Goal: Task Accomplishment & Management: Complete application form

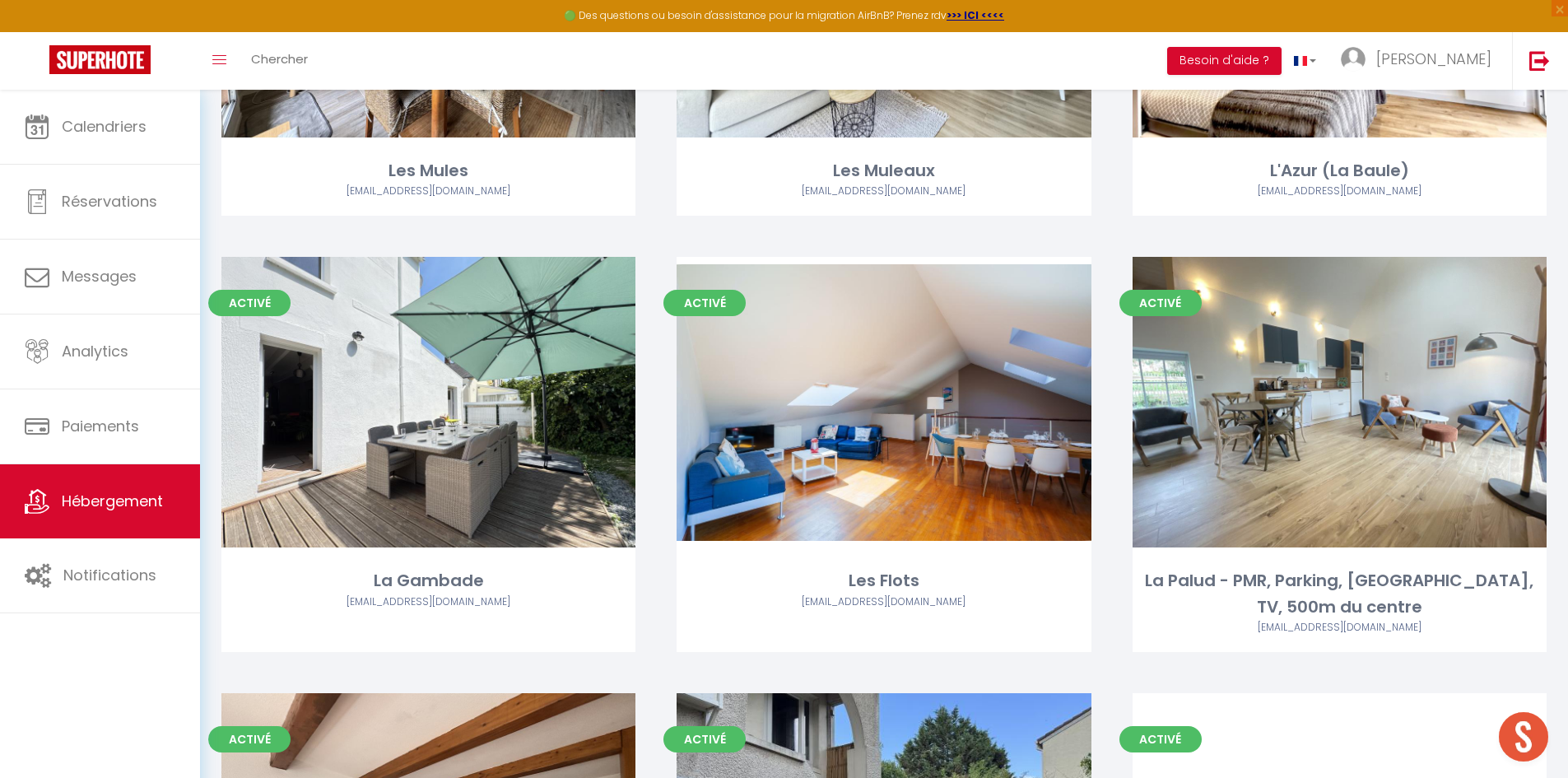
scroll to position [2002, 0]
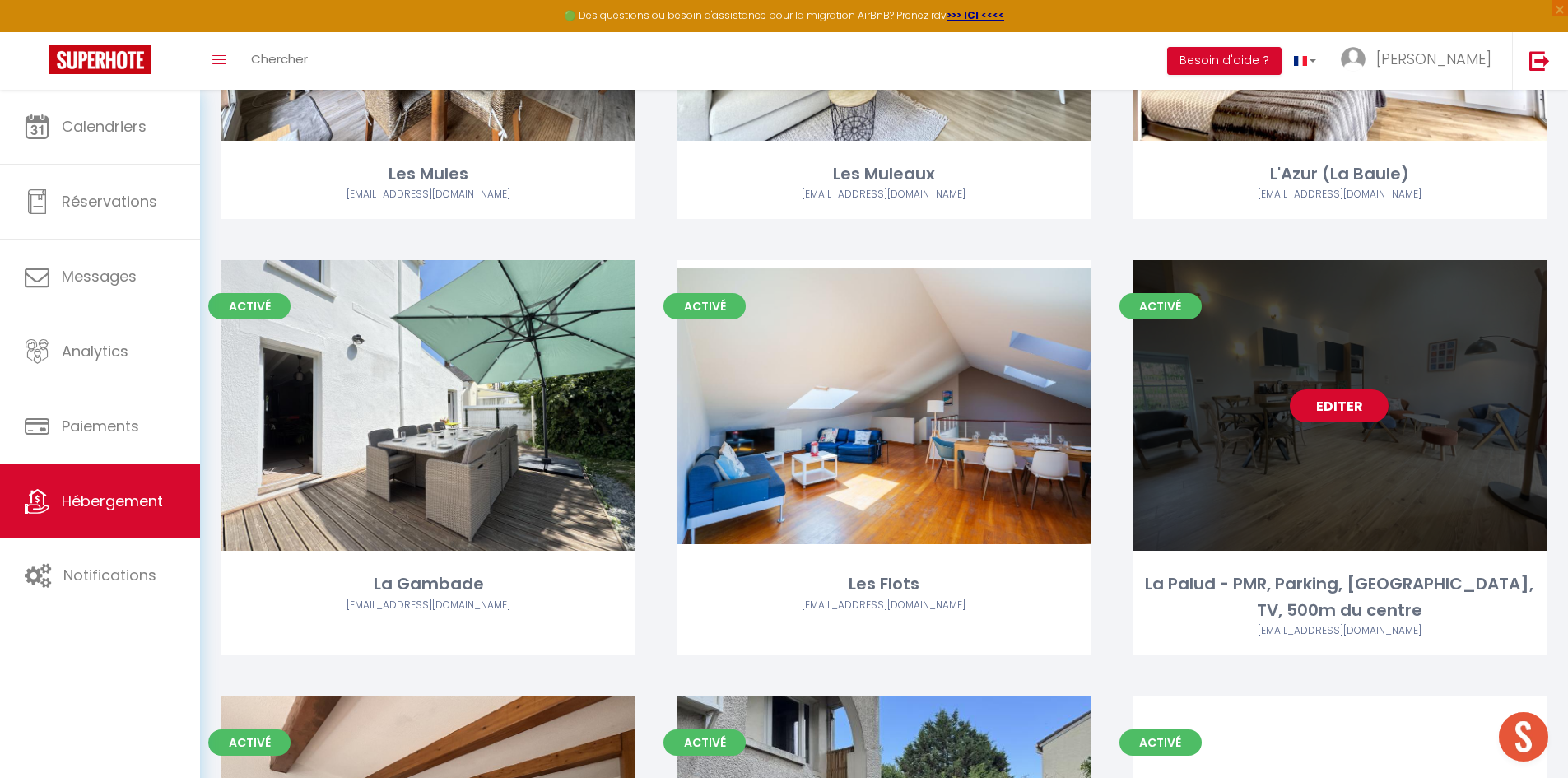
click at [1316, 408] on link "Editer" at bounding box center [1339, 405] width 98 height 33
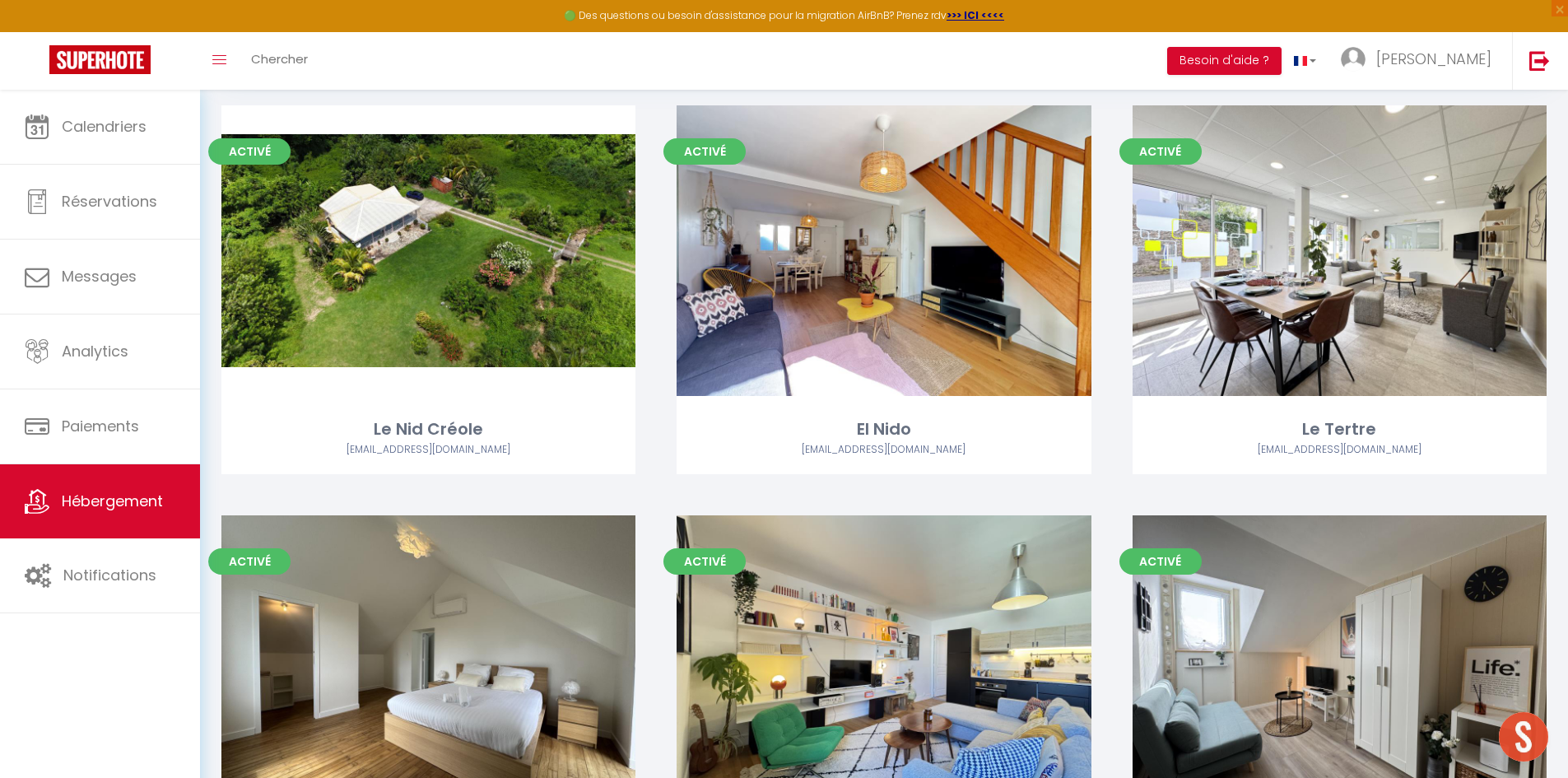
scroll to position [0, 0]
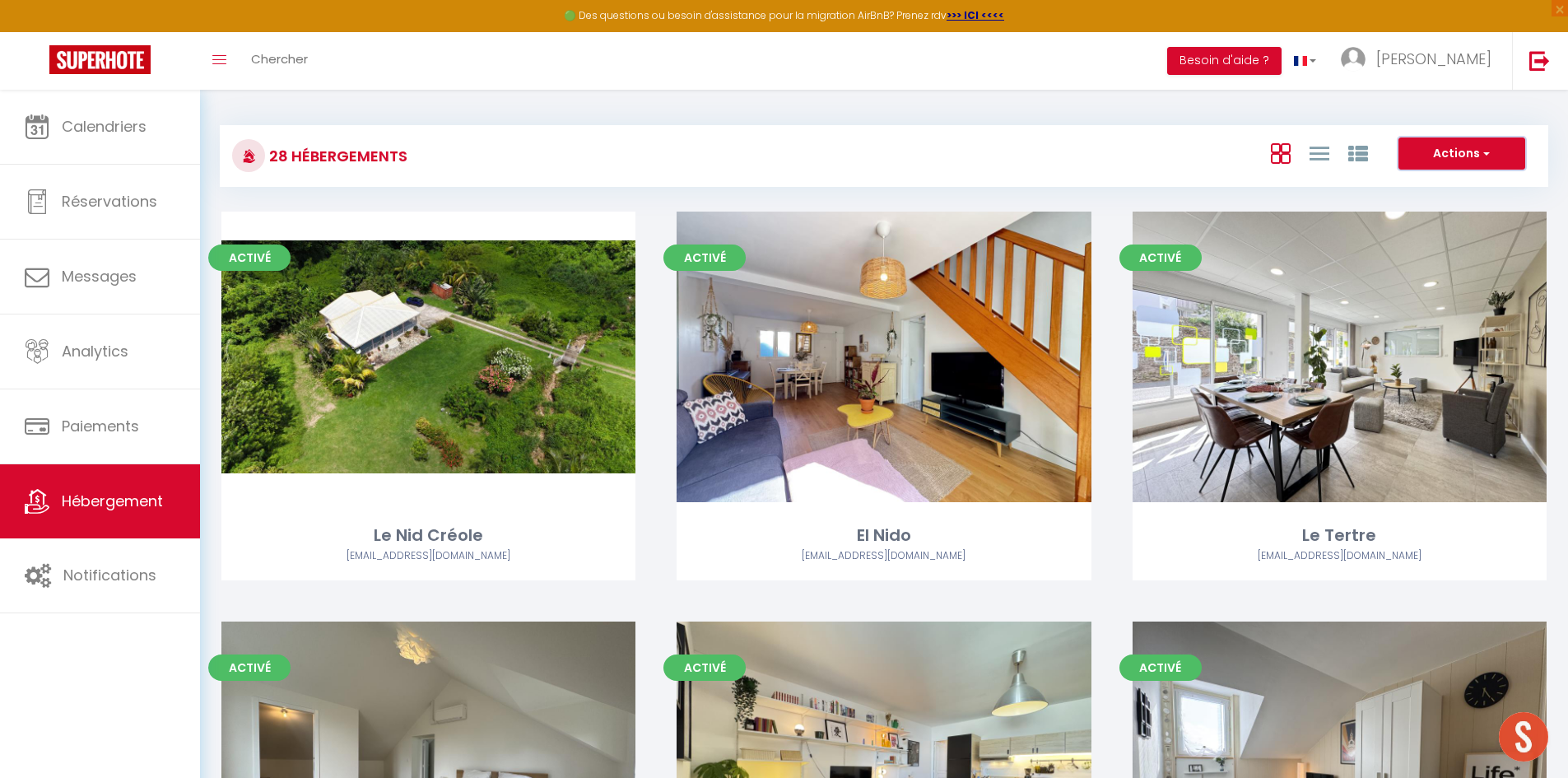
click at [1442, 158] on button "Actions" at bounding box center [1462, 153] width 127 height 33
click at [1431, 186] on li "Créer un Hébergement" at bounding box center [1448, 187] width 150 height 18
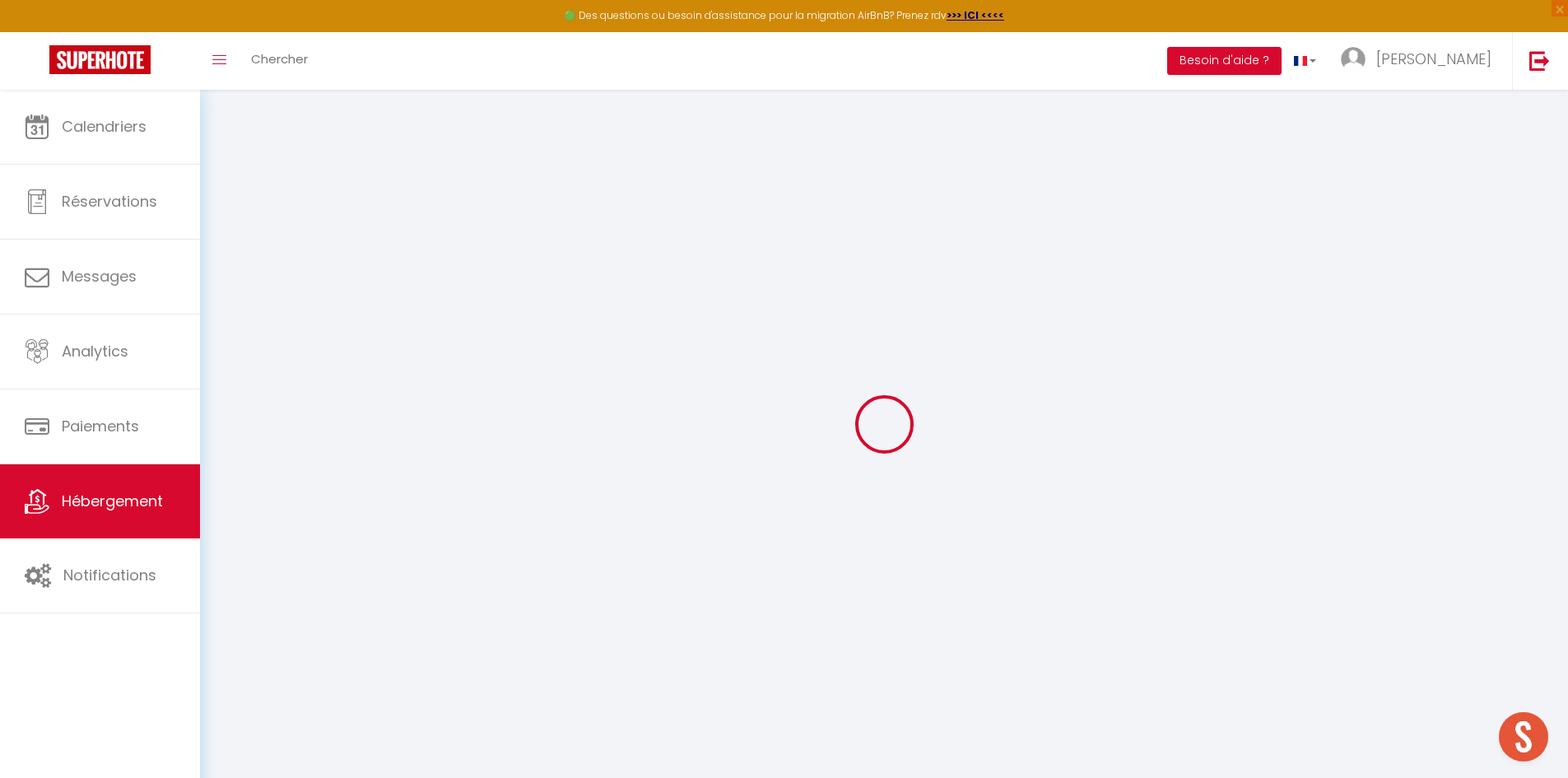
select select
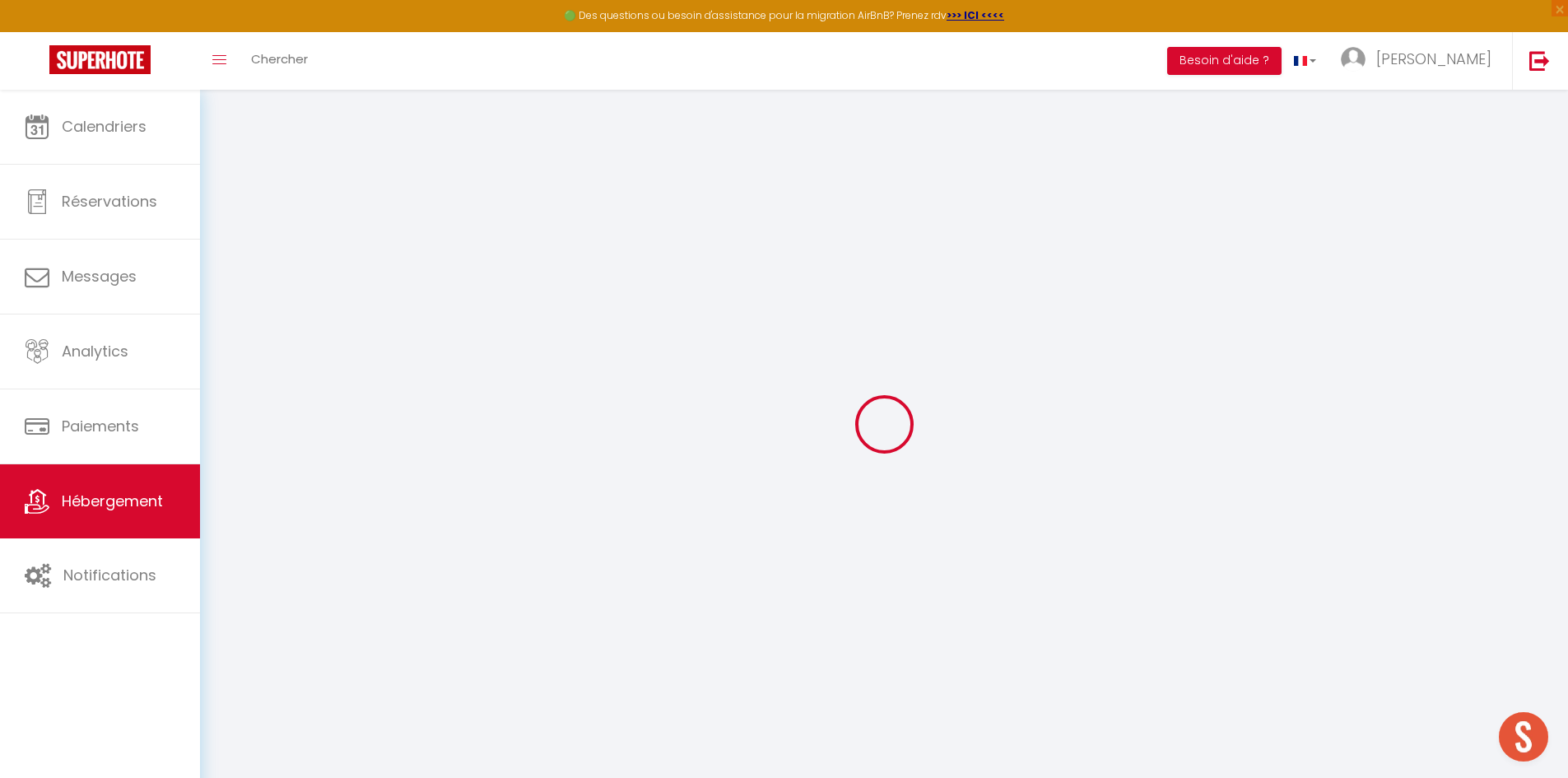
select select
checkbox input "false"
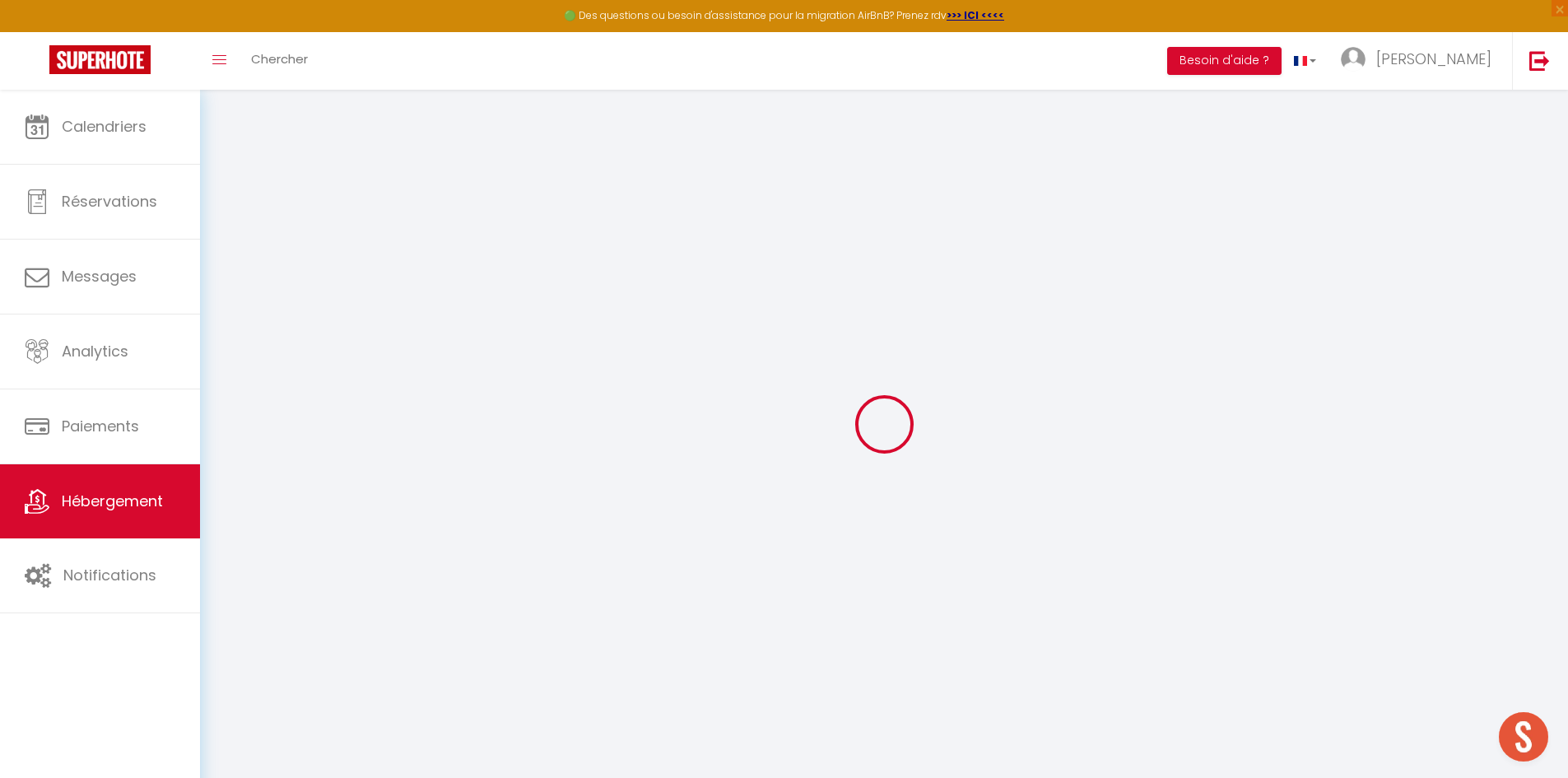
select select
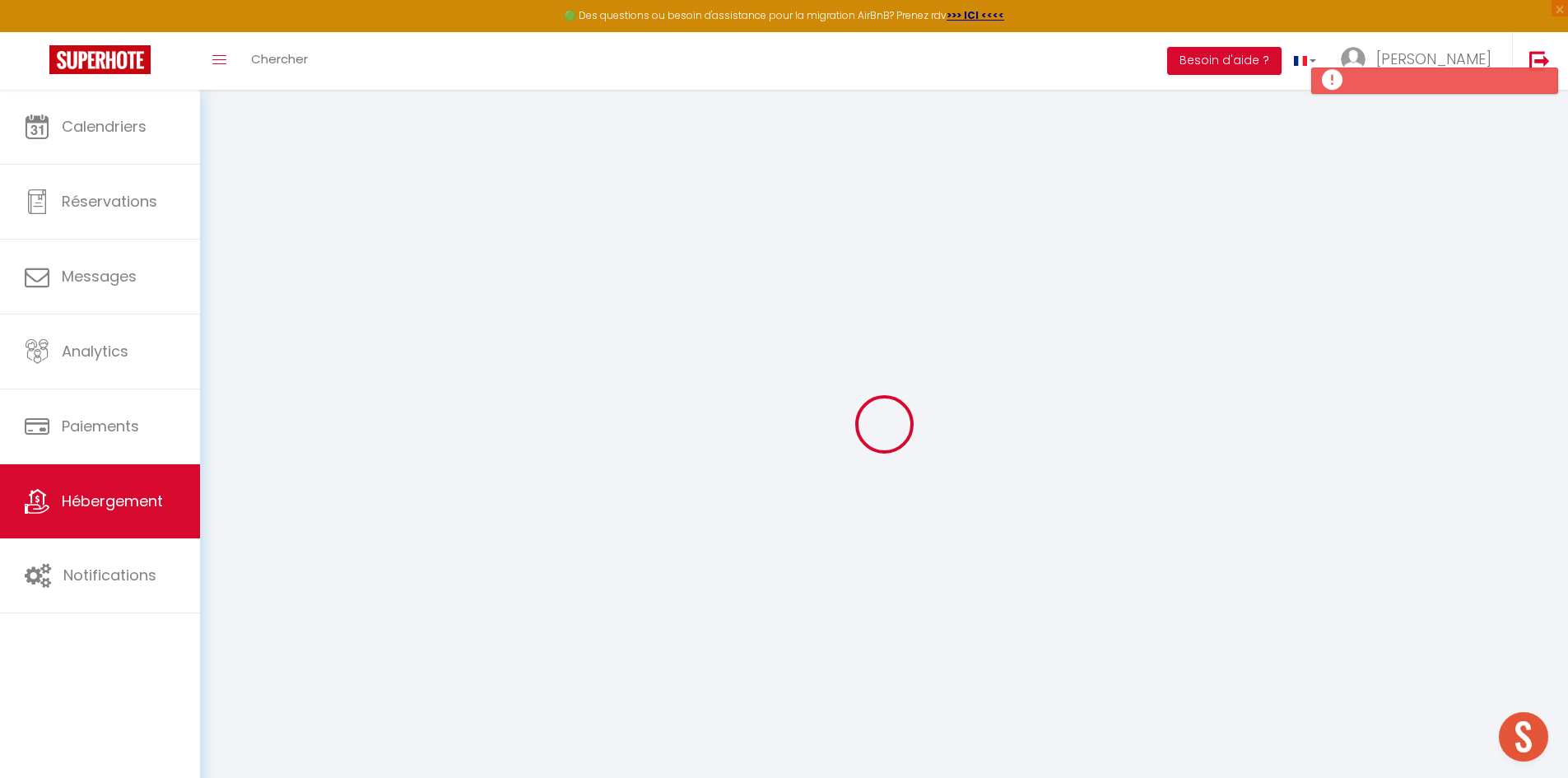
select select
checkbox input "false"
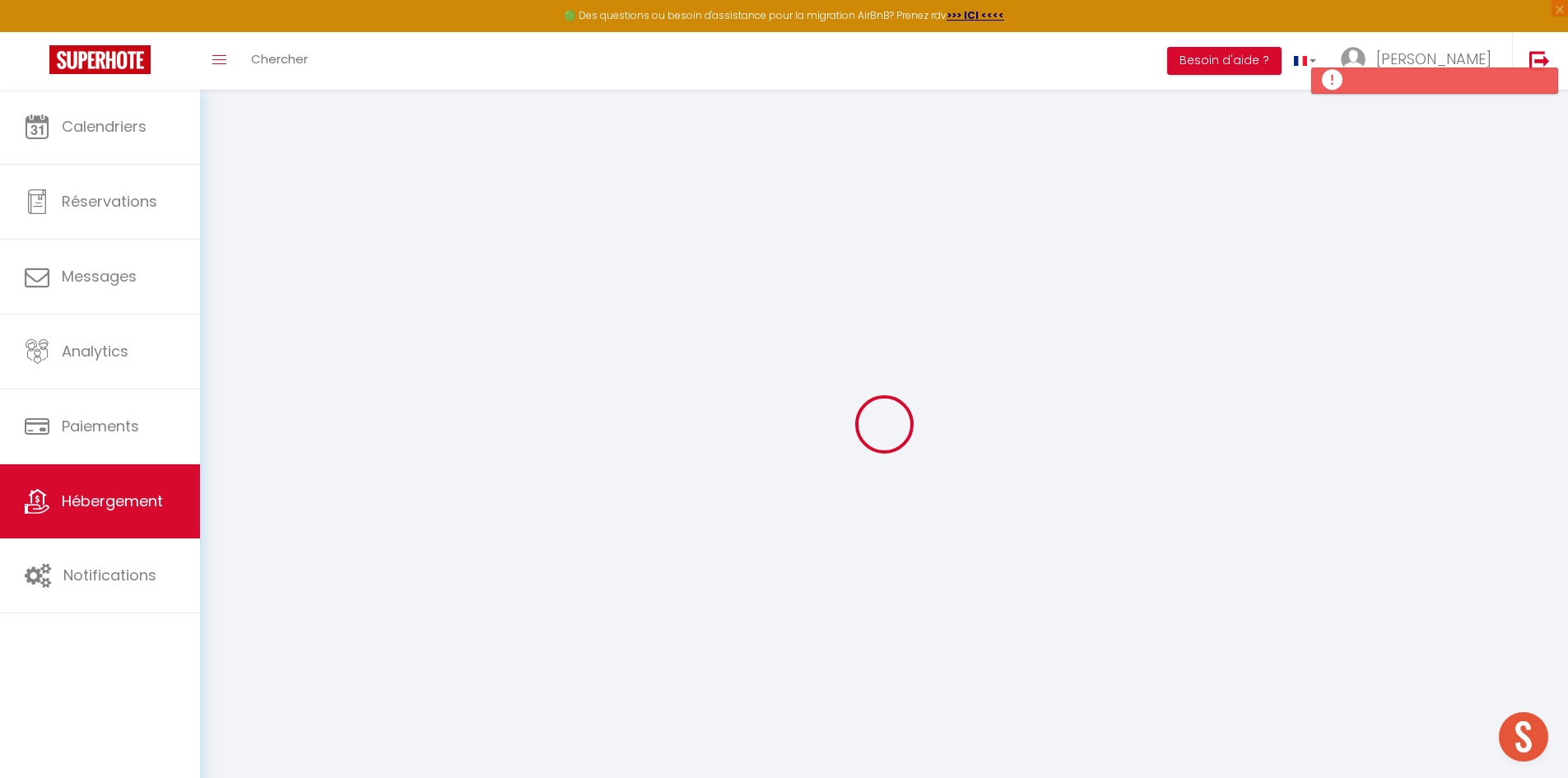
checkbox input "false"
select select
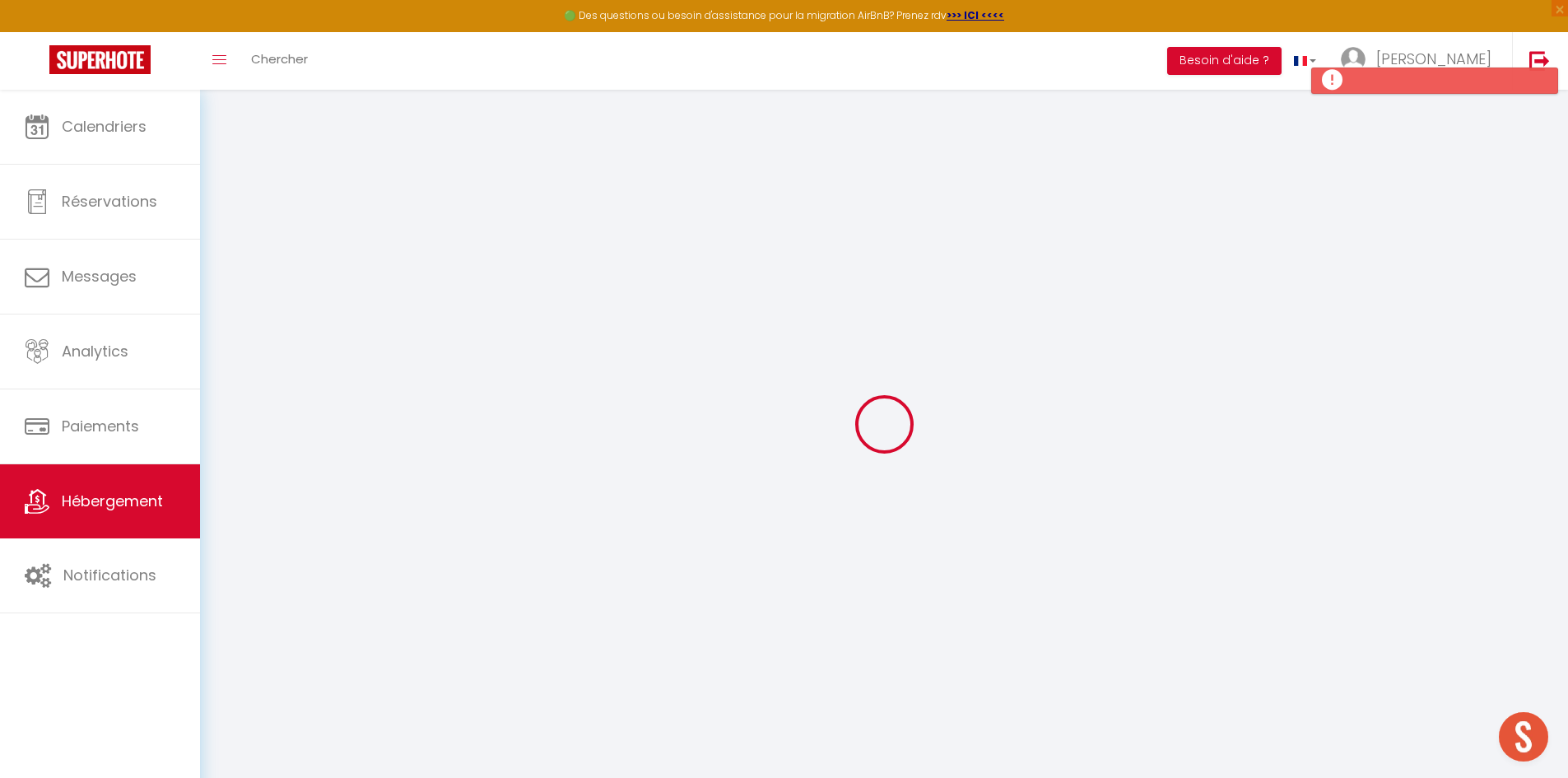
checkbox input "false"
select select
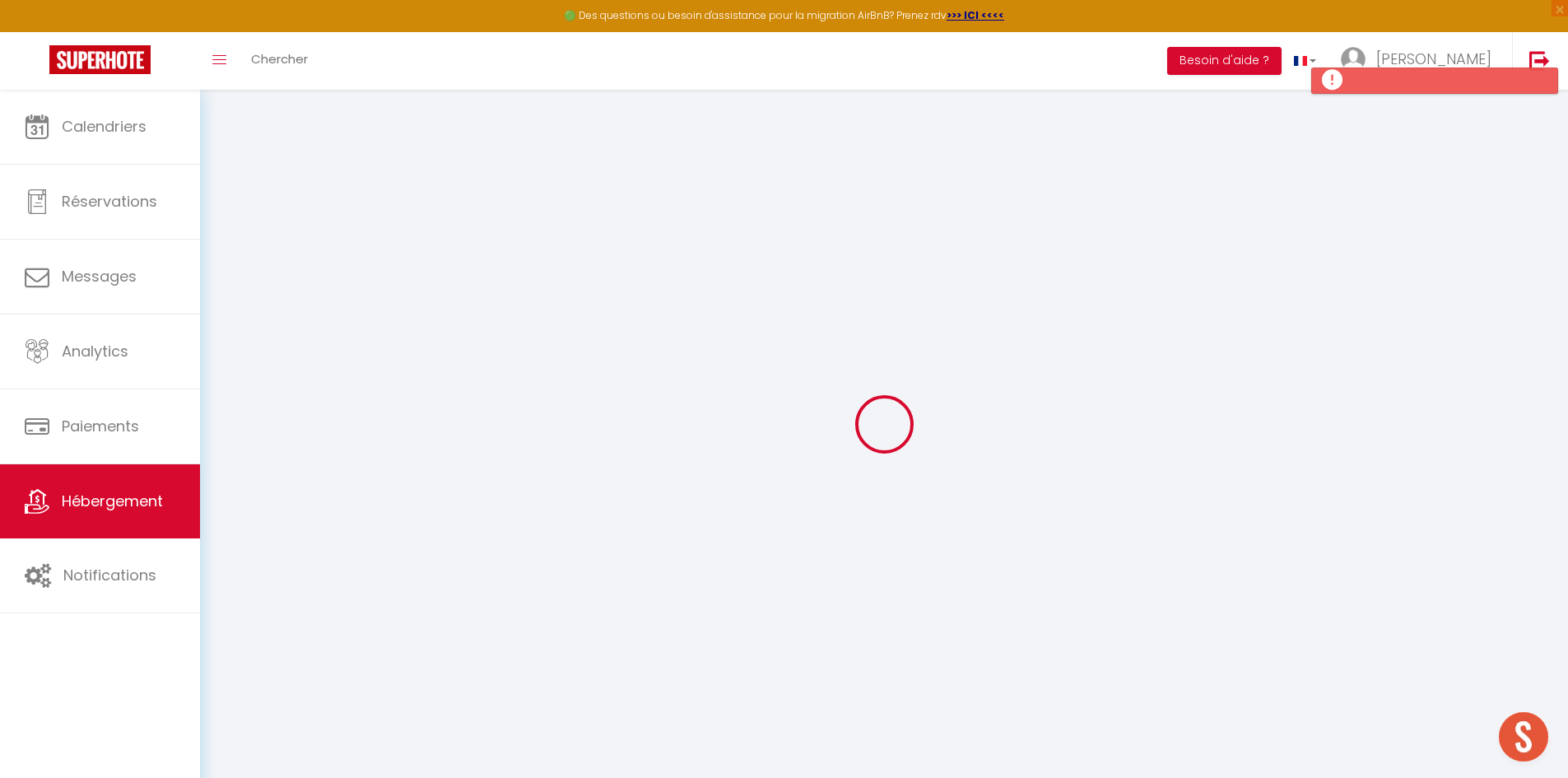
select select
select select "15:00"
select select "23:45"
select select "11:00"
select select "30"
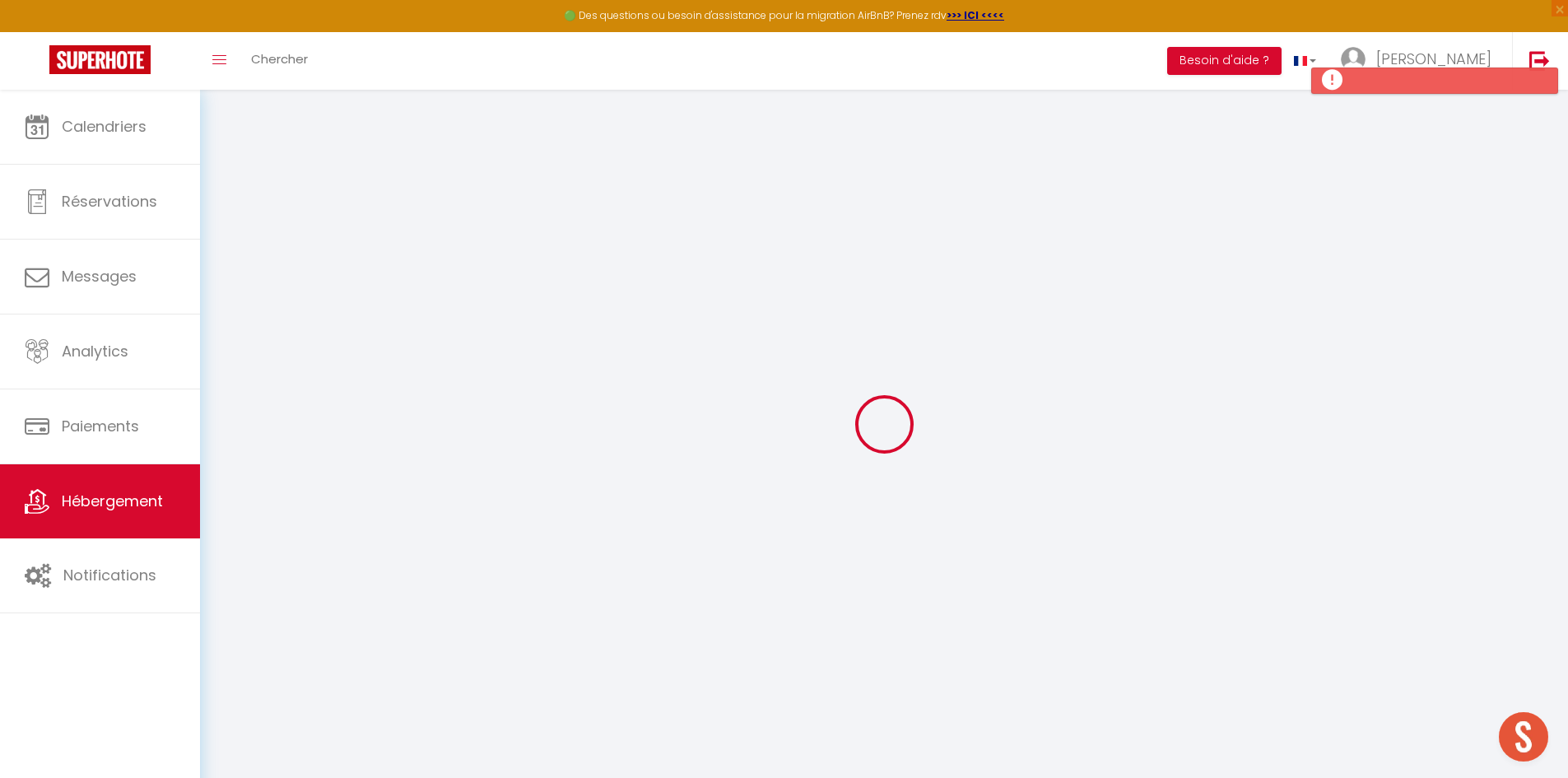
select select "120"
select select
checkbox input "false"
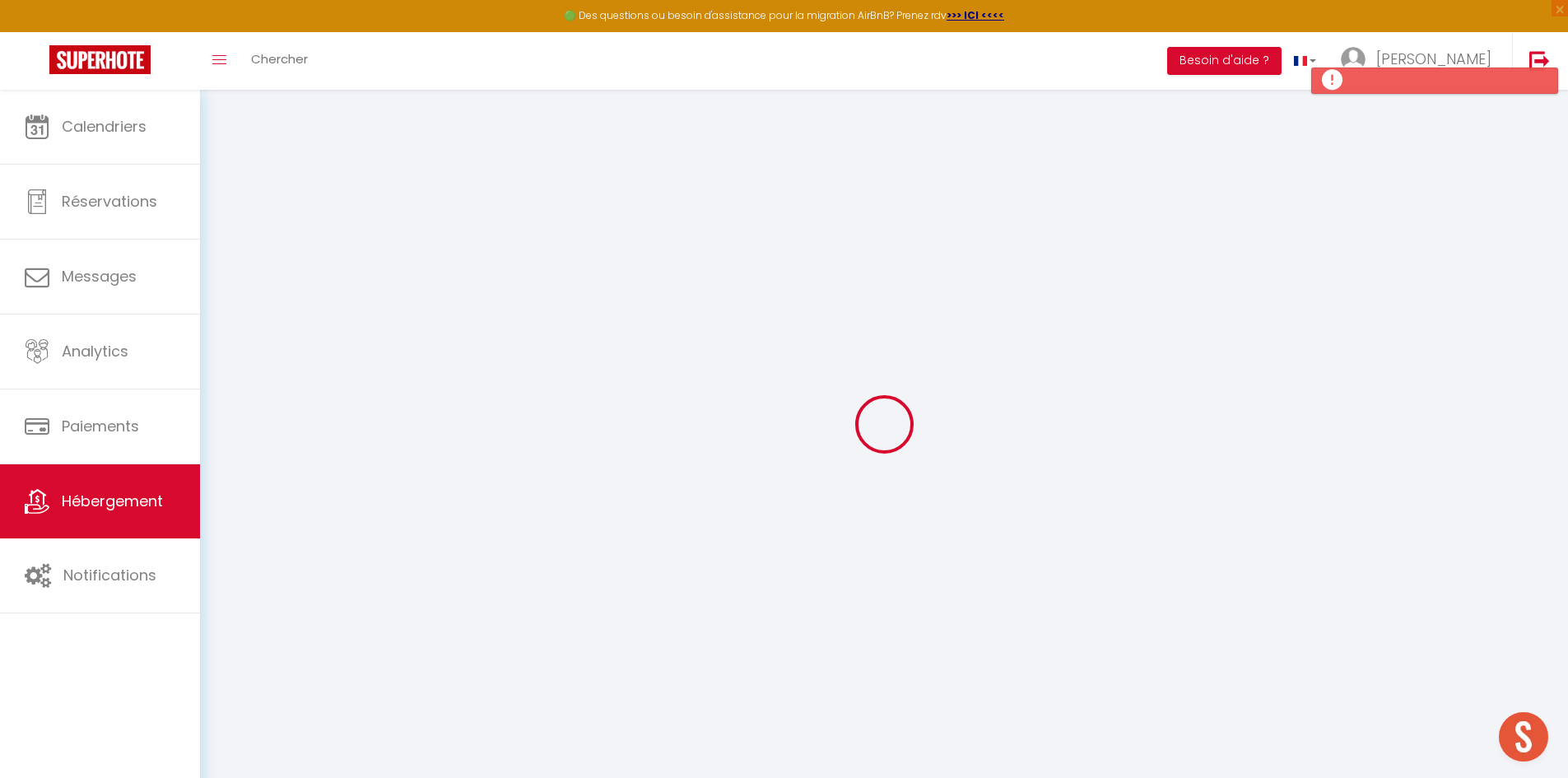
checkbox input "false"
select select
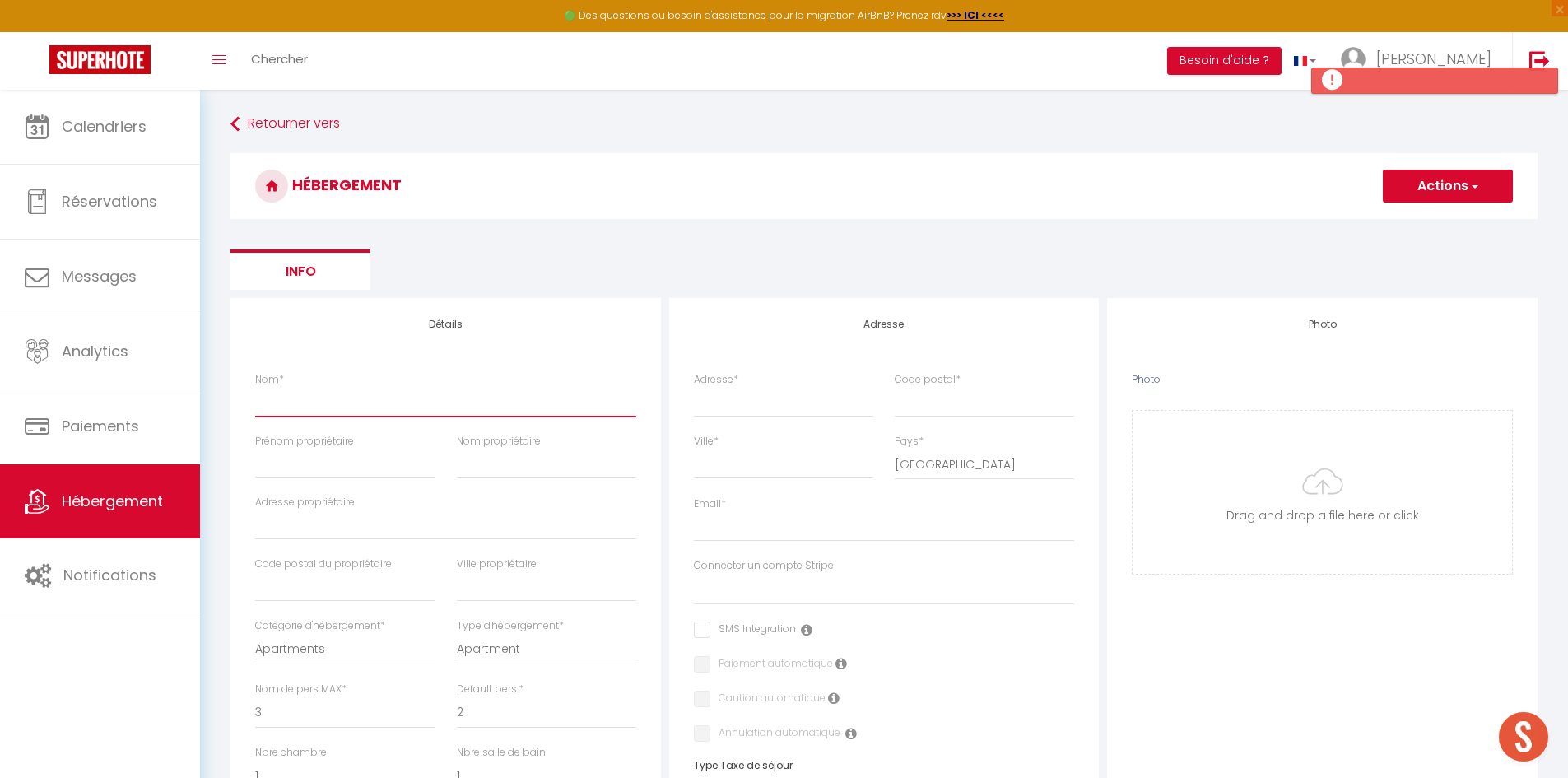
click at [360, 399] on input "Nom *" at bounding box center [446, 402] width 381 height 30
paste input "Kervel et Lokorn - Parking, Wifi, TV, Central"
type input "Kervel et Lokorn - Parking, Wifi, TV, Central"
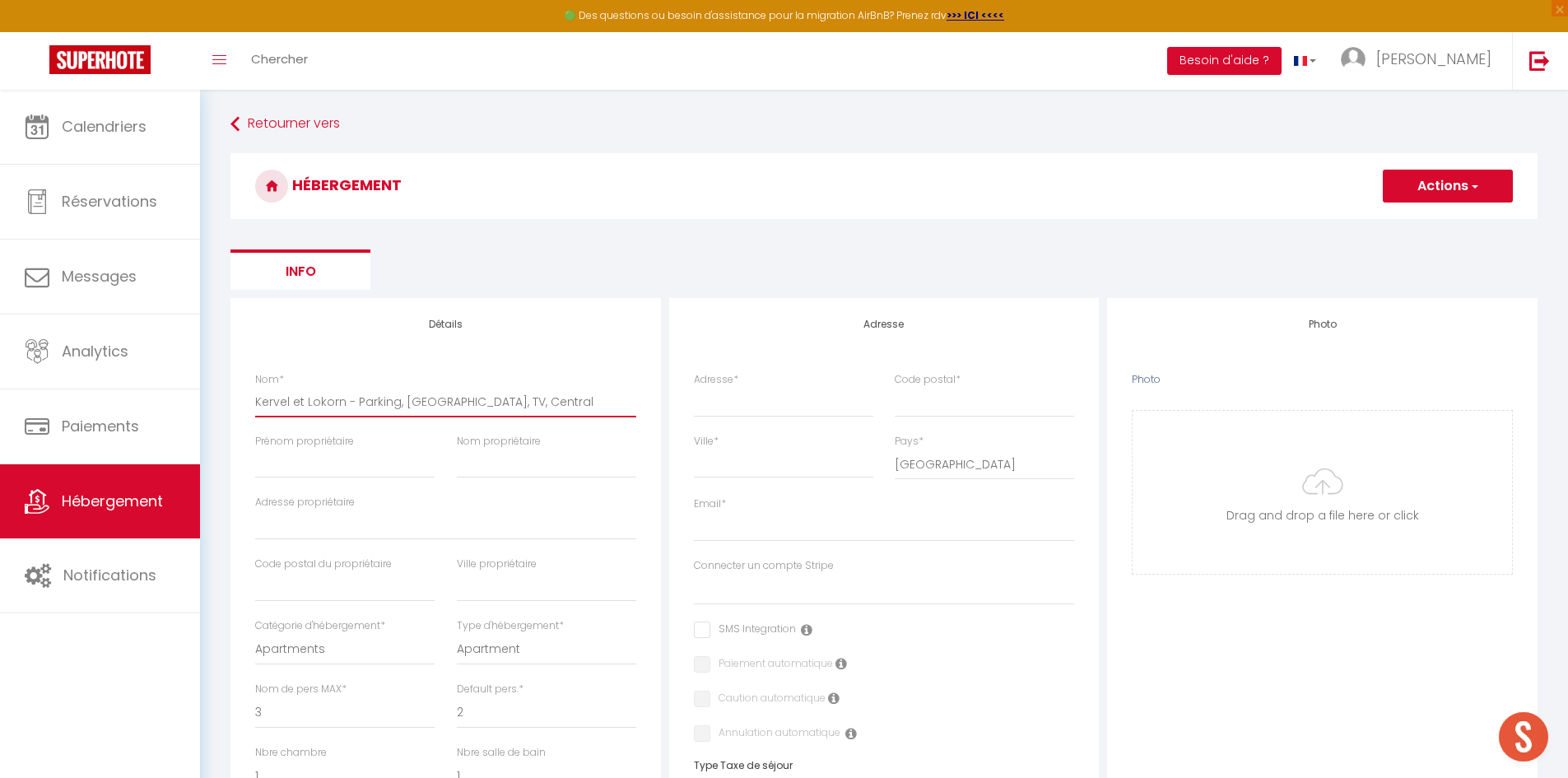
select select
checkbox input "false"
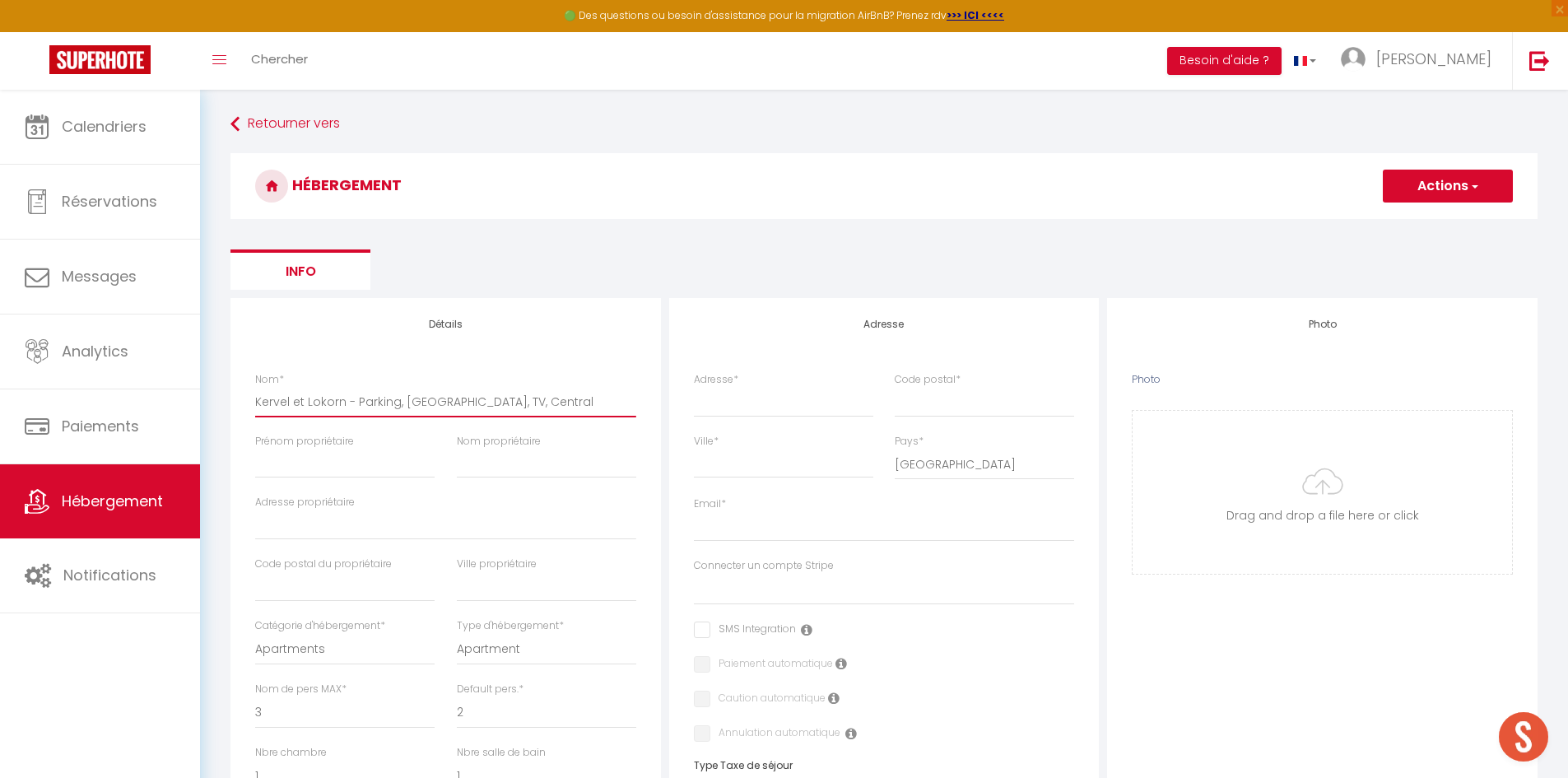
select select
drag, startPoint x: 340, startPoint y: 400, endPoint x: 529, endPoint y: 400, distance: 189.0
click at [529, 400] on input "Kervel et Lokorn - Parking, Wifi, TV, Central" at bounding box center [446, 402] width 381 height 30
type input "[PERSON_NAME] et [GEOGRAPHIC_DATA]"
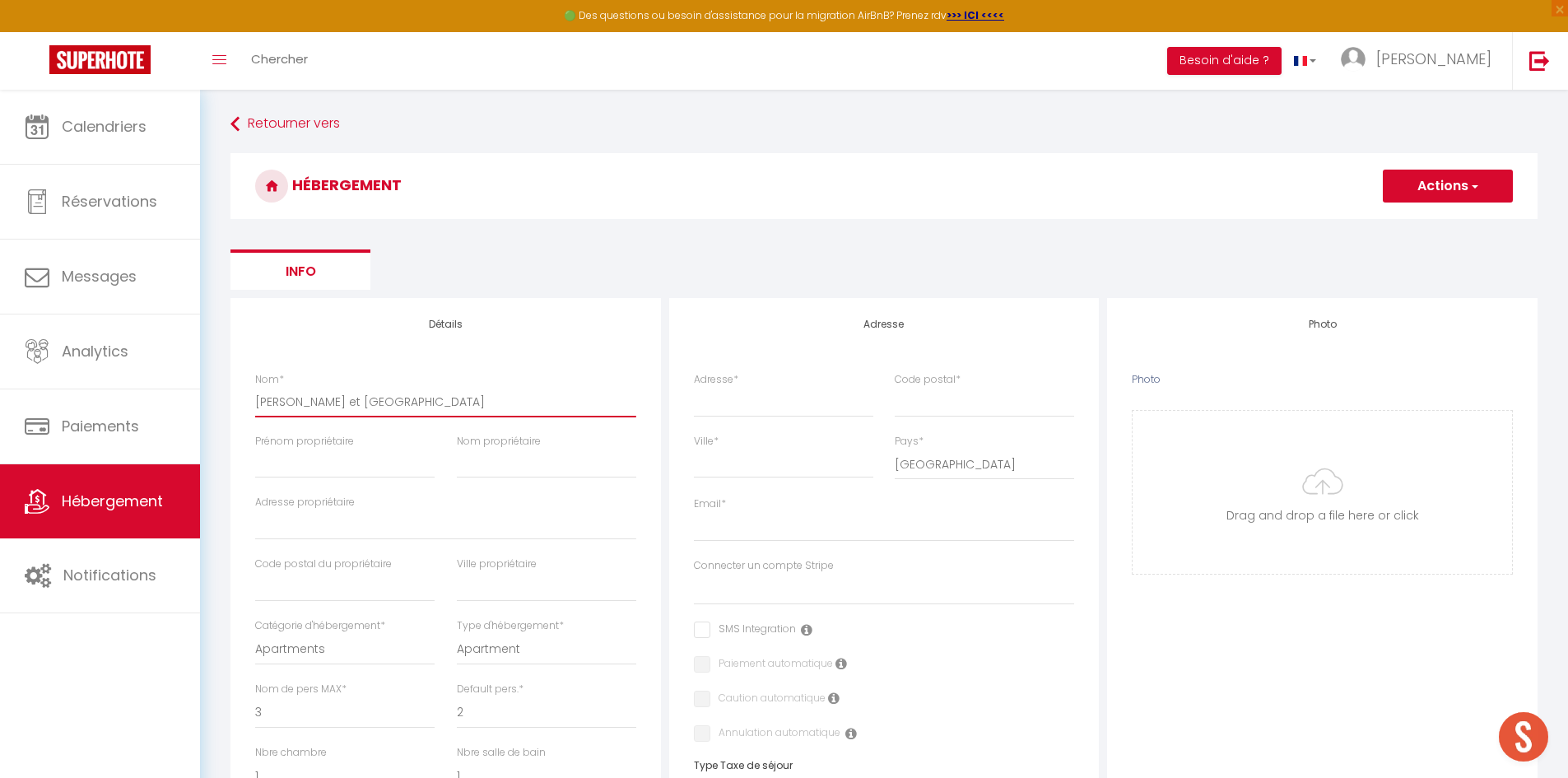
select select
checkbox input "false"
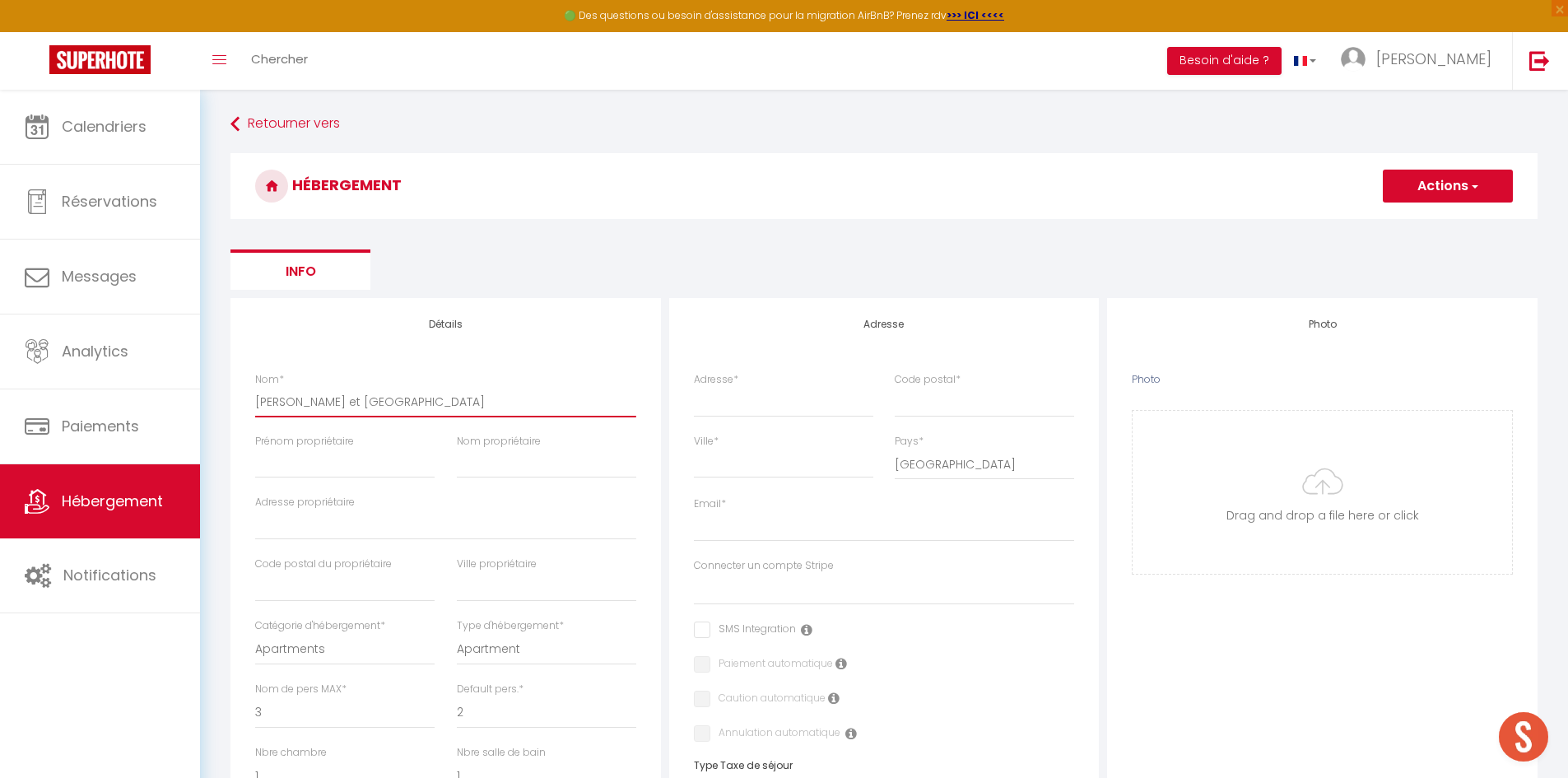
select select
type input "[PERSON_NAME] et [GEOGRAPHIC_DATA]"
click at [377, 456] on input "Prénom propriétaire" at bounding box center [345, 463] width 179 height 30
type input "P"
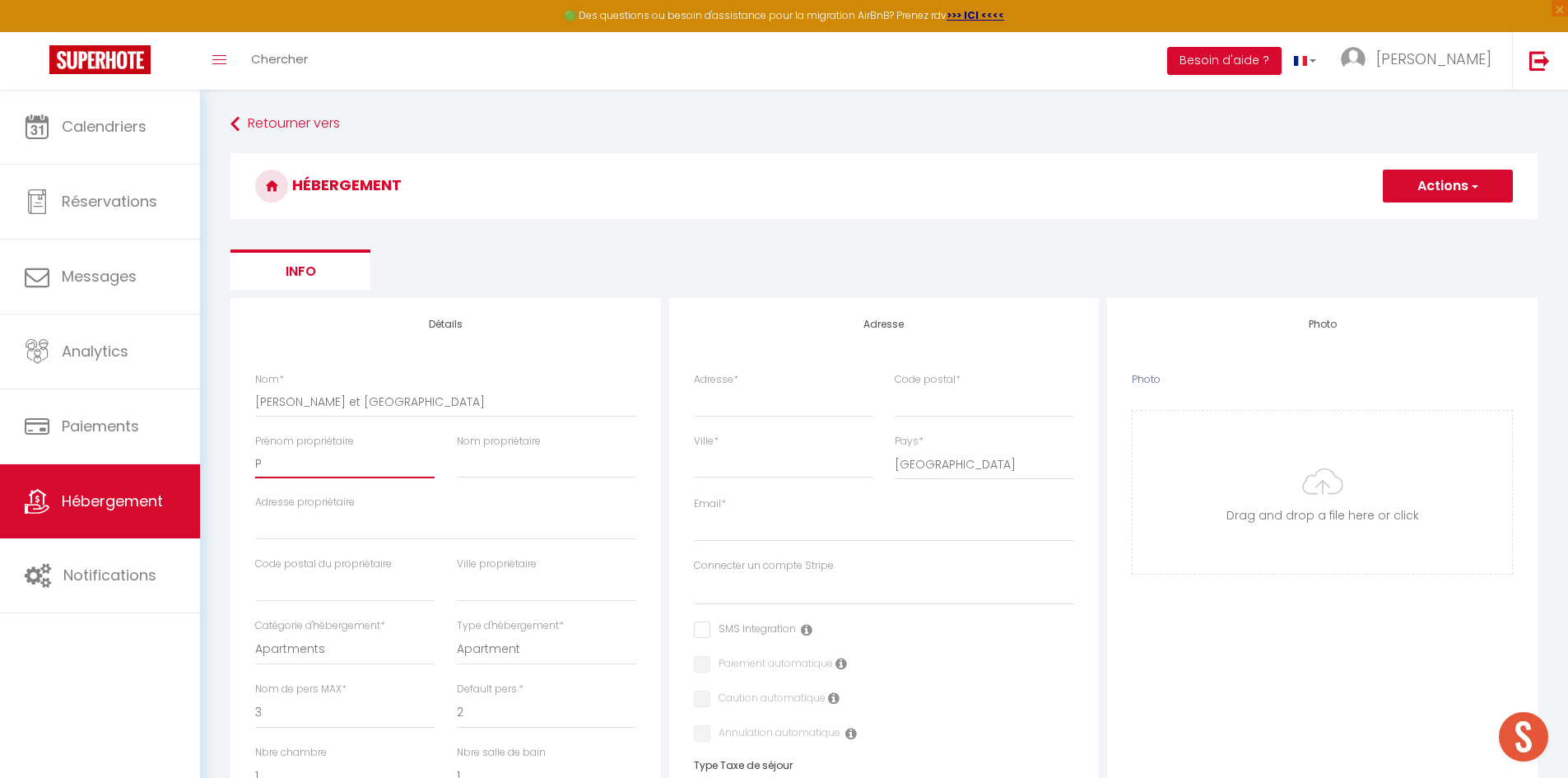
select select
checkbox input "false"
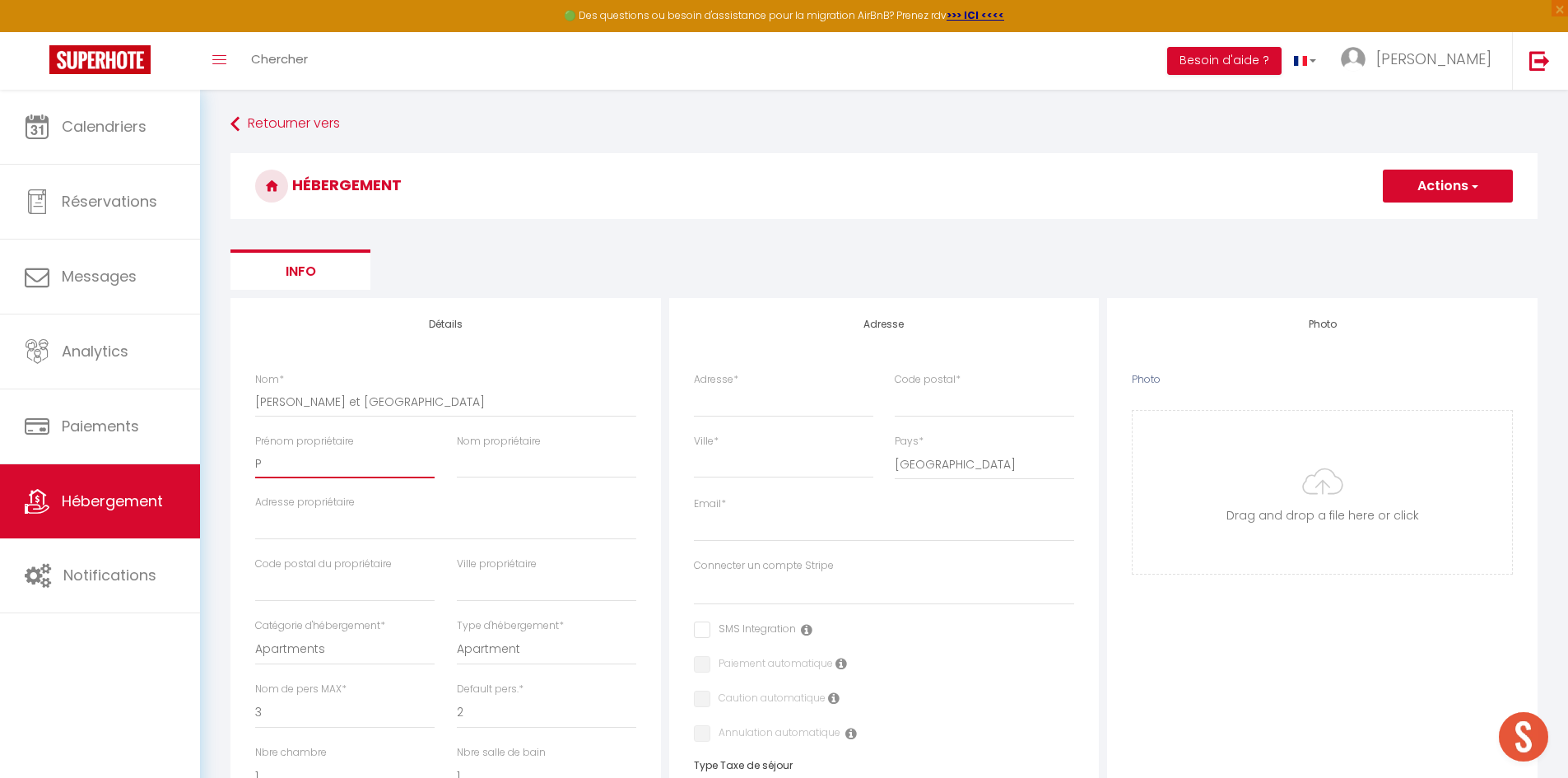
select select
checkbox input "false"
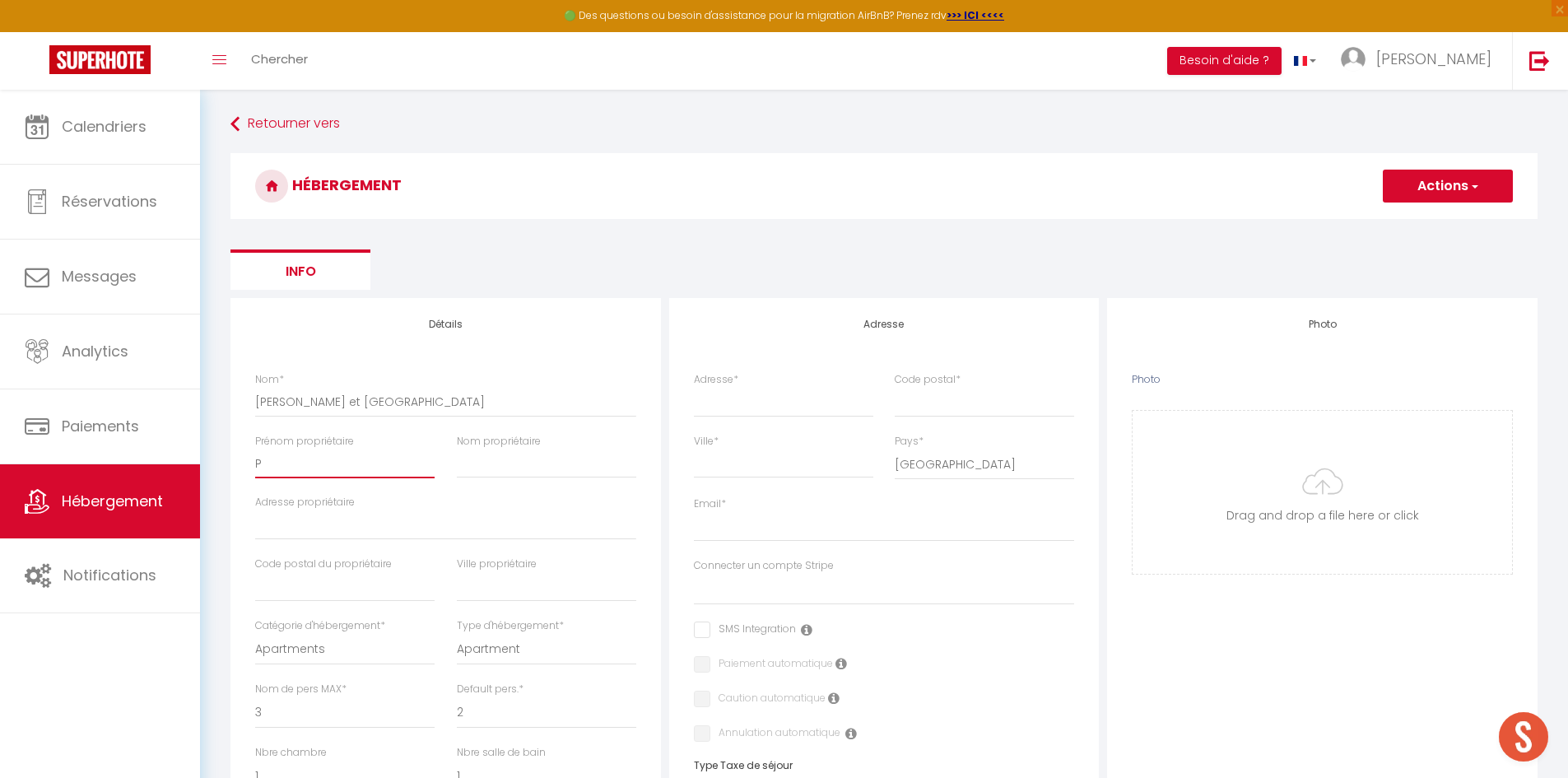
checkbox input "false"
select select
type input "Pa"
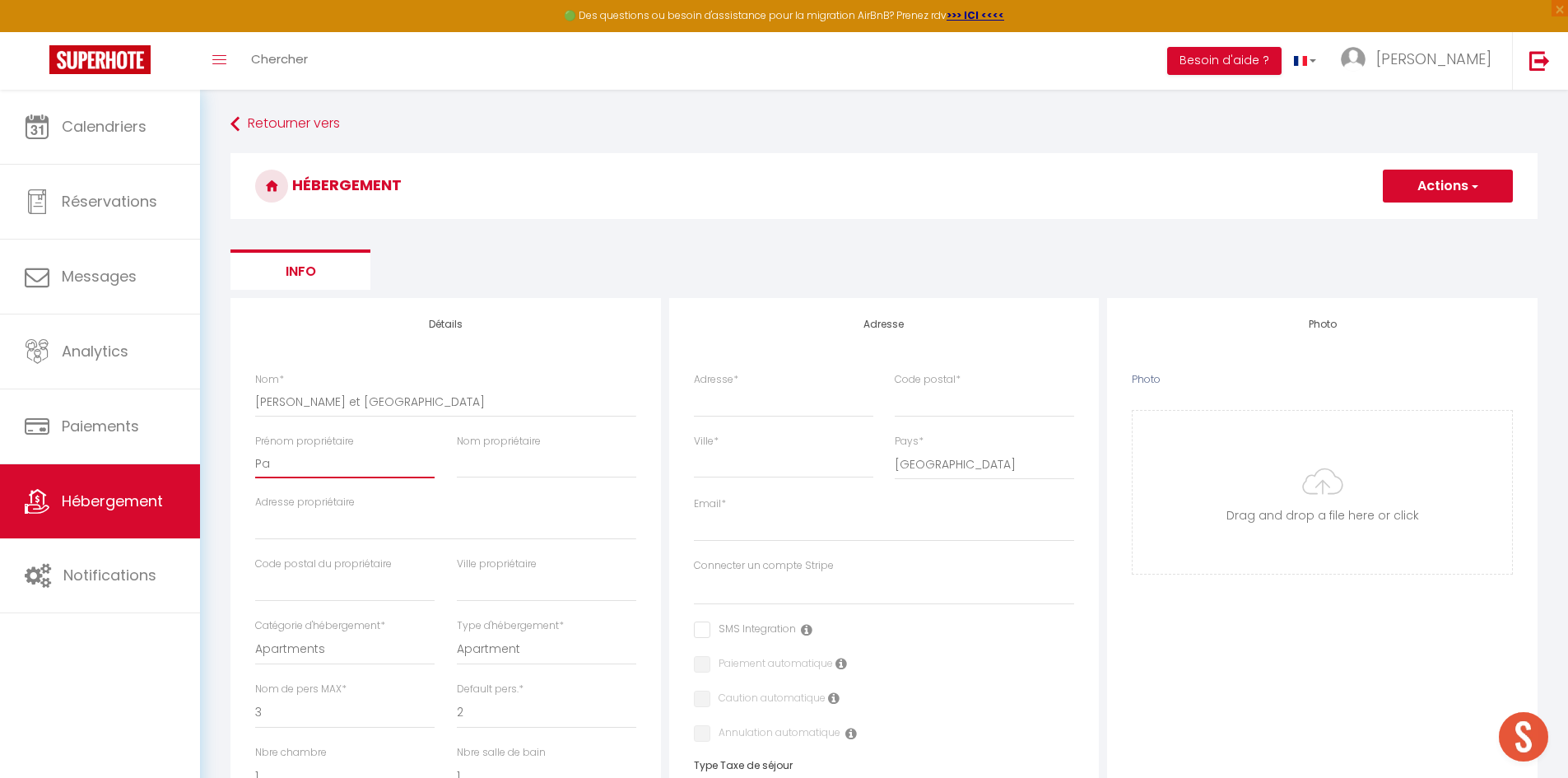
select select
checkbox input "false"
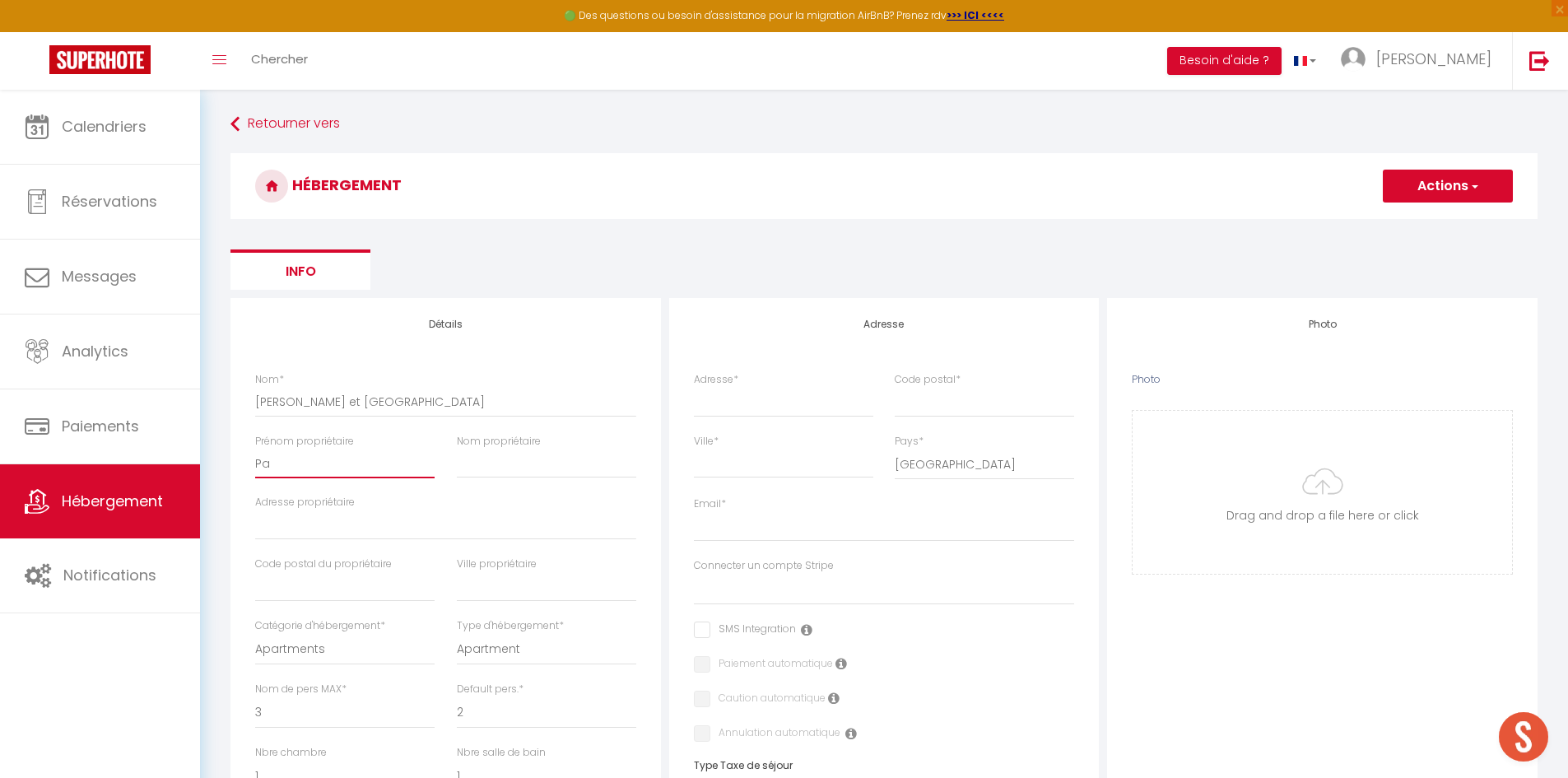
select select
type input "Pau"
select select
checkbox input "false"
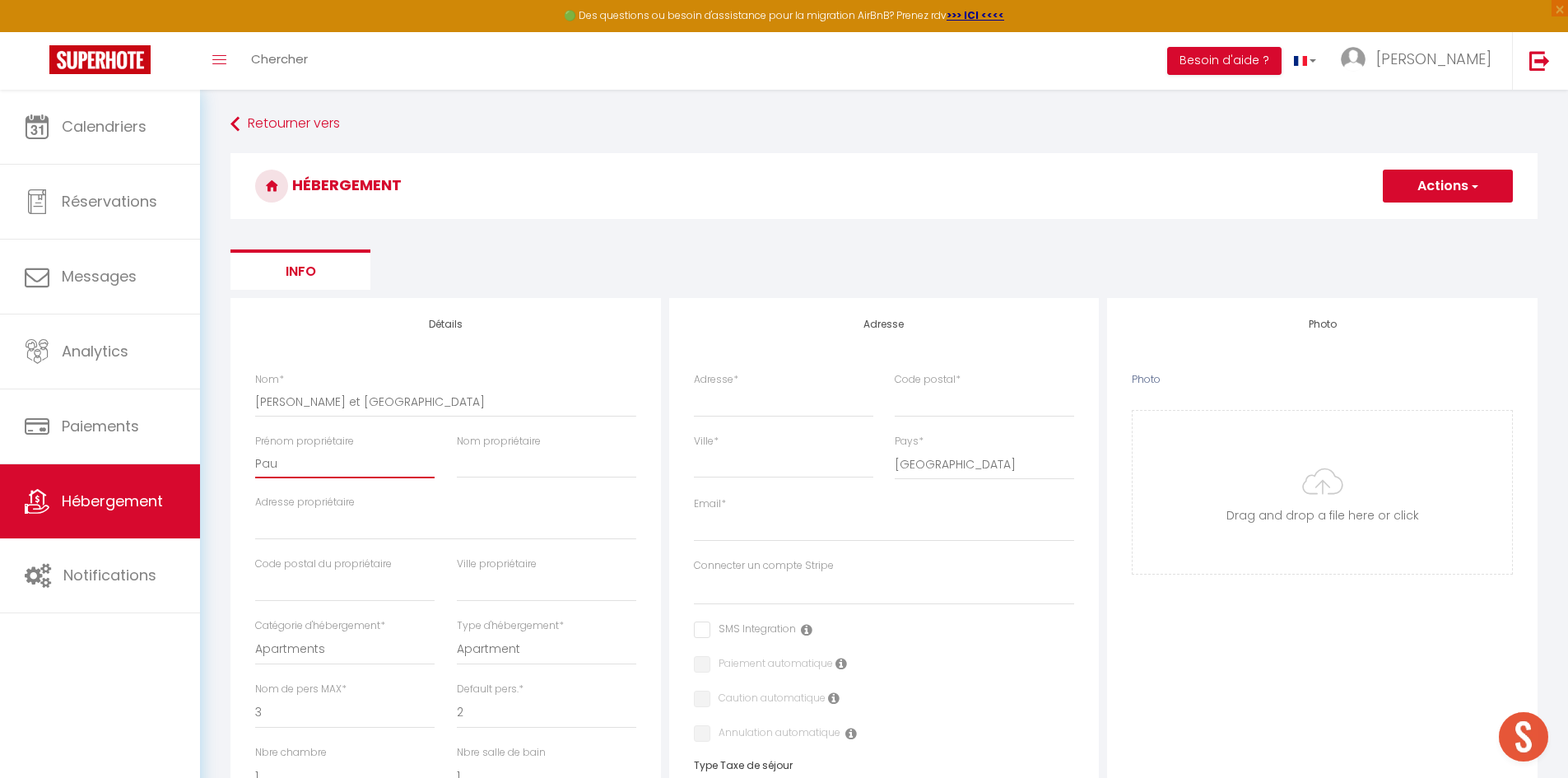
checkbox input "false"
select select
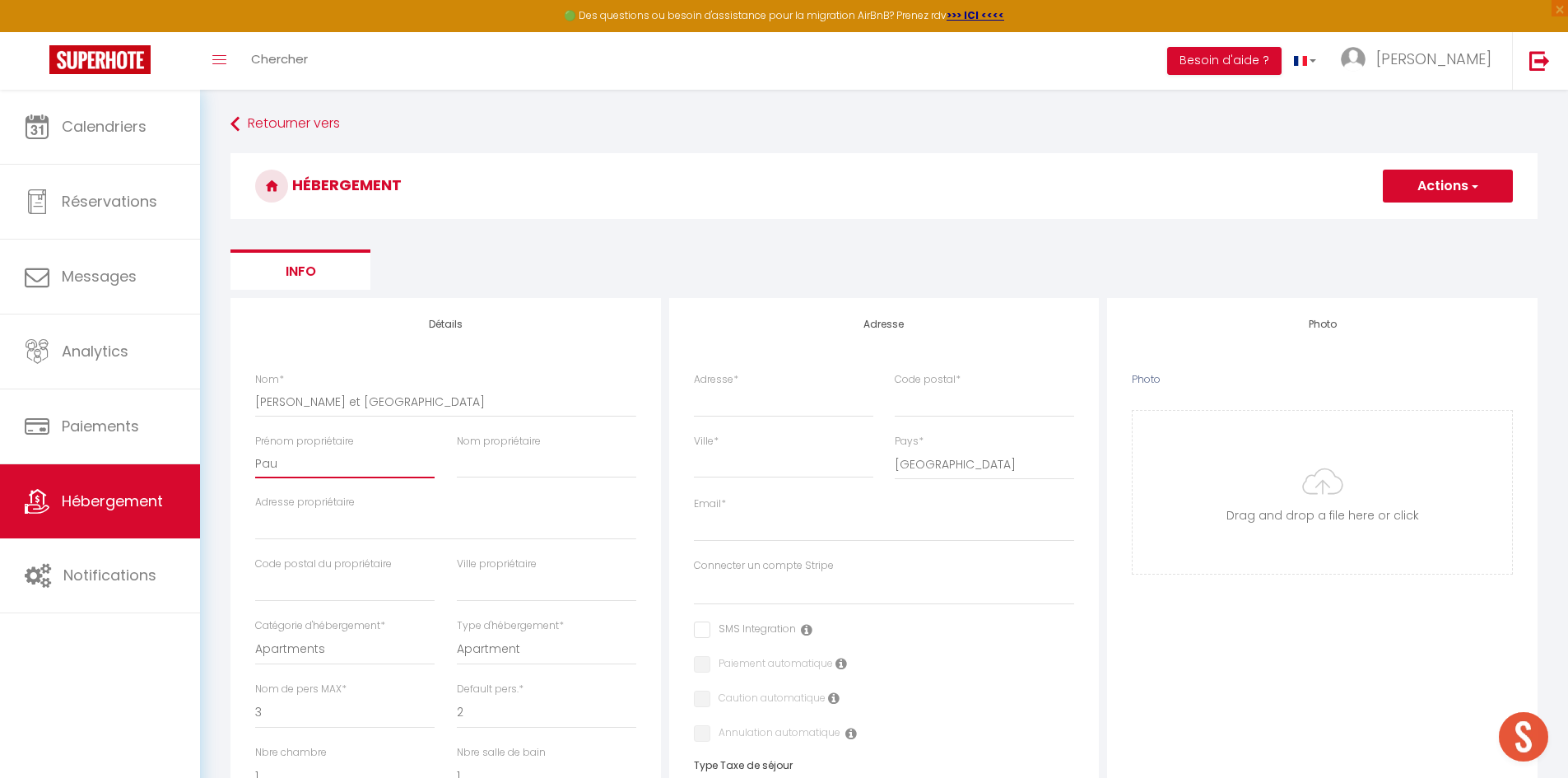
type input "Paul"
select select
checkbox input "false"
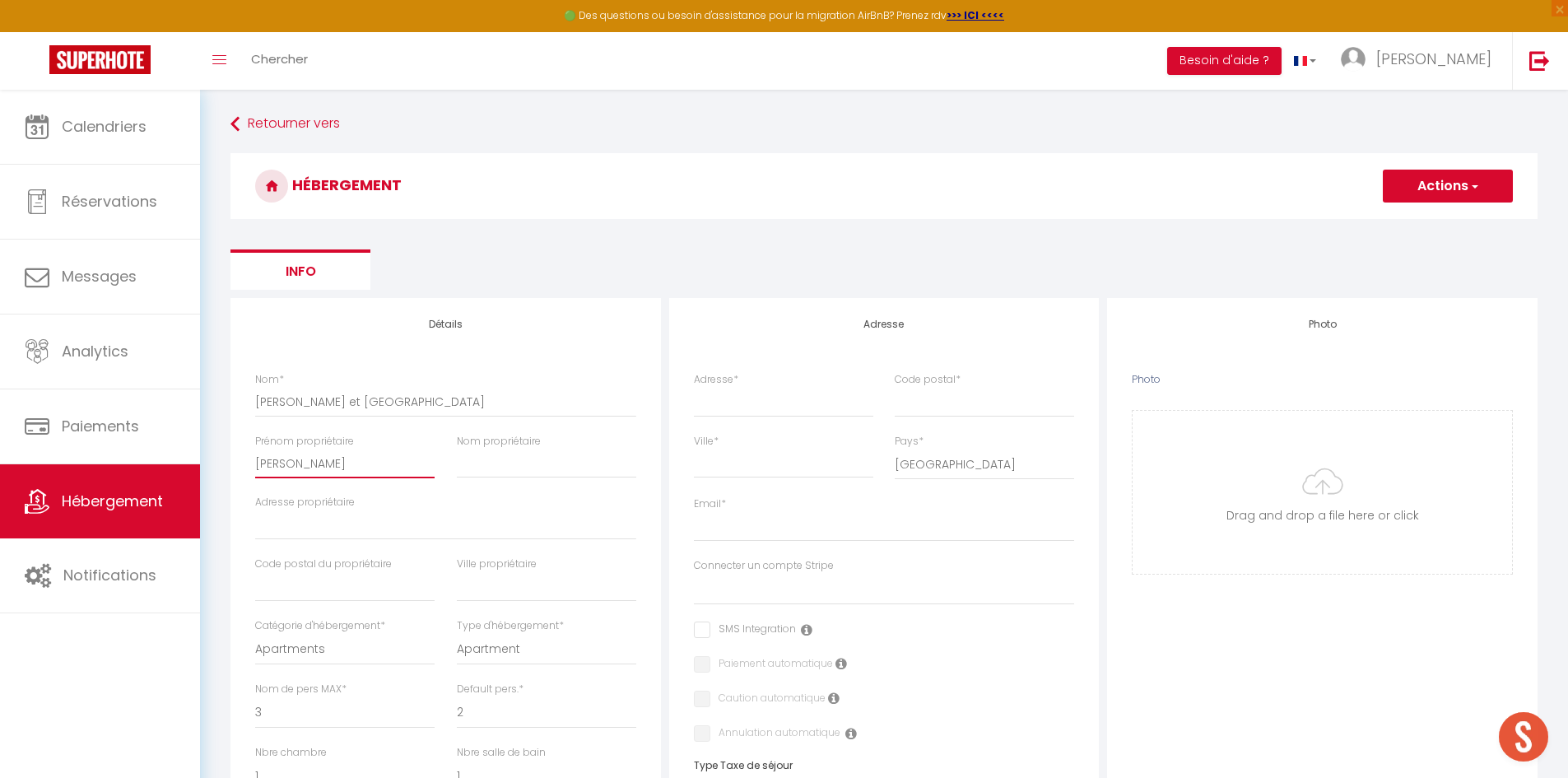
checkbox input "false"
select select
type input "Paul"
click at [526, 464] on input "Nom propriétaire" at bounding box center [547, 463] width 179 height 30
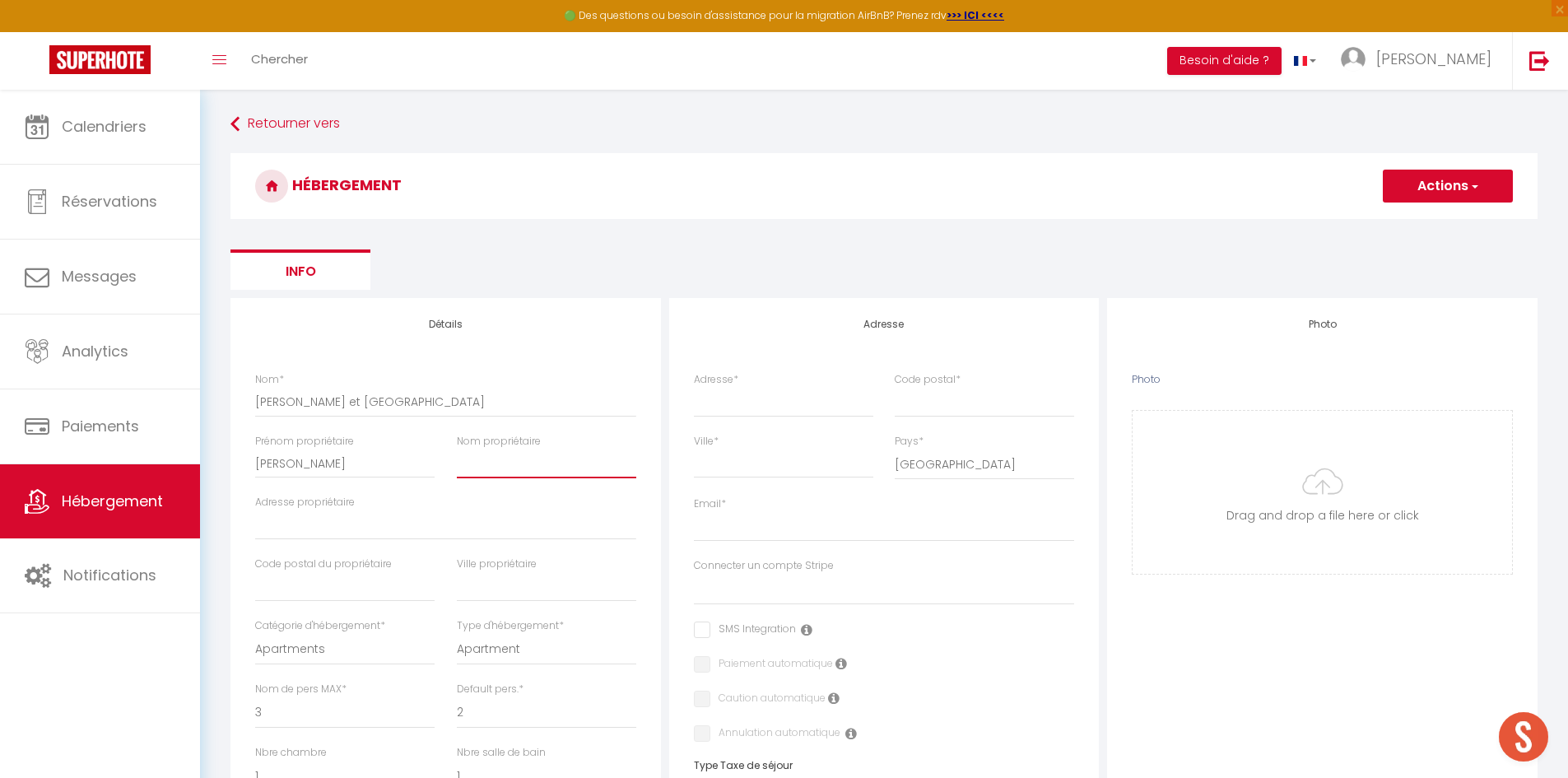
type input "R"
select select
checkbox input "false"
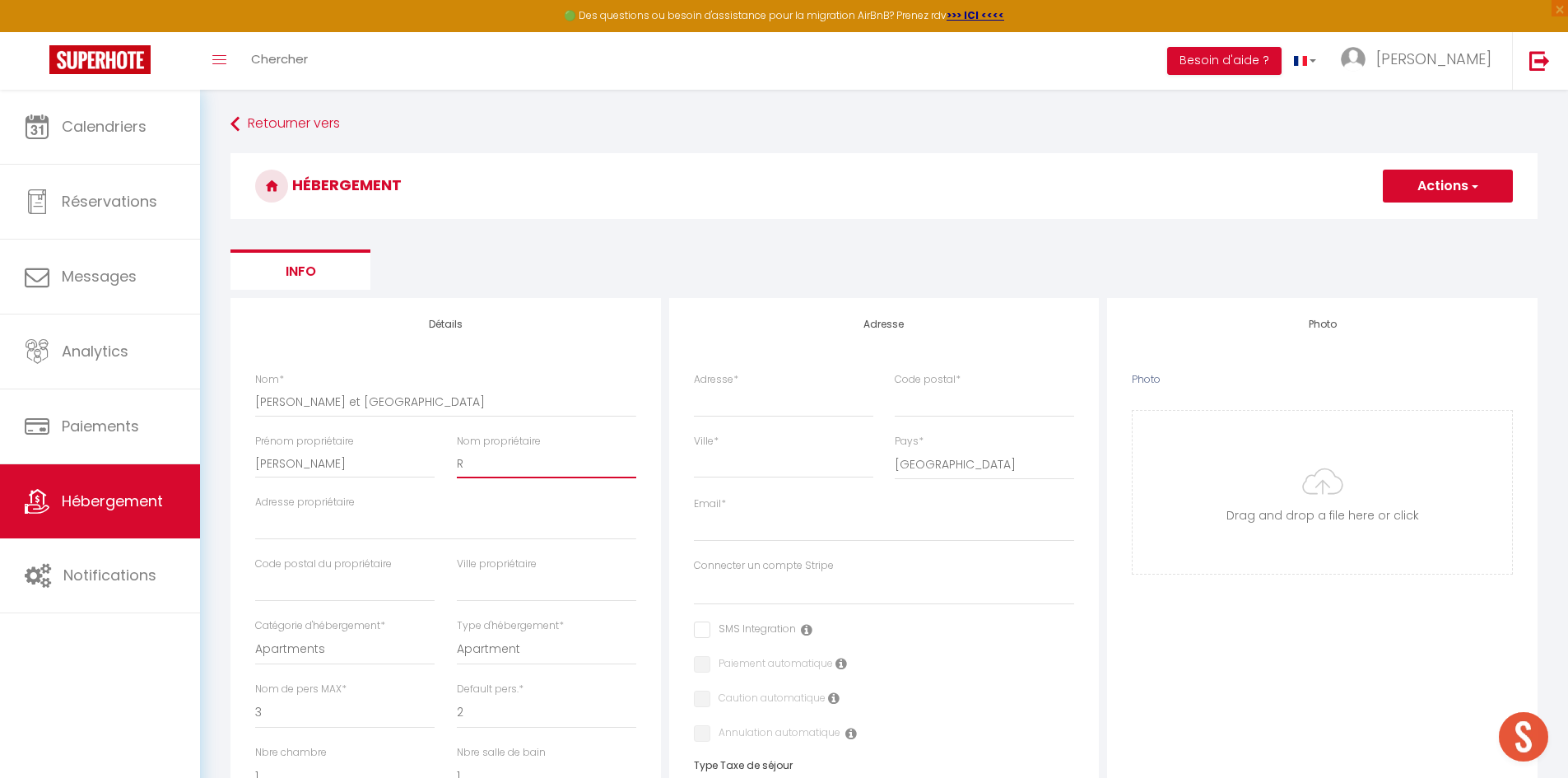
checkbox input "false"
select select
checkbox input "false"
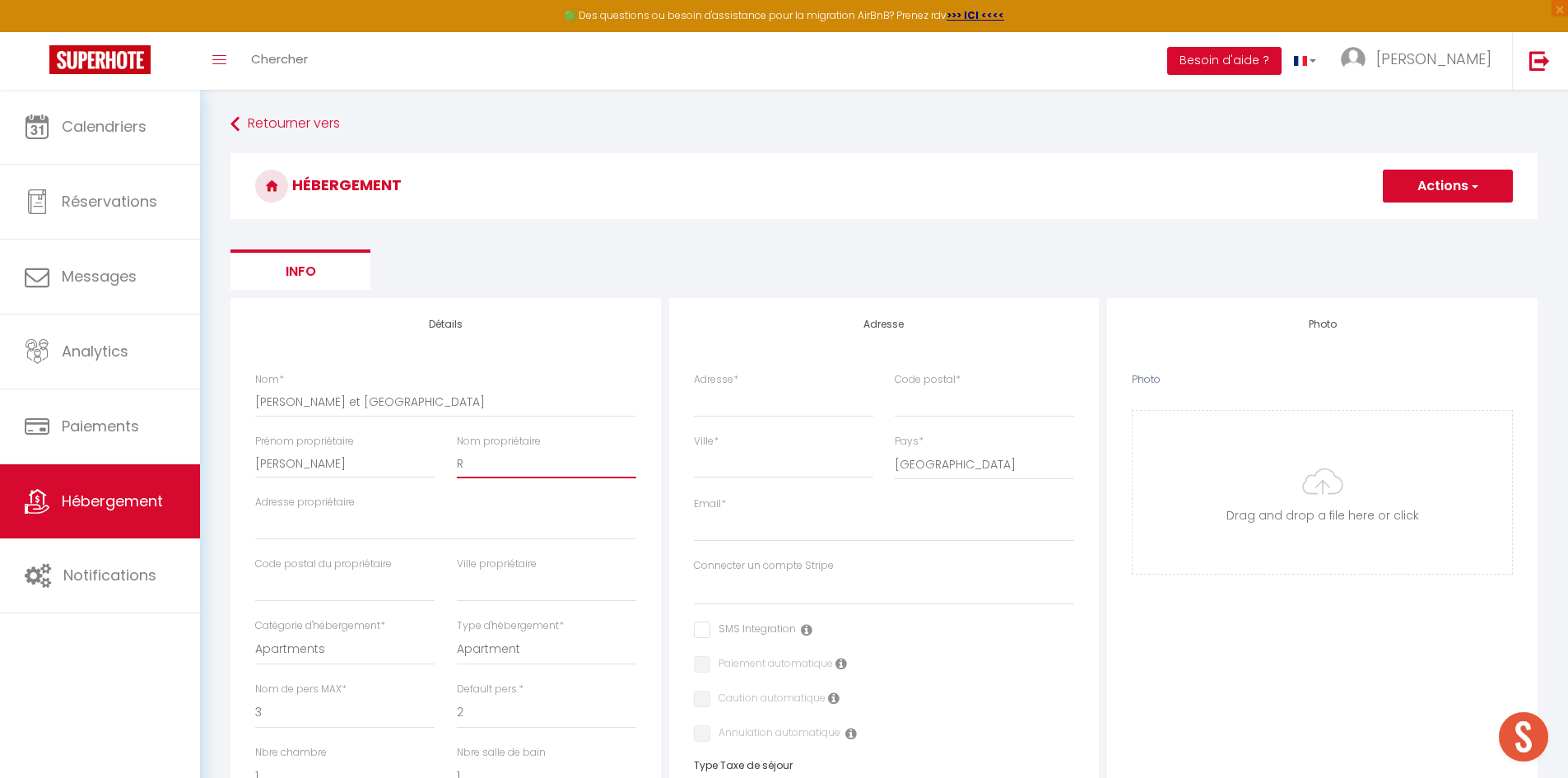
checkbox input "false"
select select
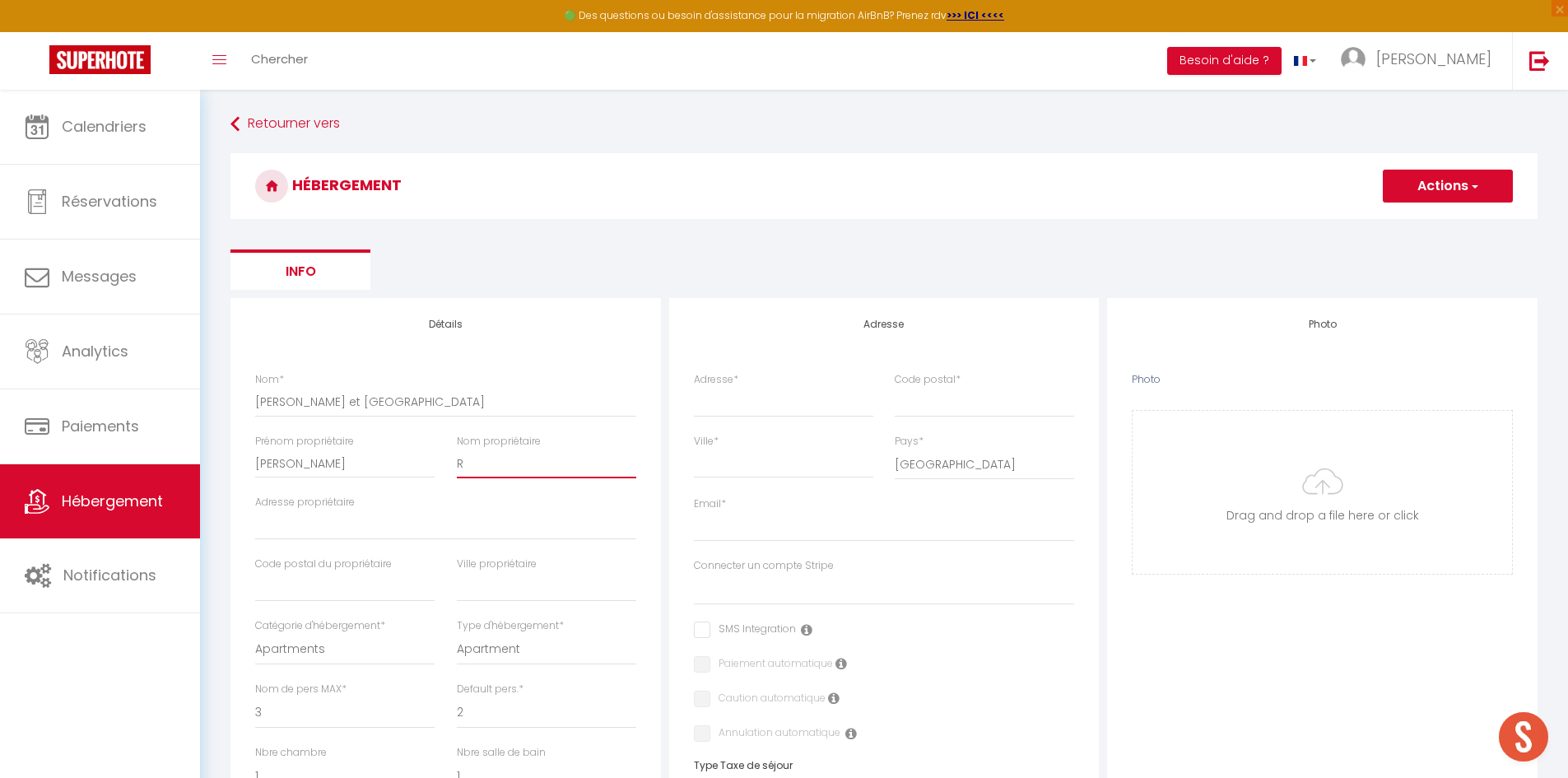
type input "RO"
select select
checkbox input "false"
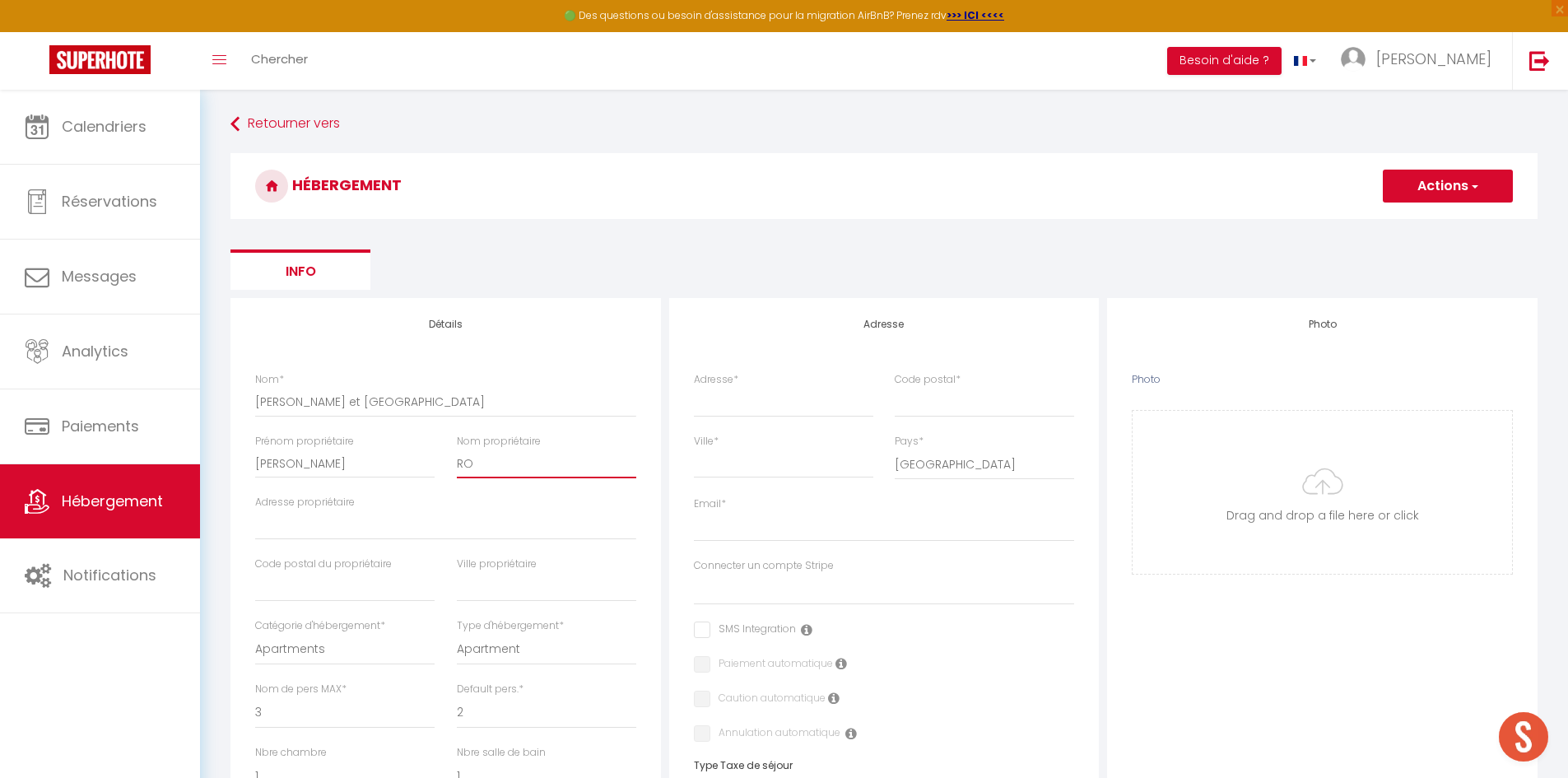
checkbox input "false"
select select
type input "ROy"
select select
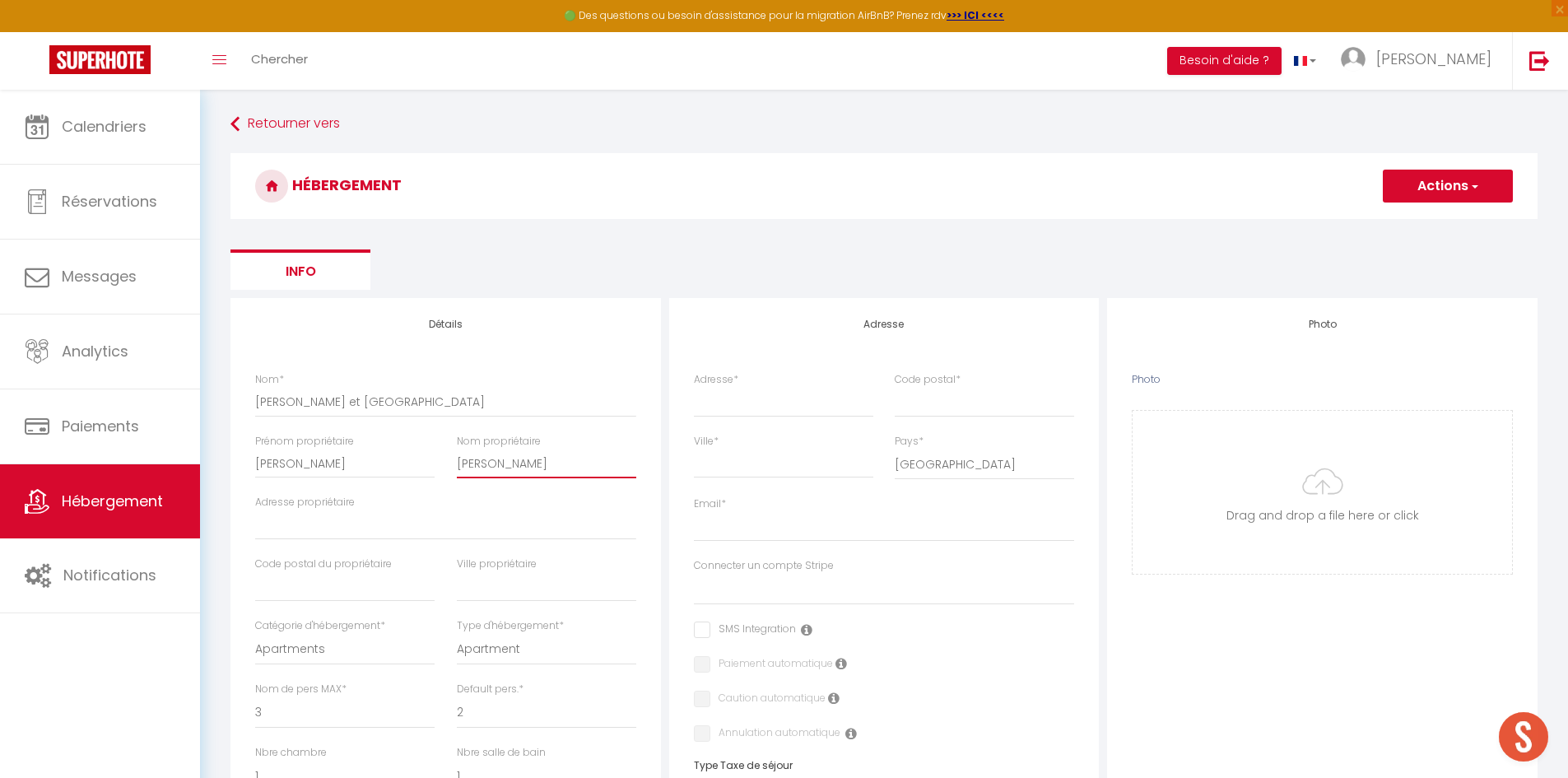
checkbox input "false"
select select
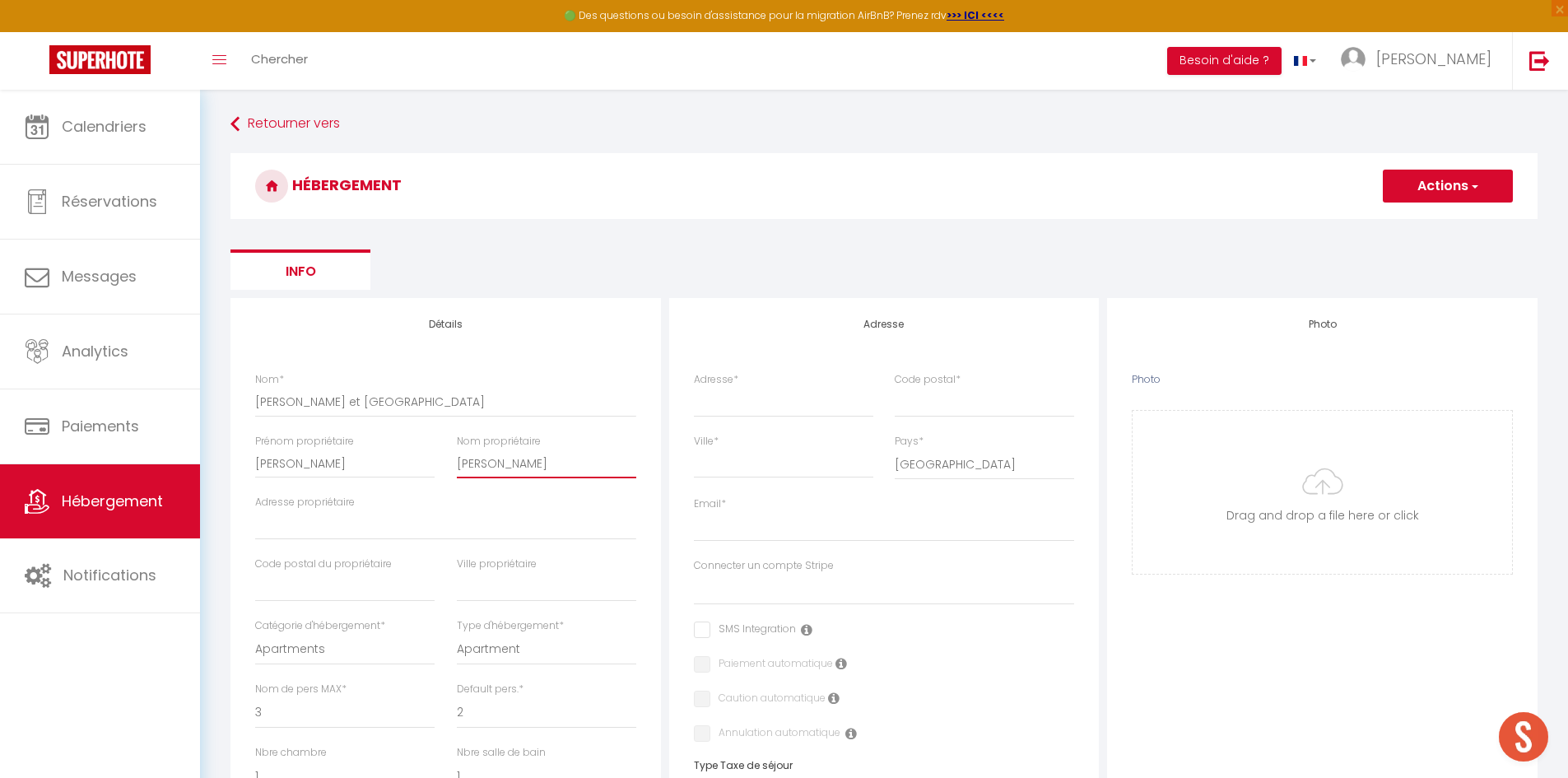
select select
type input "RO"
select select
checkbox input "false"
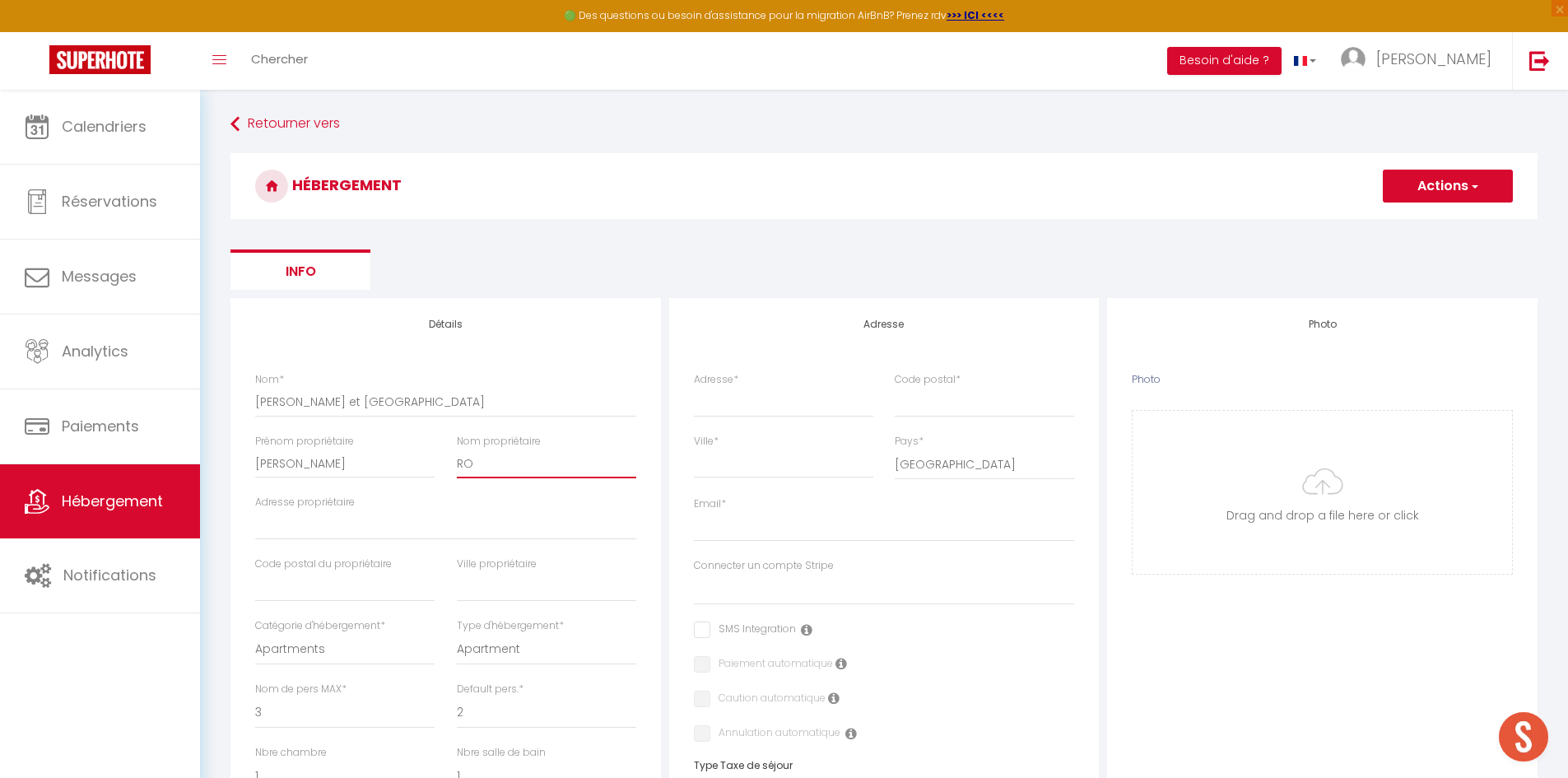
checkbox input "false"
select select
type input "R"
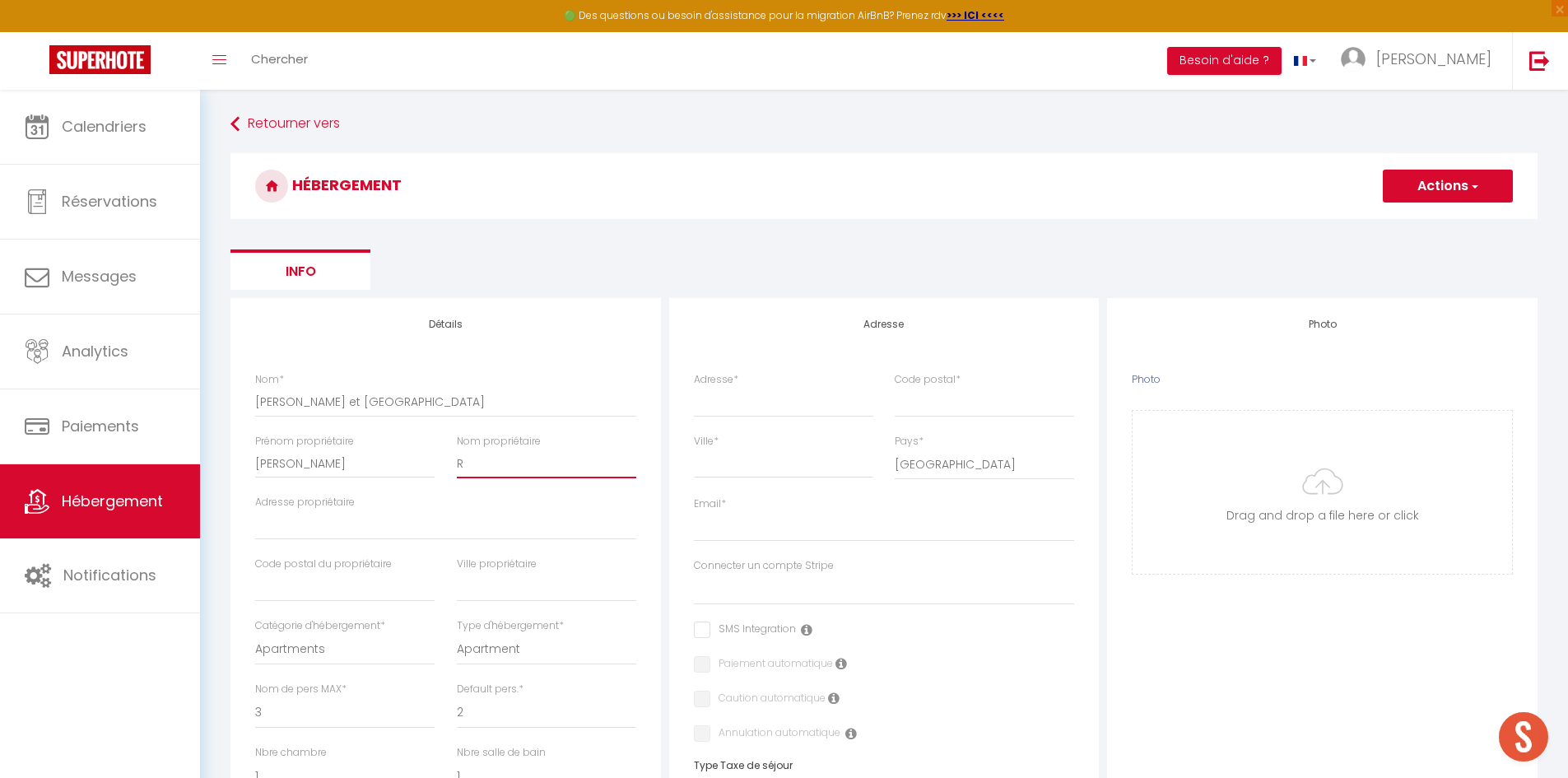
select select
checkbox input "false"
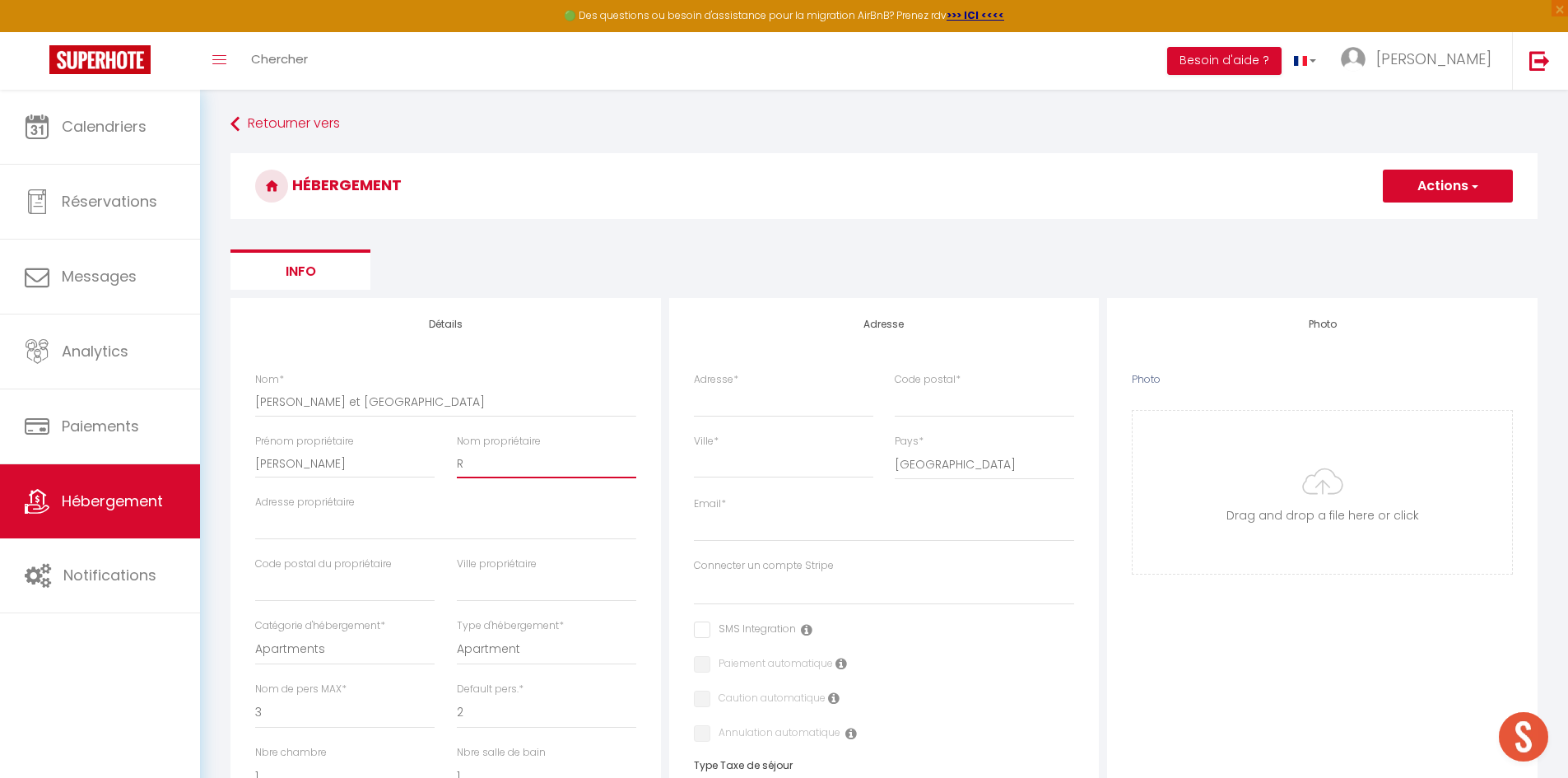
select select
type input "Ro"
select select
checkbox input "false"
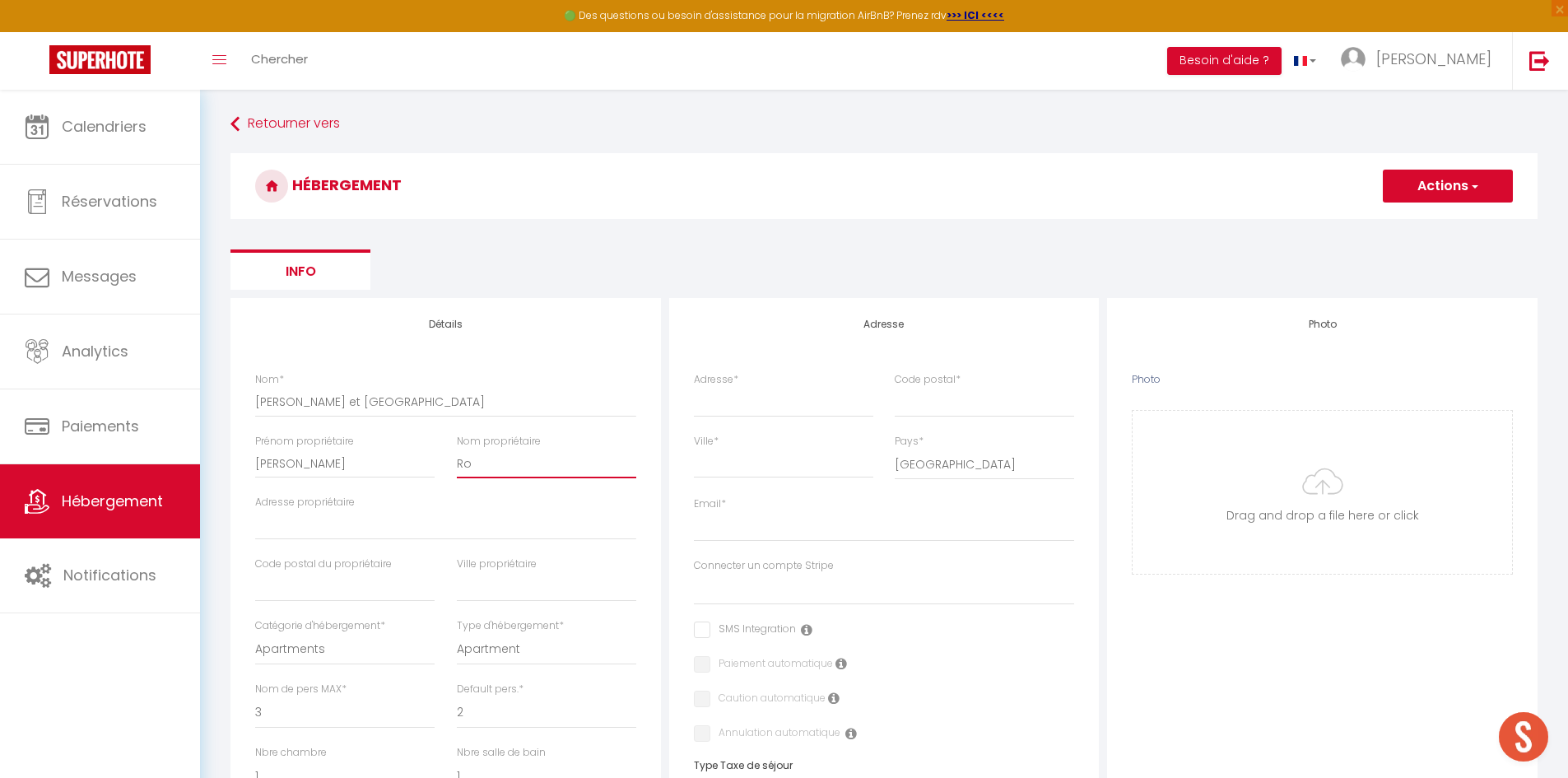
checkbox input "false"
select select
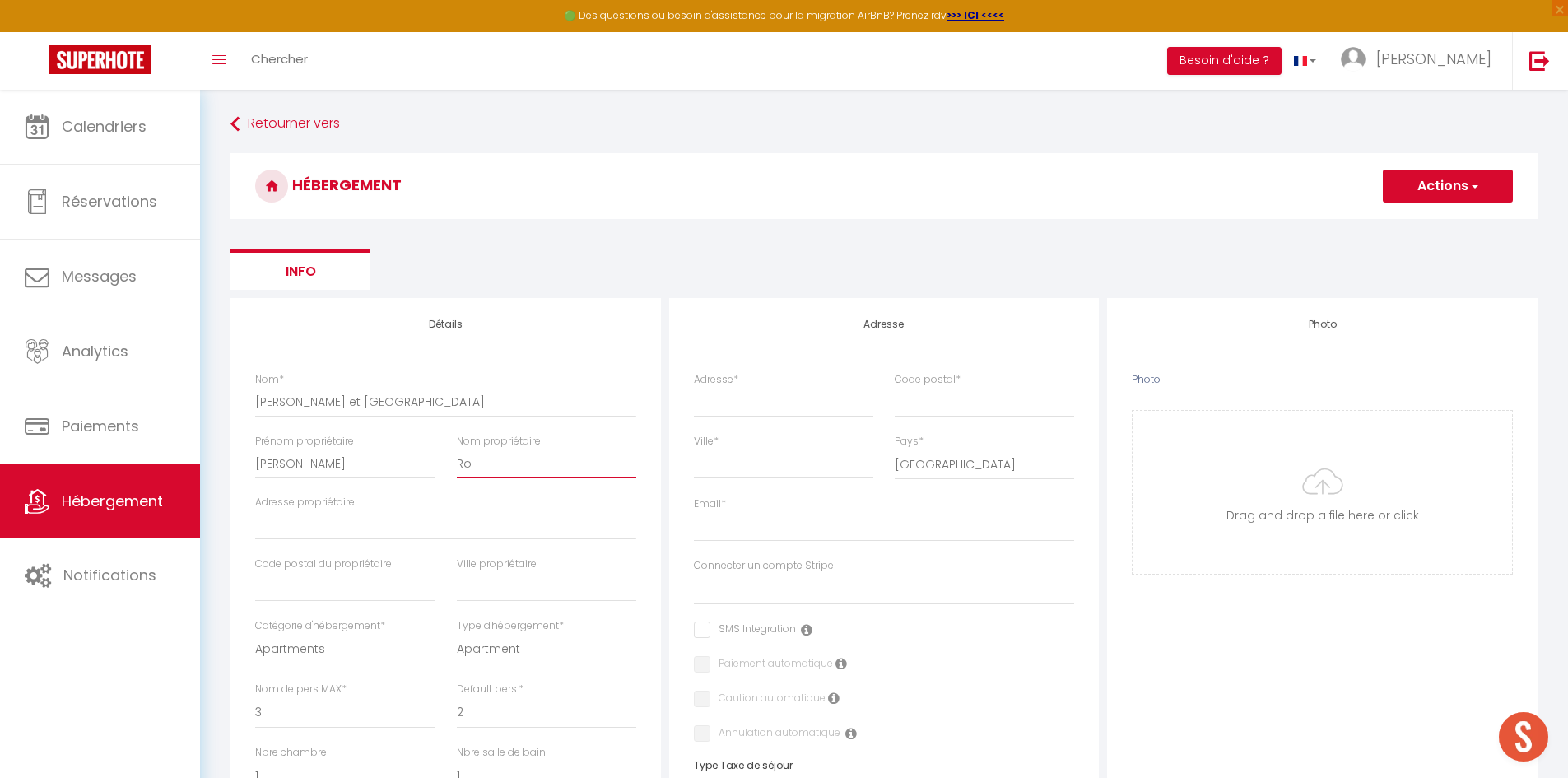
type input "Roy"
select select
checkbox input "false"
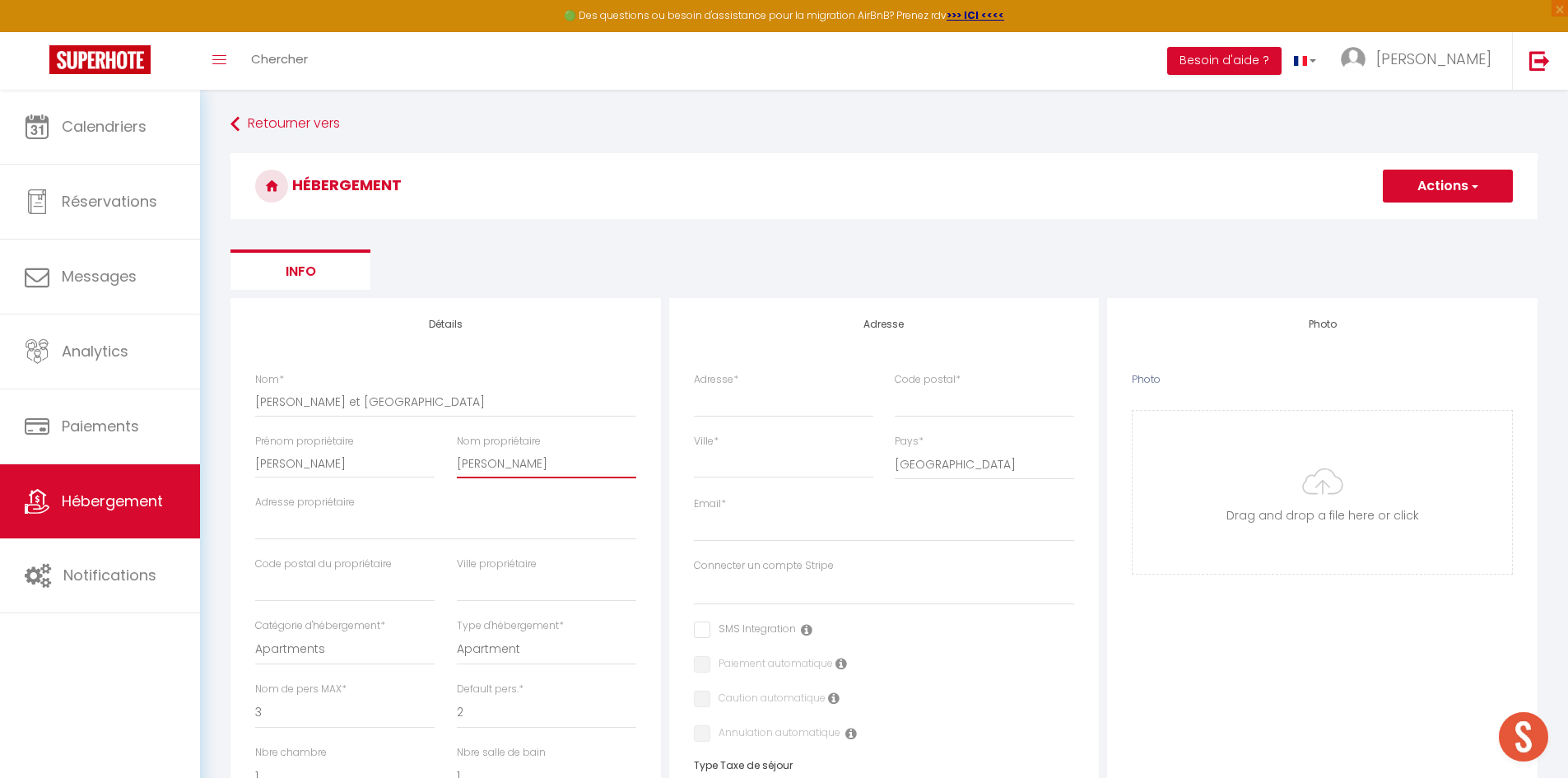
checkbox input "false"
select select
type input "Roye"
select select
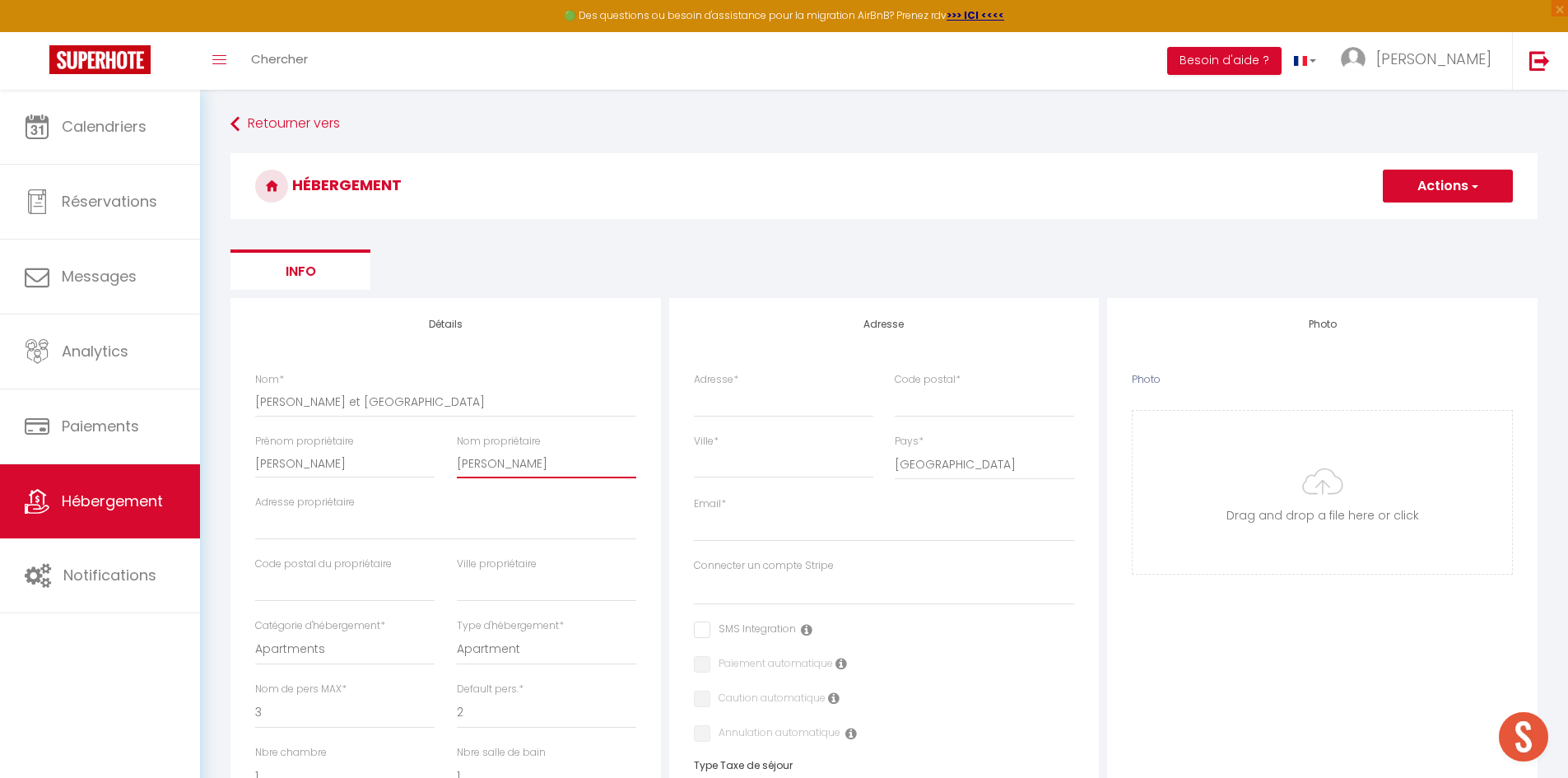
checkbox input "false"
select select
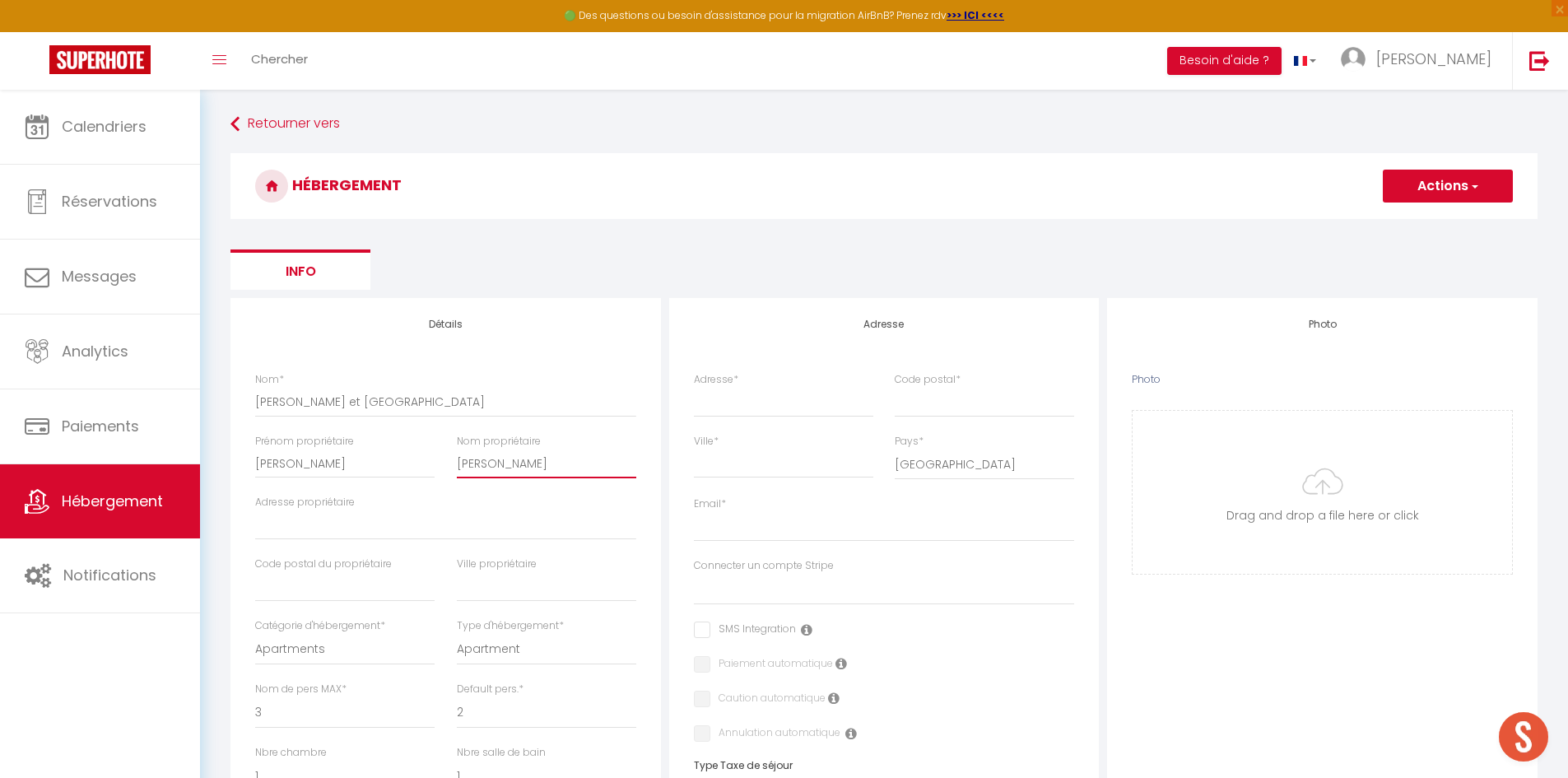
select select
type input "Royer"
select select
checkbox input "false"
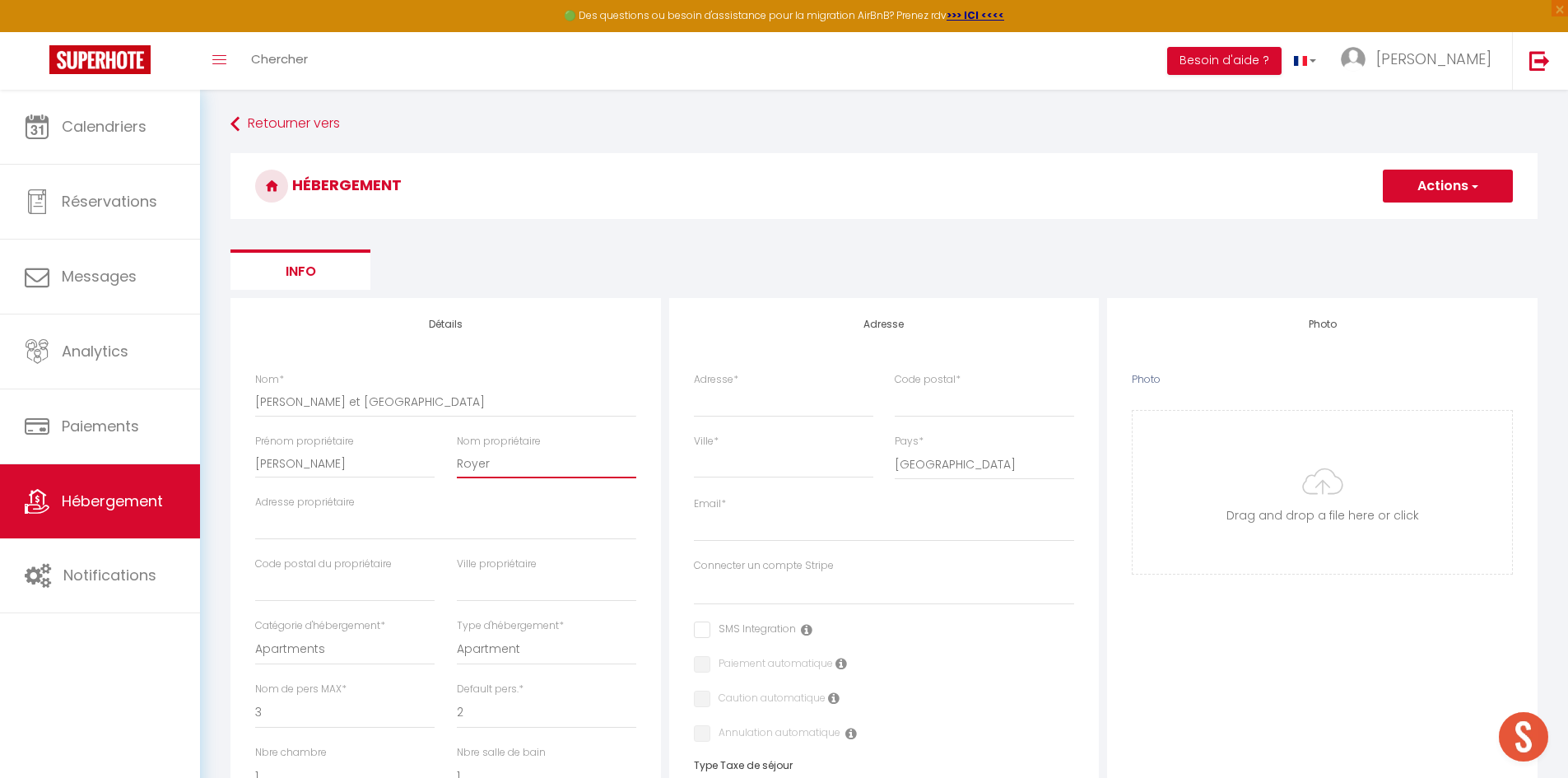
checkbox input "false"
select select
type input "Royer"
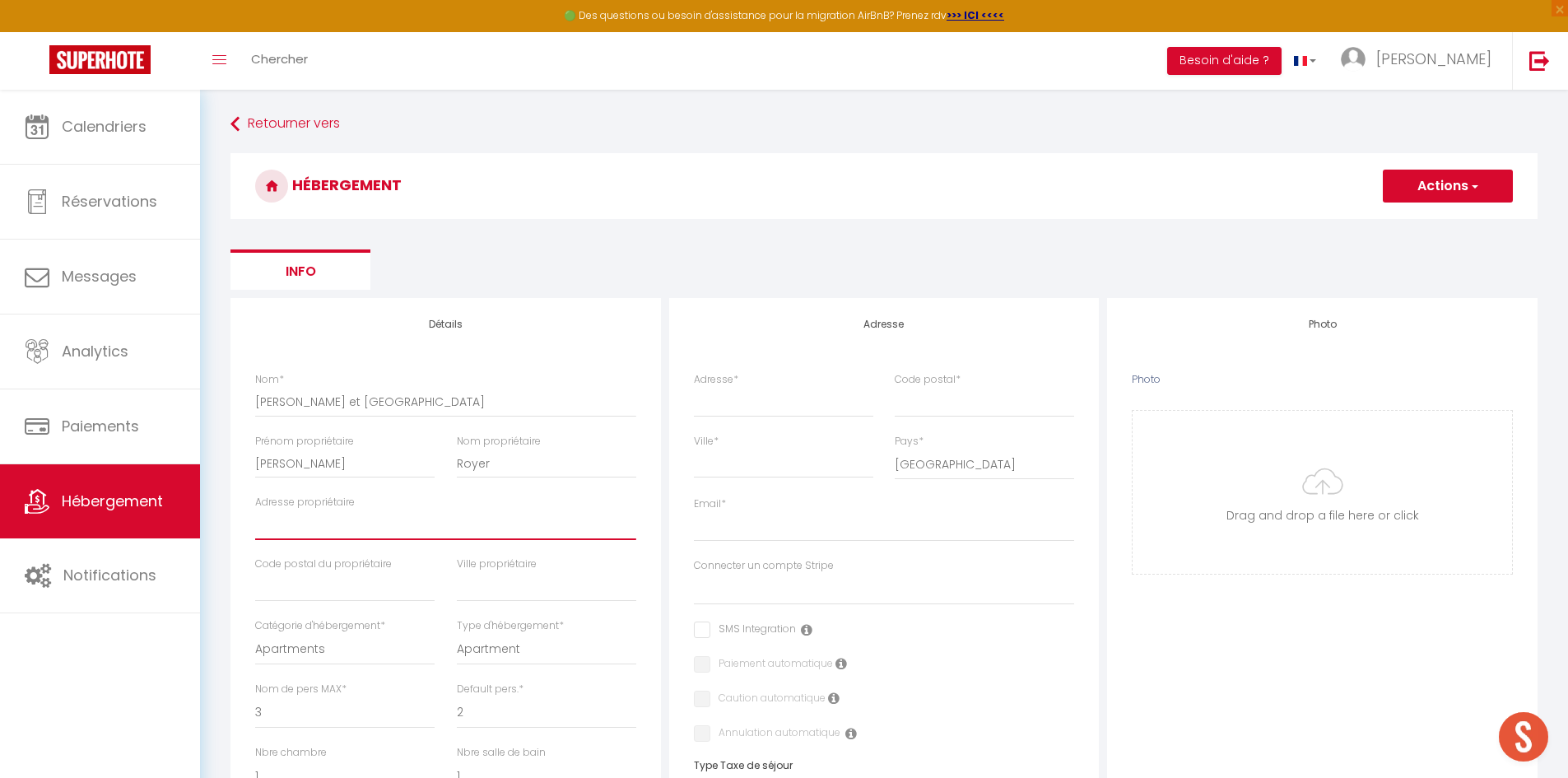
click at [375, 524] on input "Adresse propriétaire" at bounding box center [446, 526] width 381 height 30
click at [279, 526] on input "Adresse propriétaire" at bounding box center [446, 526] width 381 height 30
paste input "10 Rte de Gorréquer, 29180 Locronan"
type input "10 Rte de Gorréquer, 29180 Locronan"
select select
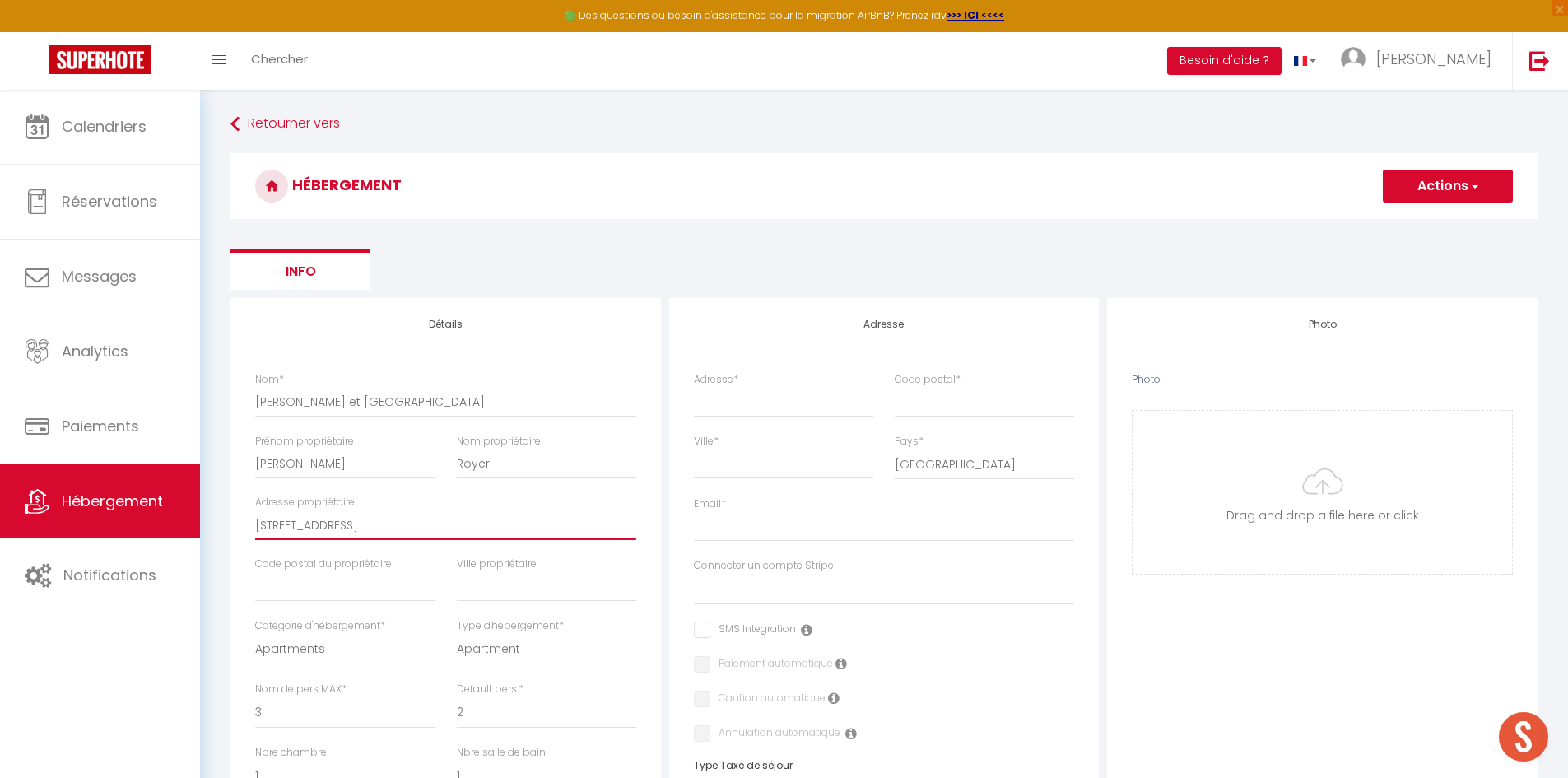
checkbox input "false"
select select
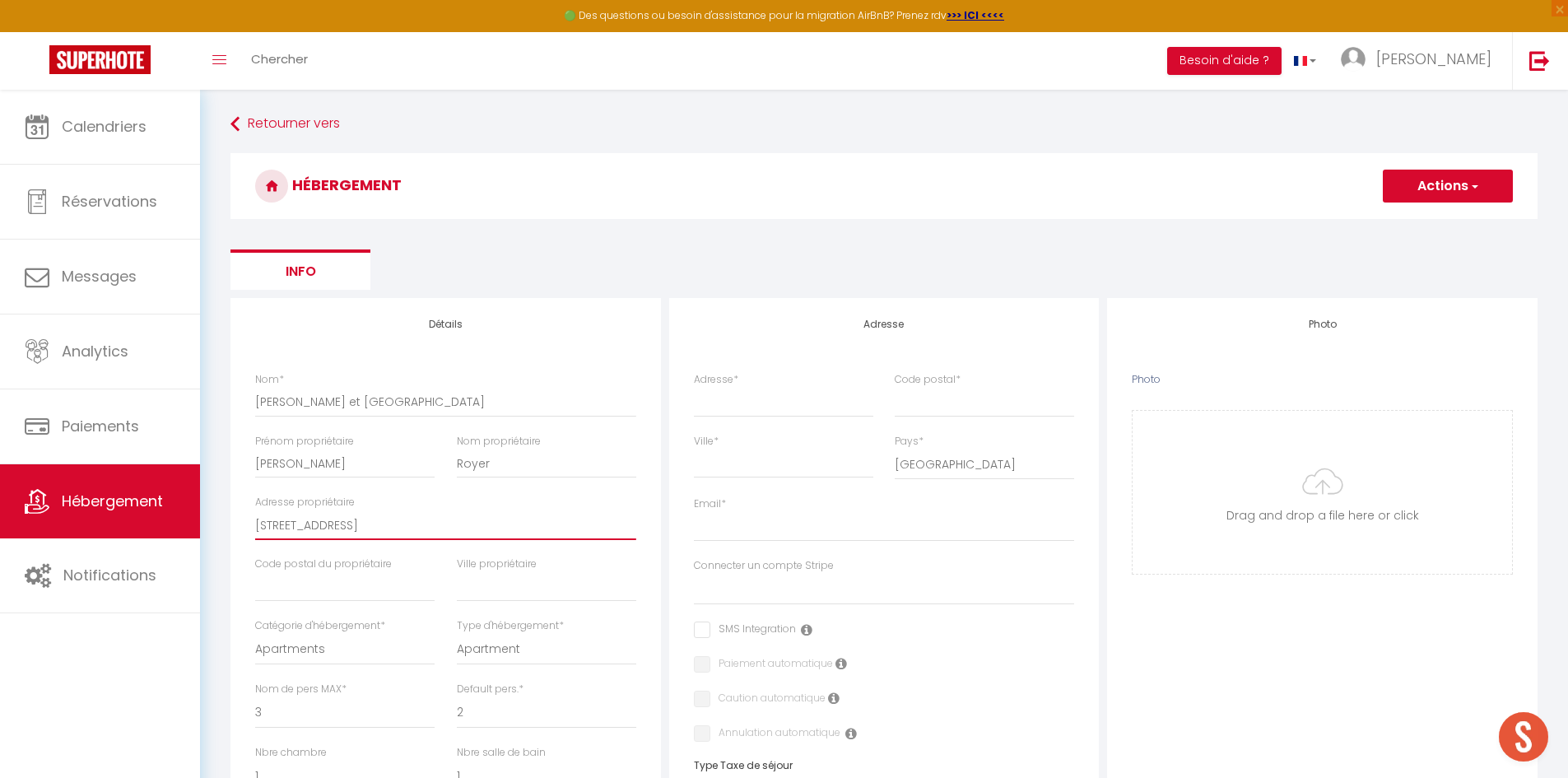
select select
checkbox input "false"
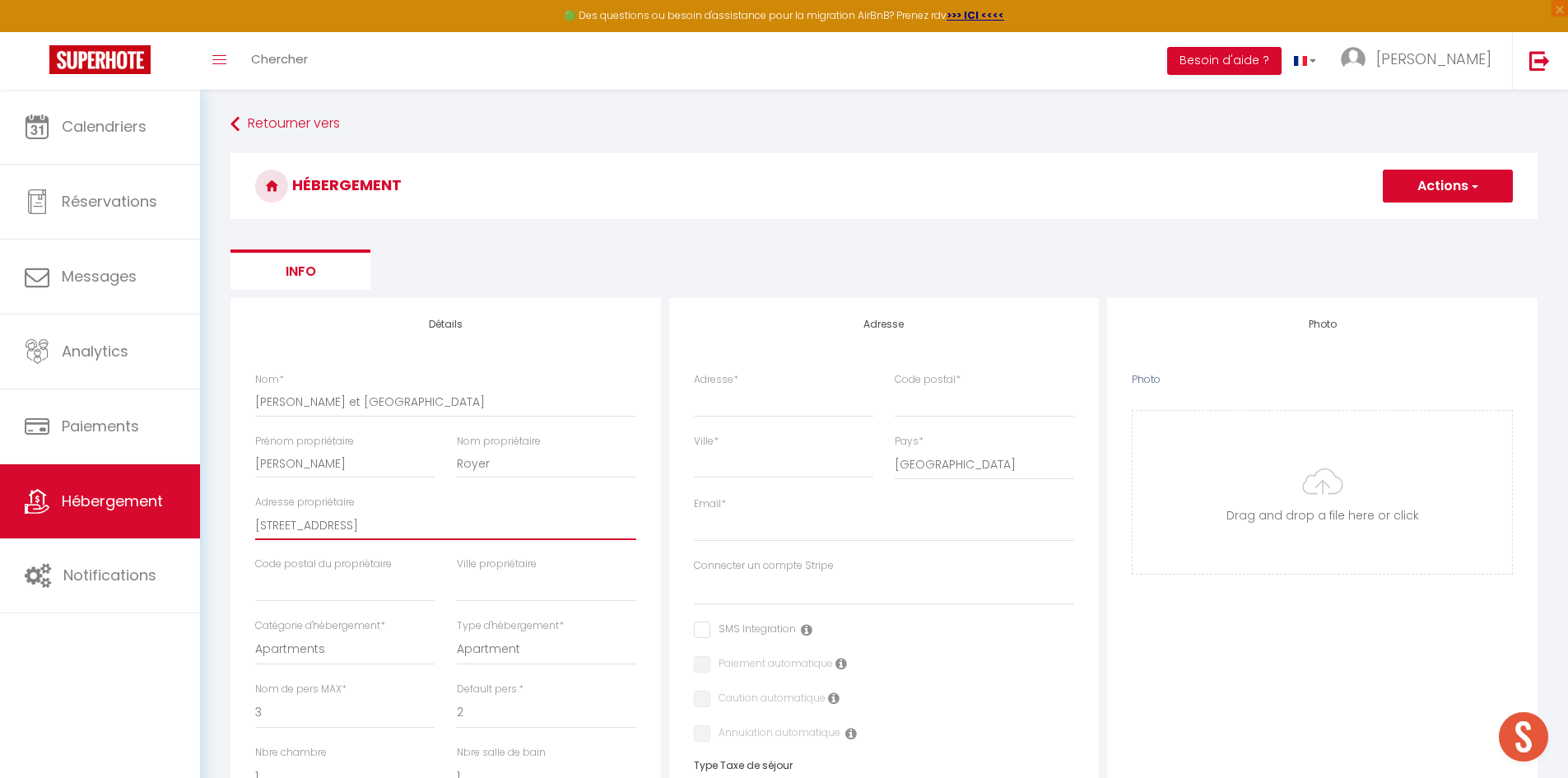
checkbox input "false"
select select
click at [376, 531] on input "10 Rte de Gorréquer, 29180 Locronan" at bounding box center [446, 526] width 381 height 30
drag, startPoint x: 376, startPoint y: 531, endPoint x: 442, endPoint y: 530, distance: 66.0
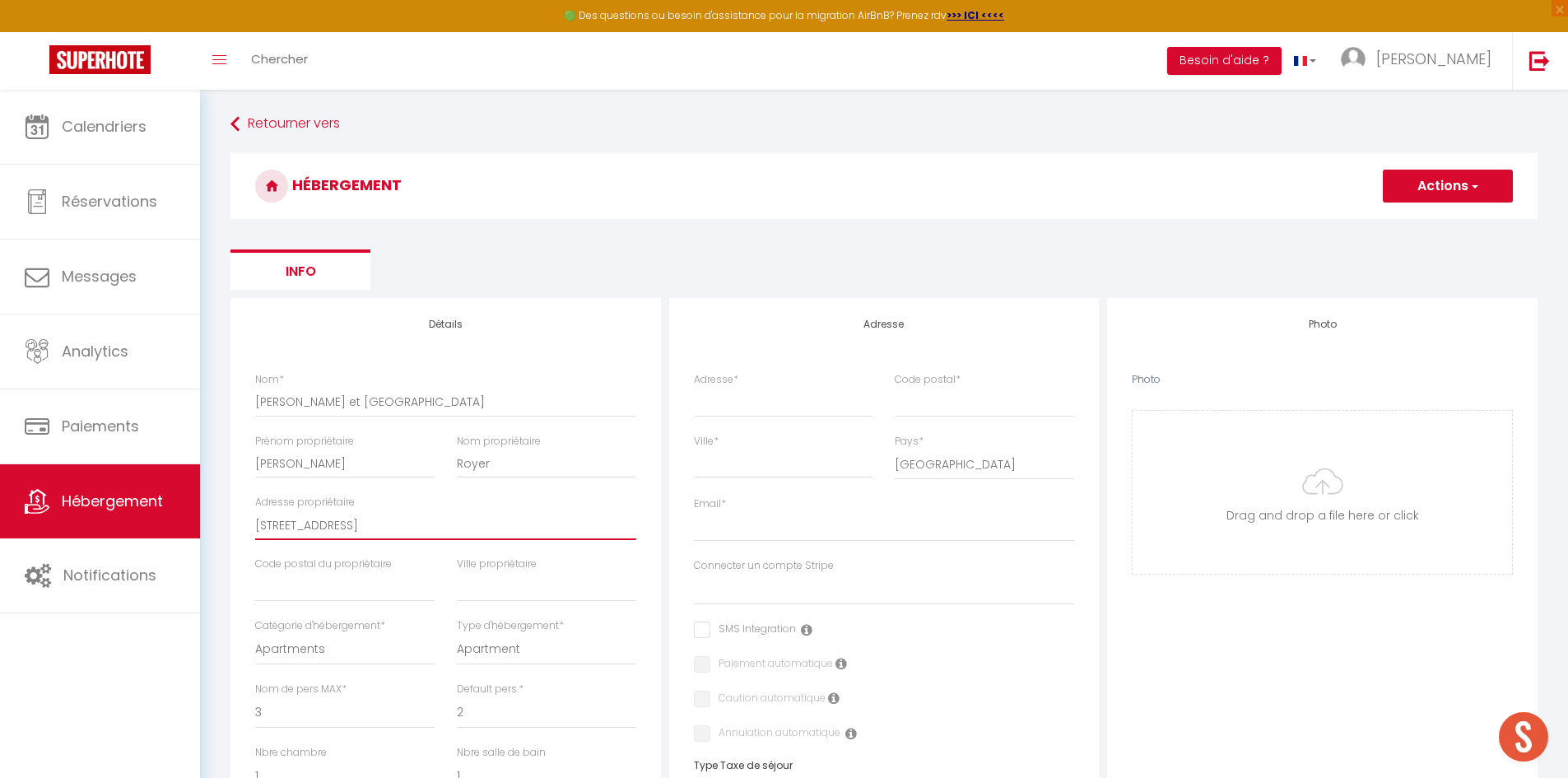
click at [442, 530] on input "10 Rte de Gorréquer, 29180 Locronan" at bounding box center [446, 526] width 381 height 30
type input "10 Rte de Gorréquer,"
select select
checkbox input "false"
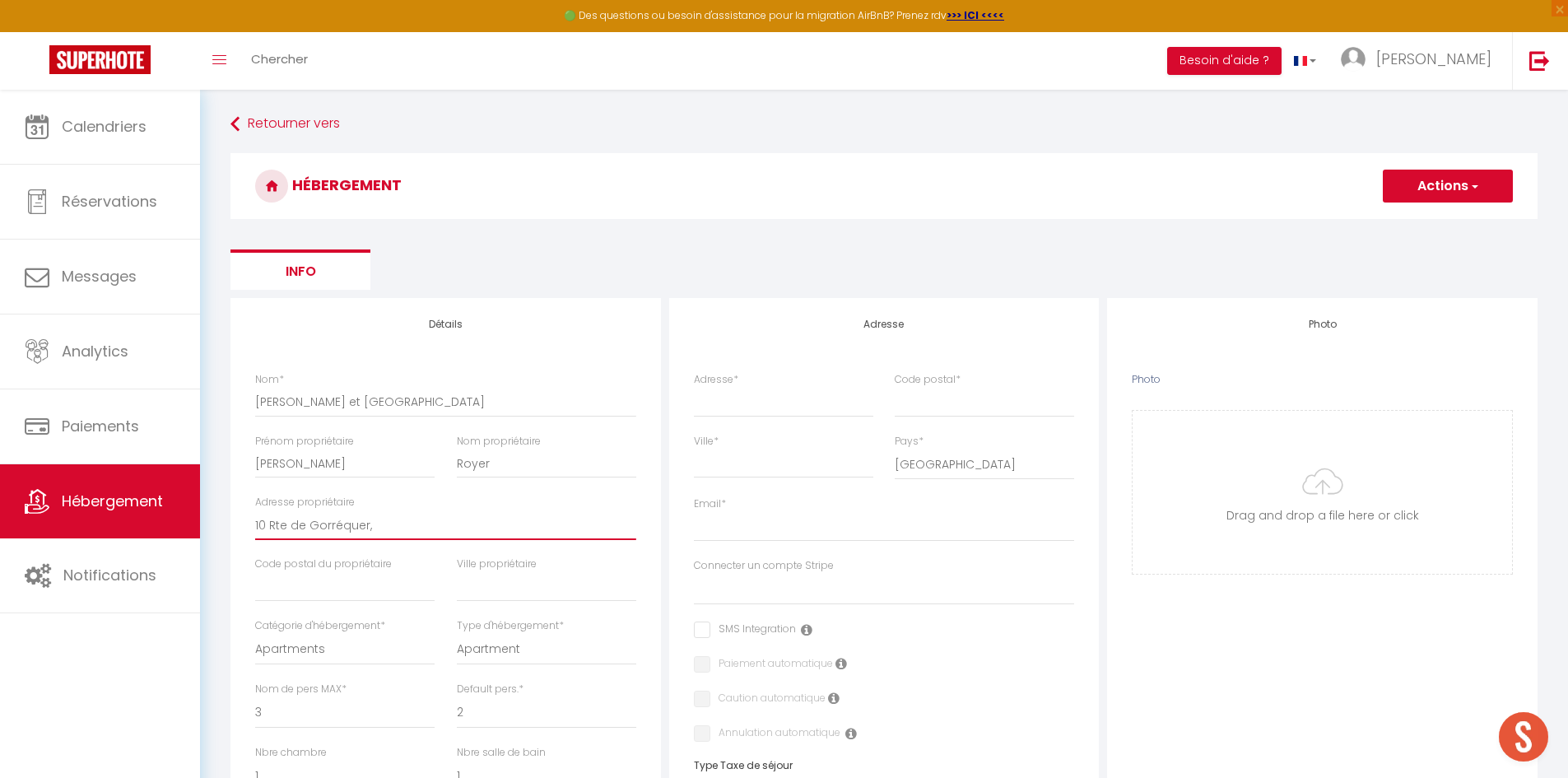
checkbox input "false"
click at [360, 591] on input "text" at bounding box center [345, 587] width 179 height 30
paste input "10 Rte de Gorréquer, 29180 Locronan"
drag, startPoint x: 354, startPoint y: 591, endPoint x: 221, endPoint y: 587, distance: 133.1
click at [221, 587] on div "Retourner vers HÉBERGEMENT Actions Enregistrer Info Modèle personnalisé × Titre…" at bounding box center [883, 729] width 1328 height 1238
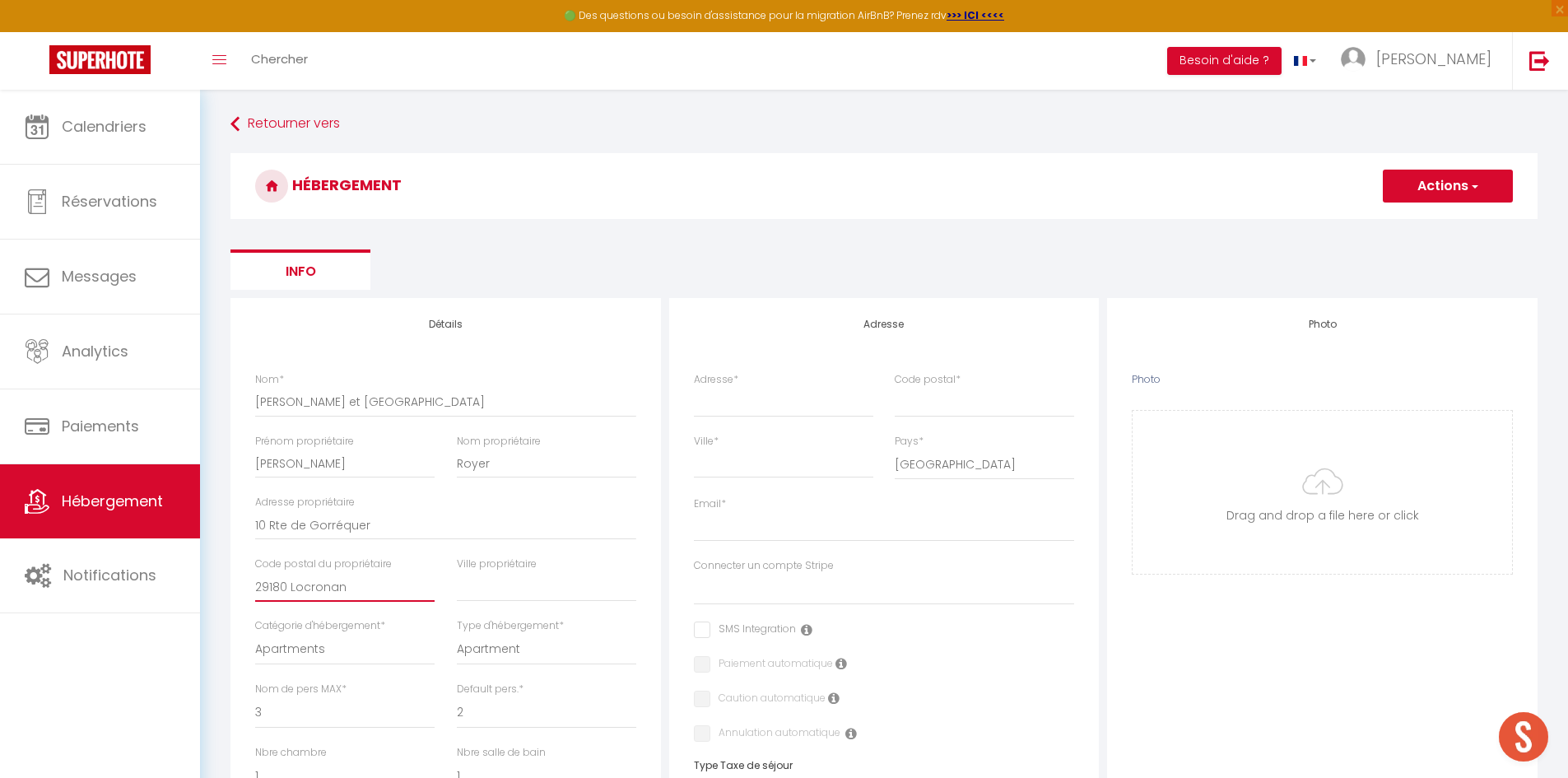
click at [295, 592] on input "29180 Locronan" at bounding box center [345, 587] width 179 height 30
click at [533, 588] on input "text" at bounding box center [547, 587] width 179 height 30
paste input "10 Rte de Gorréquer, 29180 Locronan"
drag, startPoint x: 584, startPoint y: 588, endPoint x: 415, endPoint y: 578, distance: 169.3
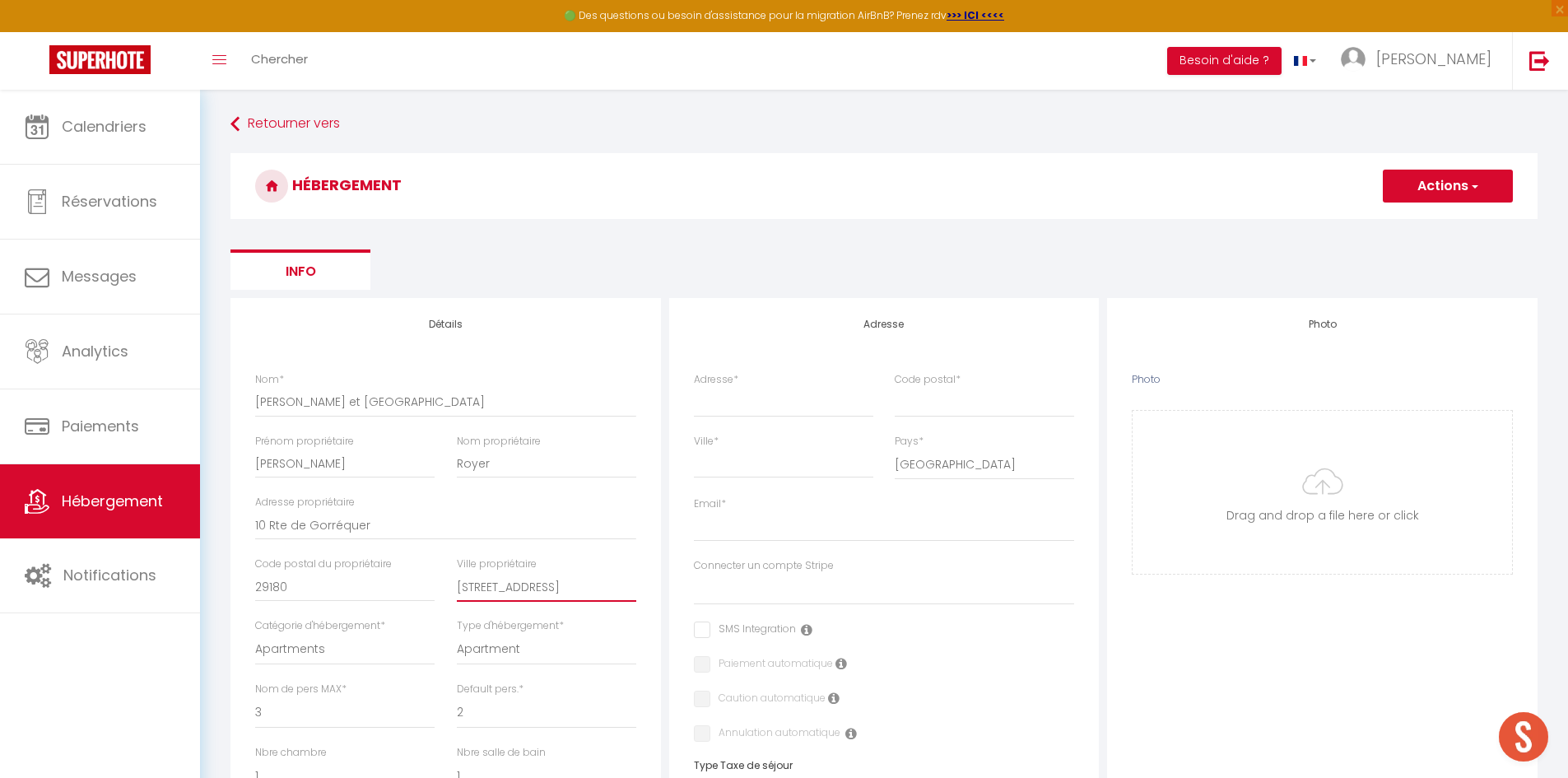
click at [415, 578] on div "Nom * Kervel et Lokorn Prénom propriétaire Paul Nom propriétaire Royer Adresse …" at bounding box center [446, 590] width 403 height 436
click at [570, 534] on input "10 Rte de Gorréquer" at bounding box center [446, 526] width 381 height 30
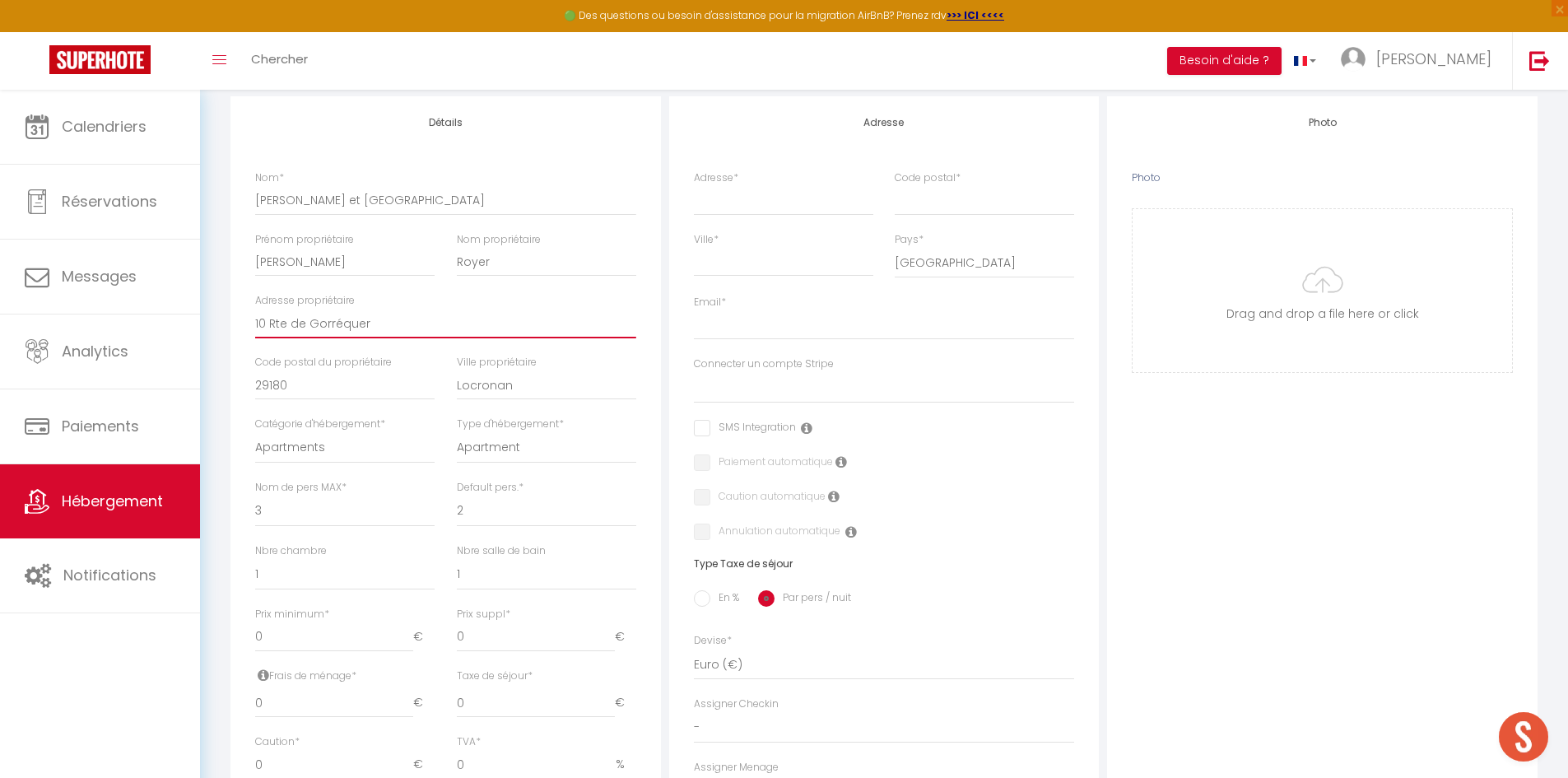
scroll to position [202, 0]
click at [280, 513] on select "1 2 3 4 5 6 7 8 9 10 11 12 13 14" at bounding box center [345, 511] width 179 height 32
click at [255, 495] on select "1 2 3 4 5 6 7 8 9 10 11 12 13 14" at bounding box center [345, 511] width 179 height 32
click at [508, 515] on select "1 2 3 4 5 6 7 8 9 10 11 12 13 14" at bounding box center [547, 511] width 179 height 32
click at [457, 495] on select "1 2 3 4 5 6 7 8 9 10 11 12 13 14" at bounding box center [547, 511] width 179 height 32
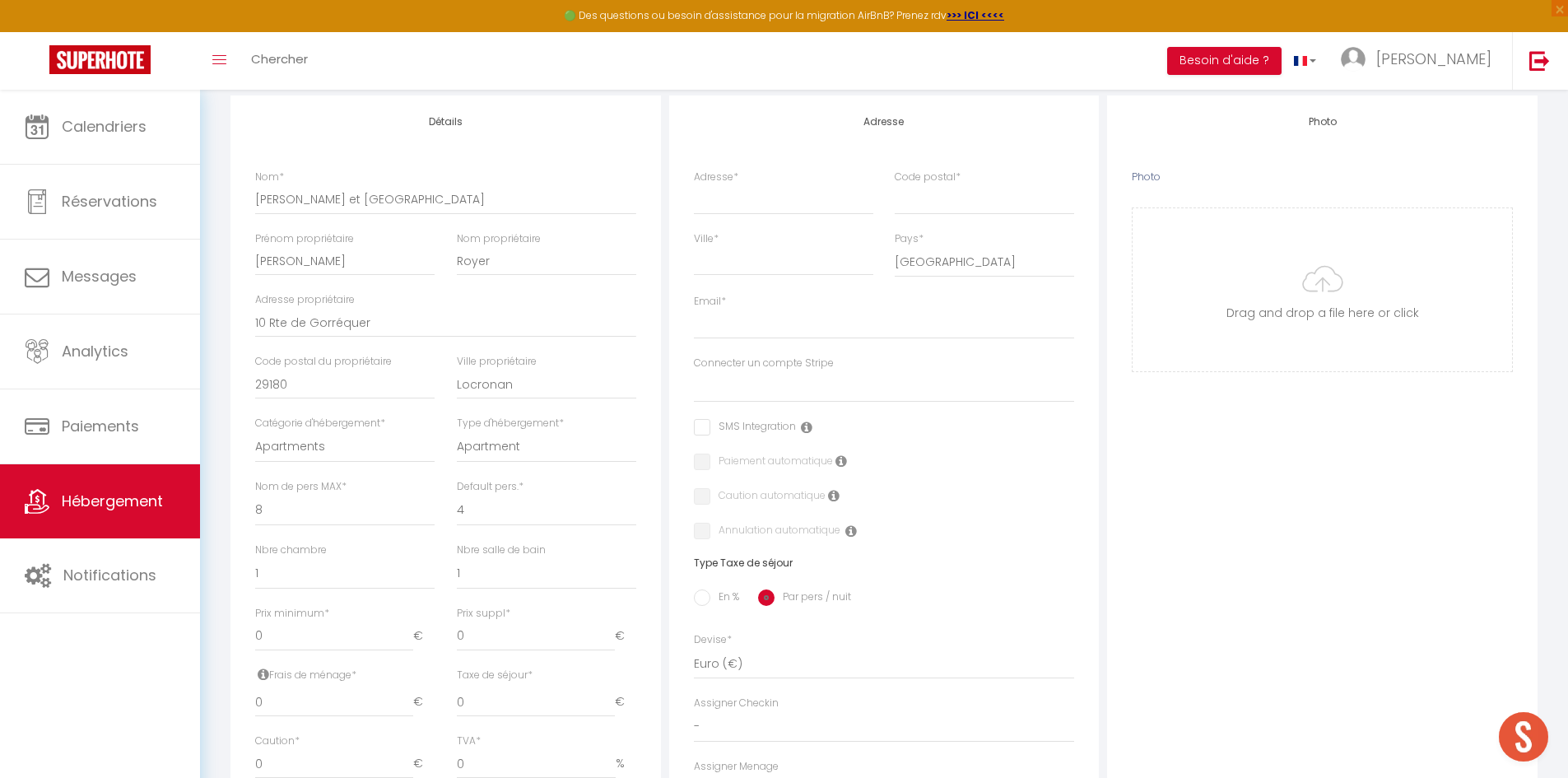
click at [445, 505] on div "Nom de pers MAX * 1 2 3 4 5 6 7 8 9 10 11 12 13" at bounding box center [345, 511] width 200 height 63
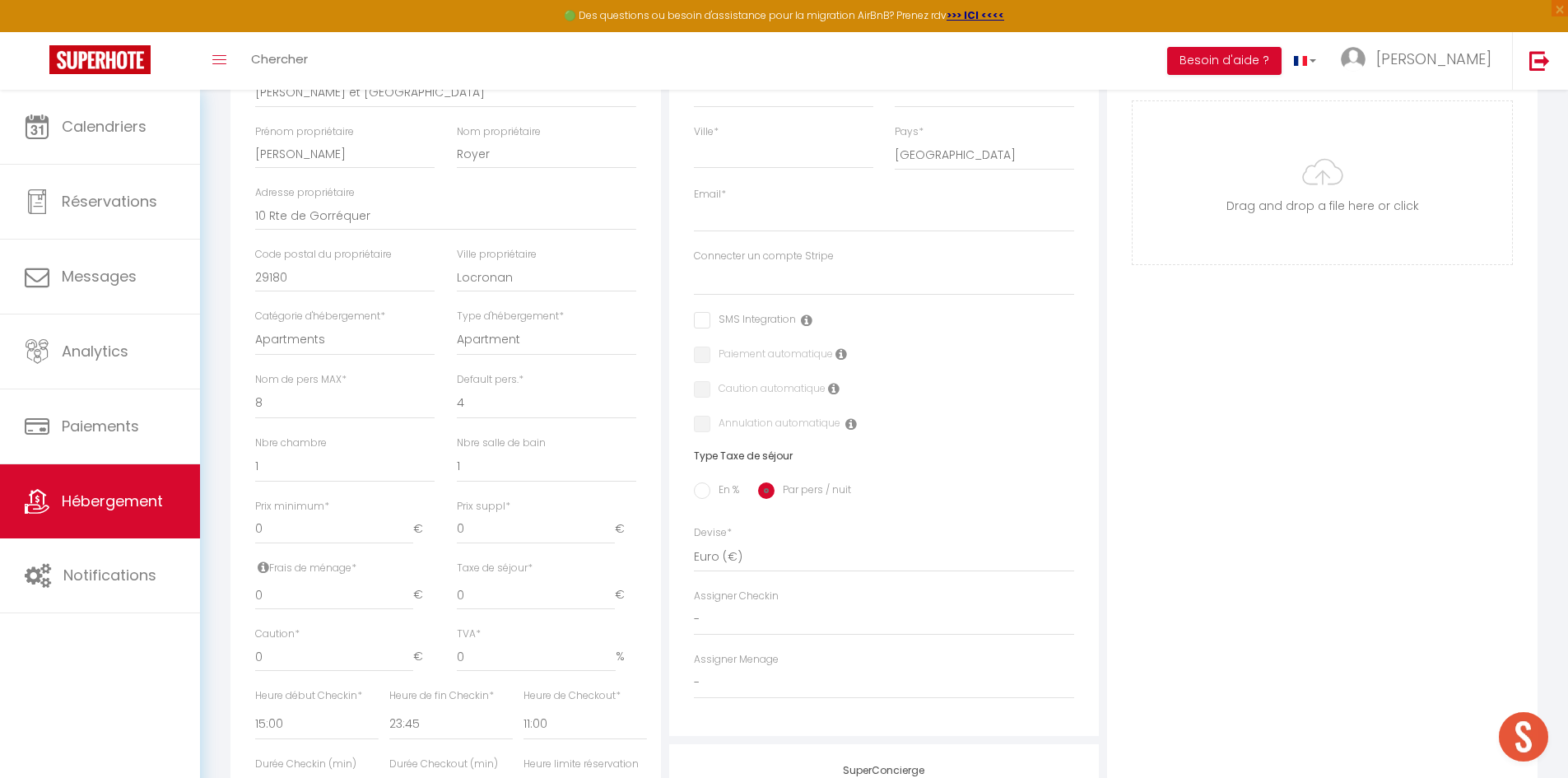
scroll to position [311, 0]
click at [500, 469] on select "0 1 2 3 4 5 6 7 8 9 10 11 12 13" at bounding box center [547, 465] width 179 height 32
click at [457, 449] on select "0 1 2 3 4 5 6 7 8 9 10 11 12 13" at bounding box center [547, 465] width 179 height 32
click at [439, 484] on div "Nbre chambre 0 1 2 3 4 5 6 7 8 9 10 11 12" at bounding box center [345, 465] width 200 height 63
click at [342, 533] on input "0" at bounding box center [334, 527] width 158 height 30
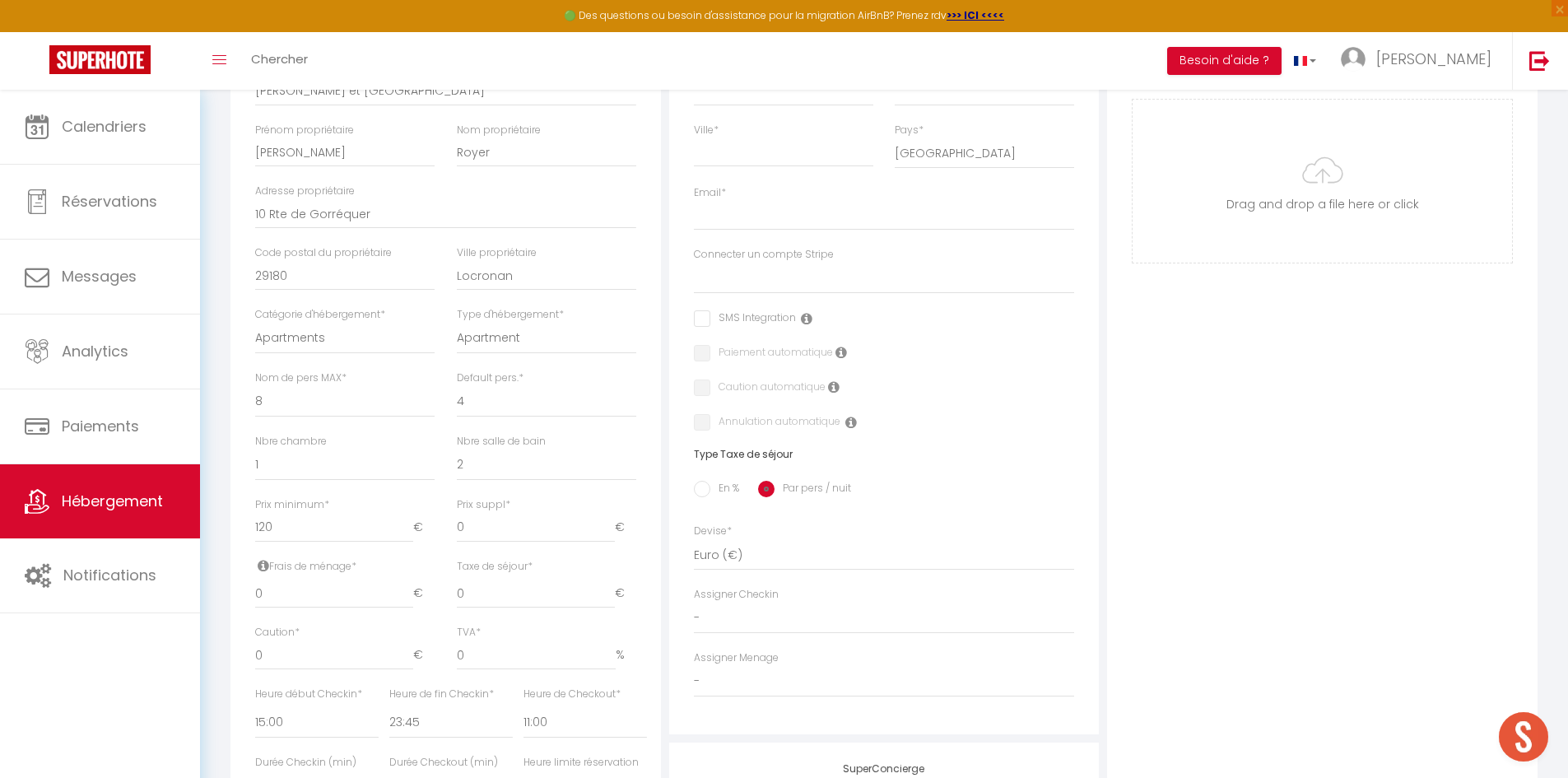
click at [226, 499] on div "Retourner vers HÉBERGEMENT Actions Enregistrer Info Modèle personnalisé × Titre…" at bounding box center [883, 418] width 1328 height 1238
click at [294, 607] on input "0" at bounding box center [334, 593] width 158 height 30
click at [231, 584] on div "Détails Nom * Kervel et Lokorn Prénom propriétaire Paul Nom propriétaire Royer …" at bounding box center [446, 447] width 431 height 920
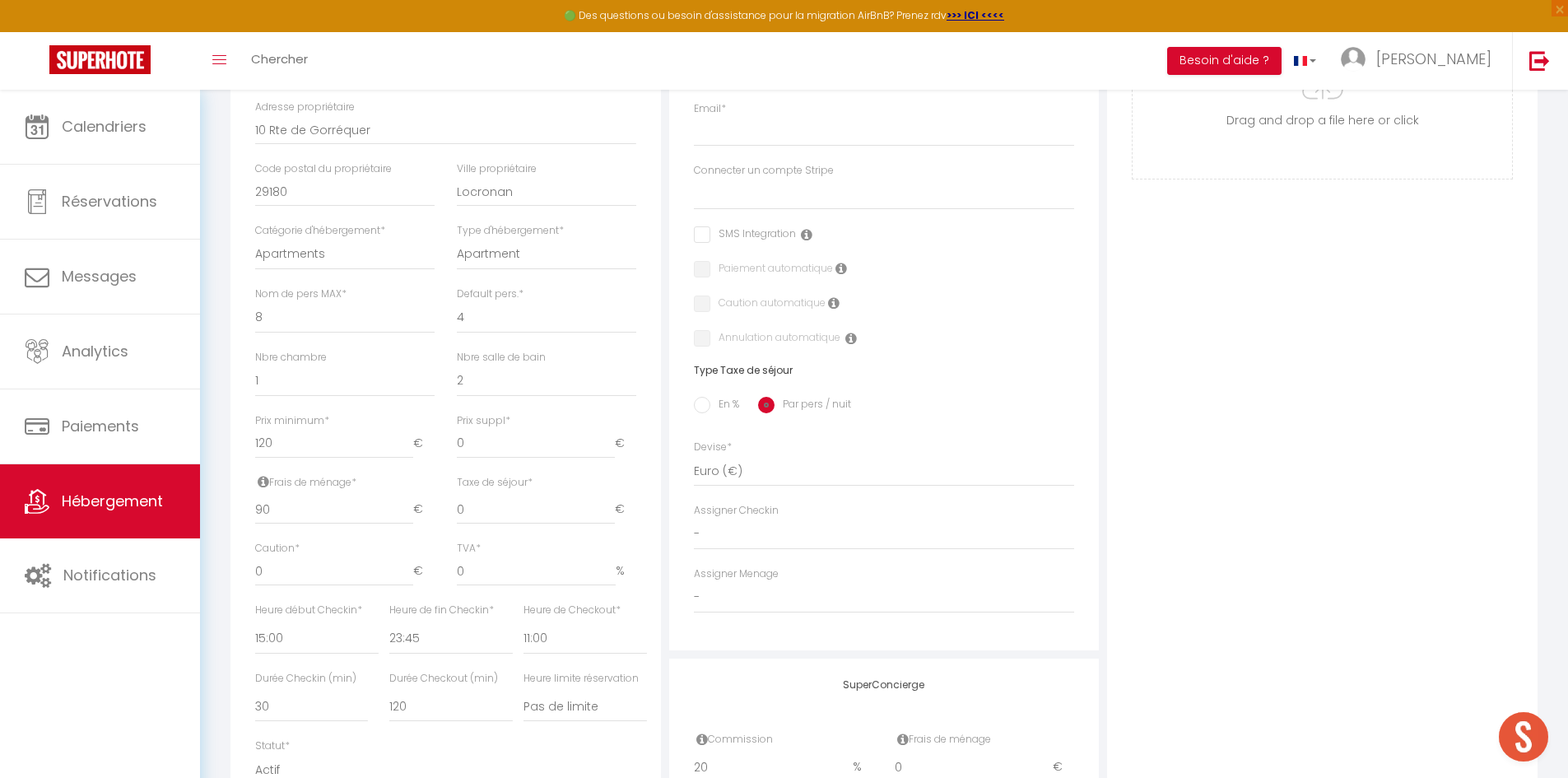
scroll to position [396, 0]
click at [298, 637] on select "00:00 00:15 00:30 00:45 01:00 01:15 01:30 01:45 02:00 02:15 02:30 02:45 03:00" at bounding box center [316, 637] width 123 height 32
click at [255, 622] on select "00:00 00:15 00:30 00:45 01:00 01:15 01:30 01:45 02:00 02:15 02:30 02:45 03:00" at bounding box center [316, 637] width 123 height 32
click at [542, 636] on select "00:00 00:15 00:30 00:45 01:00 01:15 01:30 01:45 02:00 02:15 02:30 02:45 03:00" at bounding box center [585, 637] width 123 height 32
click at [524, 622] on select "00:00 00:15 00:30 00:45 01:00 01:15 01:30 01:45 02:00 02:15 02:30 02:45 03:00" at bounding box center [585, 637] width 123 height 32
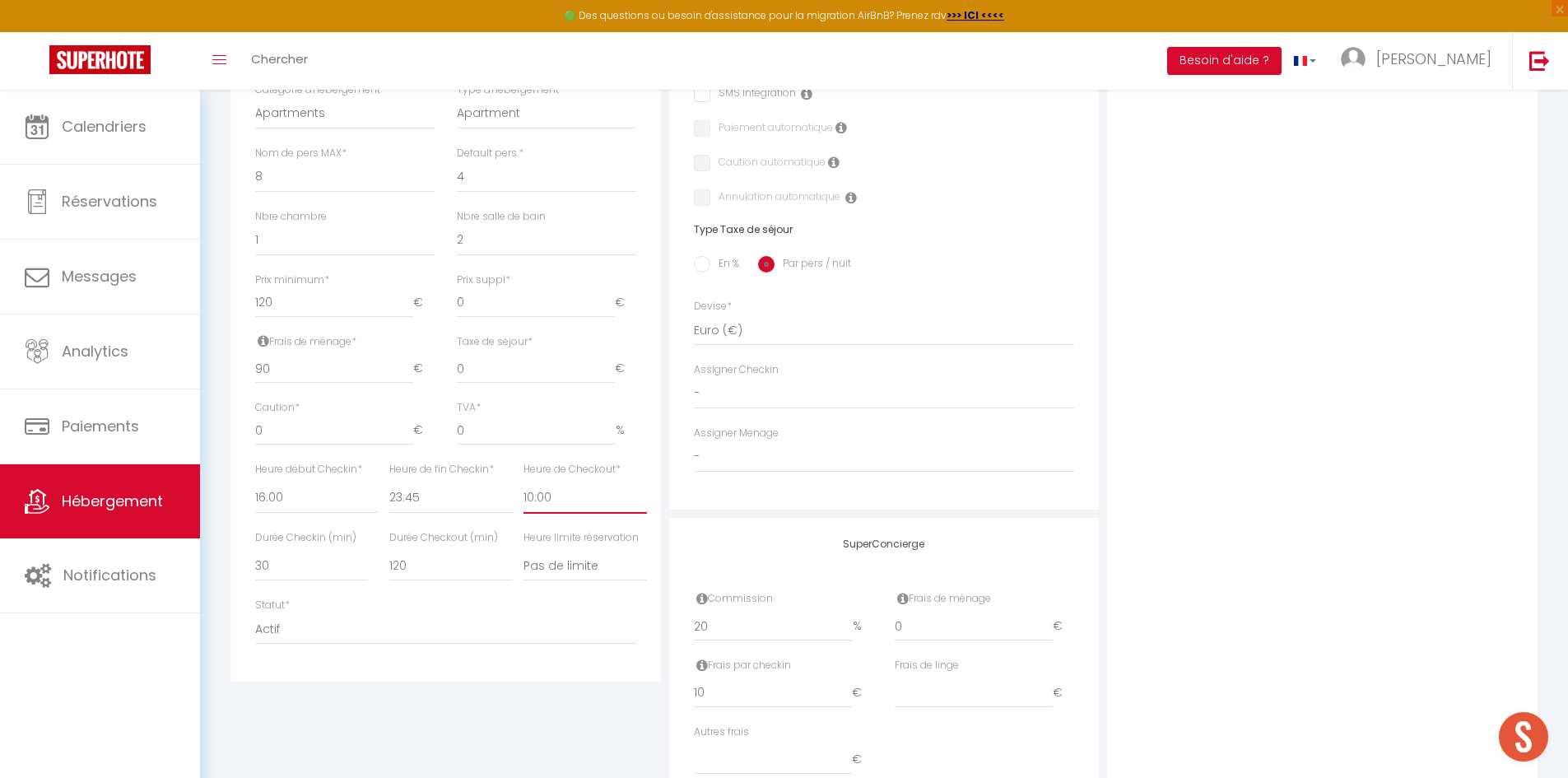
scroll to position [546, 0]
click at [937, 608] on input "0" at bounding box center [974, 617] width 158 height 30
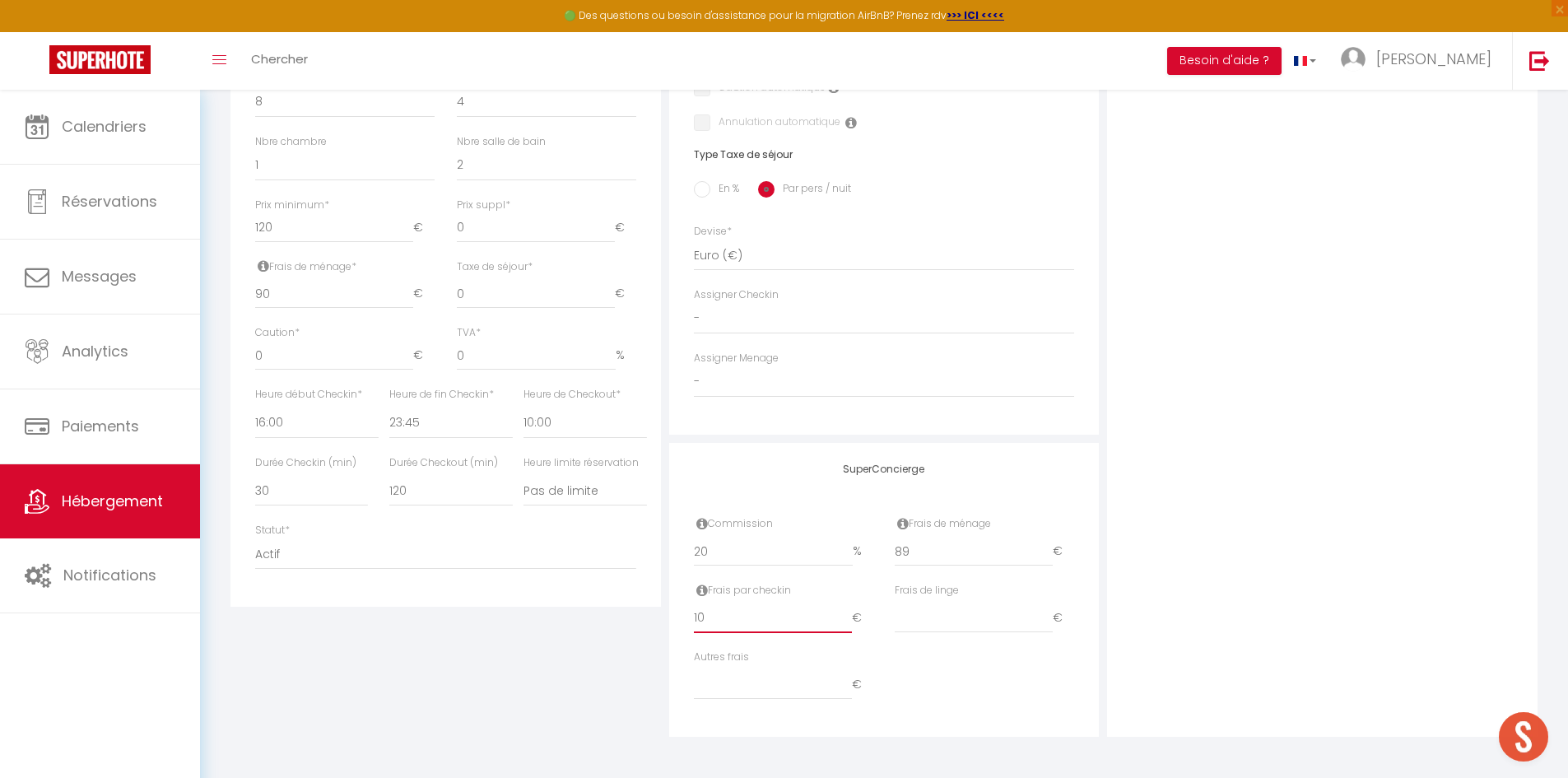
click at [744, 628] on input "10" at bounding box center [773, 618] width 158 height 30
click at [926, 549] on input "89" at bounding box center [974, 552] width 158 height 30
click at [1245, 574] on div "Photo Photo Drag and drop a file here or click Ooops, something wrong appended.…" at bounding box center [1322, 211] width 431 height 1049
click at [999, 616] on input "number" at bounding box center [974, 618] width 158 height 30
click at [763, 686] on input "number" at bounding box center [773, 685] width 158 height 30
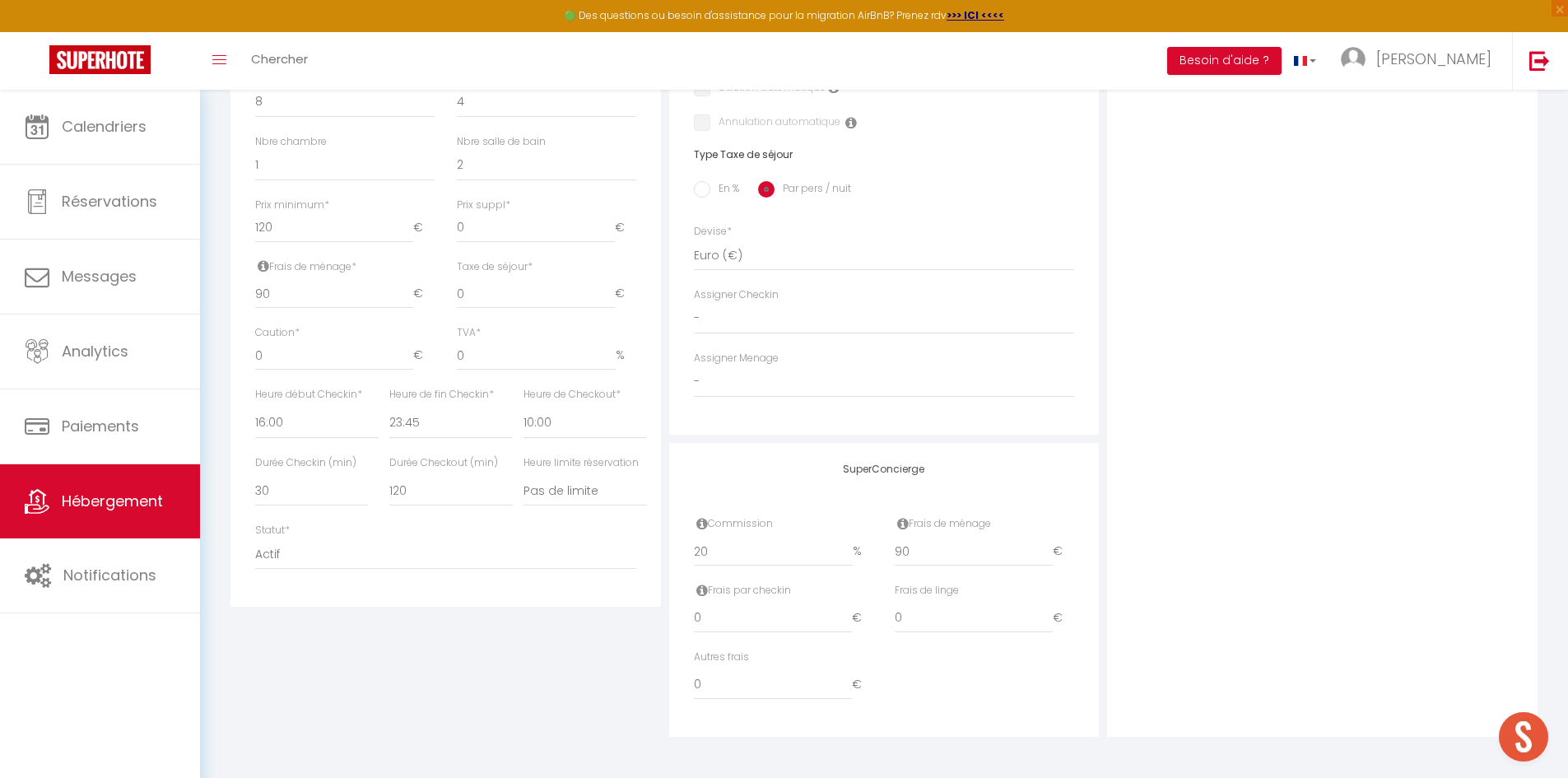
click at [599, 687] on div "Détails Nom * Kervel et Lokorn Prénom propriétaire Paul Nom propriétaire Royer …" at bounding box center [446, 211] width 439 height 1049
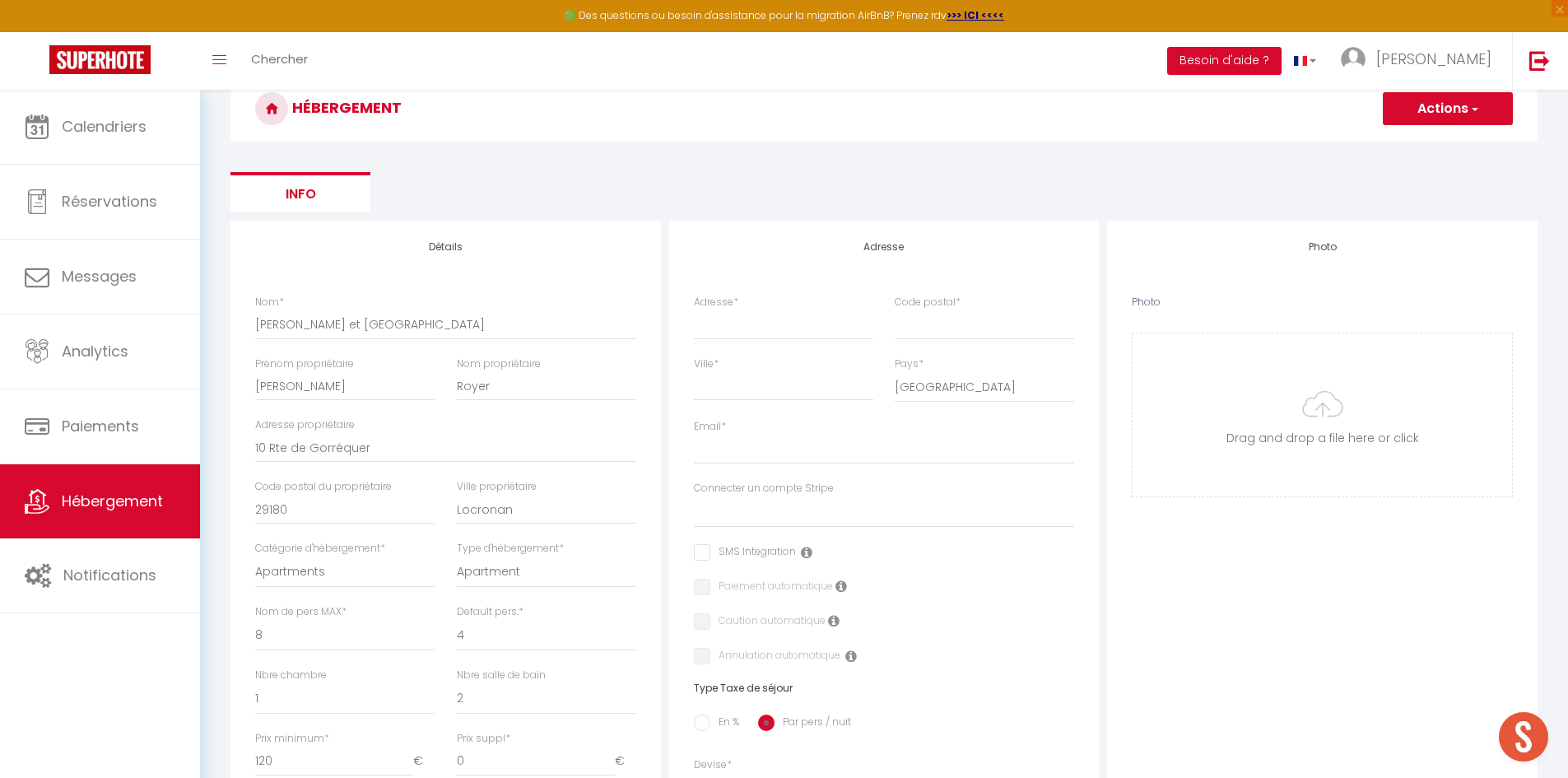
scroll to position [76, 0]
click at [793, 324] on input "Adresse *" at bounding box center [783, 325] width 179 height 30
paste input "10 Rte de Gorréquer, 29180 Locronan"
drag, startPoint x: 780, startPoint y: 328, endPoint x: 1025, endPoint y: 332, distance: 245.0
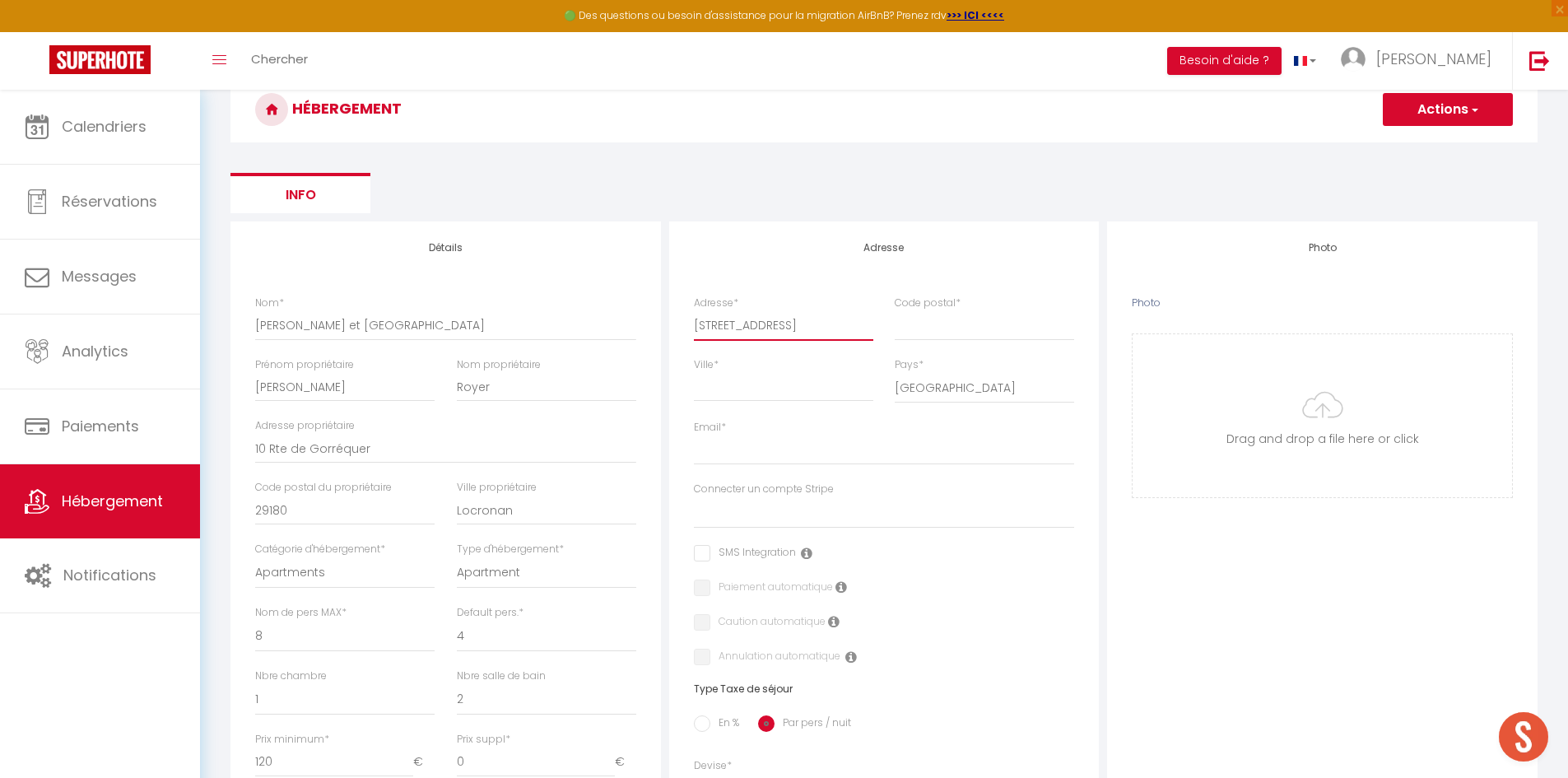
click at [1025, 332] on div "Adresse * 10 Rte de Gorréquer, 29180 Locronan Code postal *" at bounding box center [884, 326] width 403 height 62
click at [1025, 332] on input "Code postal *" at bounding box center [984, 325] width 179 height 30
paste input "10 Rte de Gorréquer, 29180 Locronan"
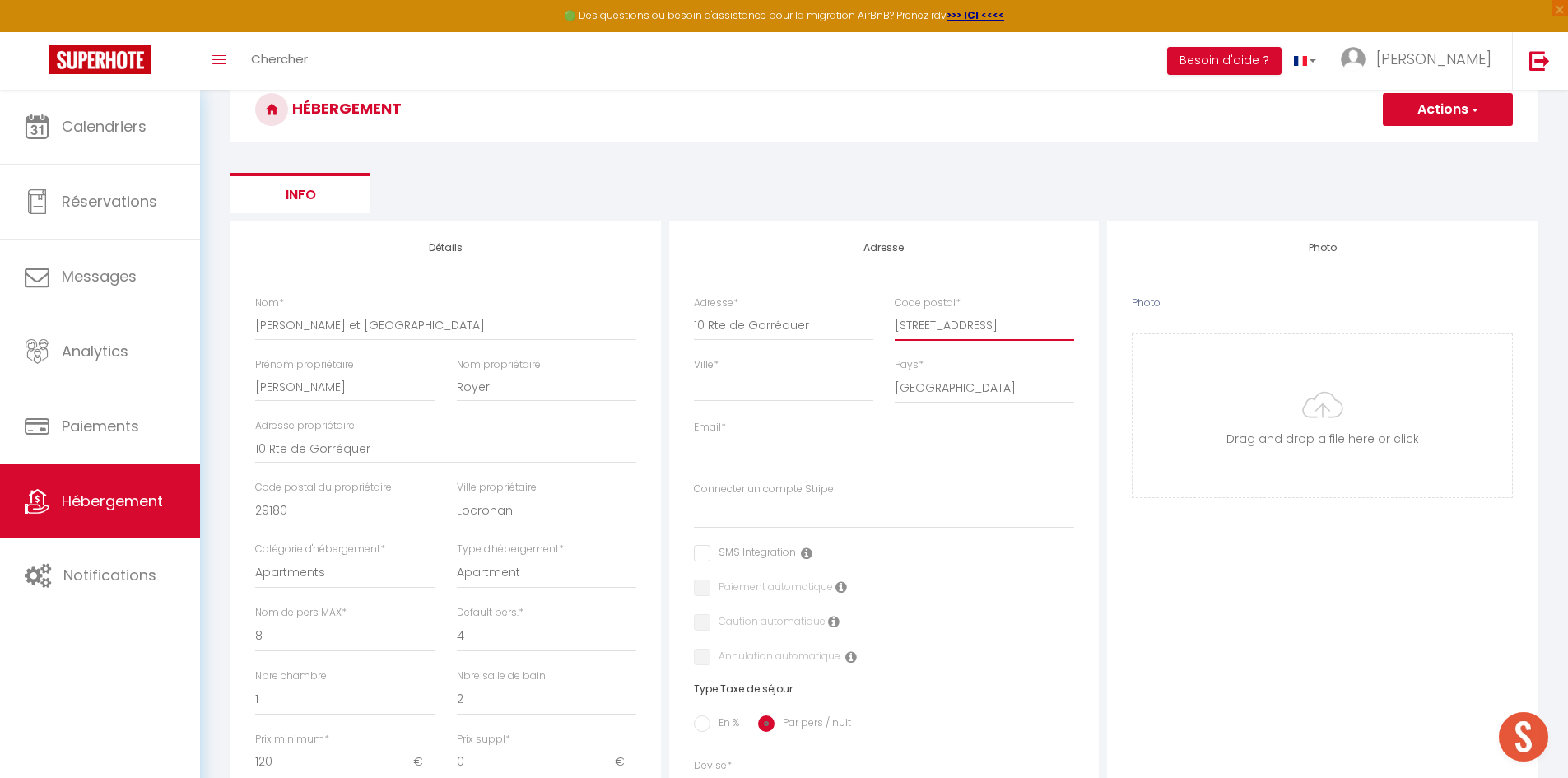
drag, startPoint x: 1017, startPoint y: 324, endPoint x: 1206, endPoint y: 313, distance: 189.3
click at [1206, 313] on div "Détails Nom * Kervel et Lokorn Prénom propriétaire Paul Nom propriétaire Royer …" at bounding box center [884, 745] width 1315 height 1049
drag, startPoint x: 1013, startPoint y: 325, endPoint x: 859, endPoint y: 332, distance: 154.2
click at [859, 332] on div "Adresse * 10 Rte de Gorréquer Code postal * 10 Rte de Gorréquer, 29180" at bounding box center [884, 326] width 403 height 62
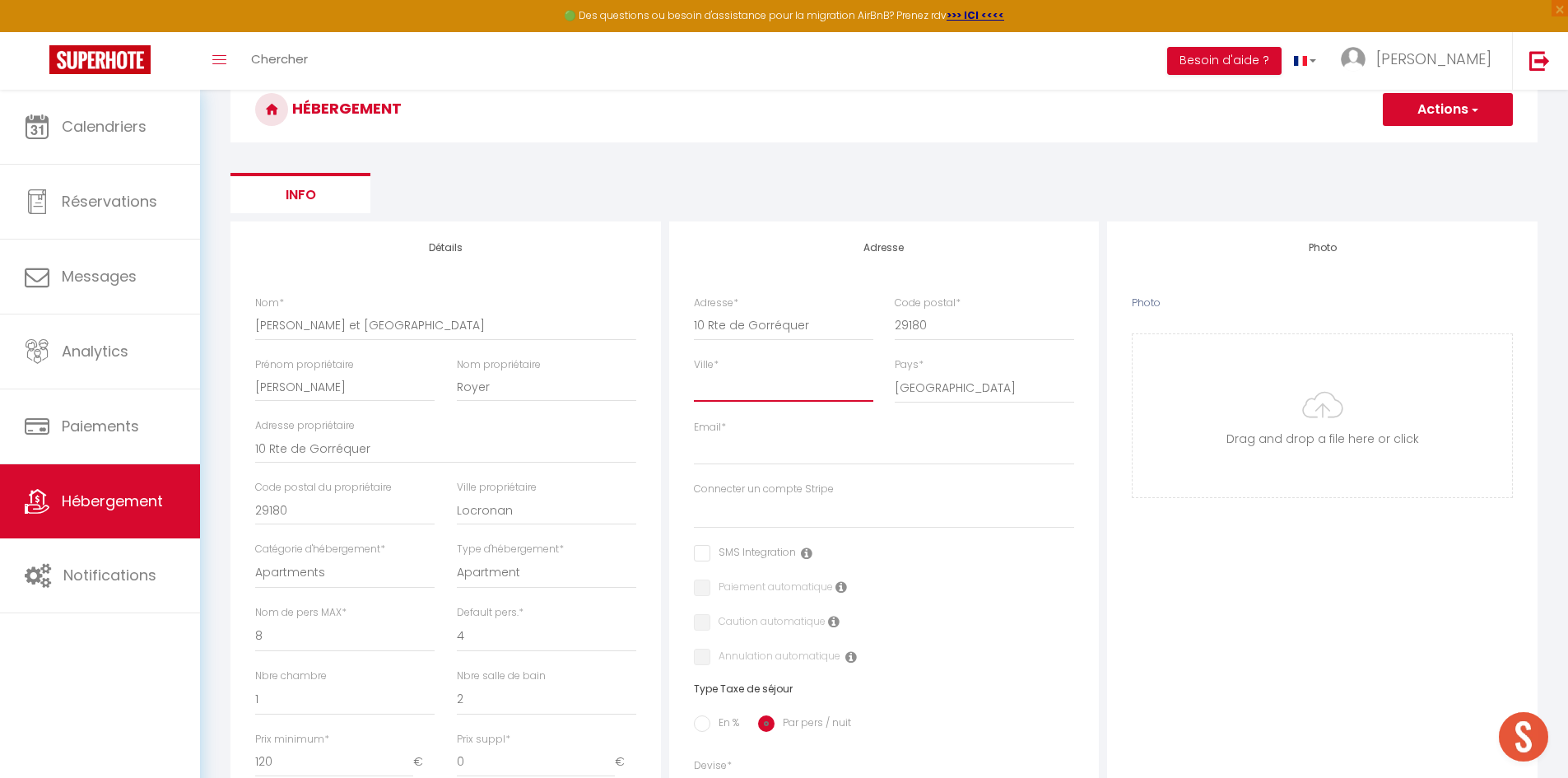
click at [807, 386] on input "Ville *" at bounding box center [783, 387] width 179 height 30
paste input "10 Rte de Gorréquer, 29180 Locronan"
drag, startPoint x: 818, startPoint y: 386, endPoint x: 611, endPoint y: 382, distance: 207.0
click at [611, 382] on div "Détails Nom * Kervel et Lokorn Prénom propriétaire Paul Nom propriétaire Royer …" at bounding box center [884, 745] width 1315 height 1049
click at [787, 447] on input "Email *" at bounding box center [884, 450] width 381 height 30
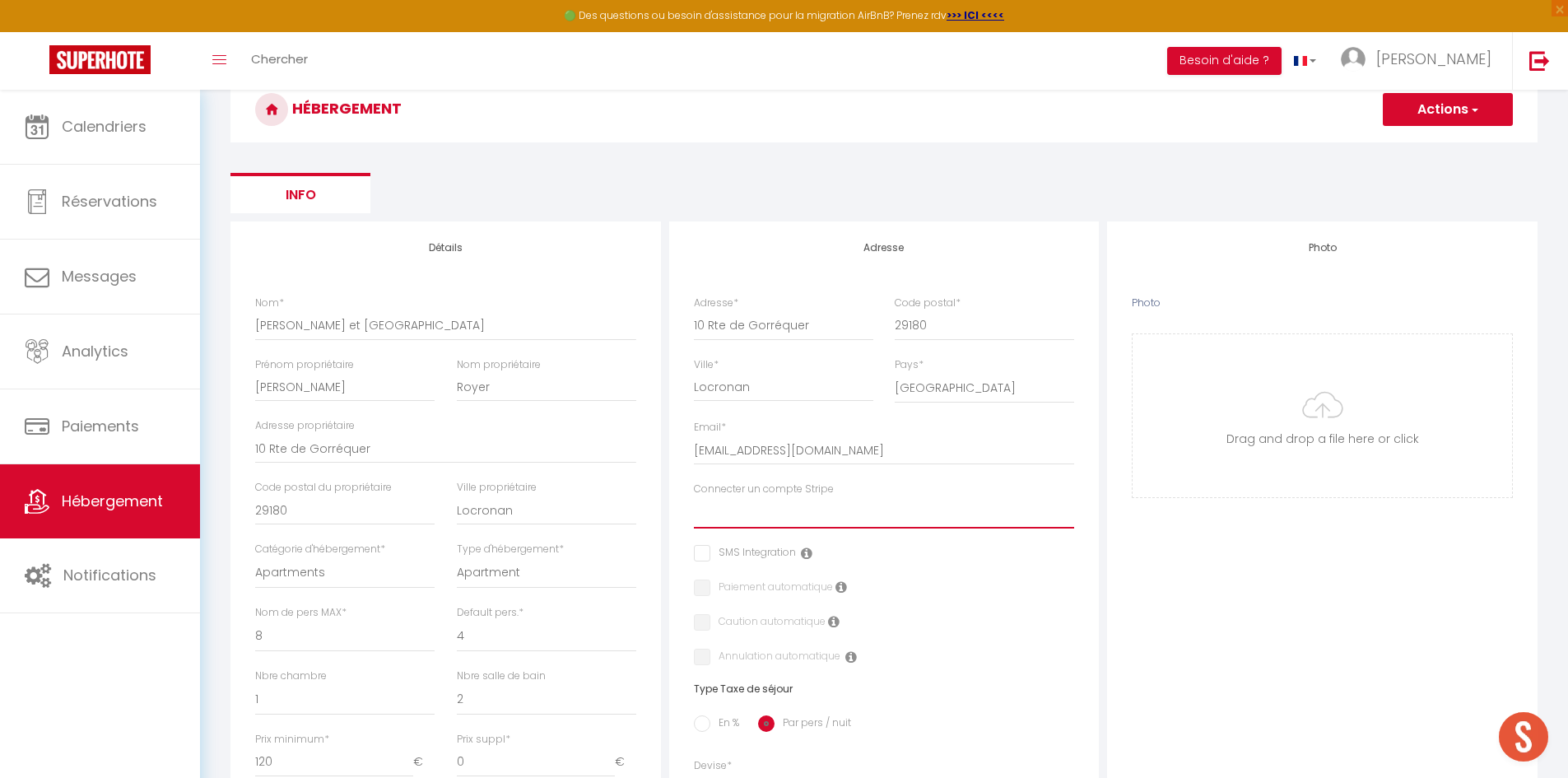
click at [824, 518] on select "Conciergerie Pro" at bounding box center [884, 513] width 381 height 32
click at [693, 498] on select "Conciergerie Pro" at bounding box center [884, 513] width 381 height 32
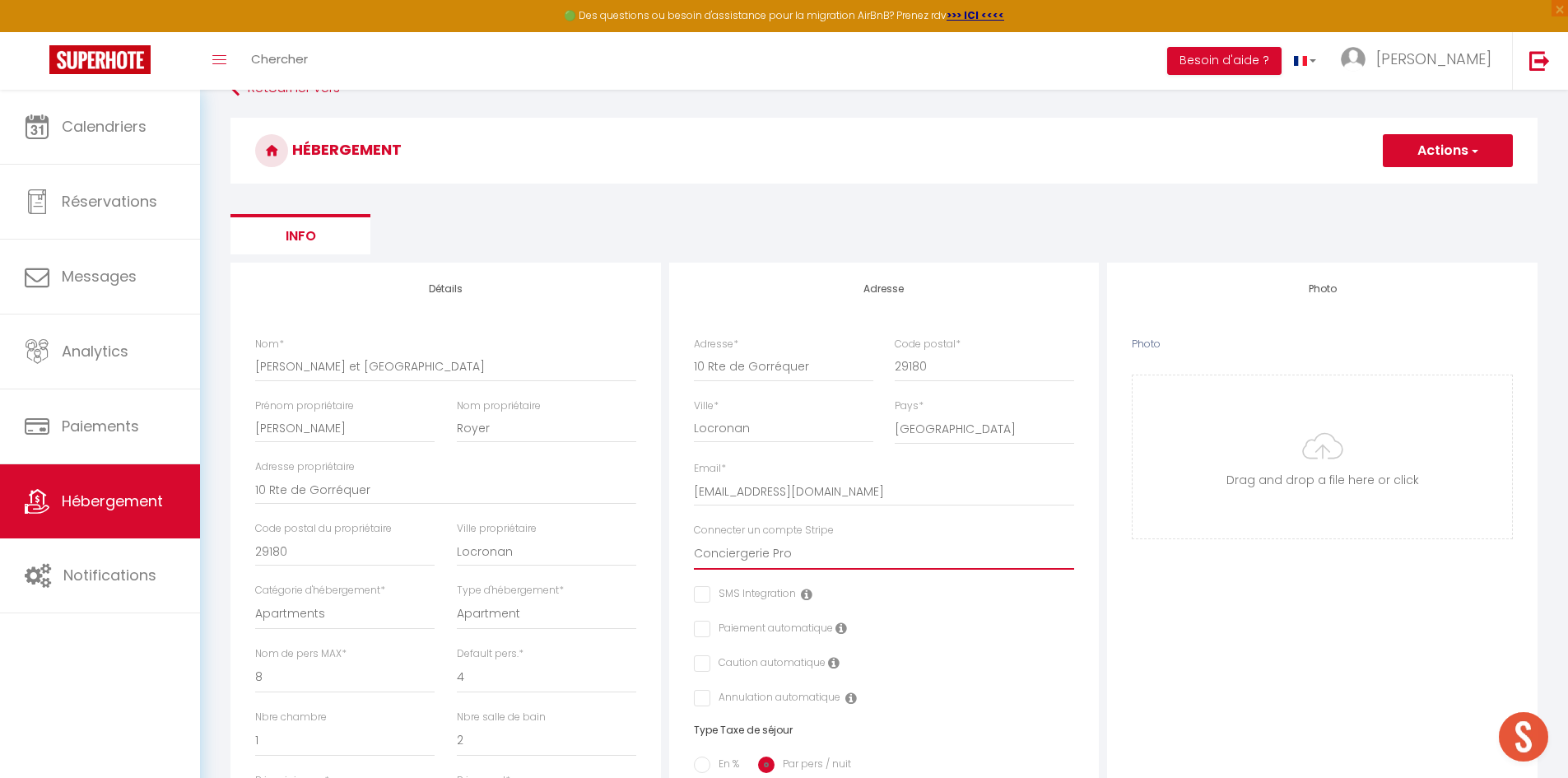
scroll to position [34, 0]
click at [1288, 429] on input "Photo" at bounding box center [1322, 457] width 380 height 163
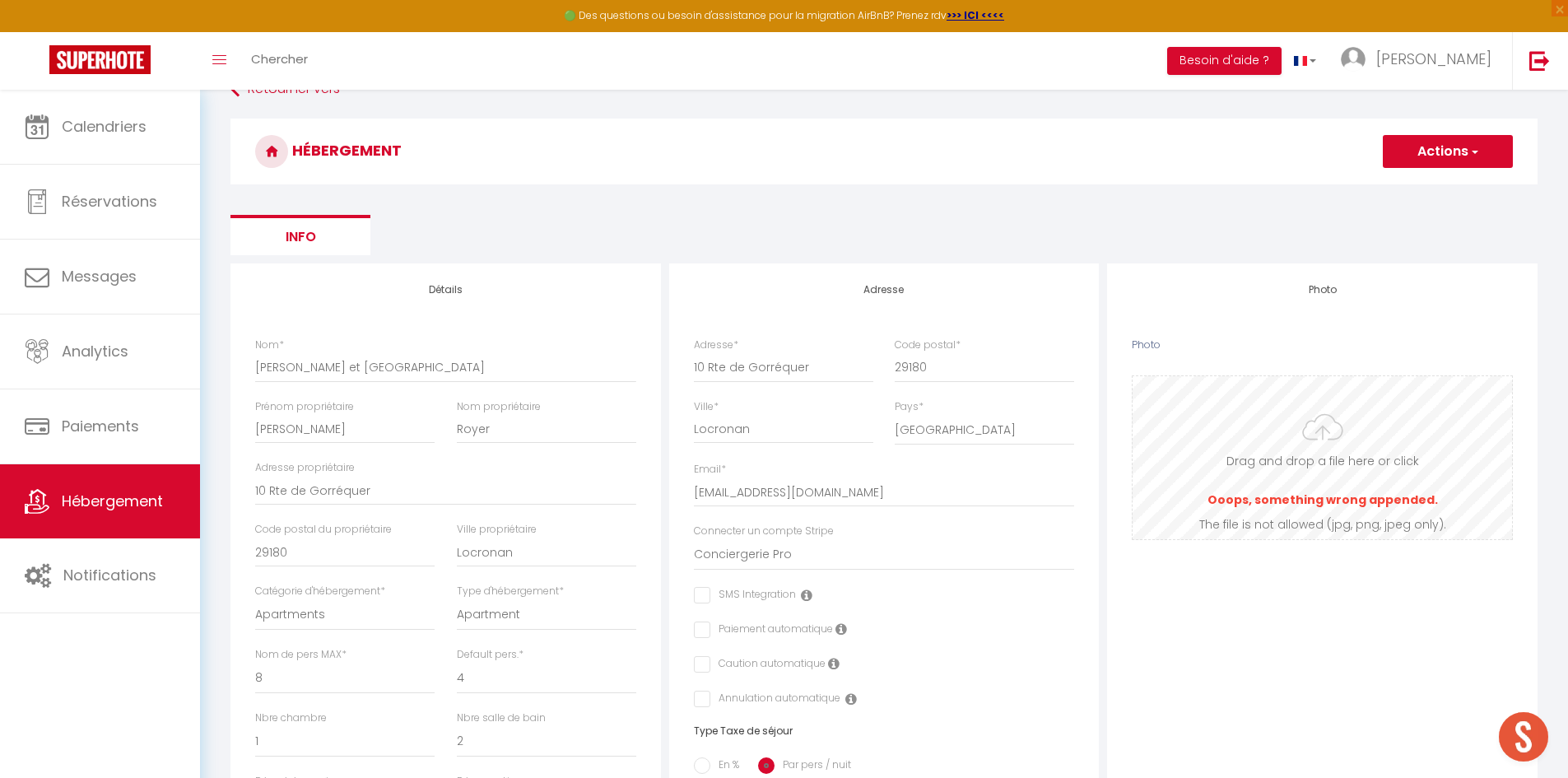
click at [1332, 464] on input "Photo" at bounding box center [1322, 457] width 380 height 163
click at [1322, 505] on input "Photo" at bounding box center [1322, 457] width 380 height 163
click at [1301, 469] on input "Photo" at bounding box center [1322, 457] width 380 height 163
click at [1277, 459] on input "Photo" at bounding box center [1322, 457] width 380 height 163
click at [1290, 426] on input "Photo" at bounding box center [1322, 457] width 380 height 163
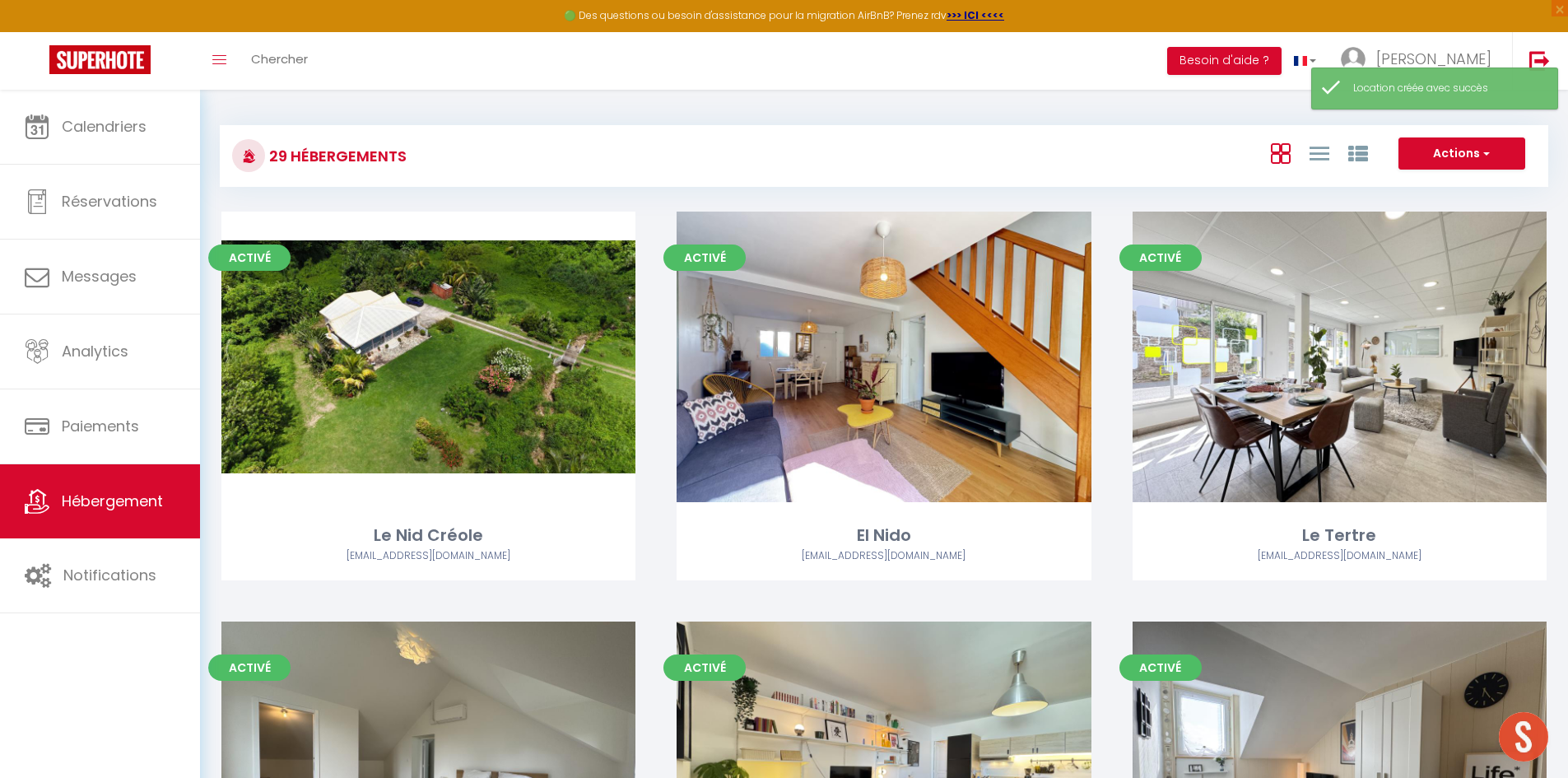
click at [1109, 294] on div "Activé Editer El Nido conciergerieprofr@gmail.com" at bounding box center [883, 417] width 455 height 410
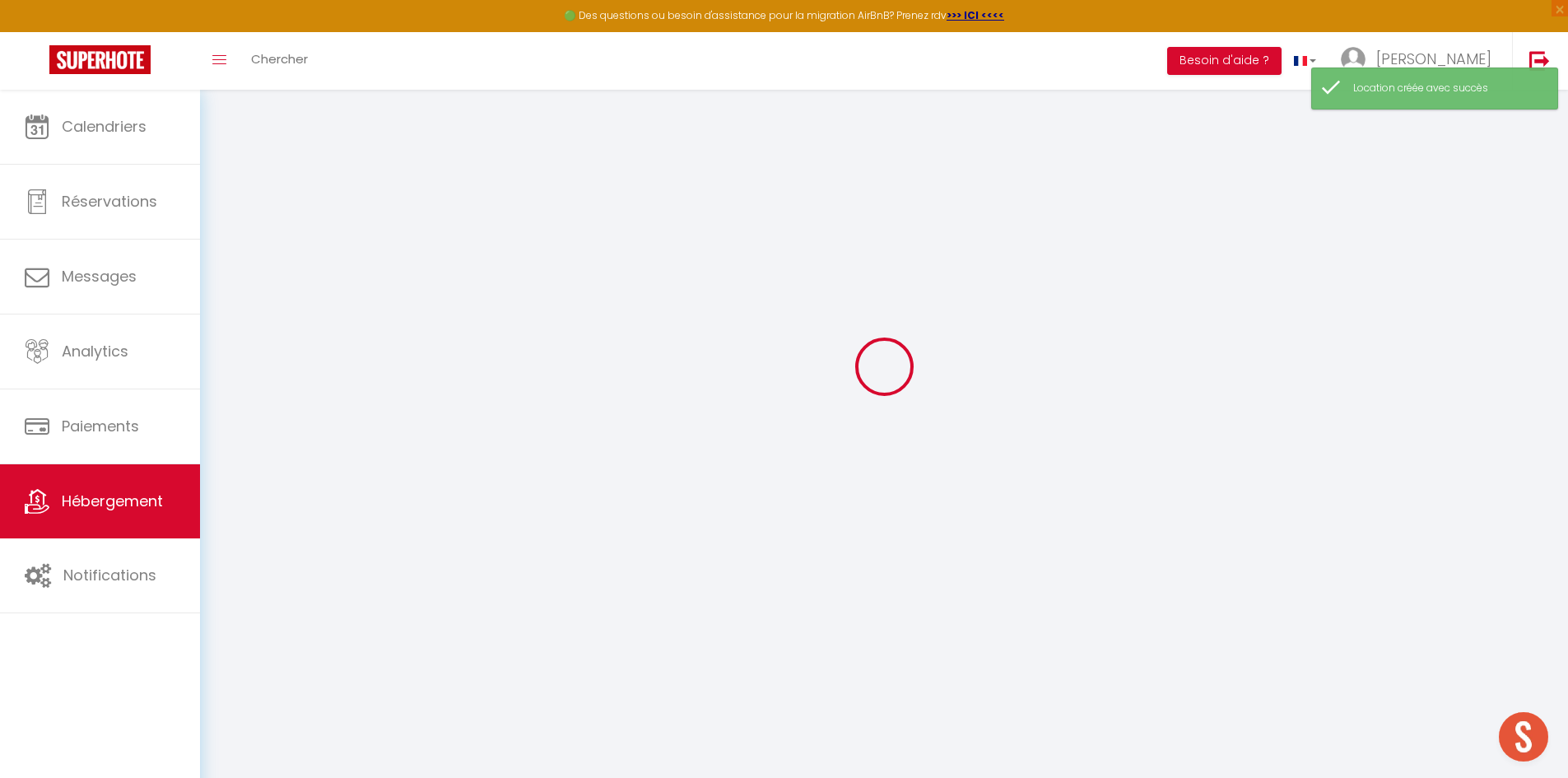
scroll to position [90, 0]
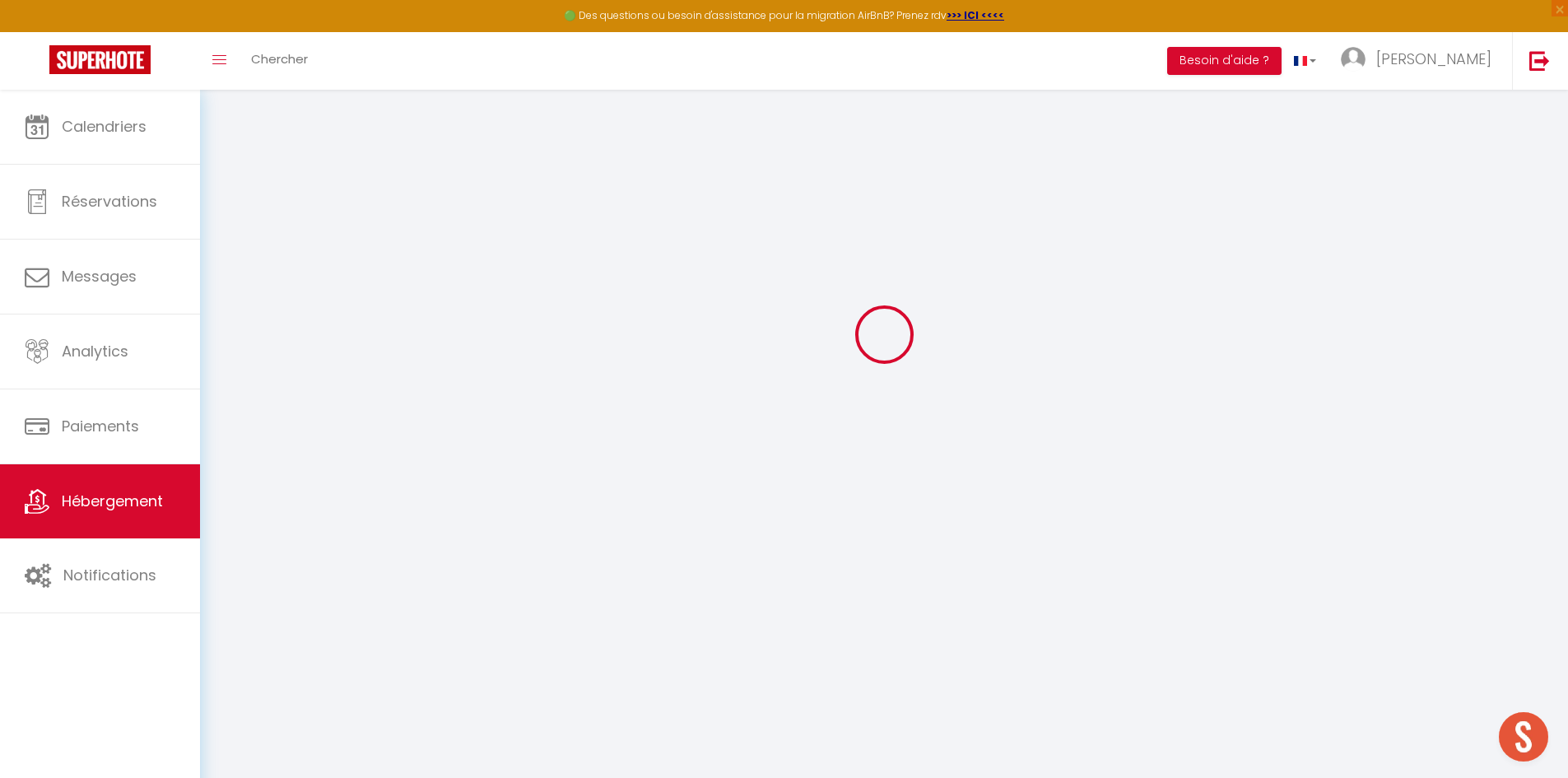
checkbox input "false"
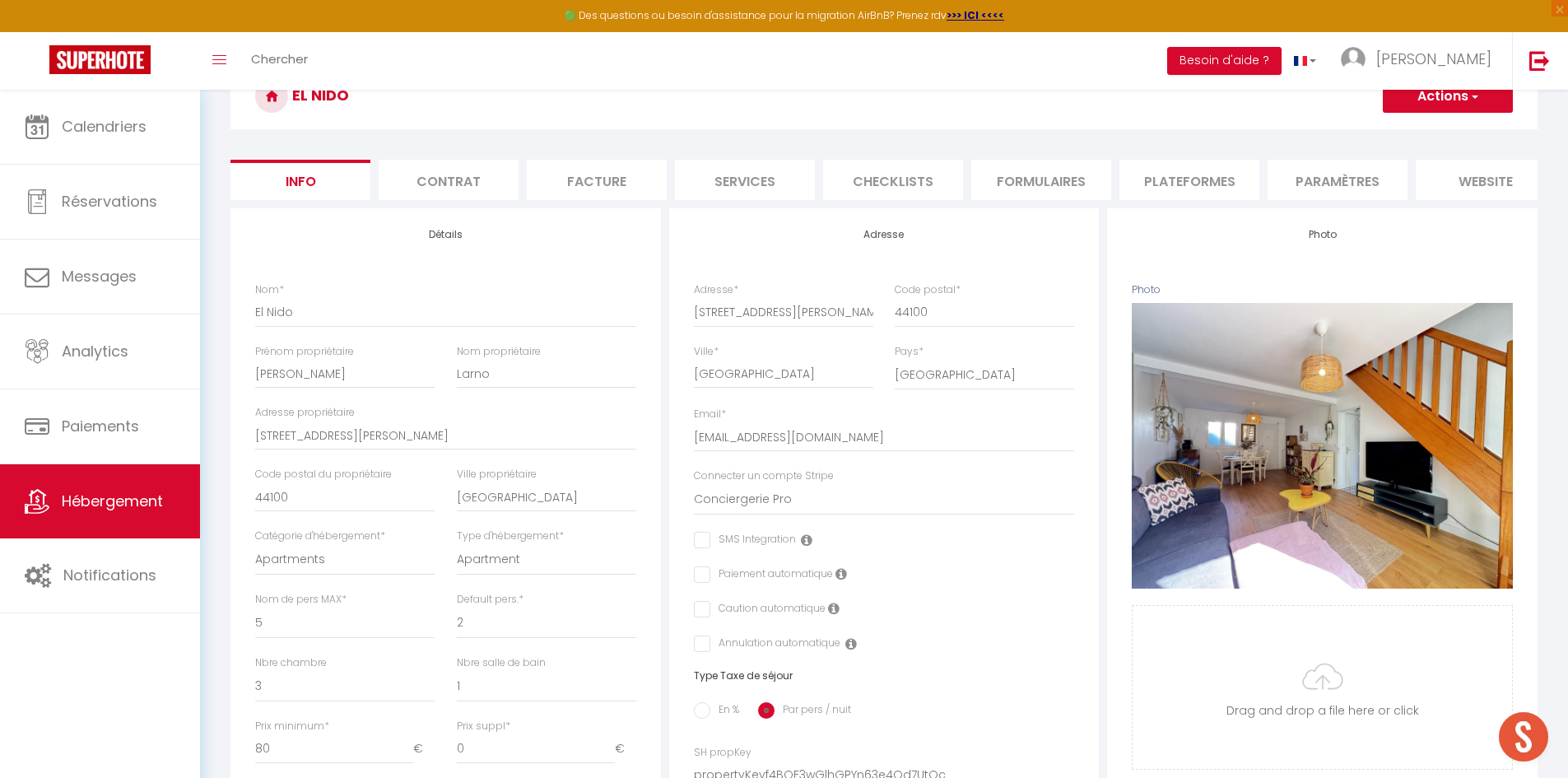
checkbox input "false"
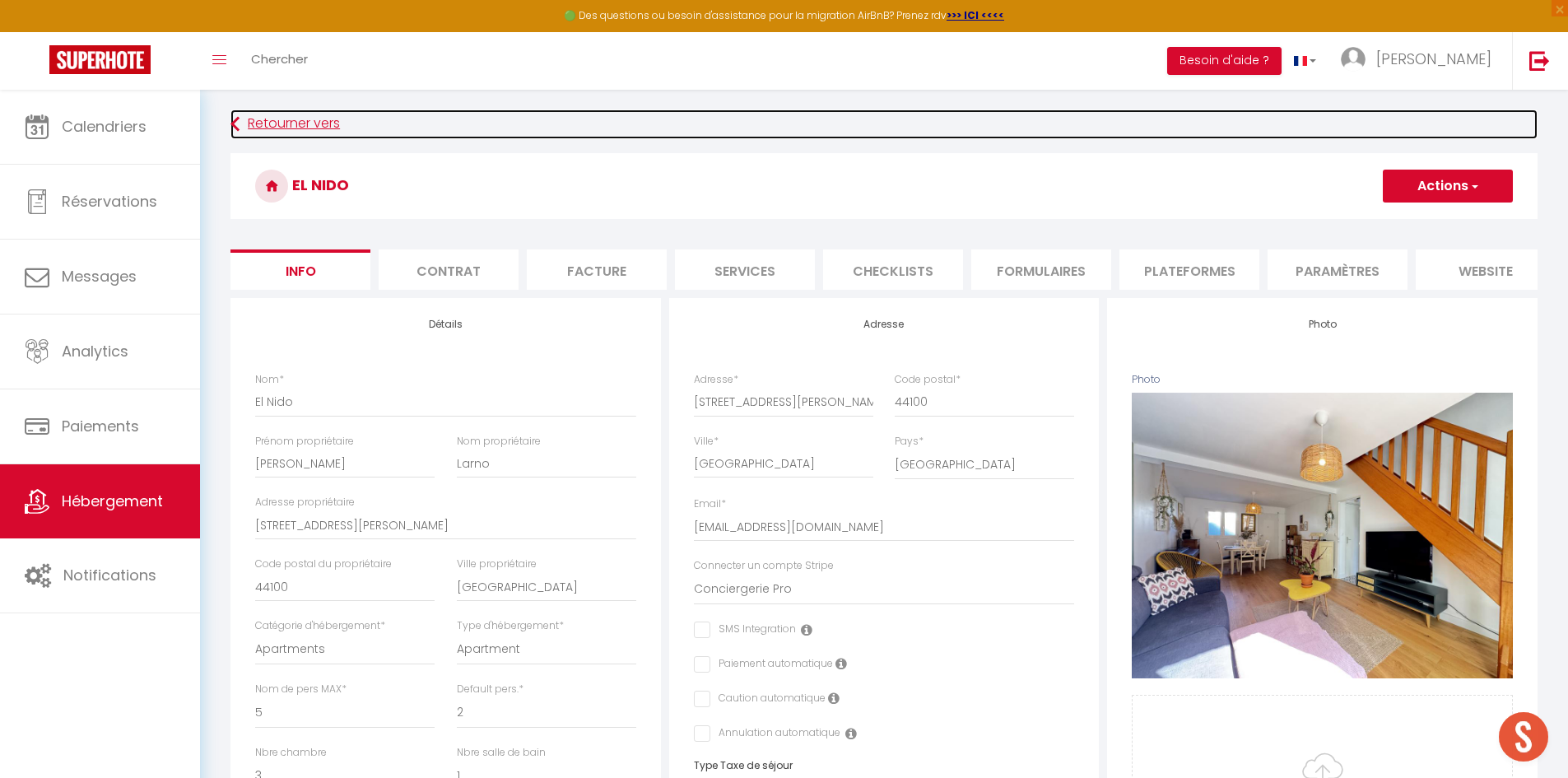
click at [259, 127] on link "Retourner vers" at bounding box center [883, 125] width 1307 height 30
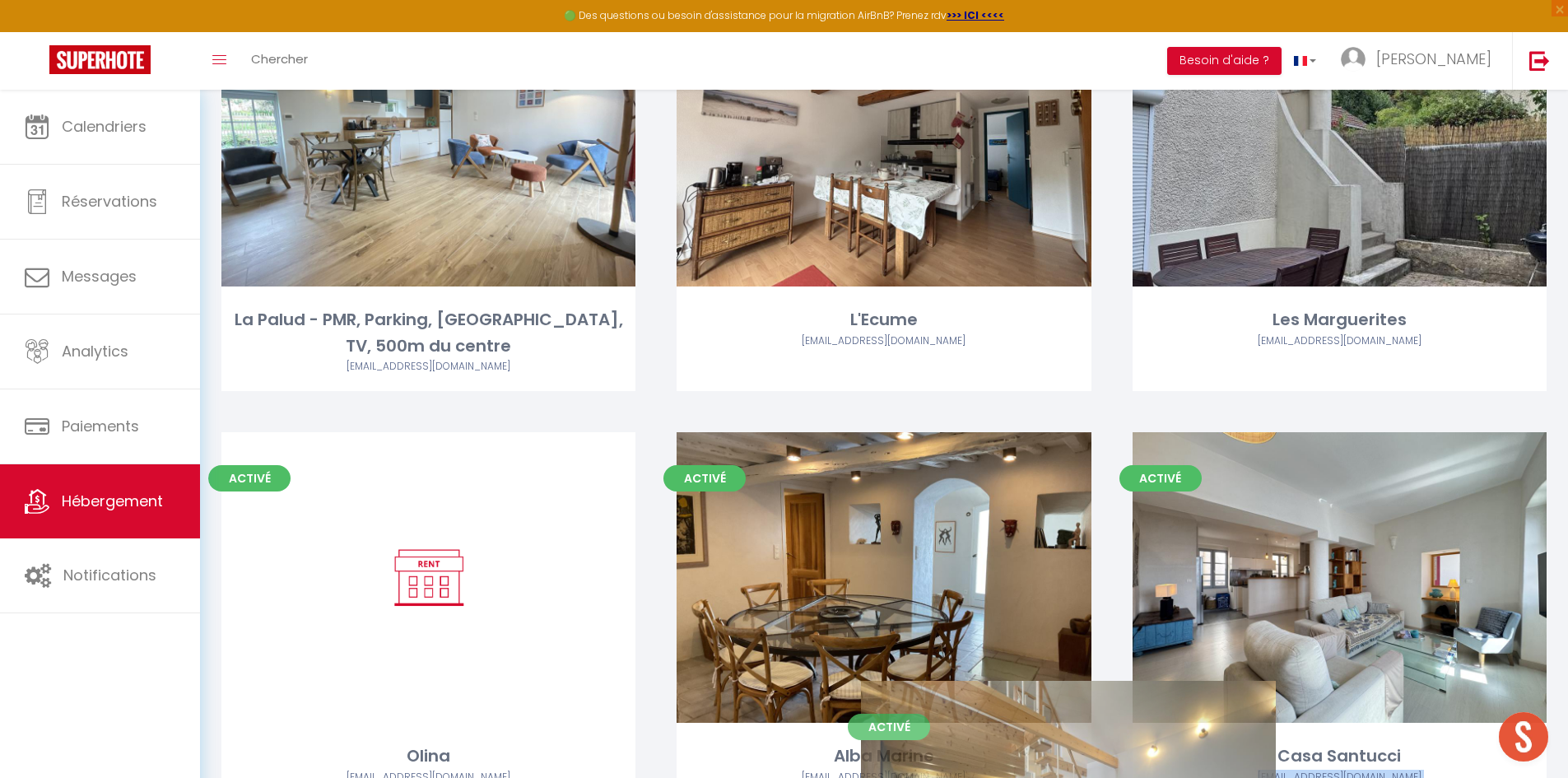
scroll to position [2712, 0]
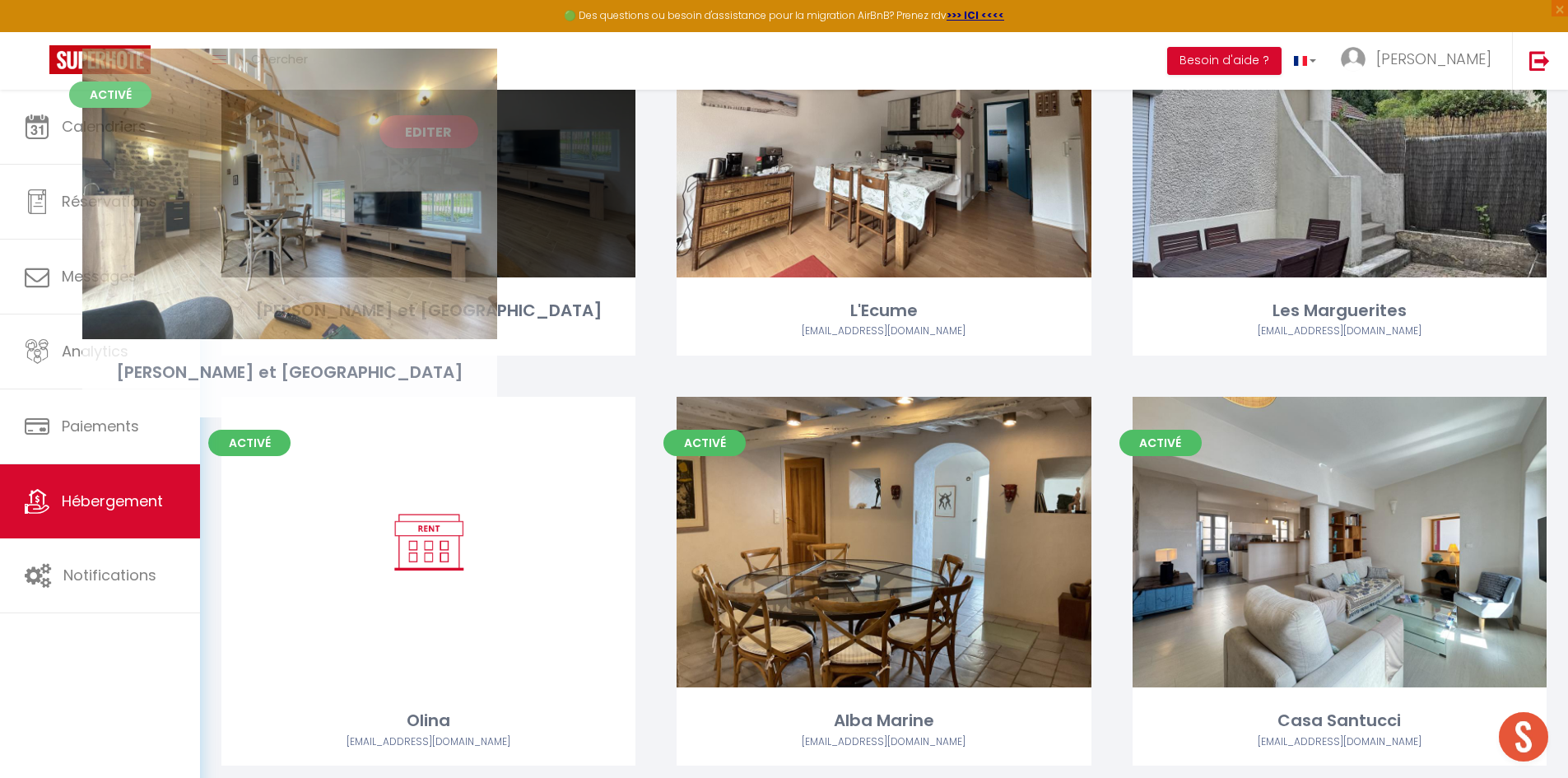
drag, startPoint x: 998, startPoint y: 484, endPoint x: 441, endPoint y: 184, distance: 632.7
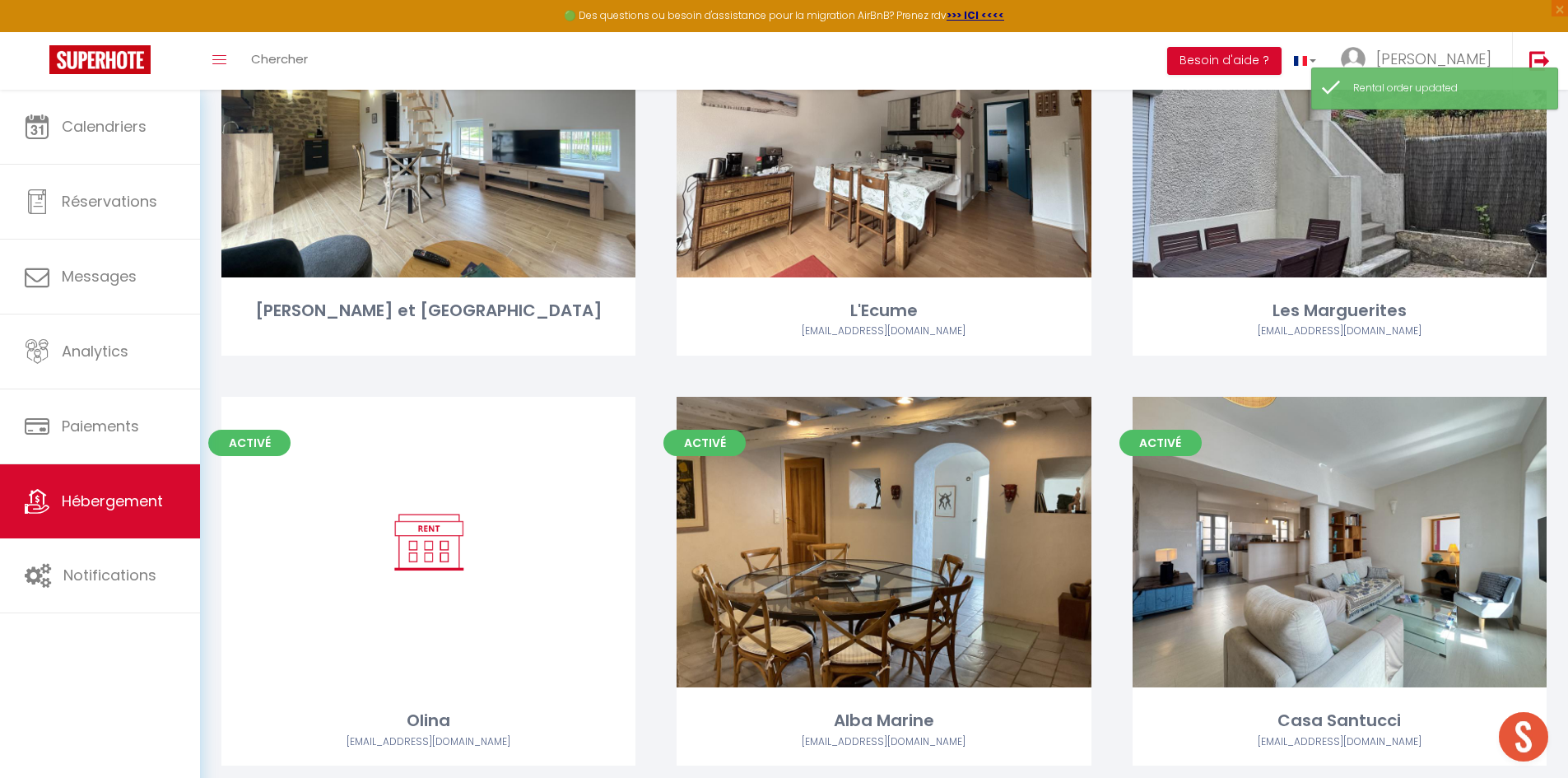
click at [653, 231] on div "Activé Editer Kervel et Lokorn" at bounding box center [428, 192] width 455 height 410
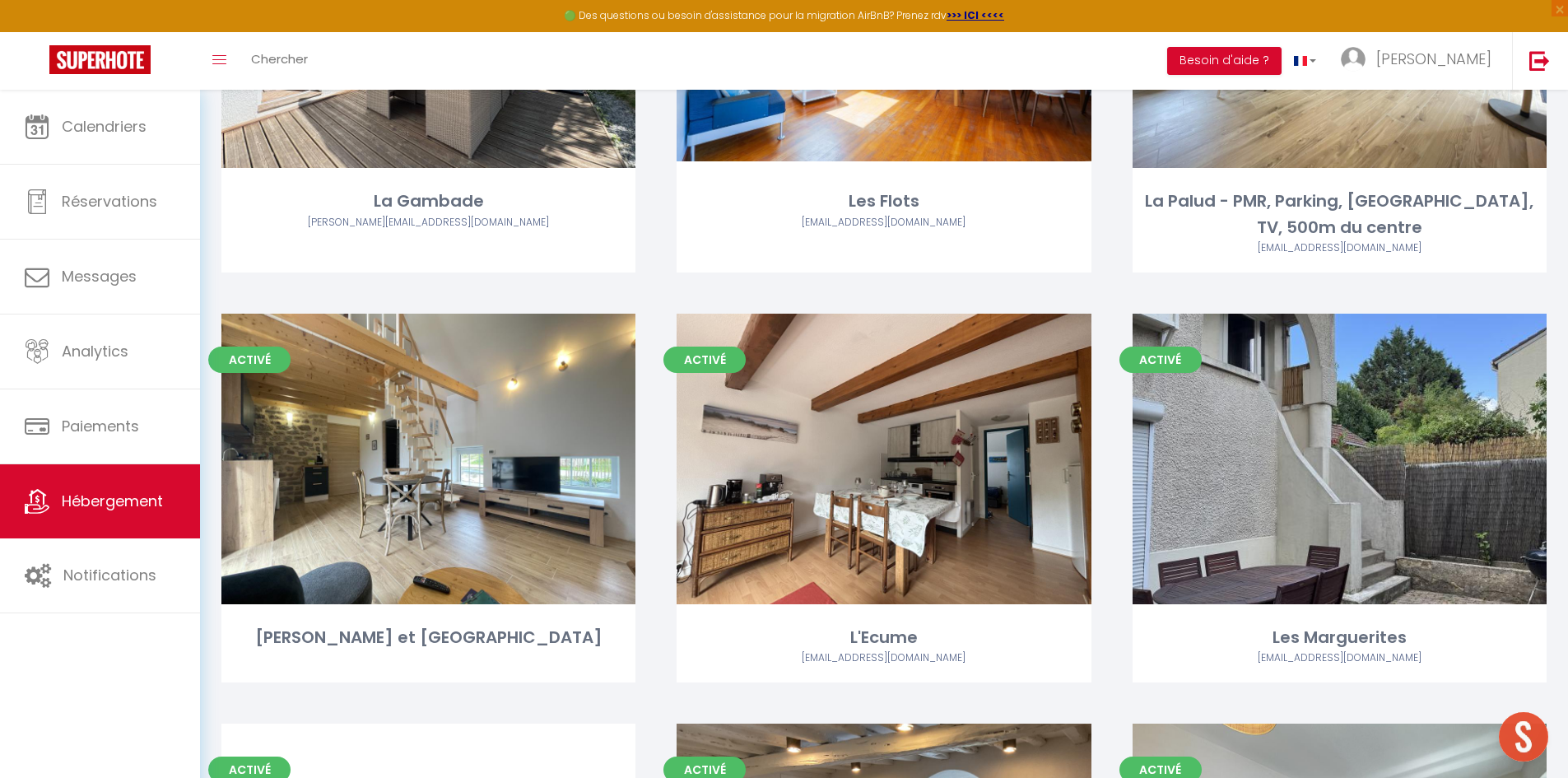
scroll to position [2386, 0]
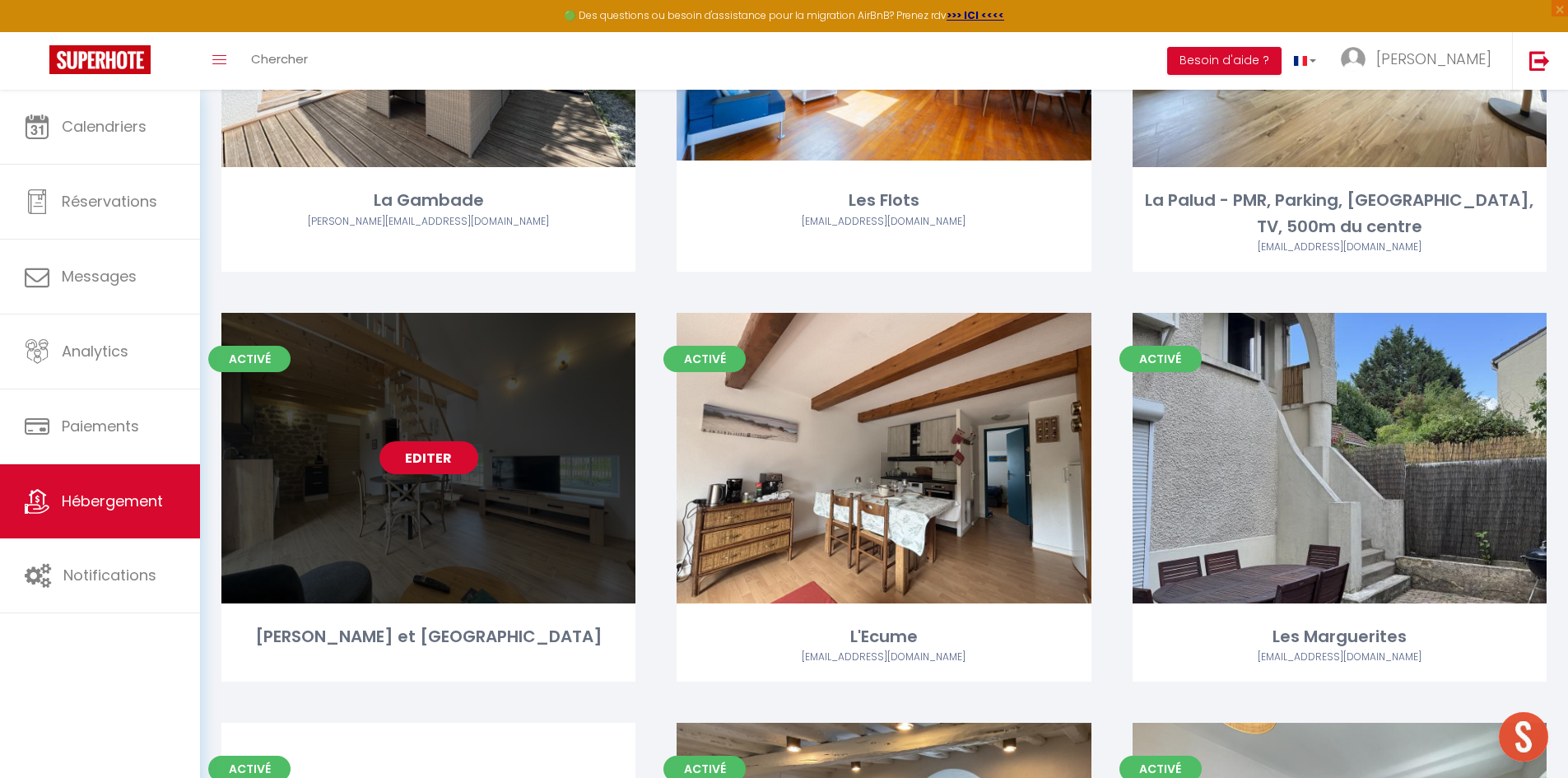
click at [433, 441] on link "Editer" at bounding box center [429, 457] width 98 height 33
select select "3"
select select "2"
select select "1"
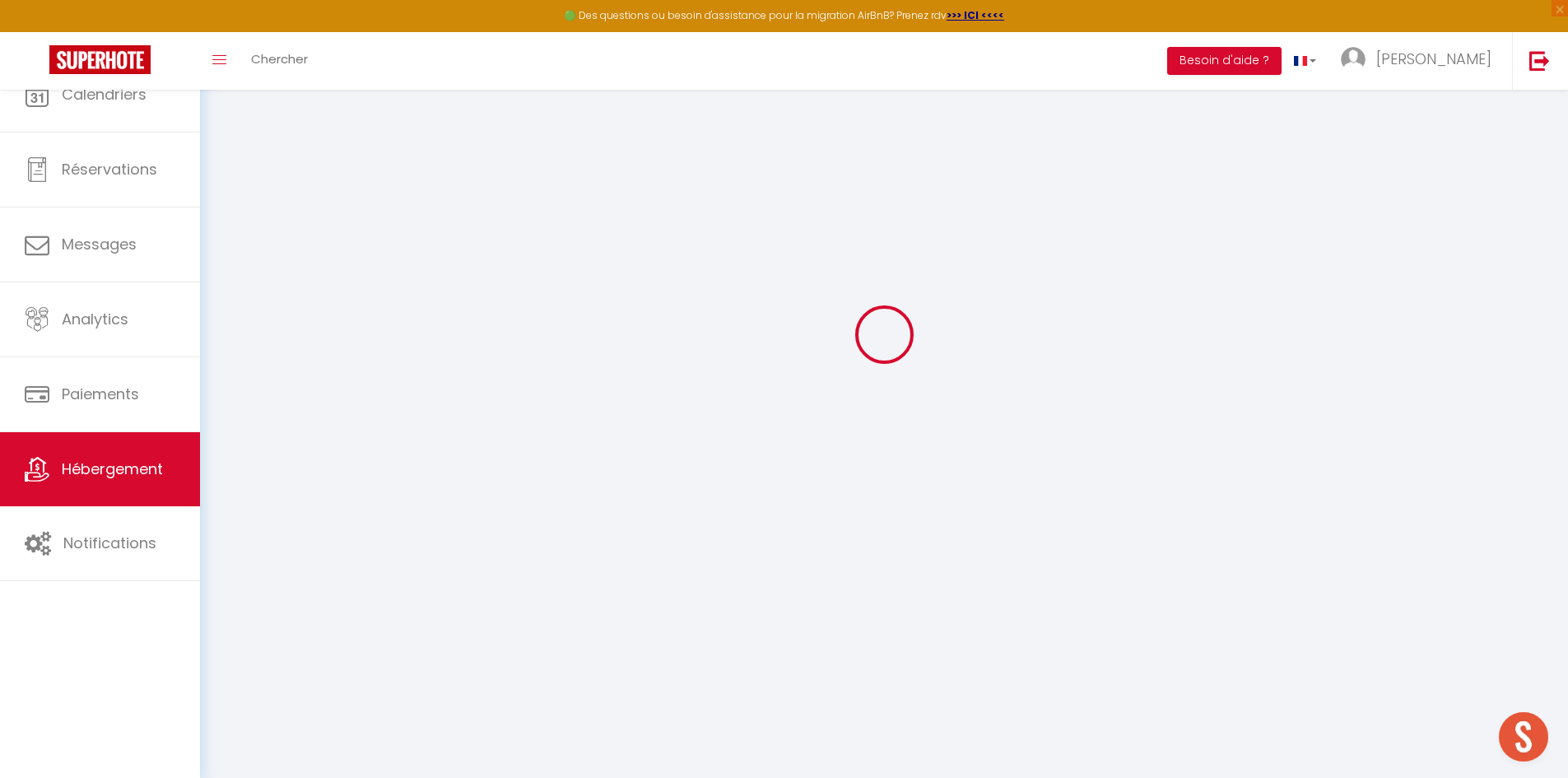
select select
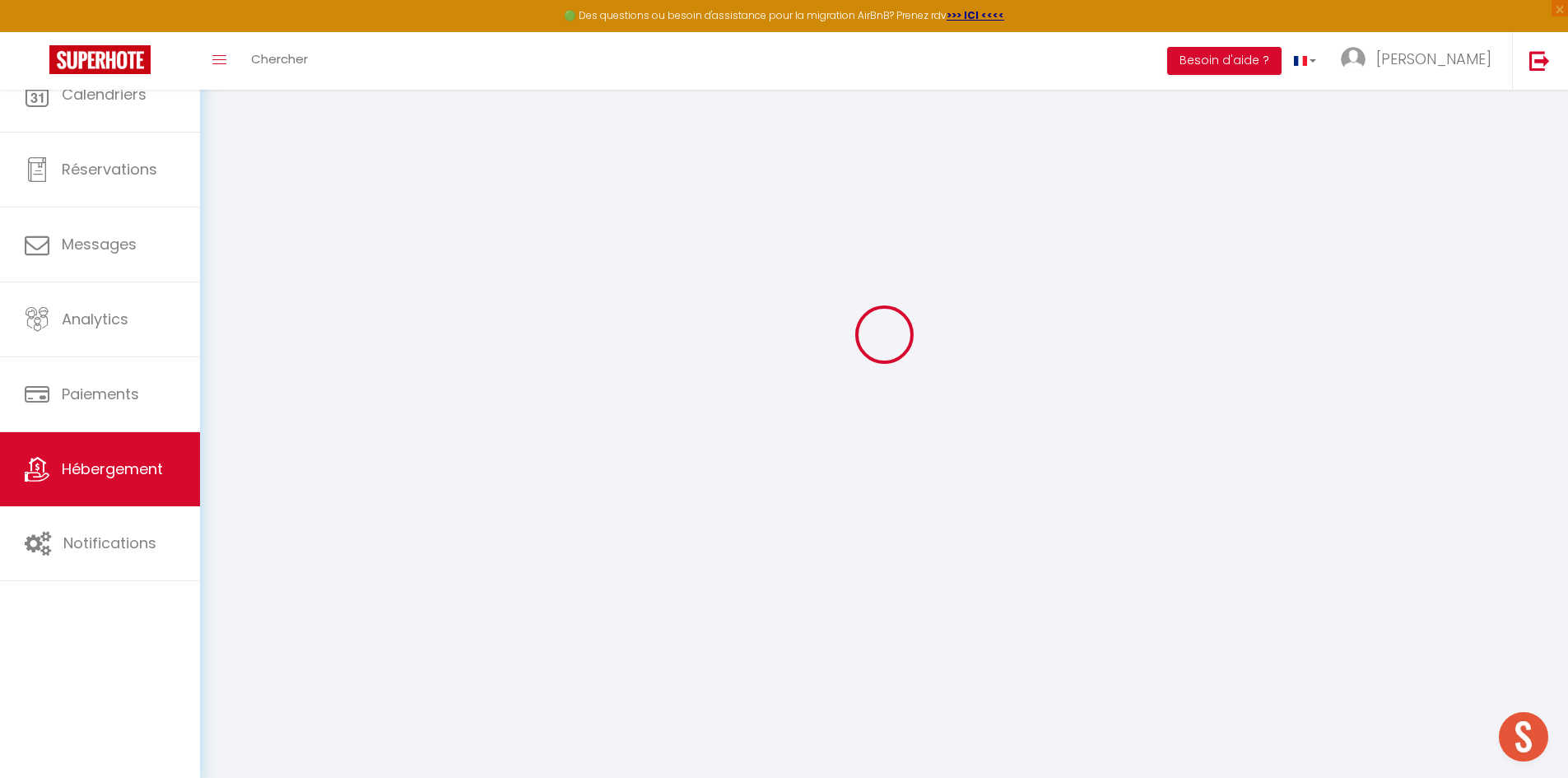
select select "1"
select select
checkbox input "false"
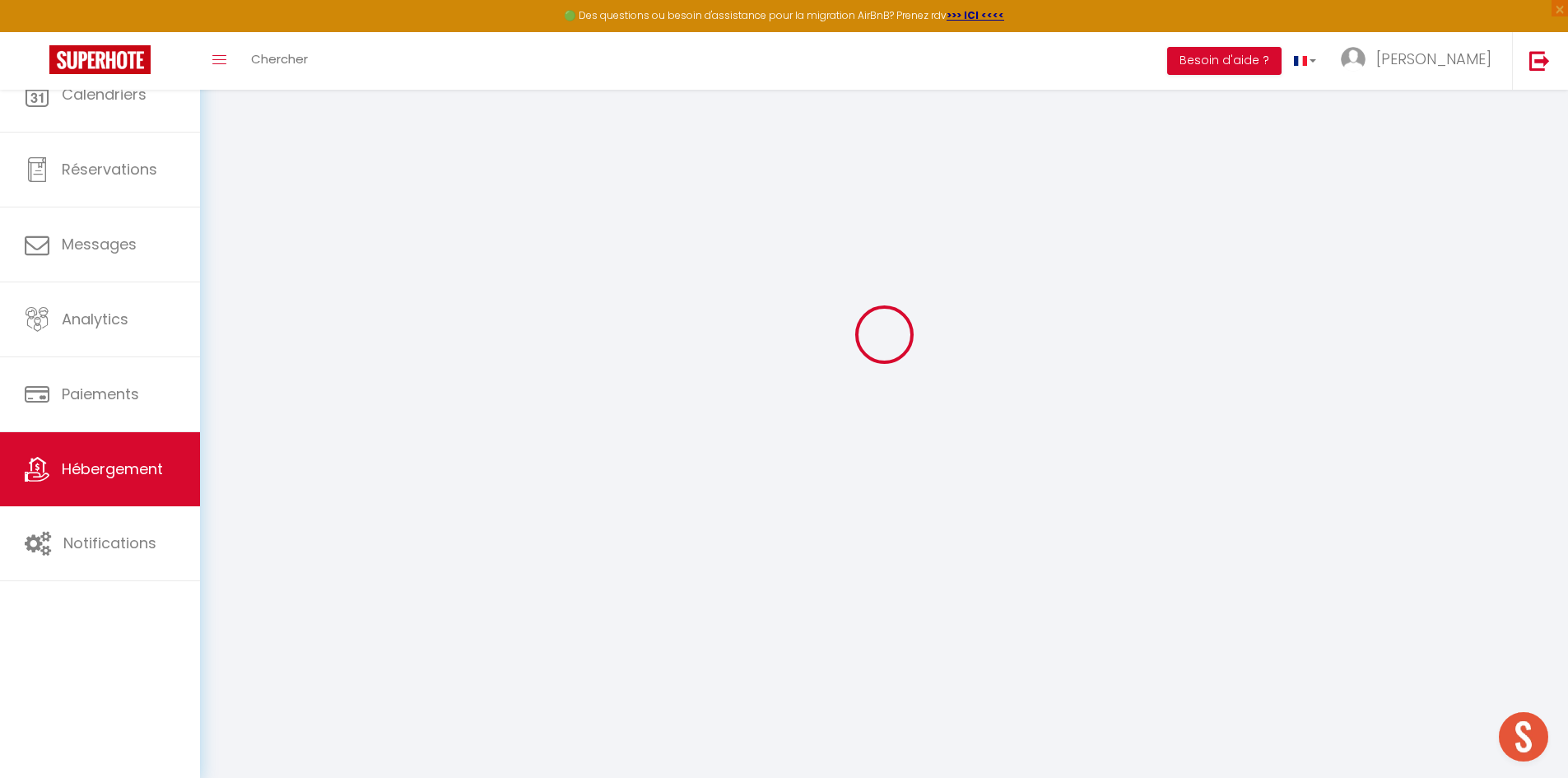
checkbox input "false"
select select "28"
select select
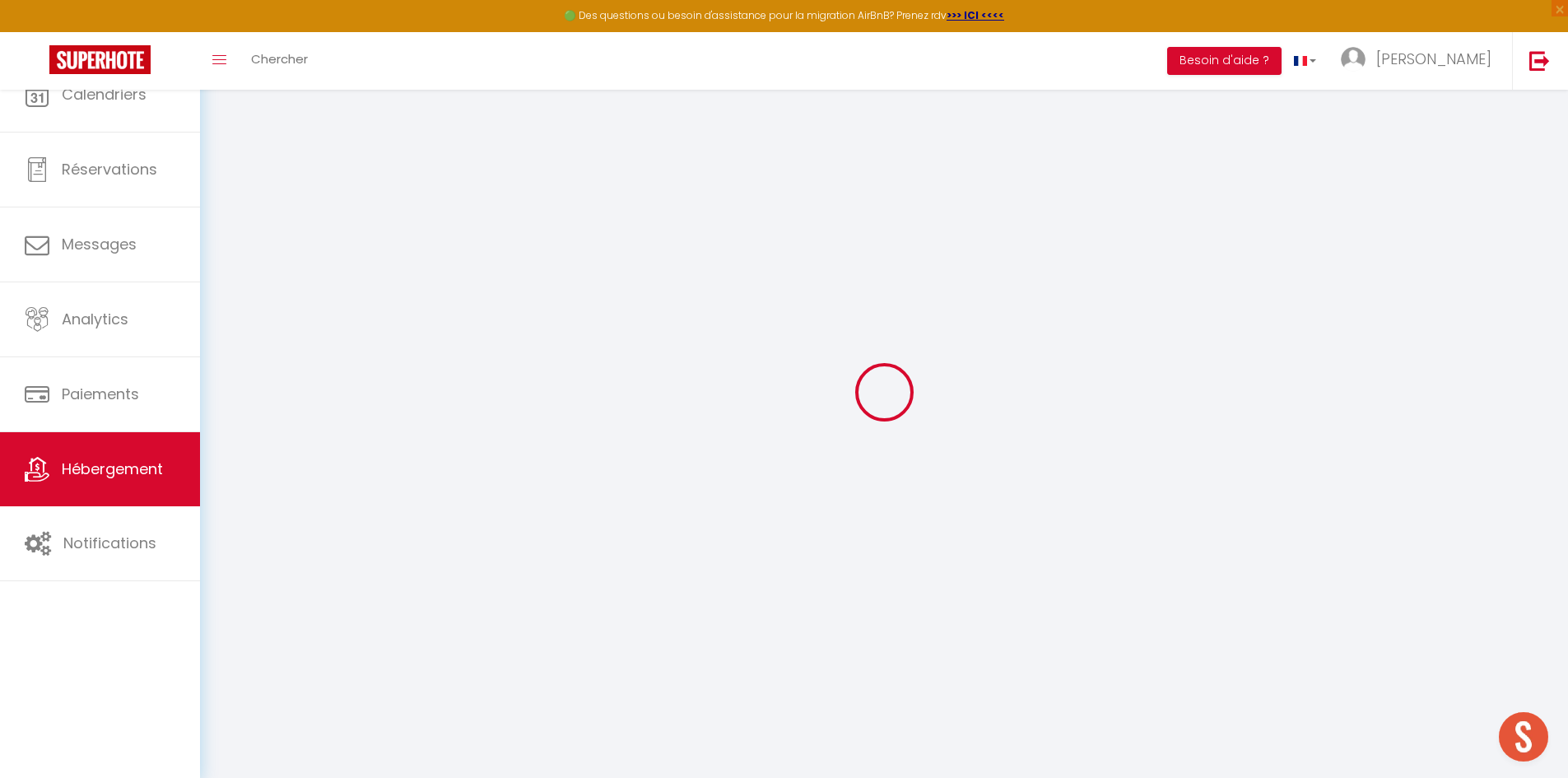
select select
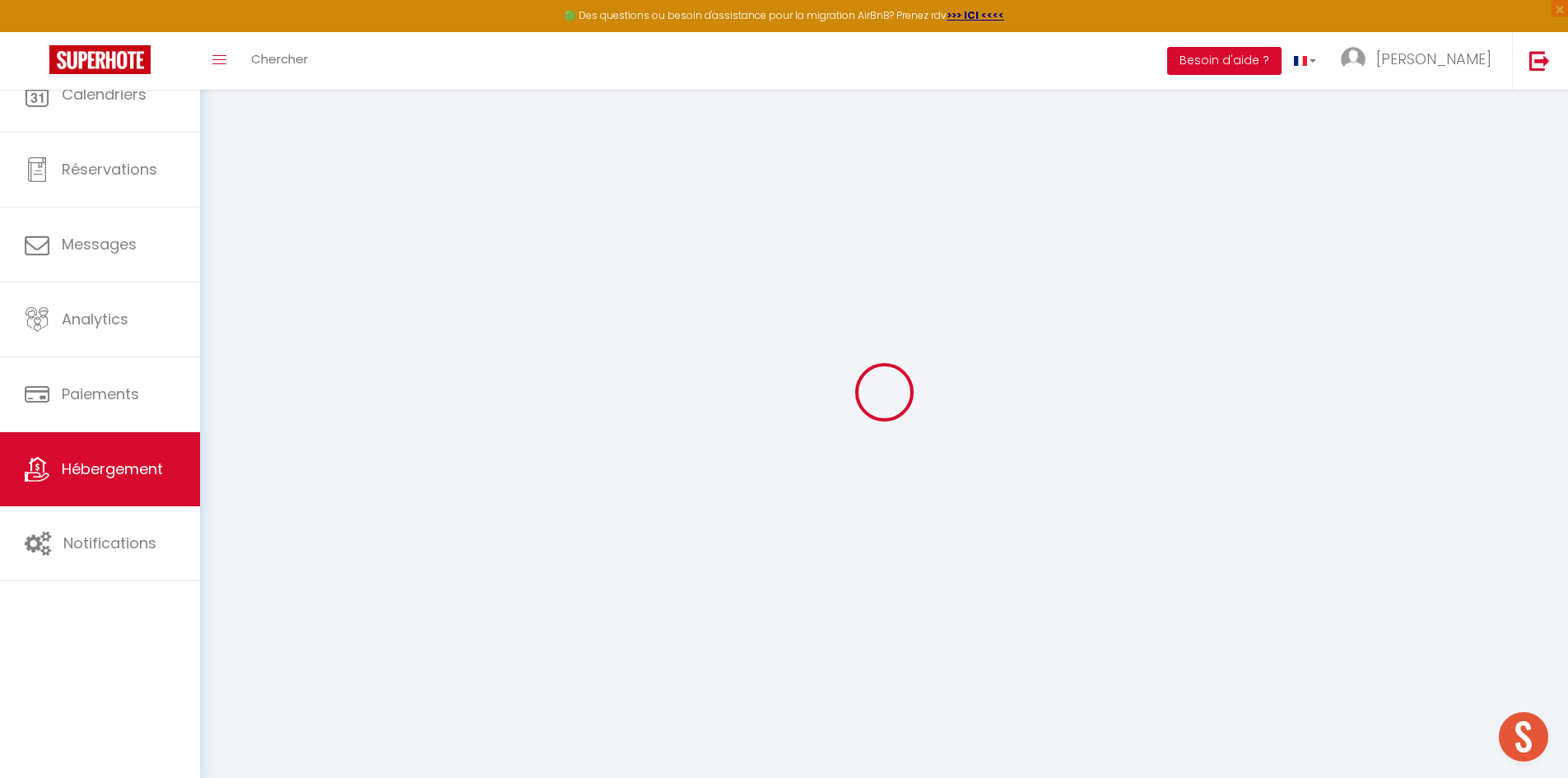
checkbox input "false"
select select
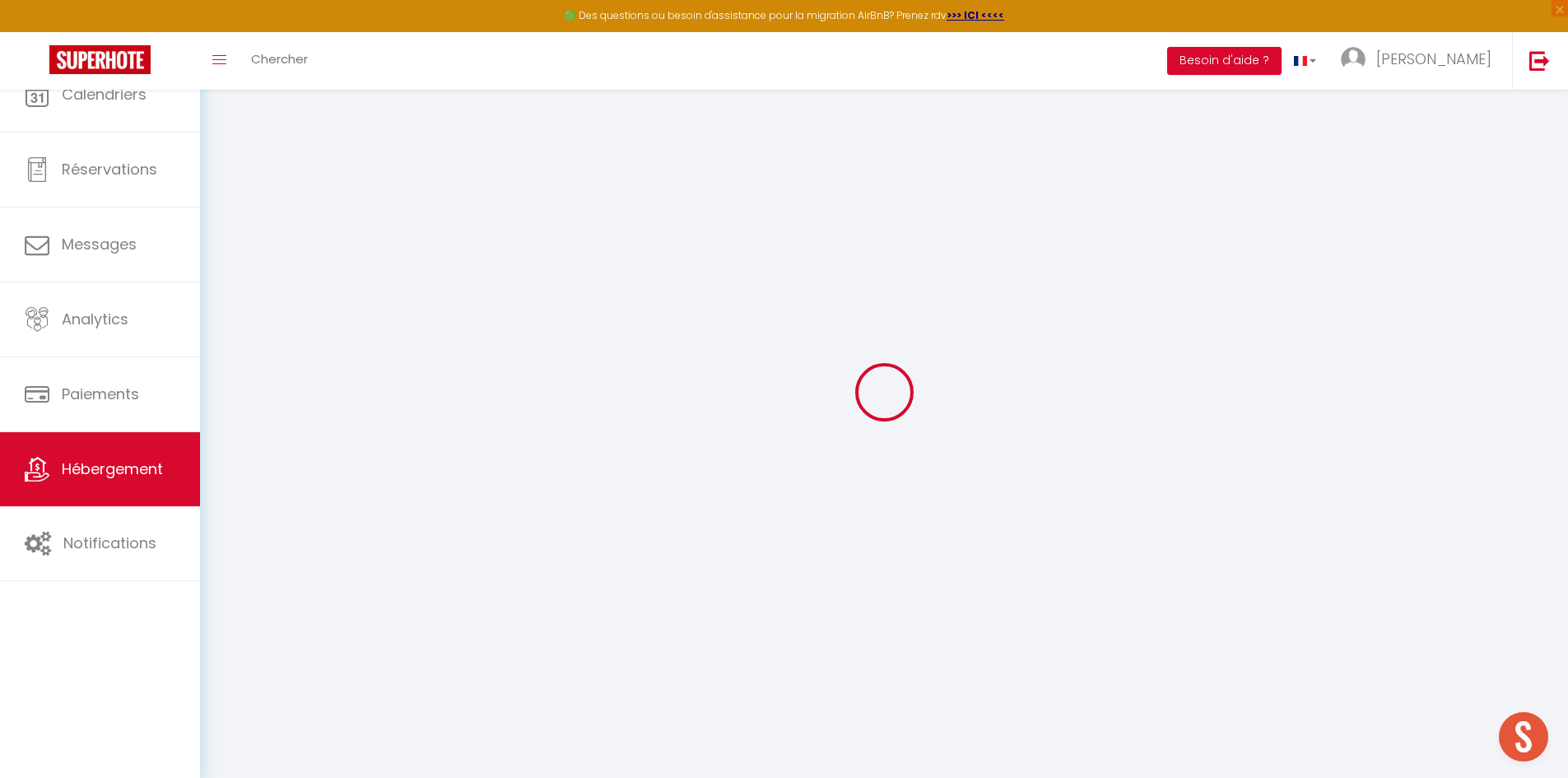
select select
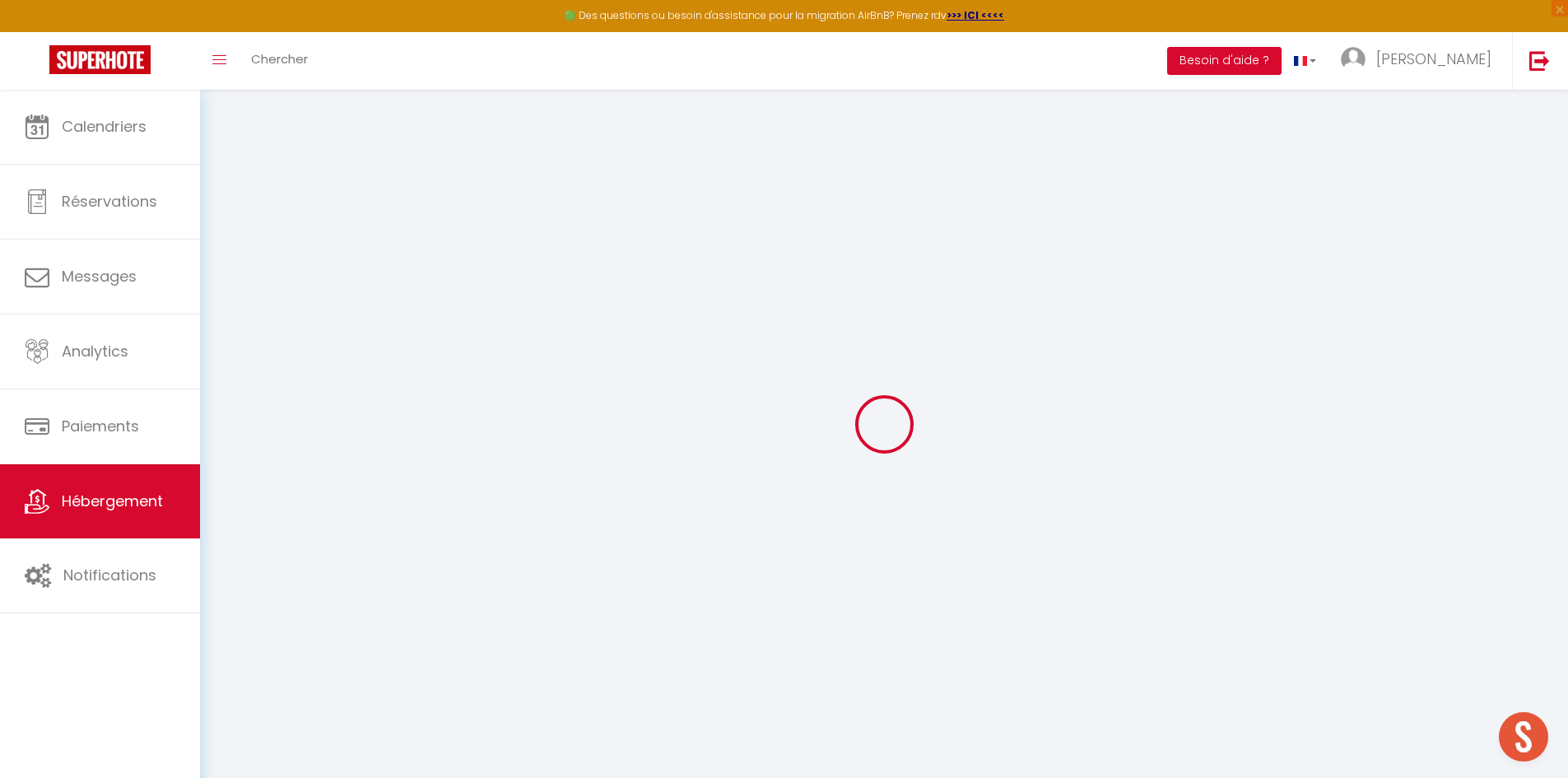
select select
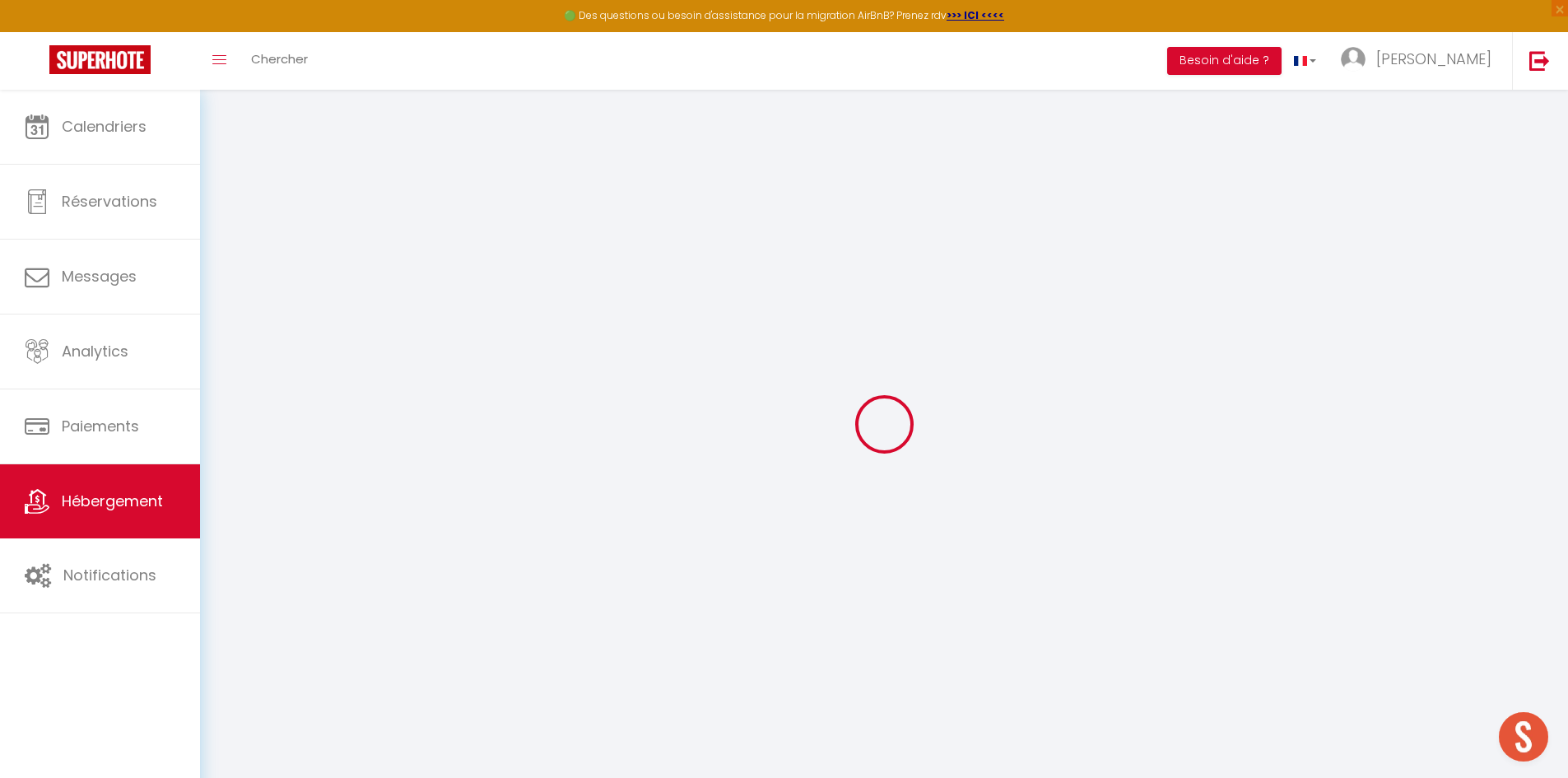
select select
checkbox input "false"
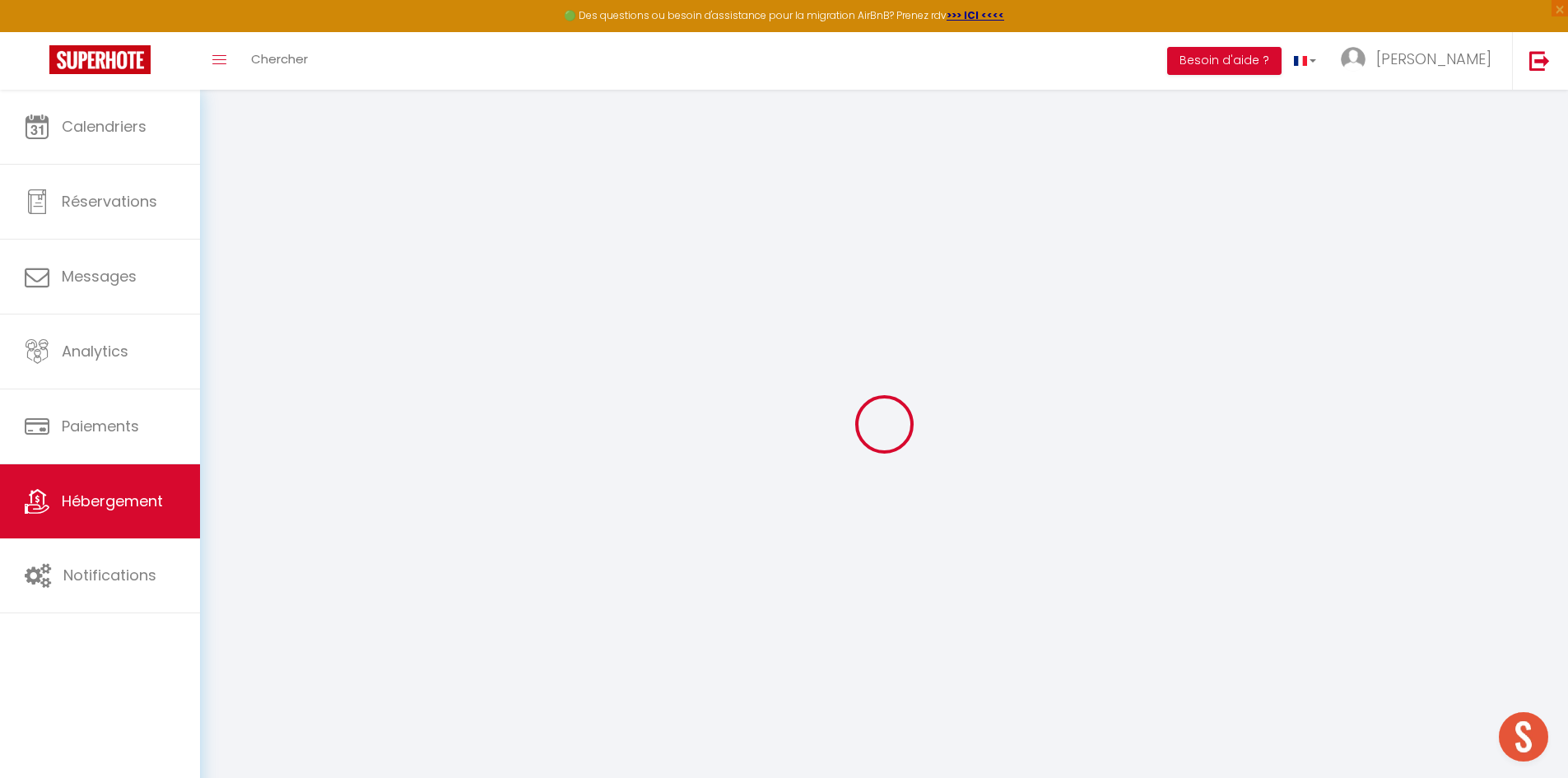
select select
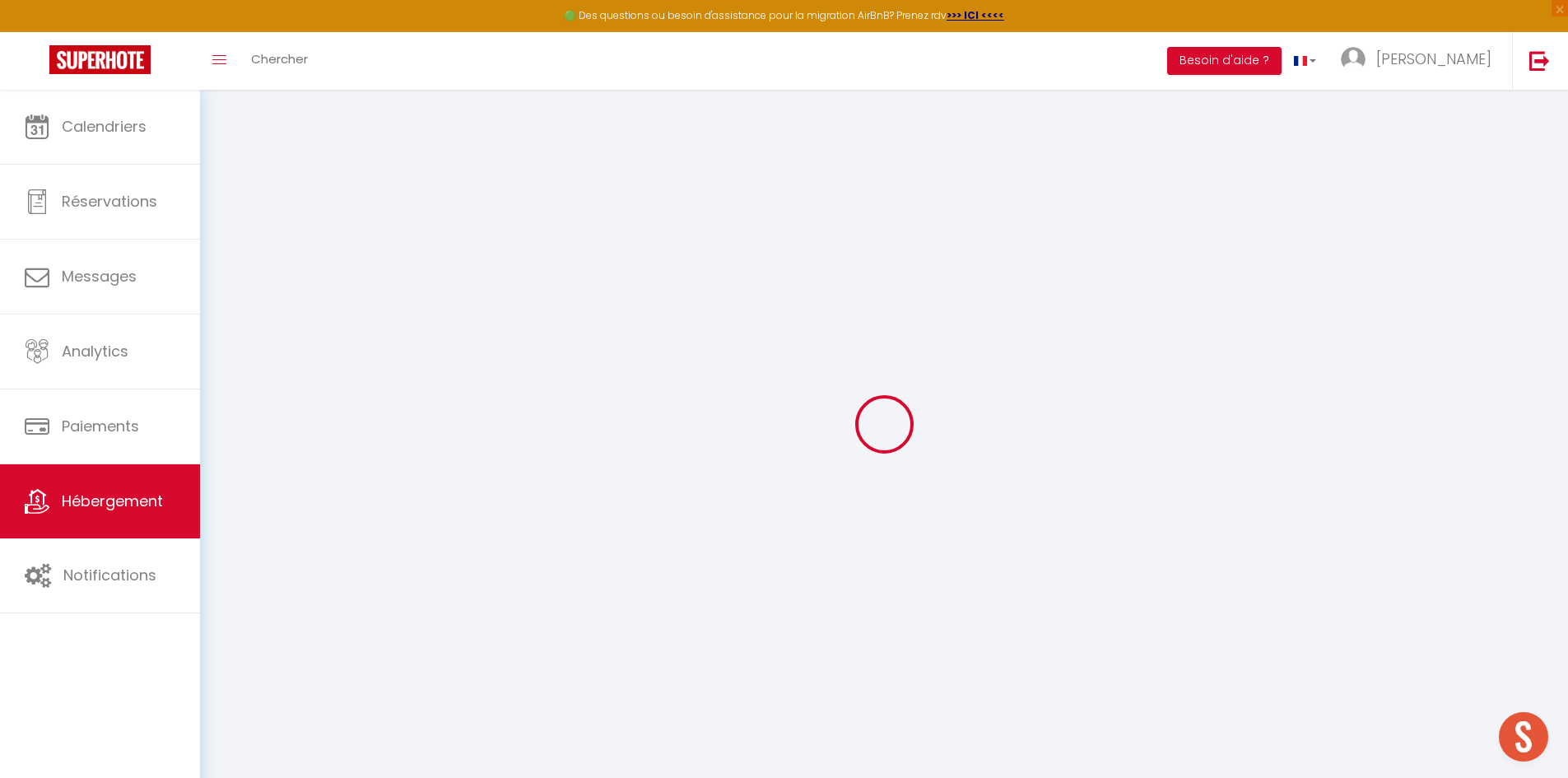
select select
checkbox input "false"
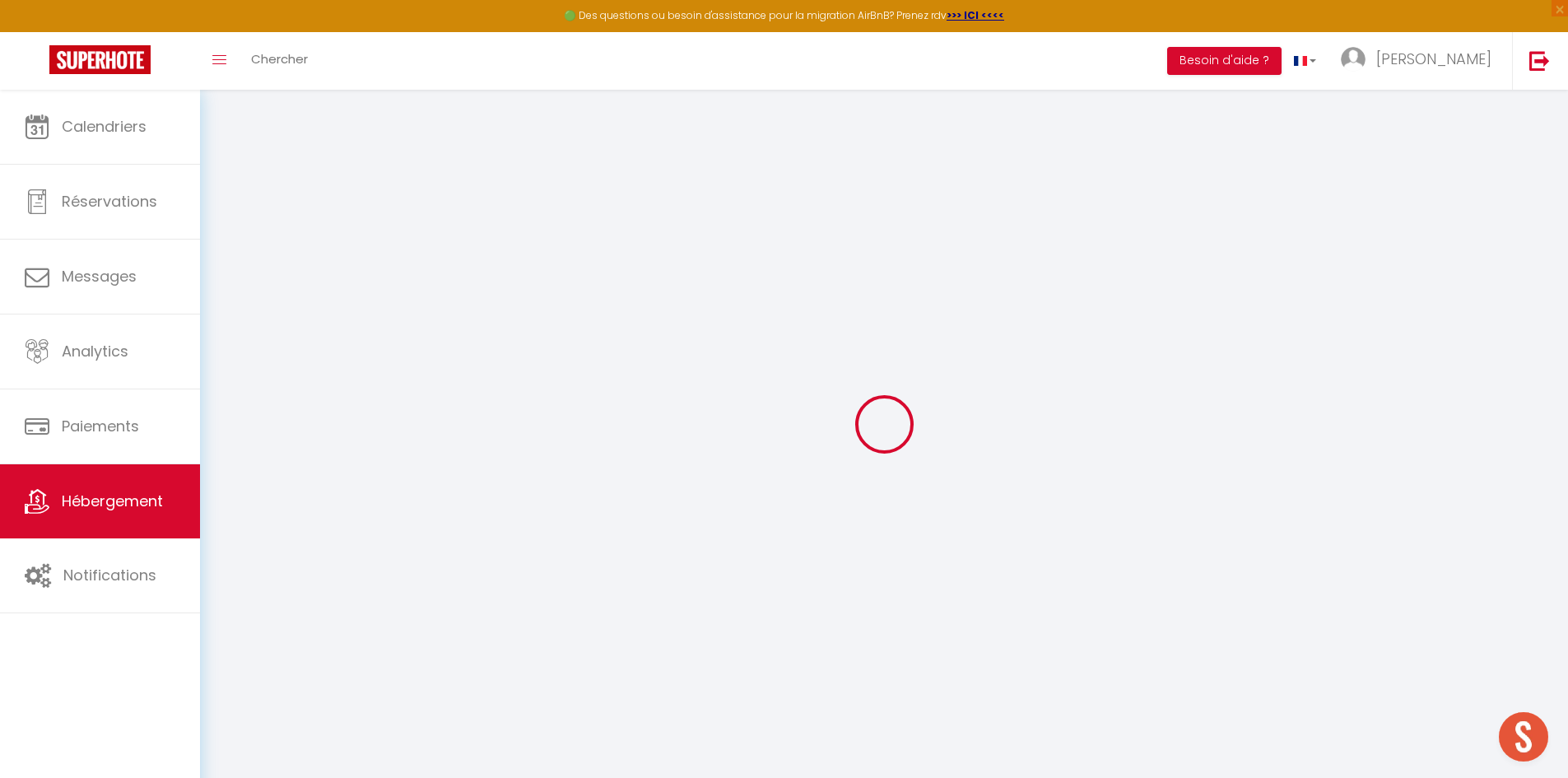
checkbox input "false"
select select
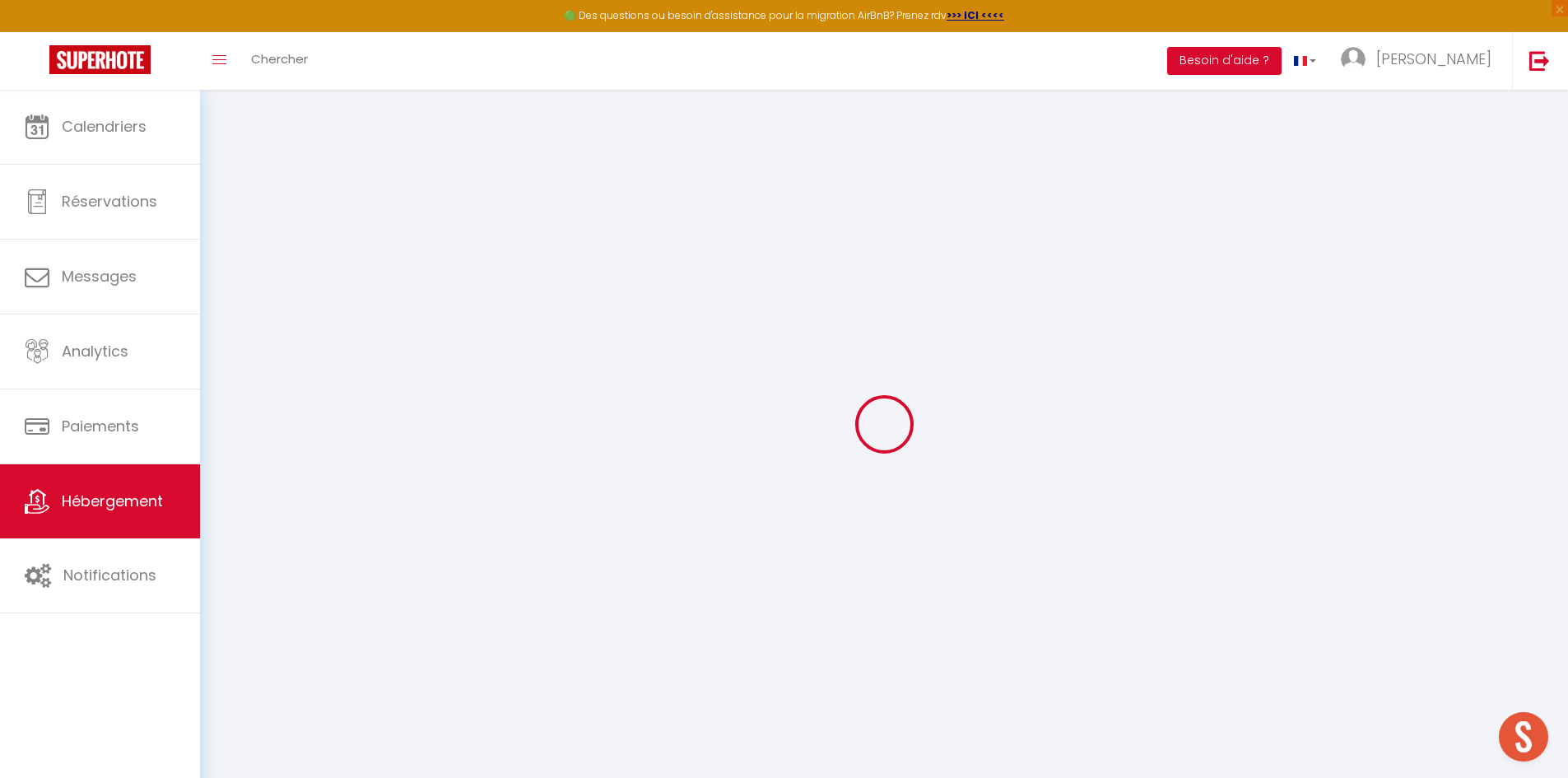
select select
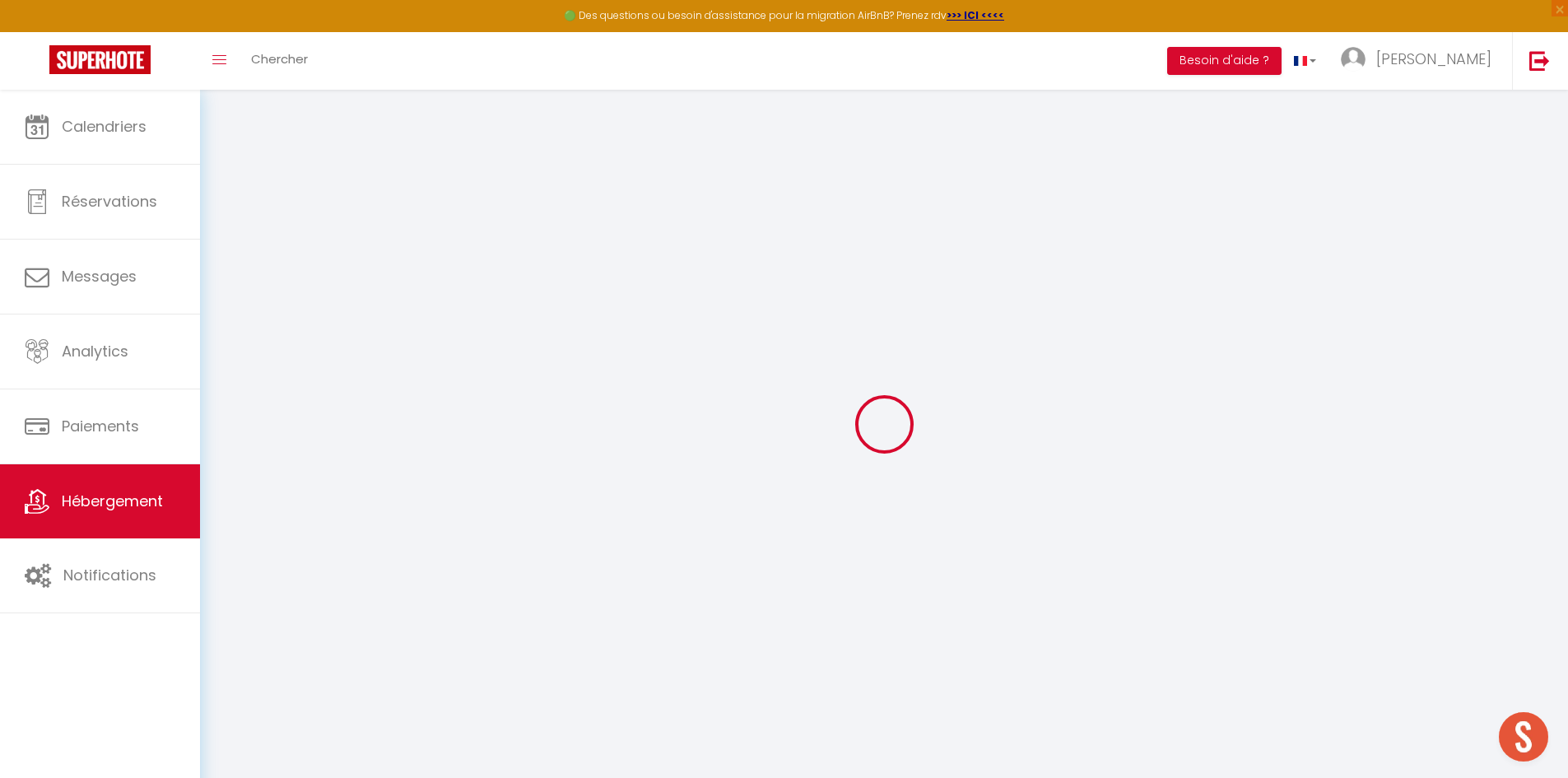
checkbox input "false"
select select
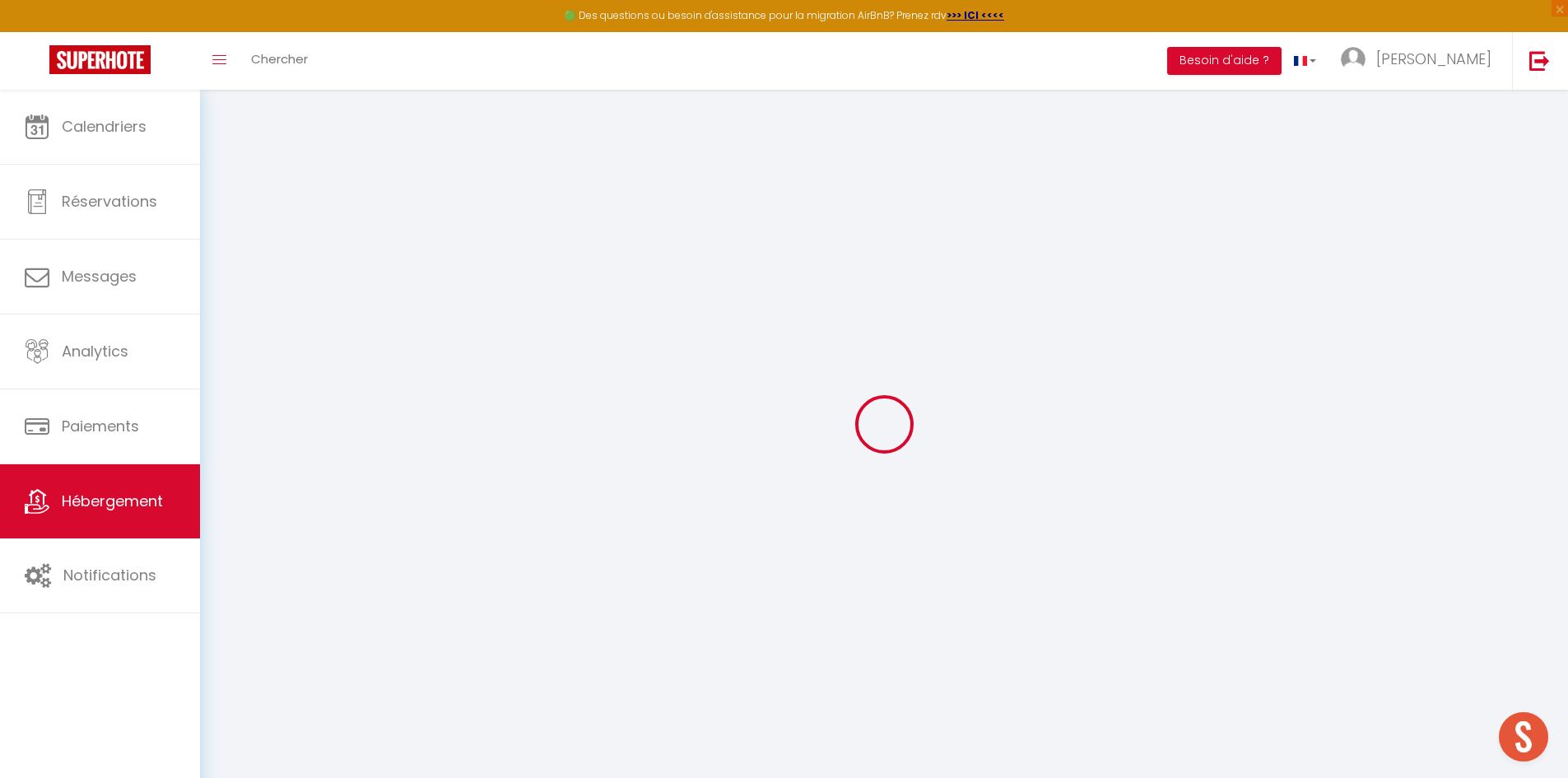
select select
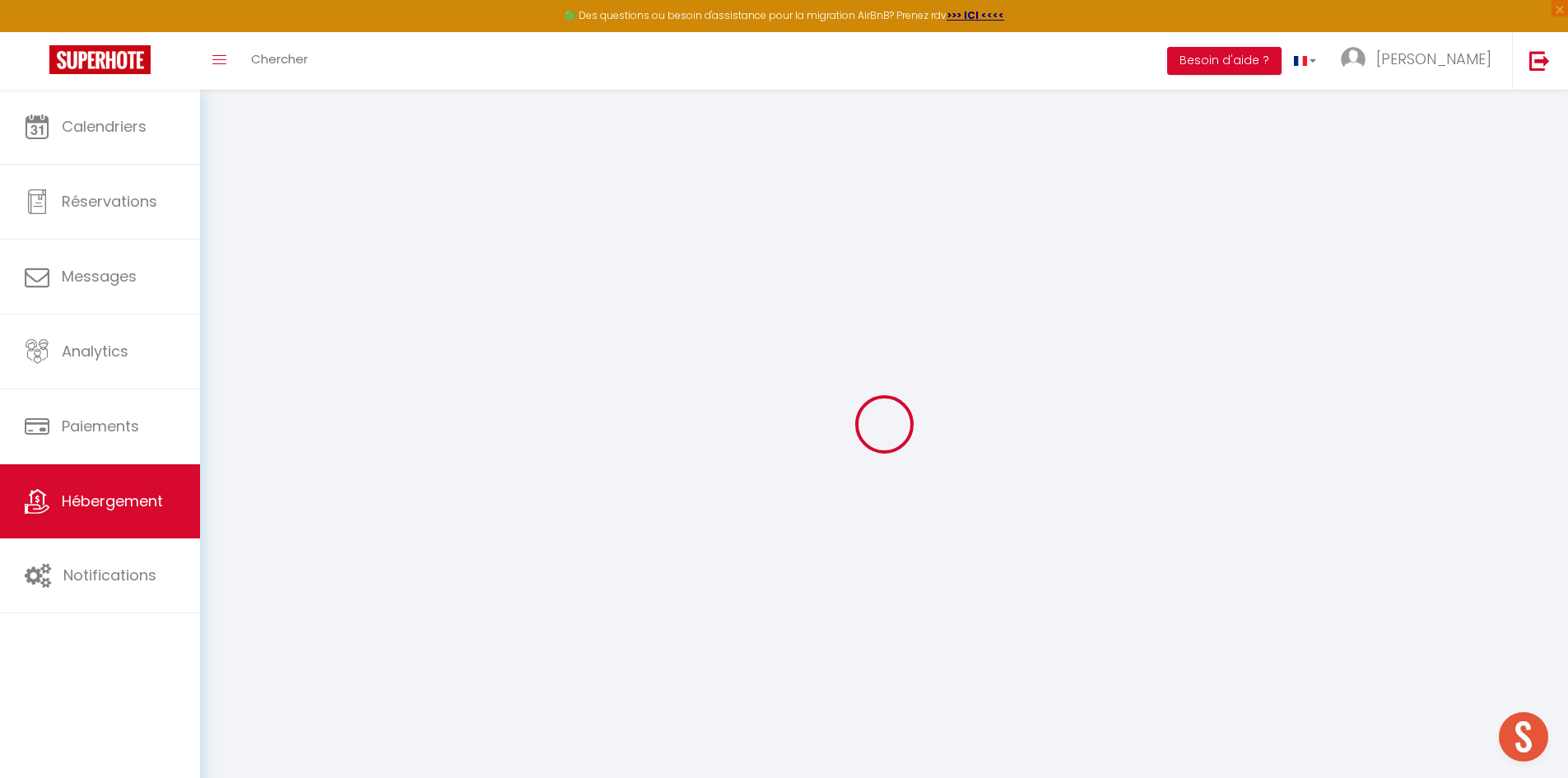
select select
checkbox input "false"
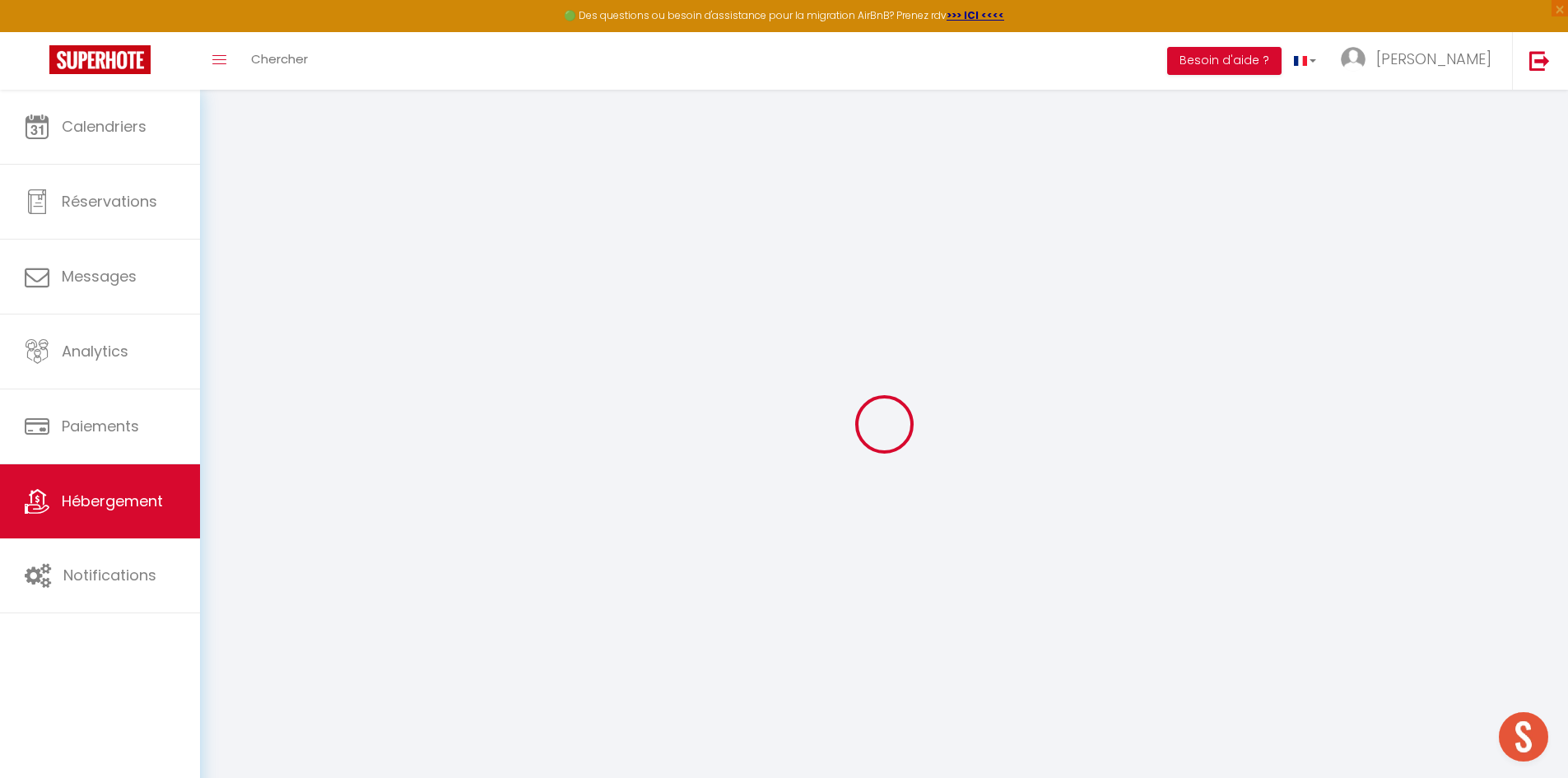
checkbox input "false"
select select
type input "[PERSON_NAME] et [GEOGRAPHIC_DATA]"
type input "Paul"
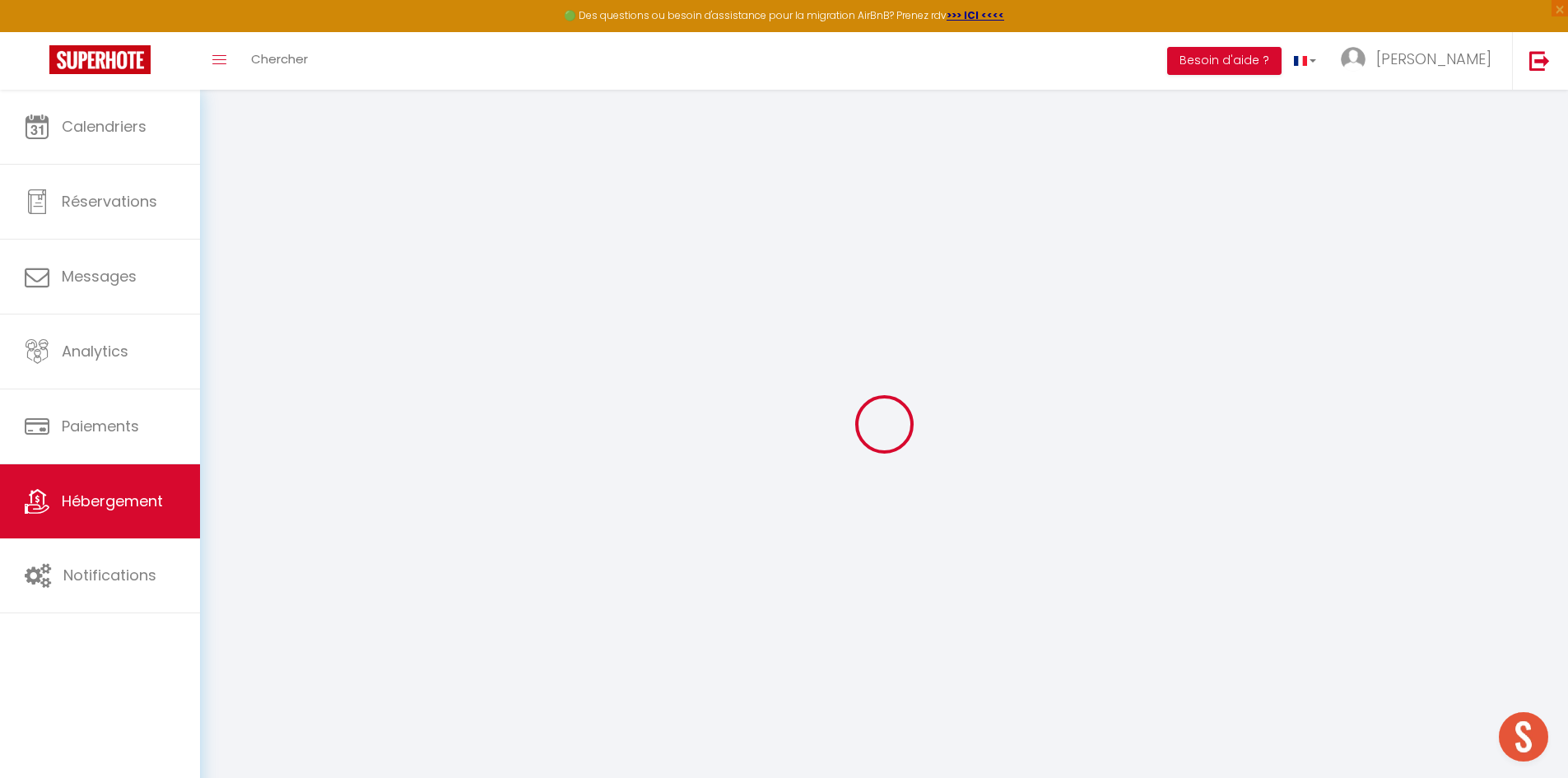
type input "Royer"
type input "10 Rte de Gorréquer"
type input "29180"
type input "Locronan"
select select "8"
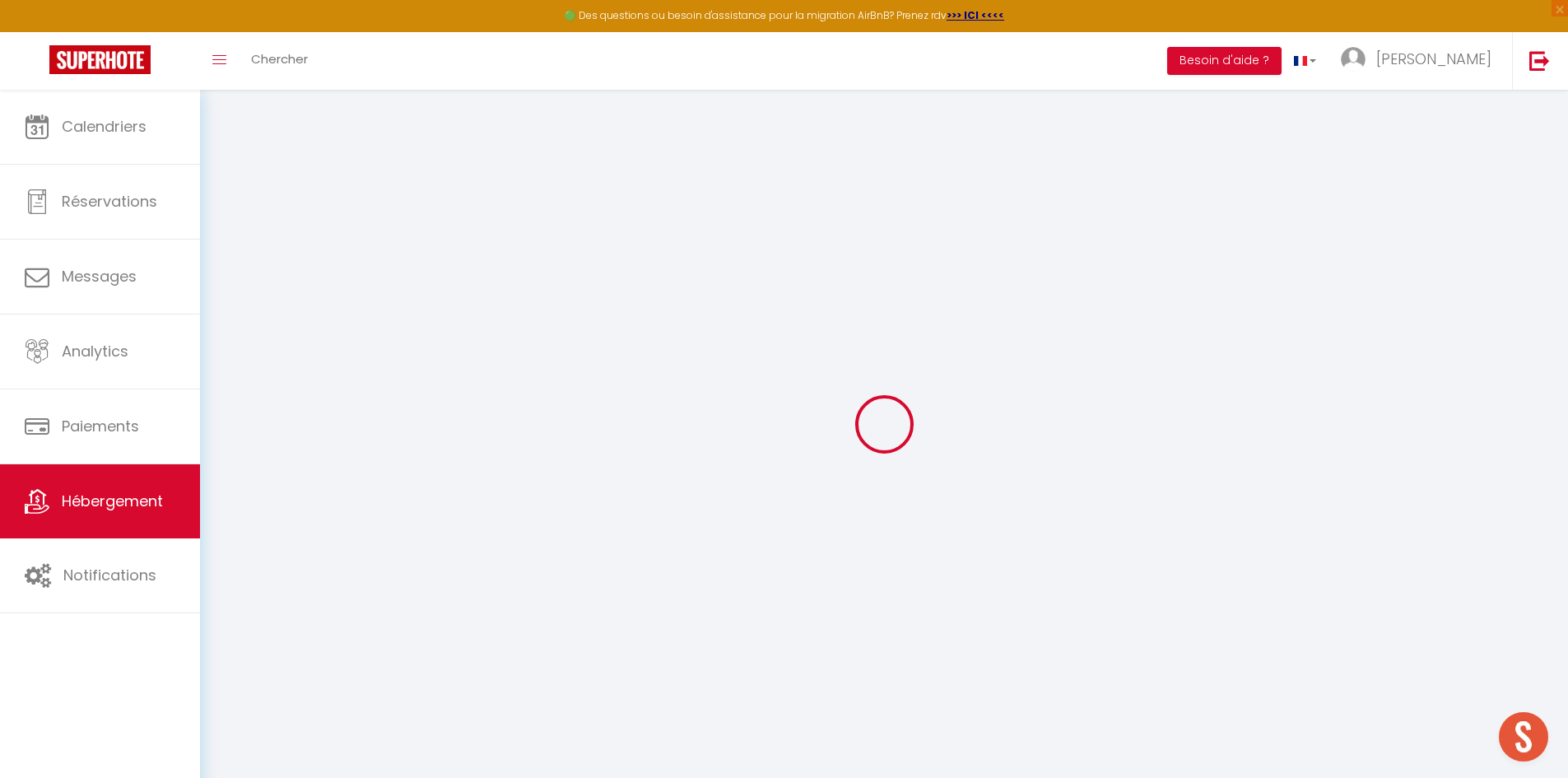
select select "4"
select select "2"
type input "120"
type input "90"
select select
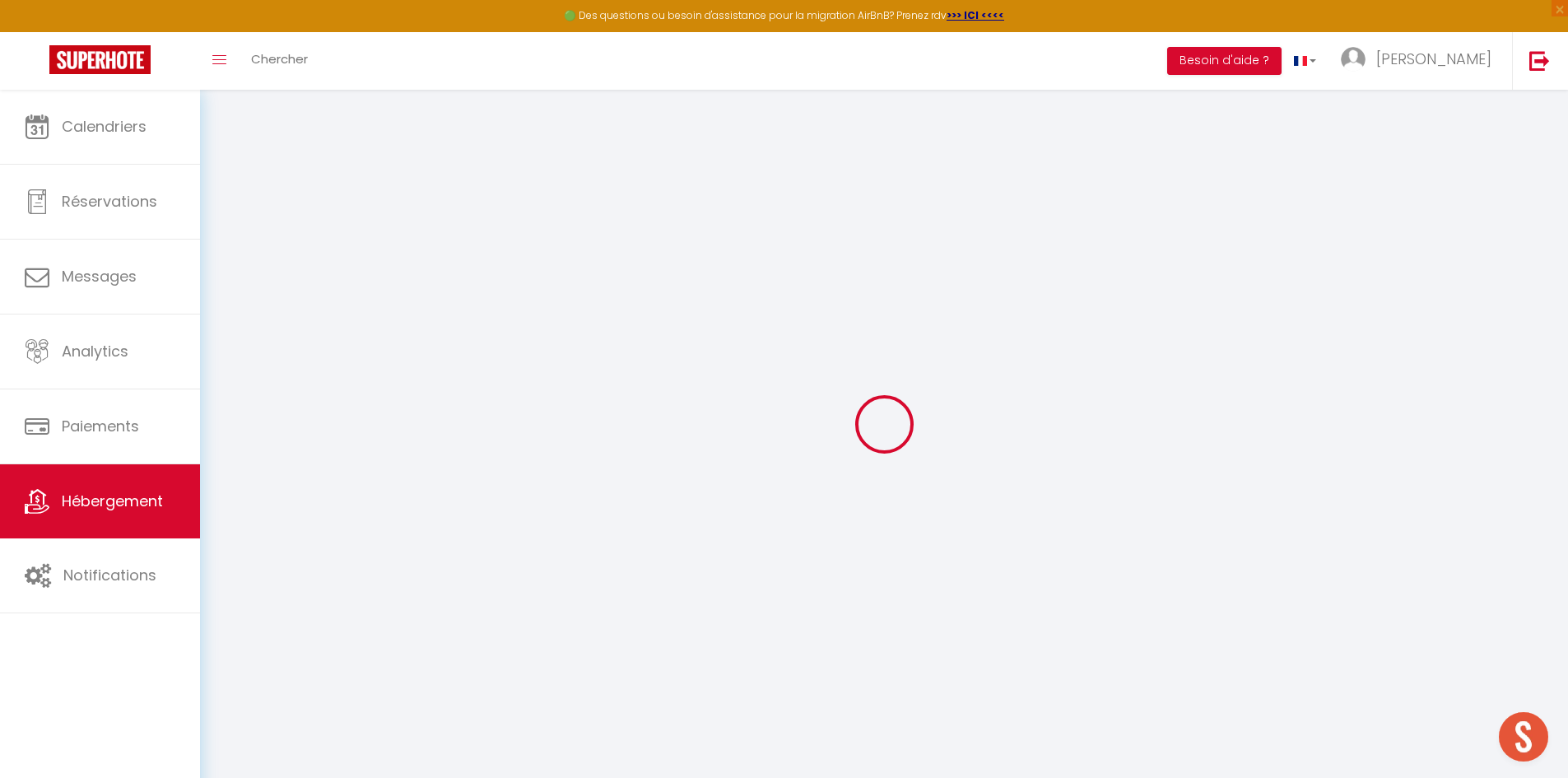
select select
type input "10 Rte de Gorréquer"
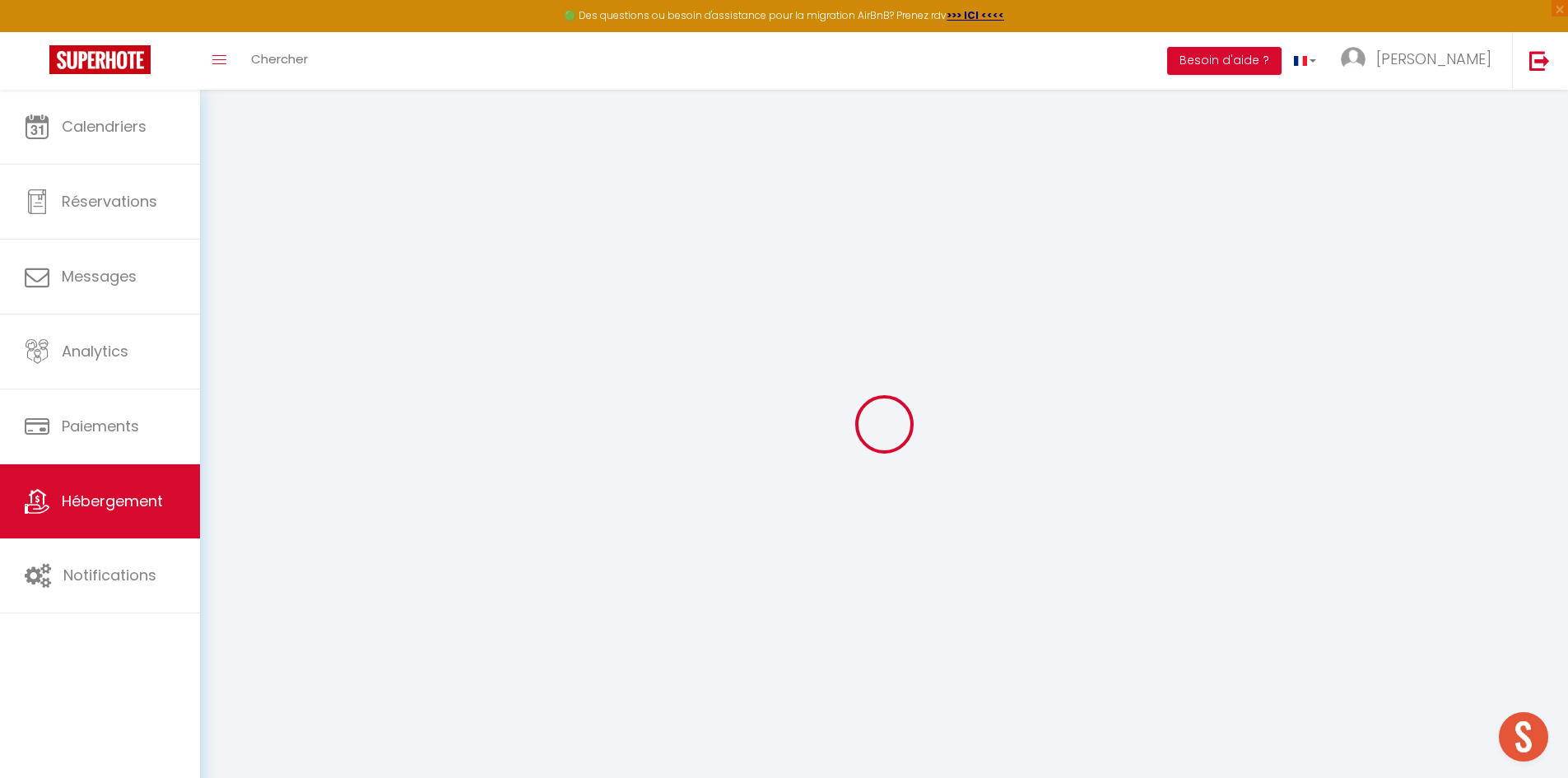
type input "29180"
type input "Locronan"
type input "[EMAIL_ADDRESS][DOMAIN_NAME]"
select select "13961"
checkbox input "false"
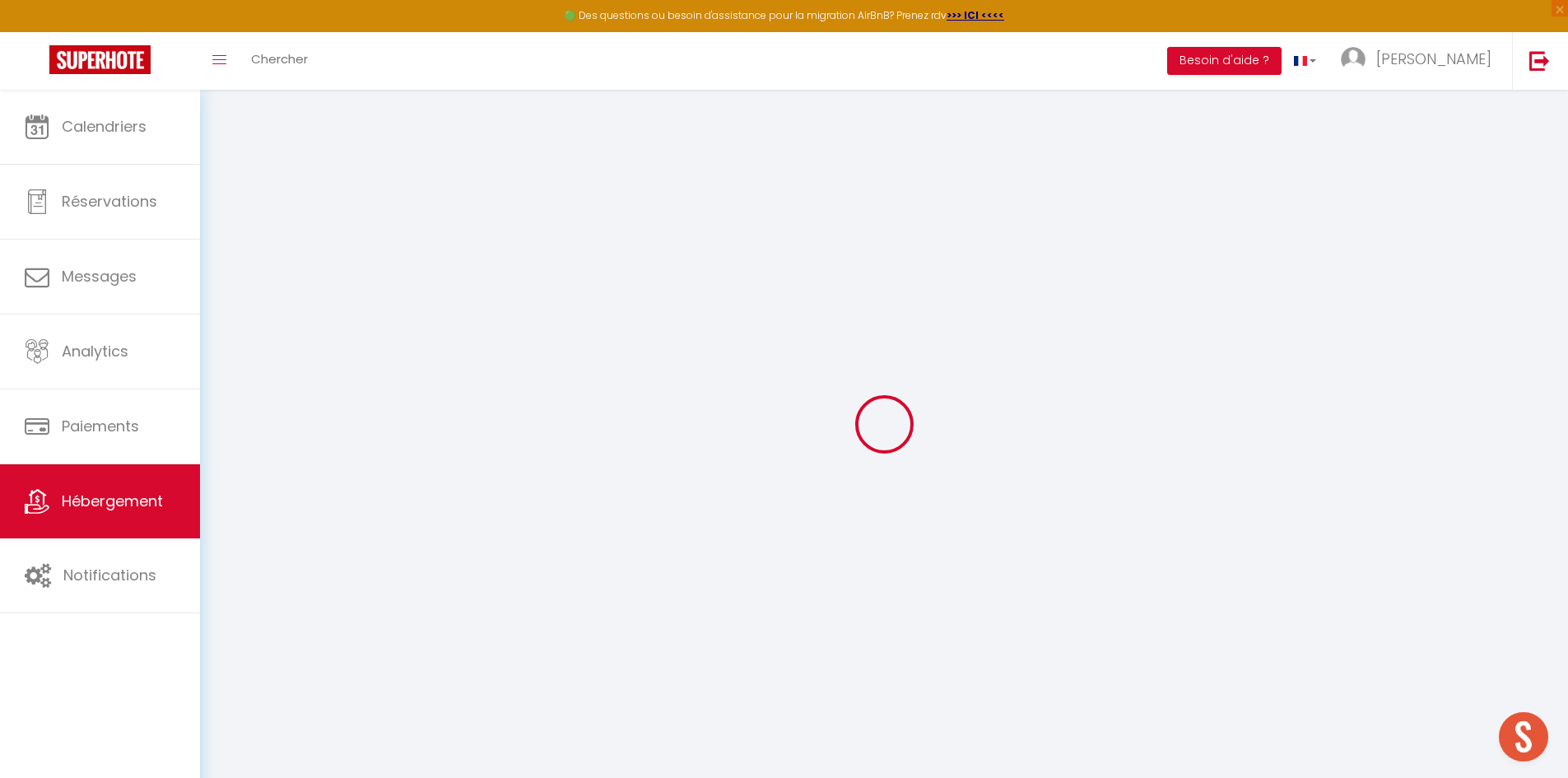
checkbox input "false"
type input "90"
type input "0"
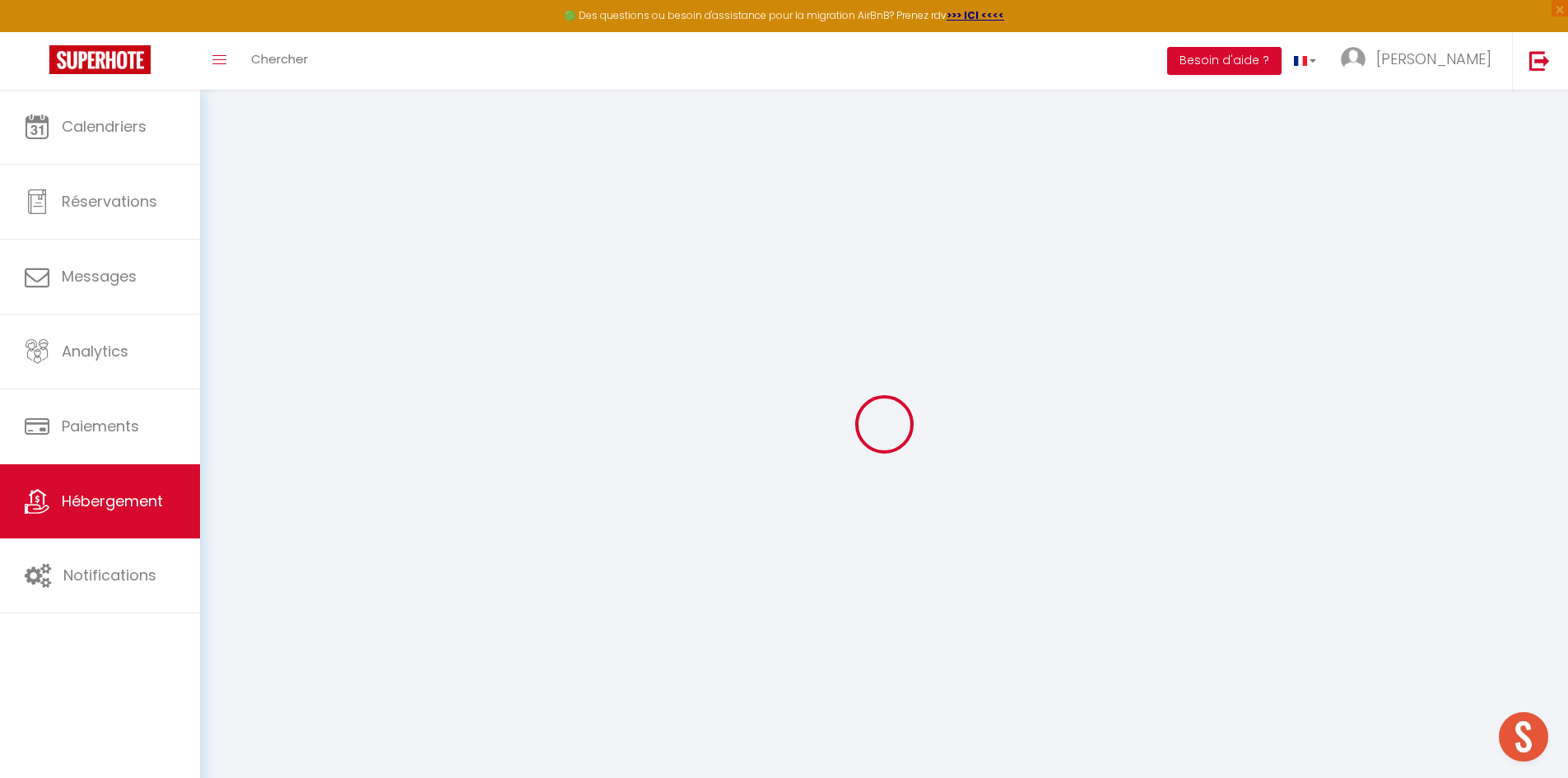
type input "0"
select select
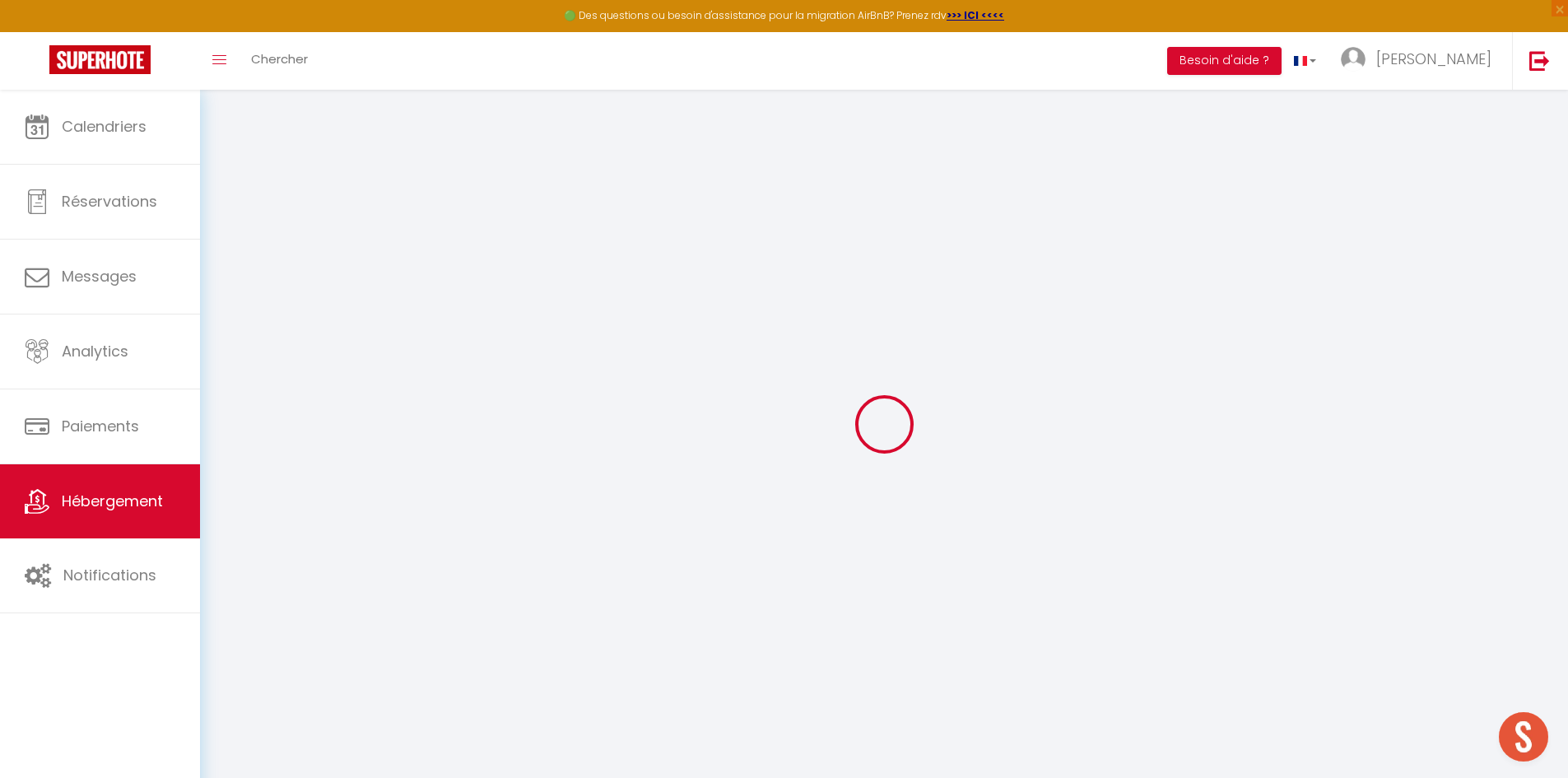
select select
checkbox input "false"
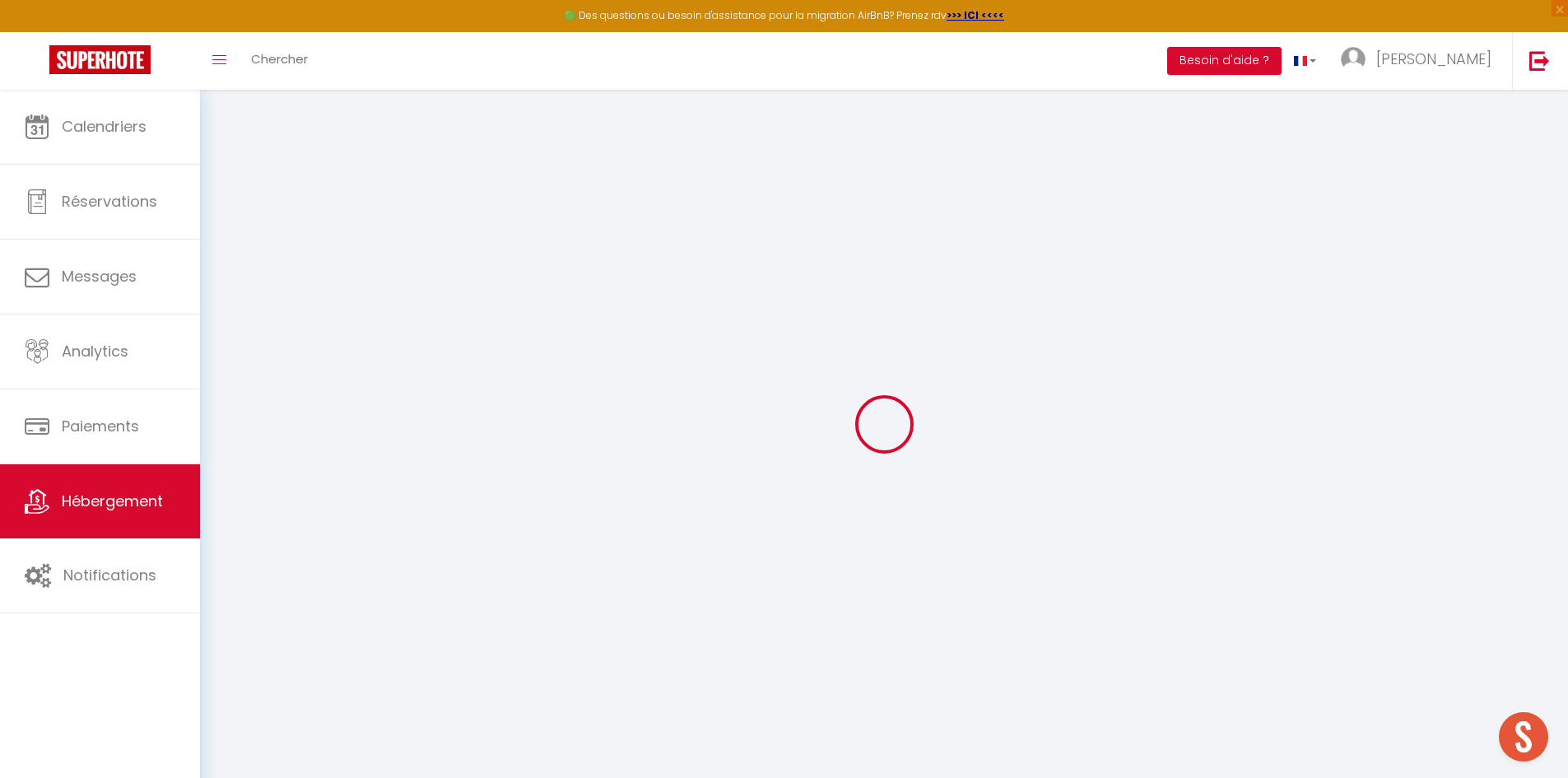
checkbox input "false"
select select
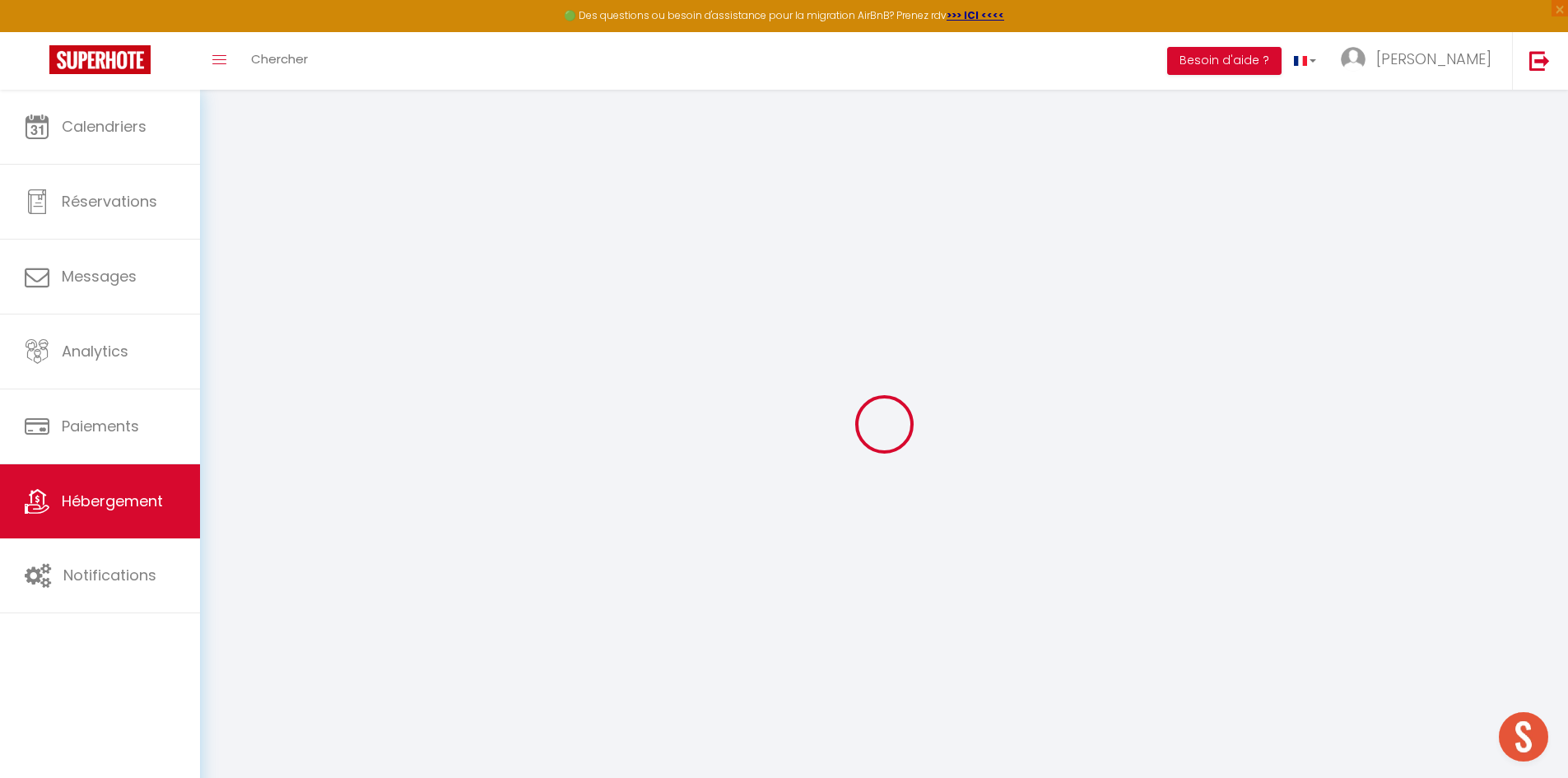
select select
checkbox input "false"
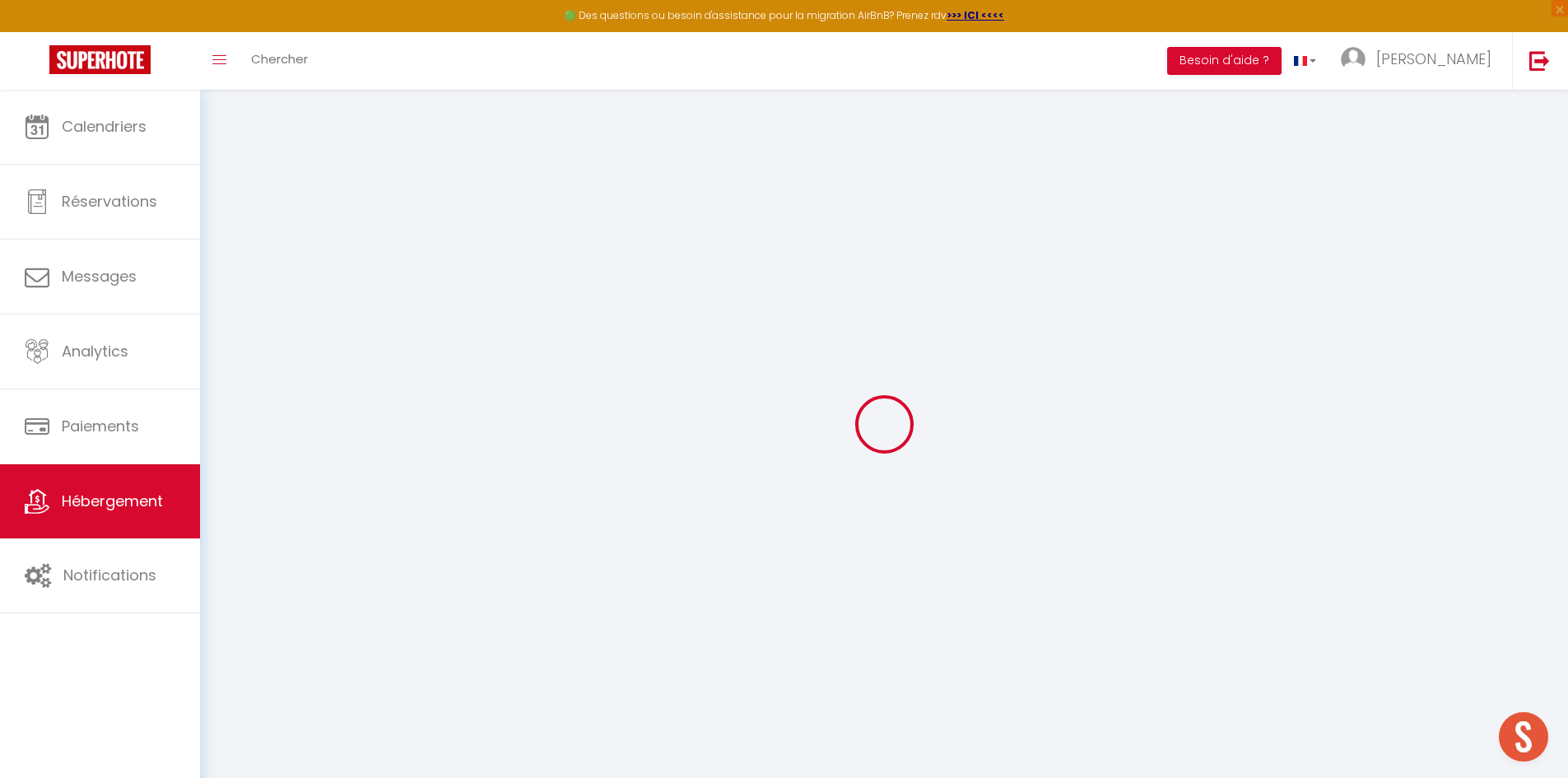
checkbox input "false"
select select "16:00"
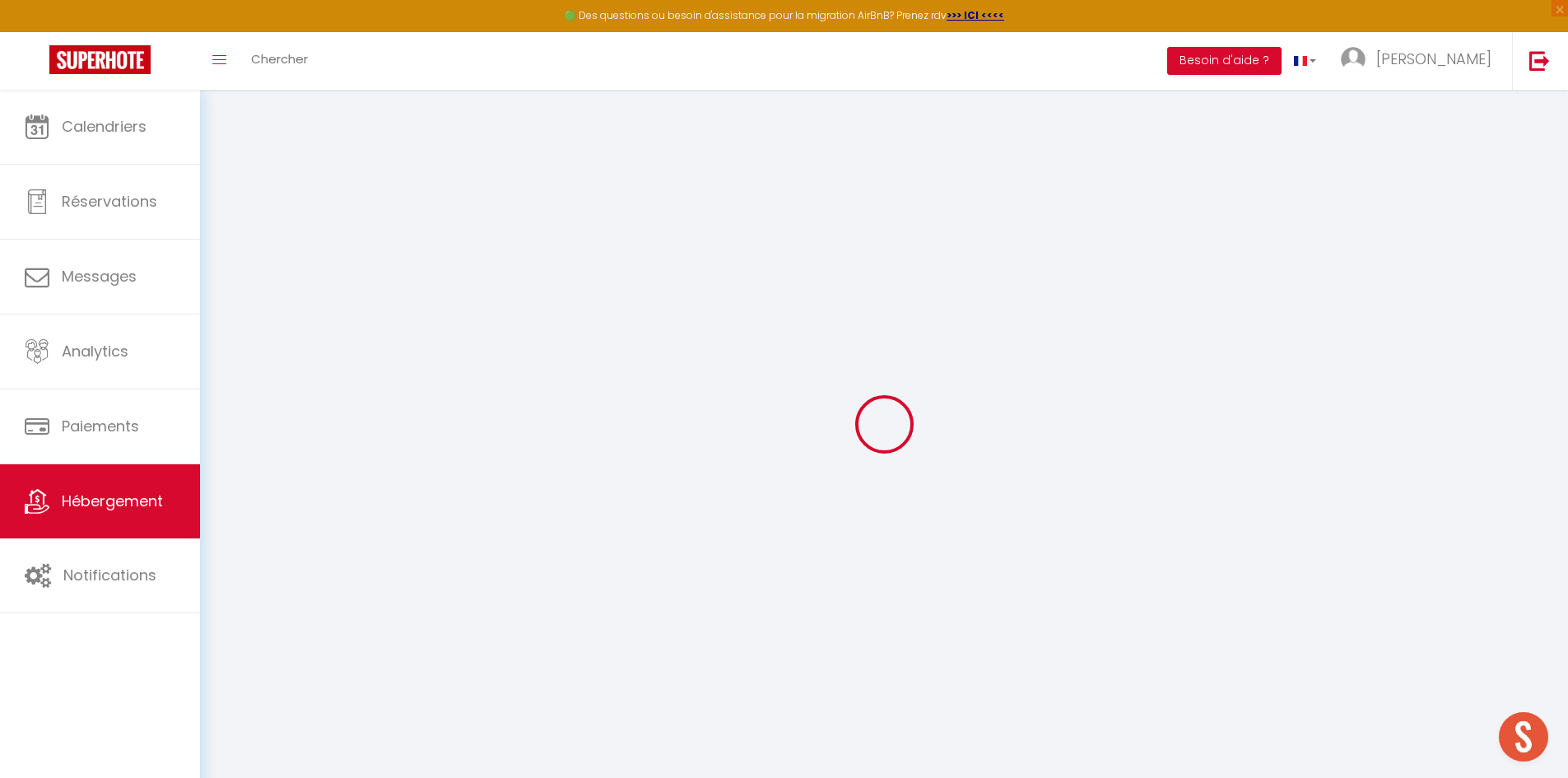
select select "23:45"
select select "10:00"
select select "30"
select select "120"
checkbox input "false"
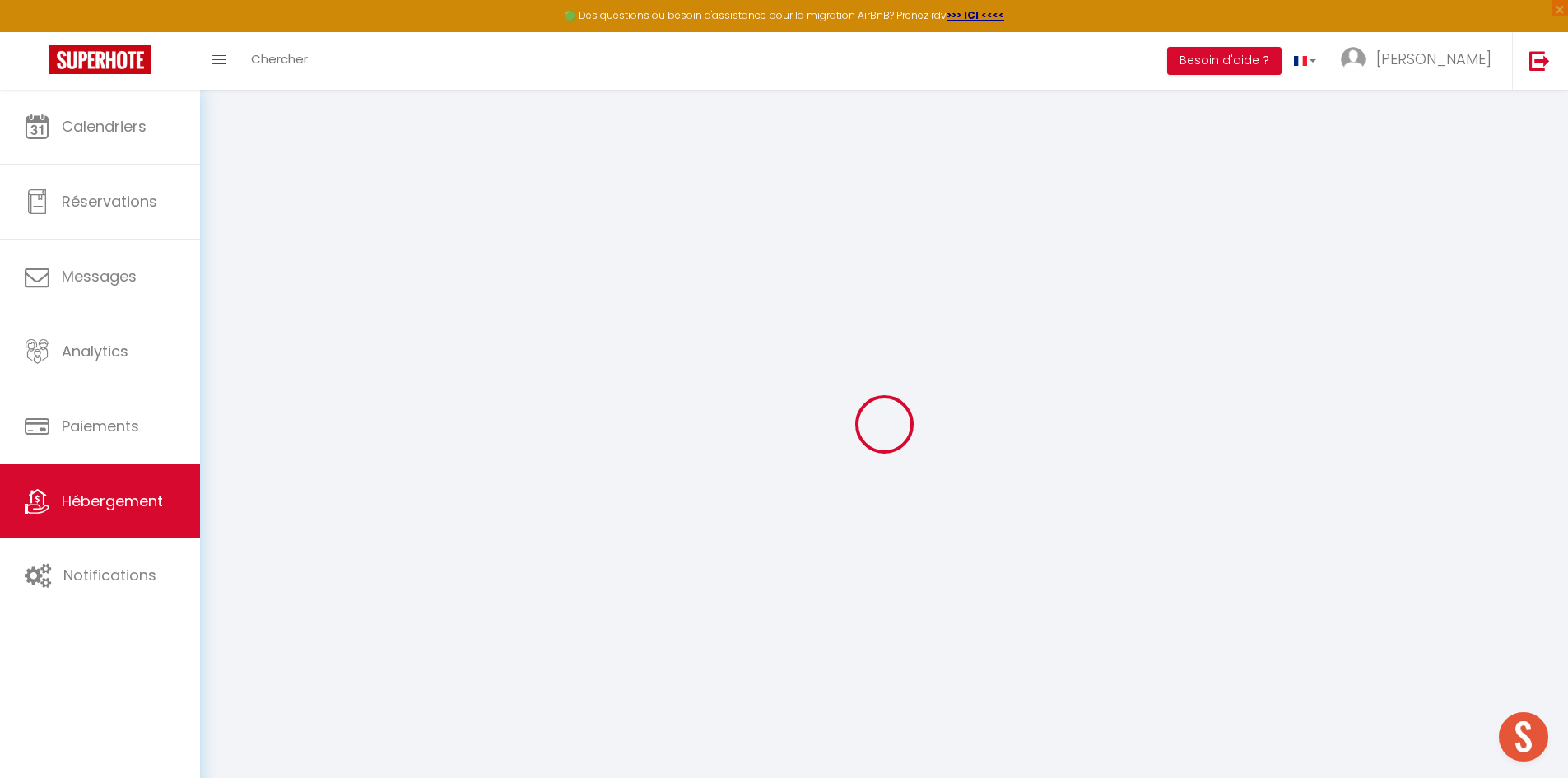
checkbox input "false"
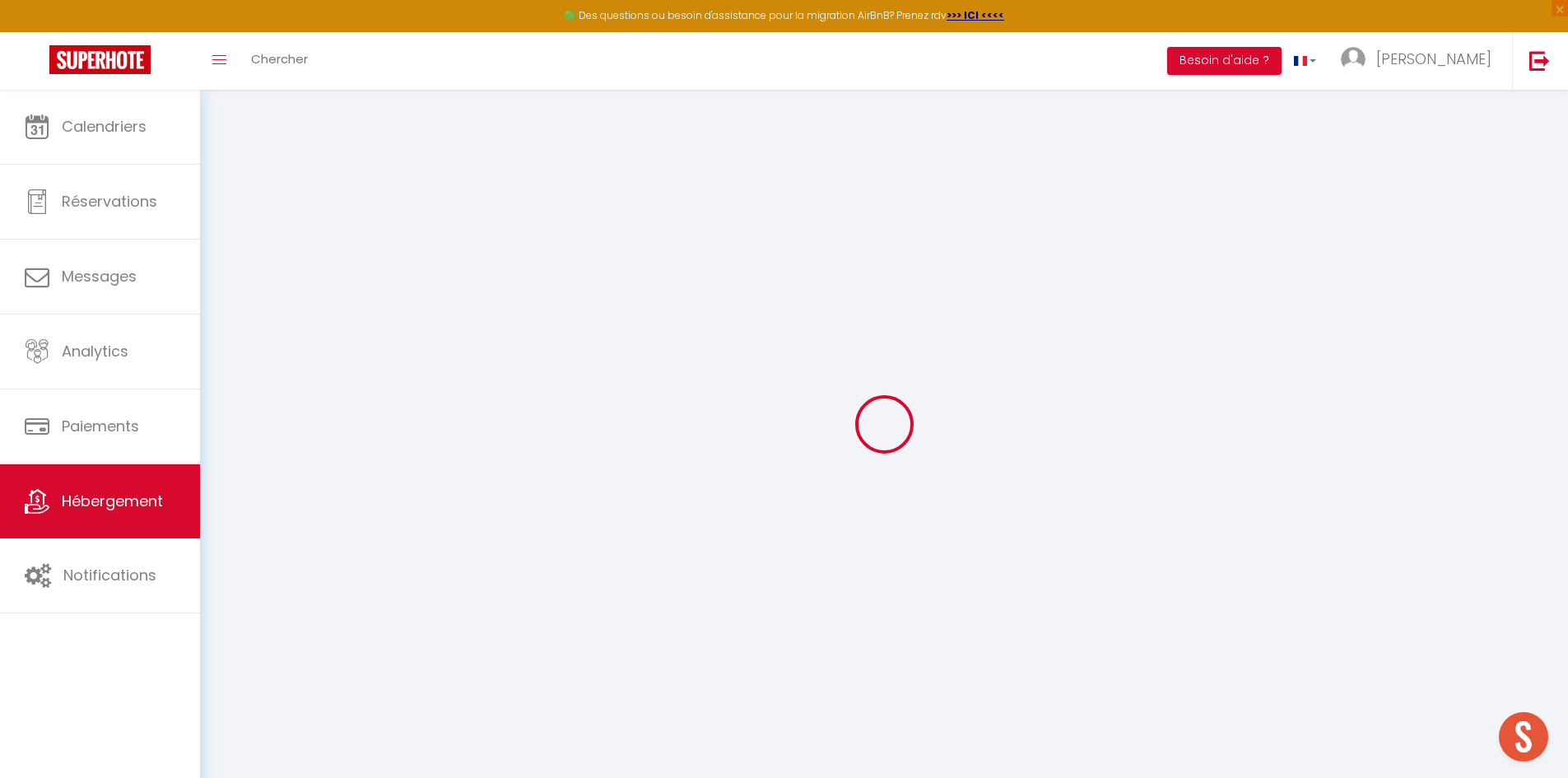
checkbox input "false"
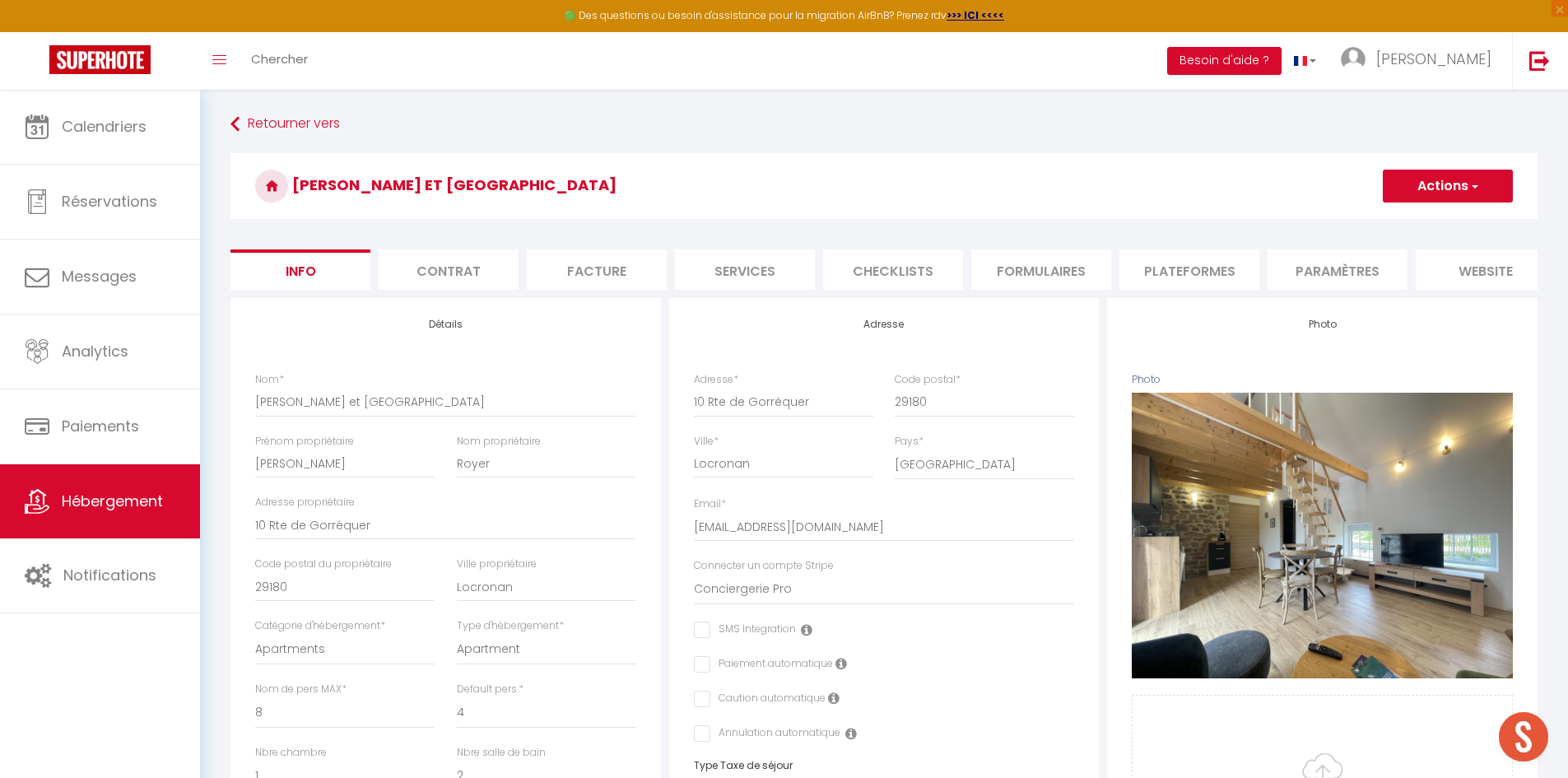
checkbox input "false"
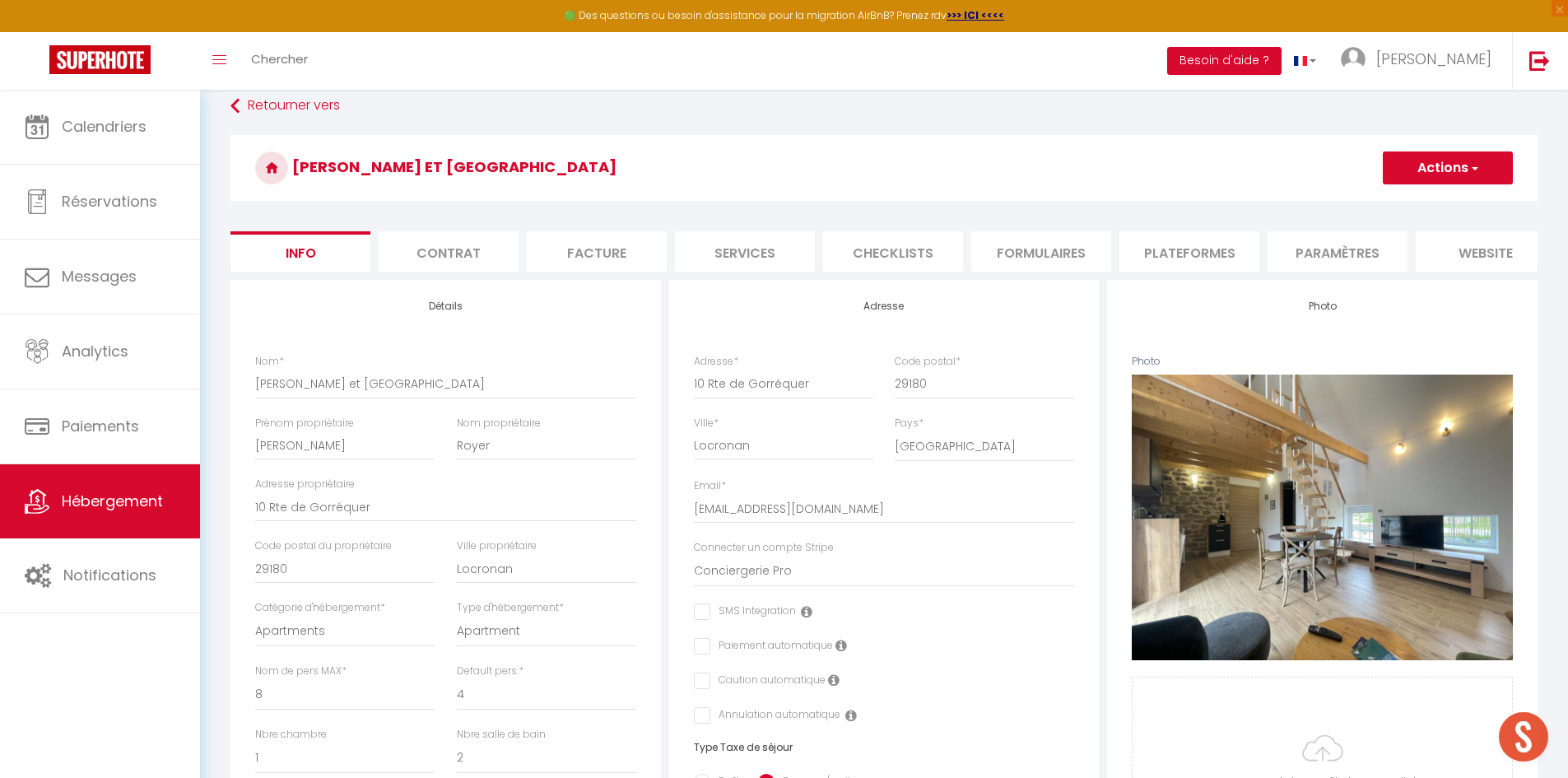
scroll to position [16, 0]
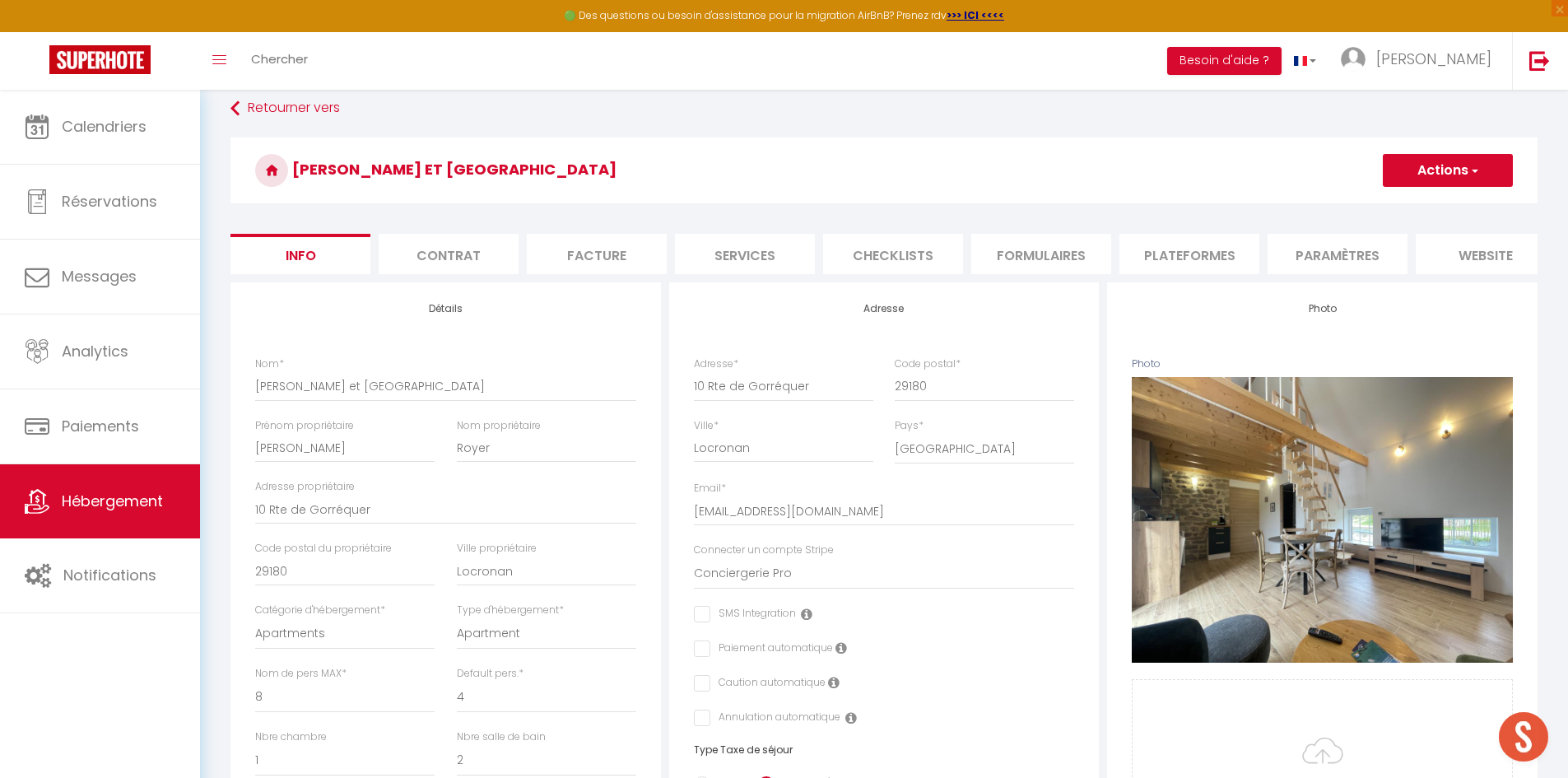
click at [474, 259] on li "Contrat" at bounding box center [448, 254] width 140 height 40
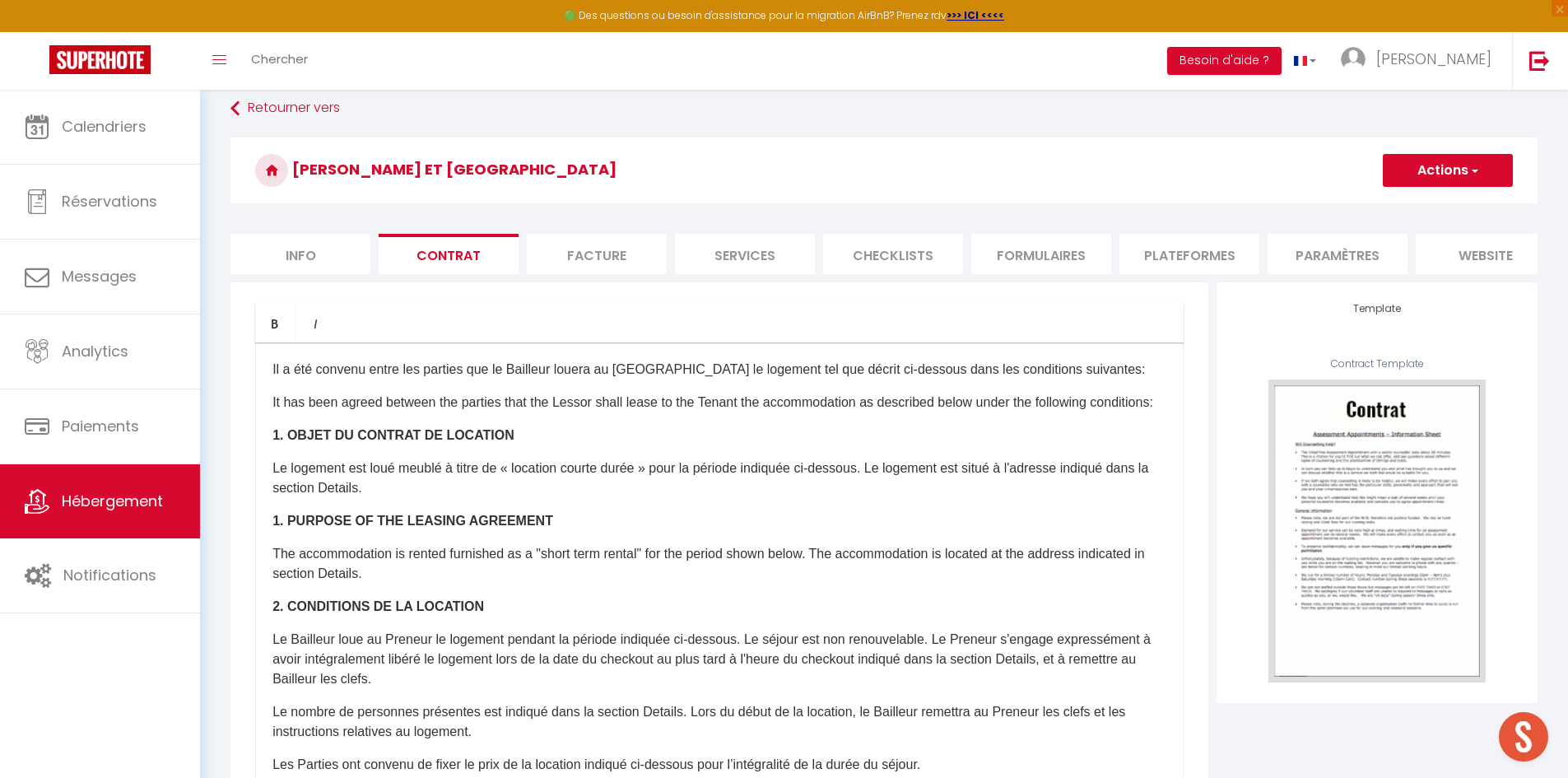
click at [577, 251] on li "Facture" at bounding box center [596, 254] width 140 height 40
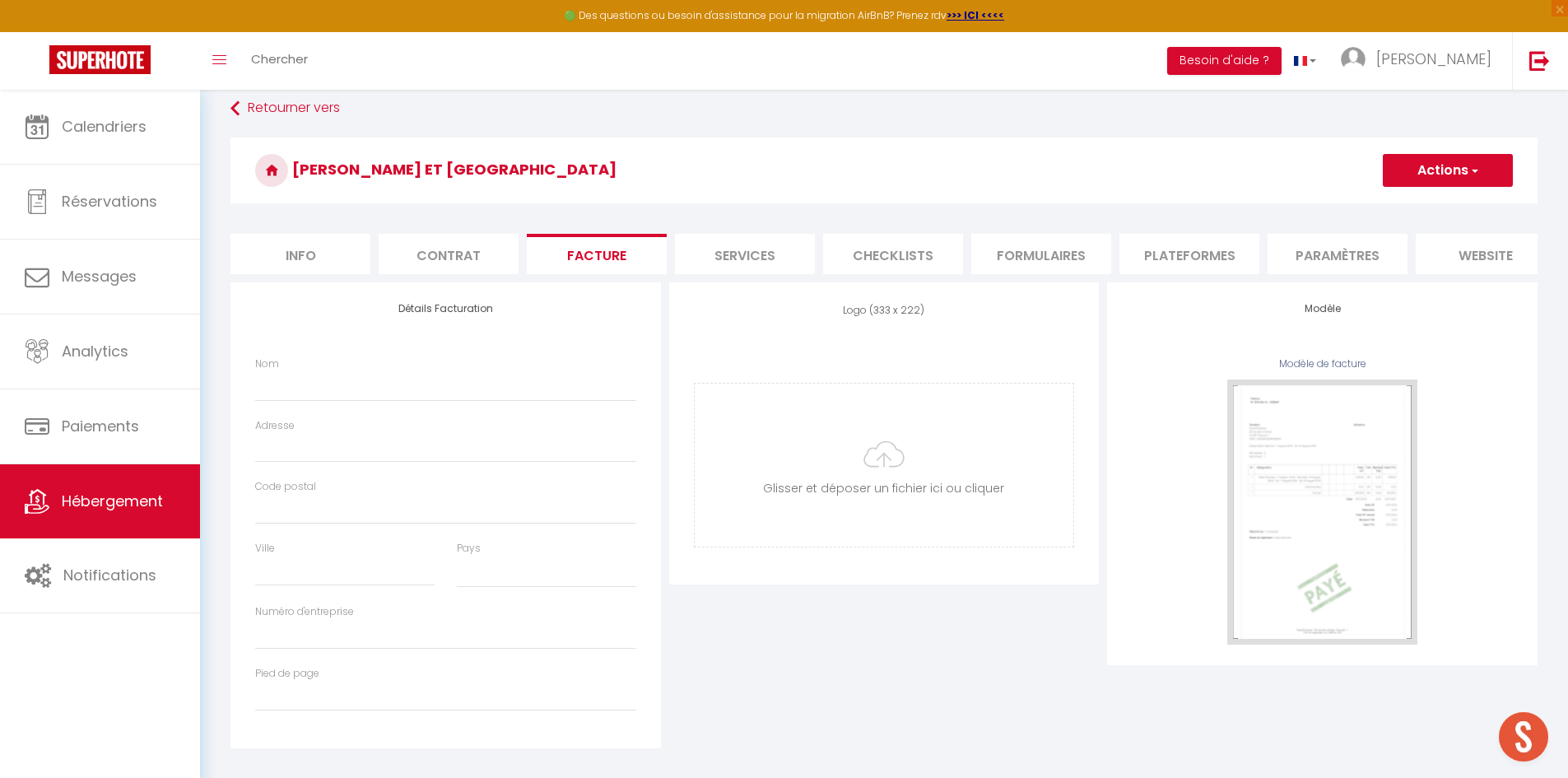
select select
click at [770, 252] on li "Services" at bounding box center [744, 254] width 140 height 40
select select
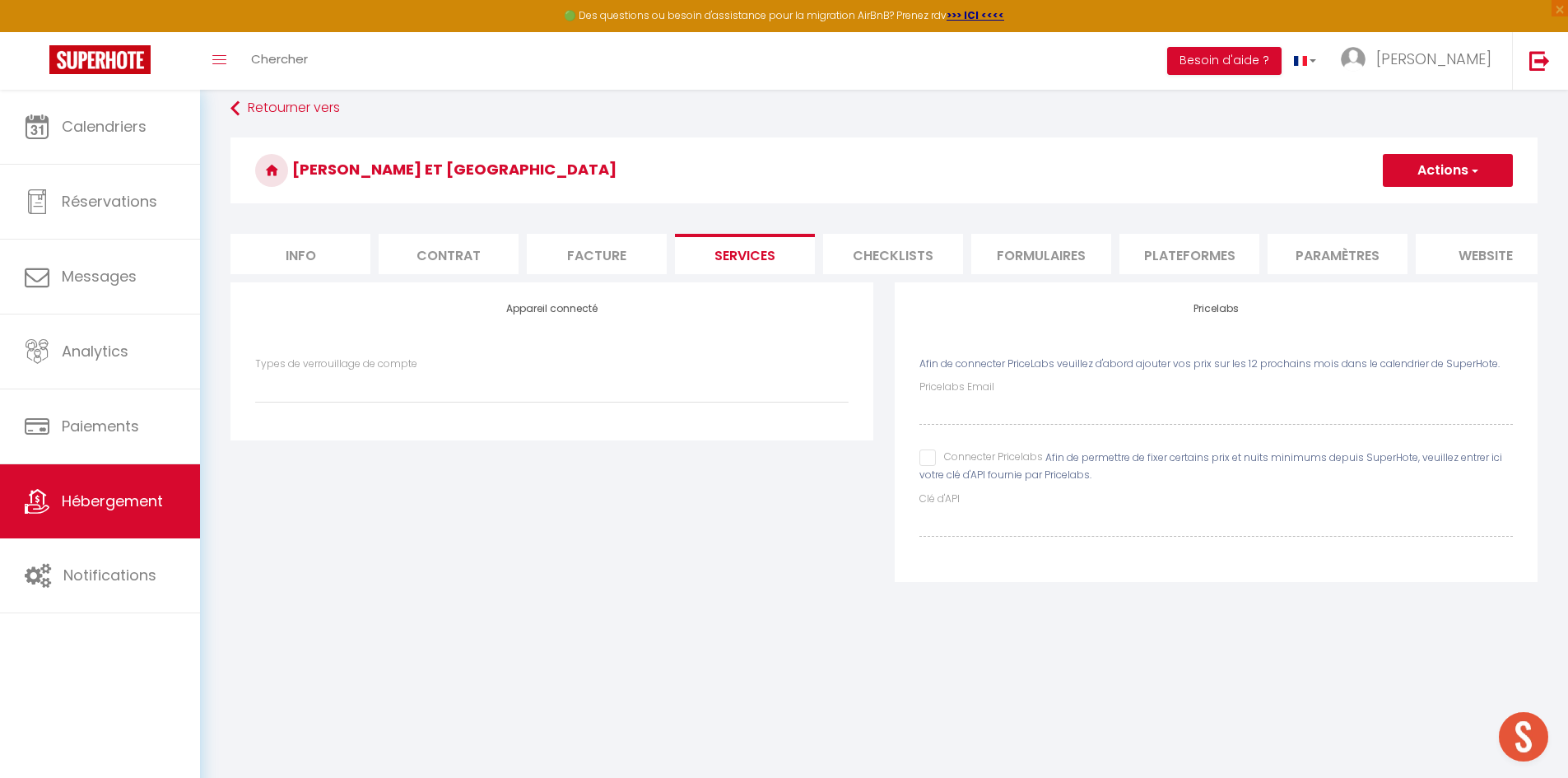
click at [888, 255] on li "Checklists" at bounding box center [892, 254] width 140 height 40
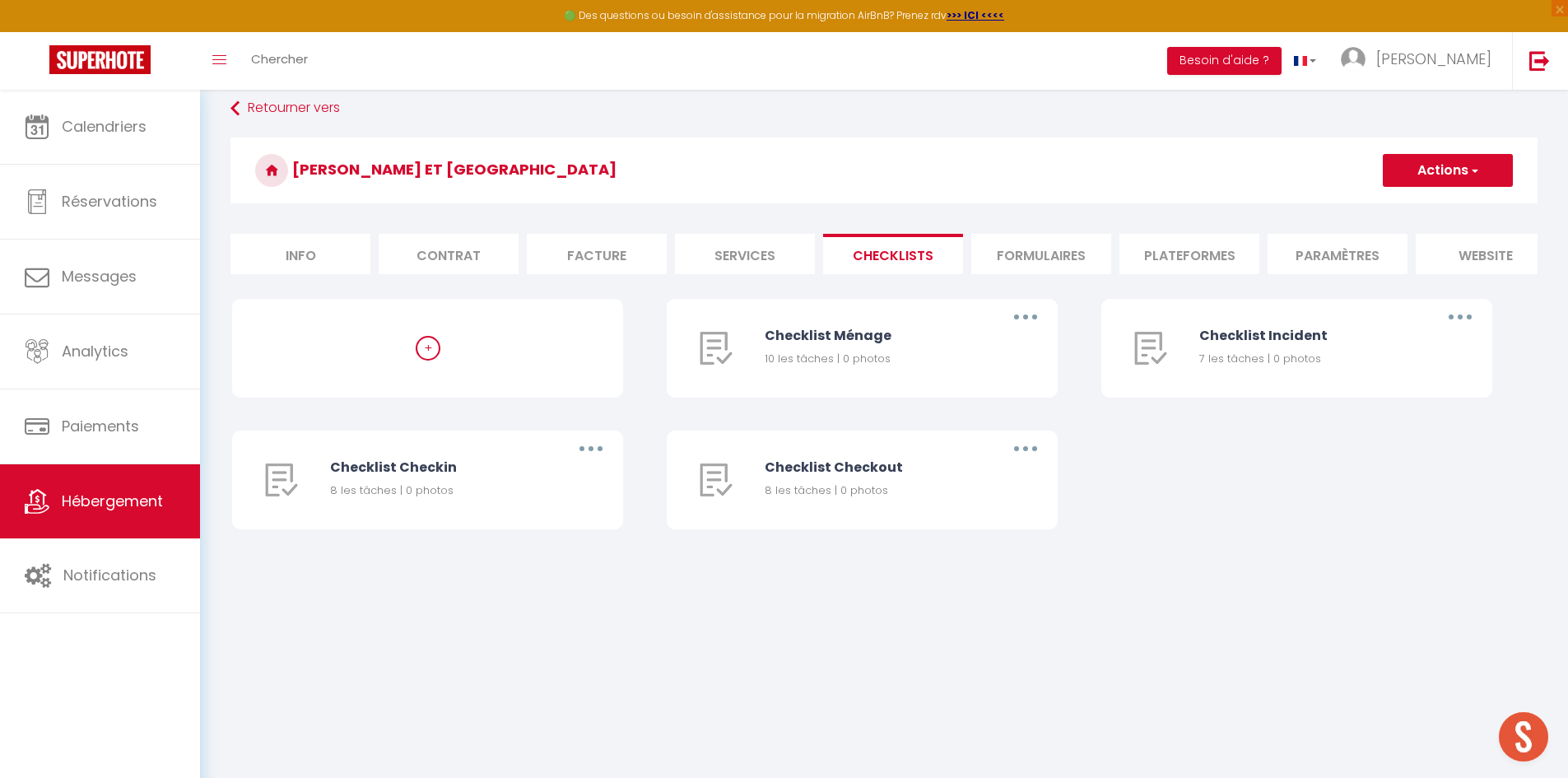
click at [1054, 263] on li "Formulaires" at bounding box center [1041, 254] width 140 height 40
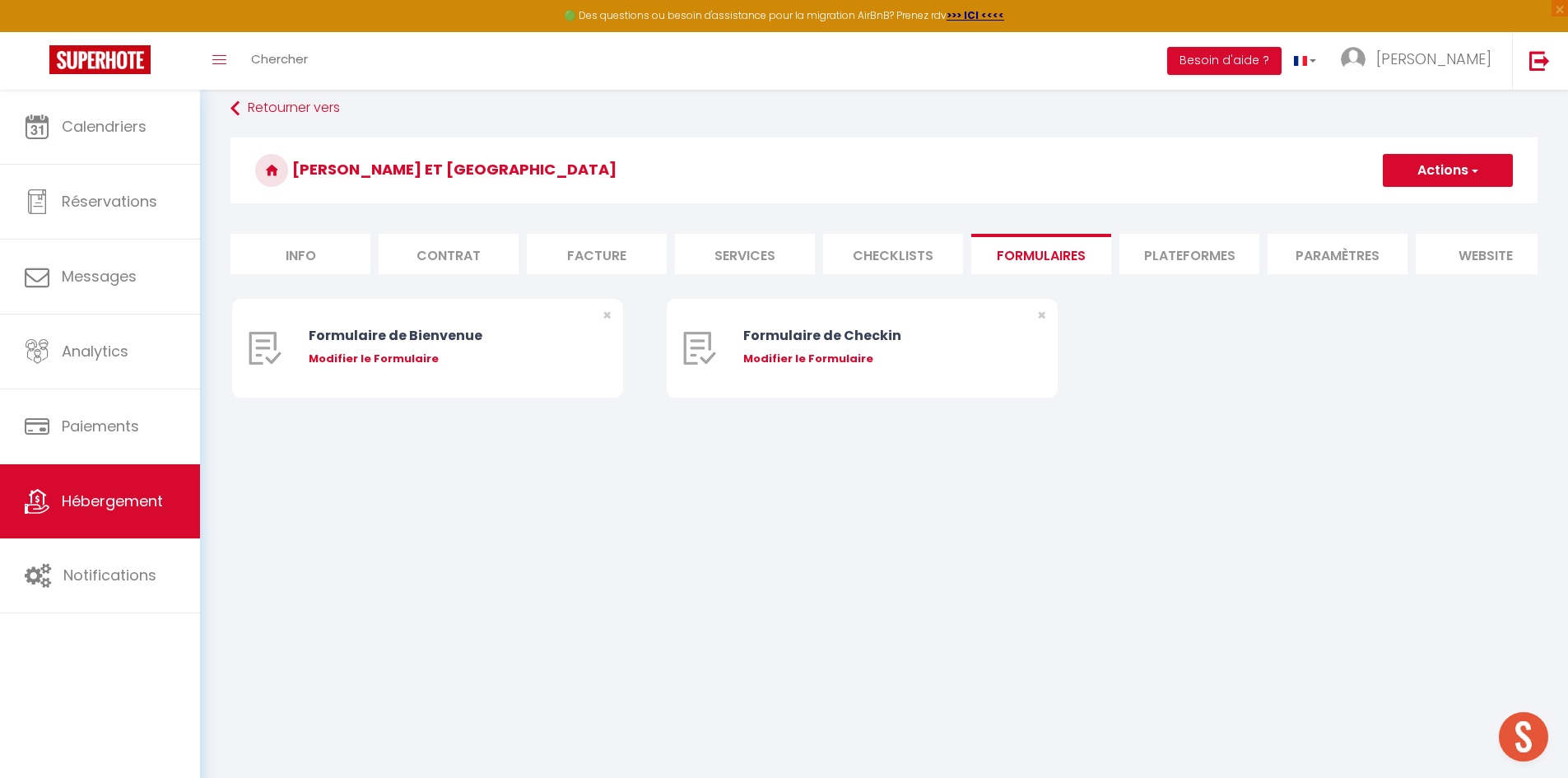
click at [1145, 258] on li "Plateformes" at bounding box center [1189, 254] width 140 height 40
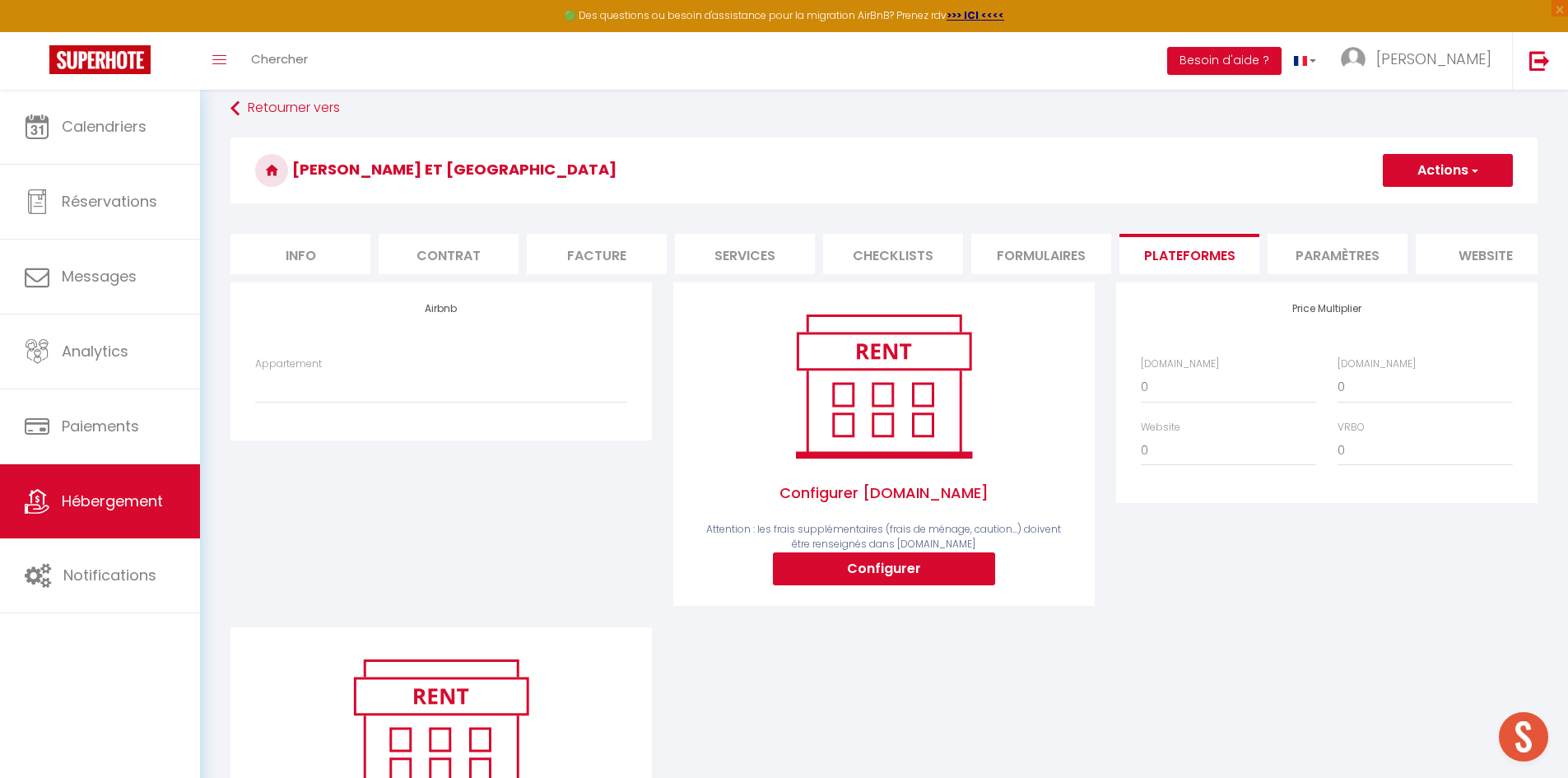
scroll to position [83, 0]
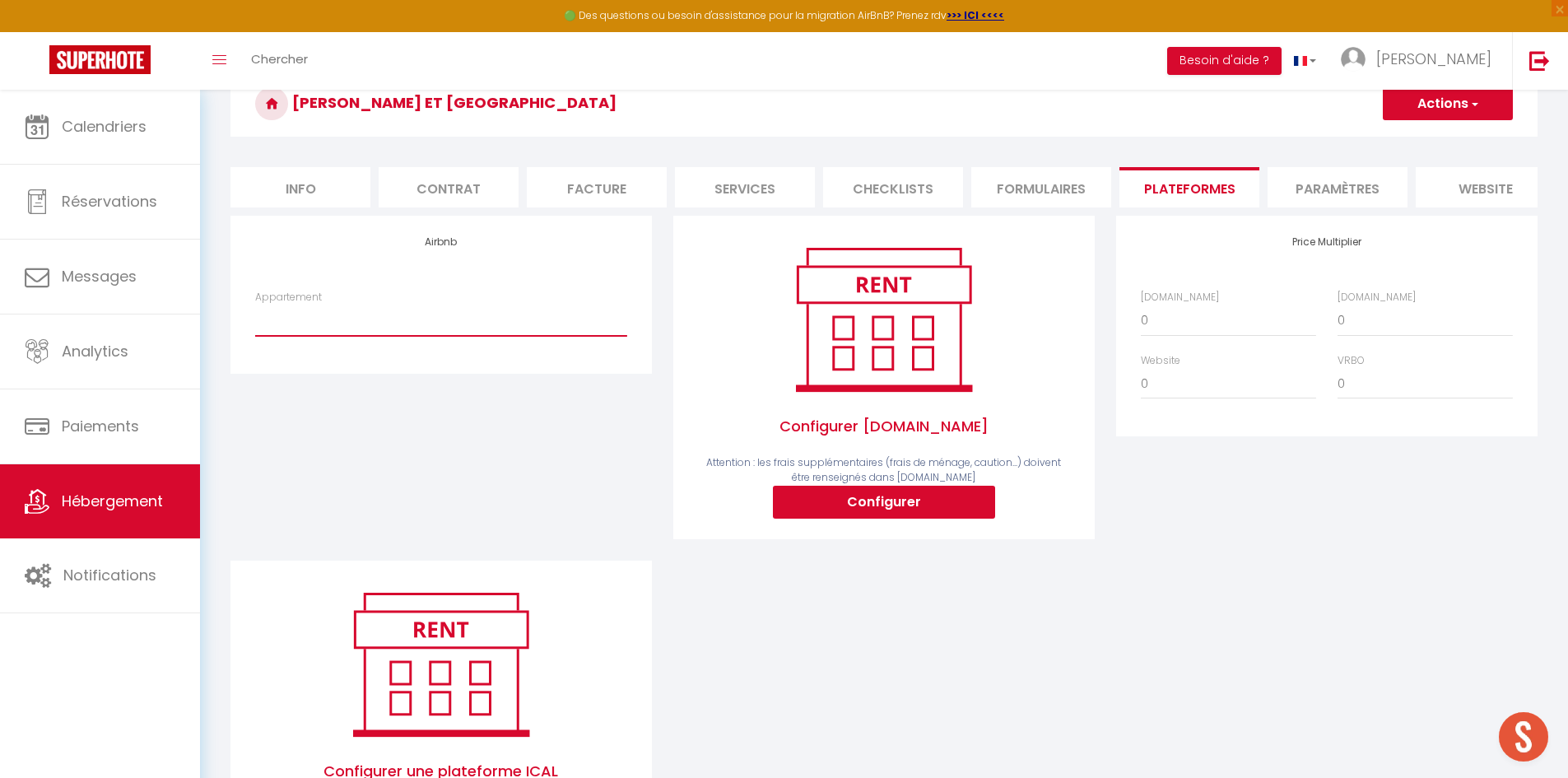
click at [366, 336] on select "Kervel et Lokorn - Parking, Wifi, TV, Central - conciergerieprofr@gmail.com" at bounding box center [440, 320] width 372 height 32
select select "6208-1527567028859838647"
click at [255, 317] on select "Kervel et Lokorn - Parking, Wifi, TV, Central - conciergerieprofr@gmail.com" at bounding box center [440, 320] width 372 height 32
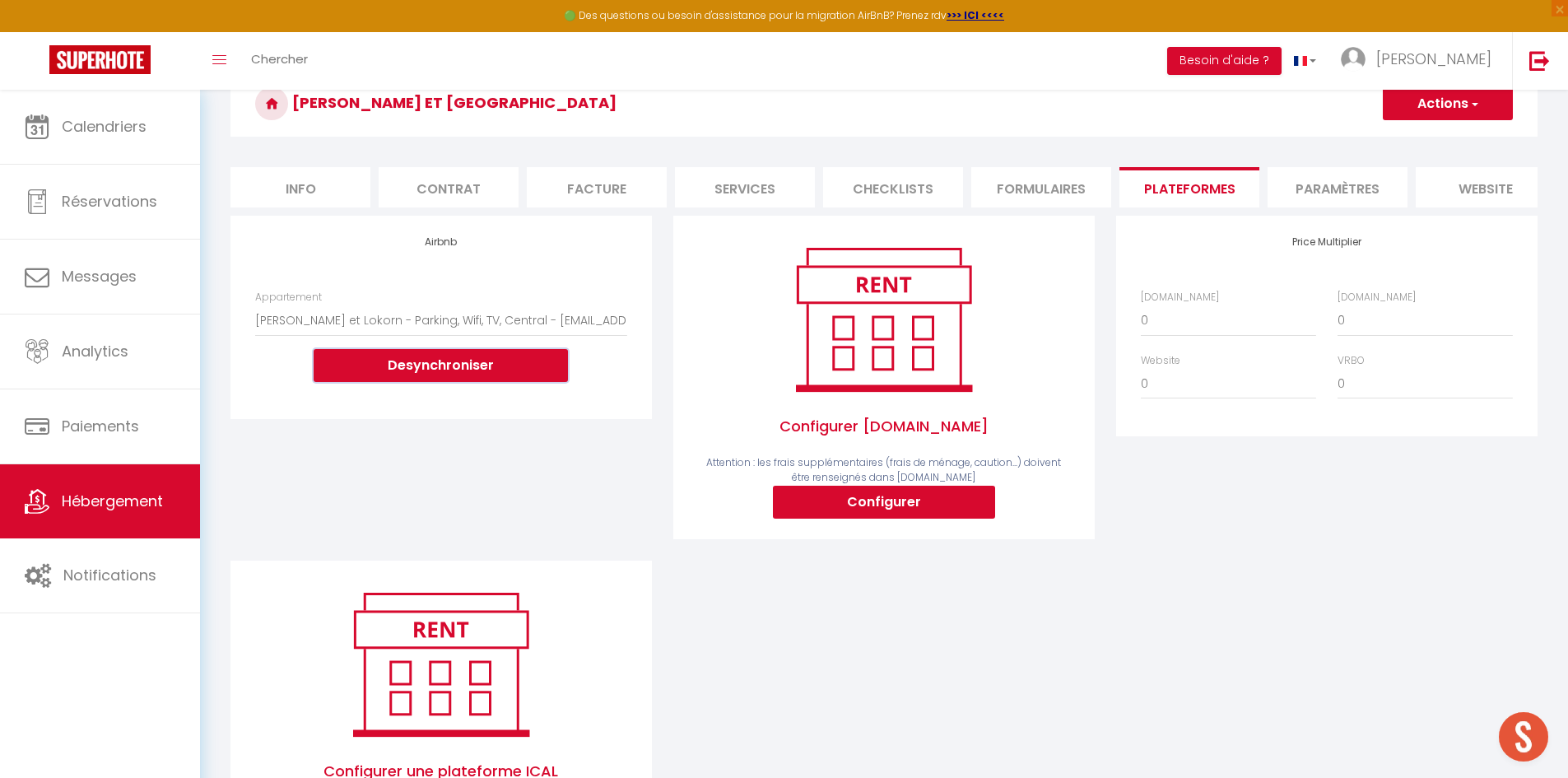
click at [389, 381] on button "Desynchroniser" at bounding box center [440, 365] width 254 height 33
click at [623, 382] on div "Desynchroniser" at bounding box center [440, 365] width 372 height 33
click at [563, 330] on select "Kervel et Lokorn - Parking, Wifi, TV, Central - conciergerieprofr@gmail.com" at bounding box center [440, 320] width 372 height 32
click at [715, 384] on div "Configurer Booking.com Attention : les frais supplémentaires (frais de ménage, …" at bounding box center [883, 379] width 372 height 279
click at [1194, 336] on select "0 + 1 % + 2 % + 3 % + 4 % + 5 % + 6 % + 7 % + 8 % + 9 %" at bounding box center [1228, 320] width 175 height 32
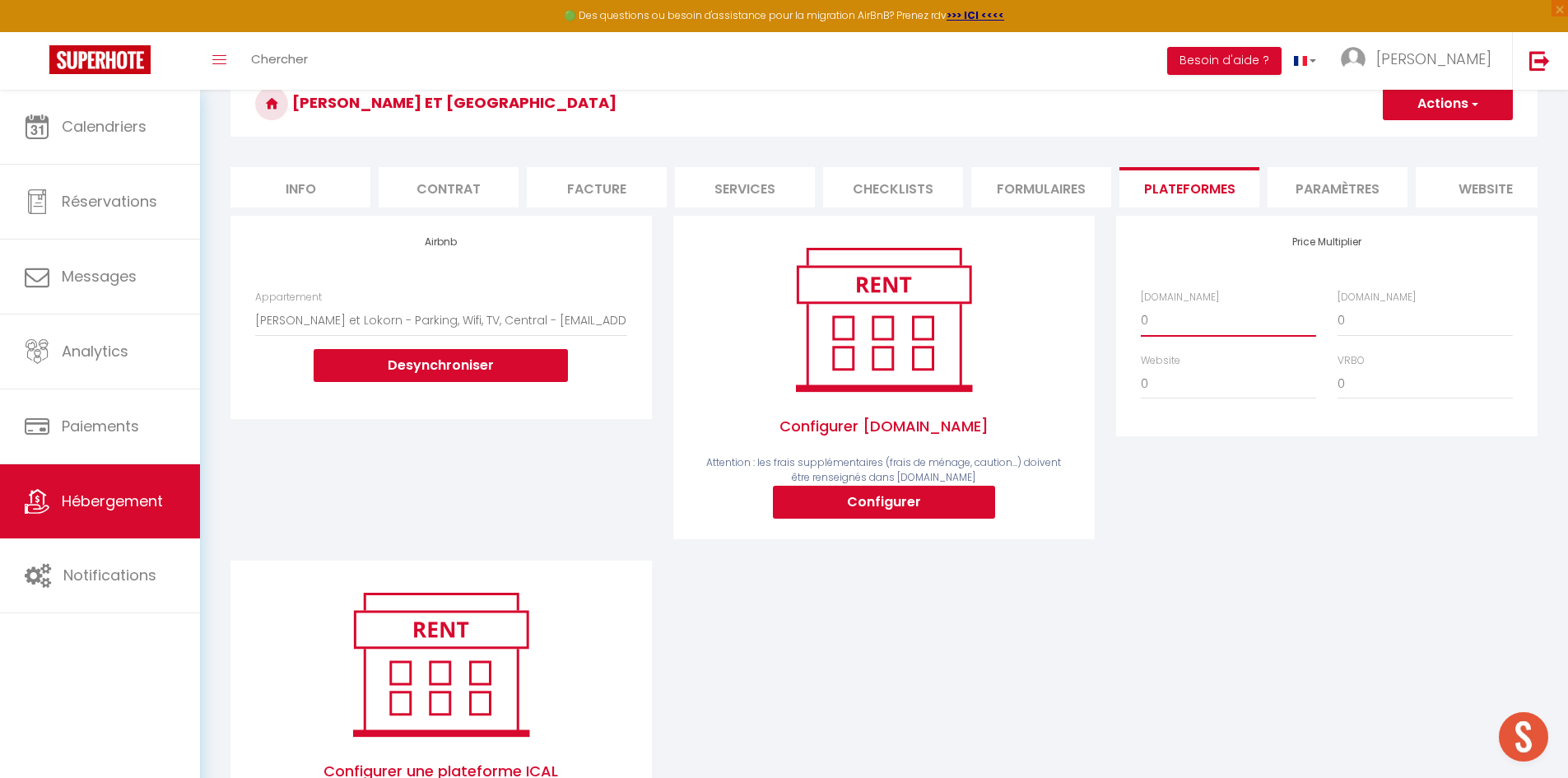
select select "+ 15 %"
click at [1141, 317] on select "0 + 1 % + 2 % + 3 % + 4 % + 5 % + 6 % + 7 % + 8 % + 9 %" at bounding box center [1228, 320] width 175 height 32
click at [1373, 335] on select "0 + 1 % + 2 % + 3 % + 4 % + 5 % + 6 % + 7 % + 8 % + 9 %" at bounding box center [1425, 320] width 175 height 32
select select "+ 19 %"
click at [1338, 317] on select "0 + 1 % + 2 % + 3 % + 4 % + 5 % + 6 % + 7 % + 8 % + 9 %" at bounding box center [1425, 320] width 175 height 32
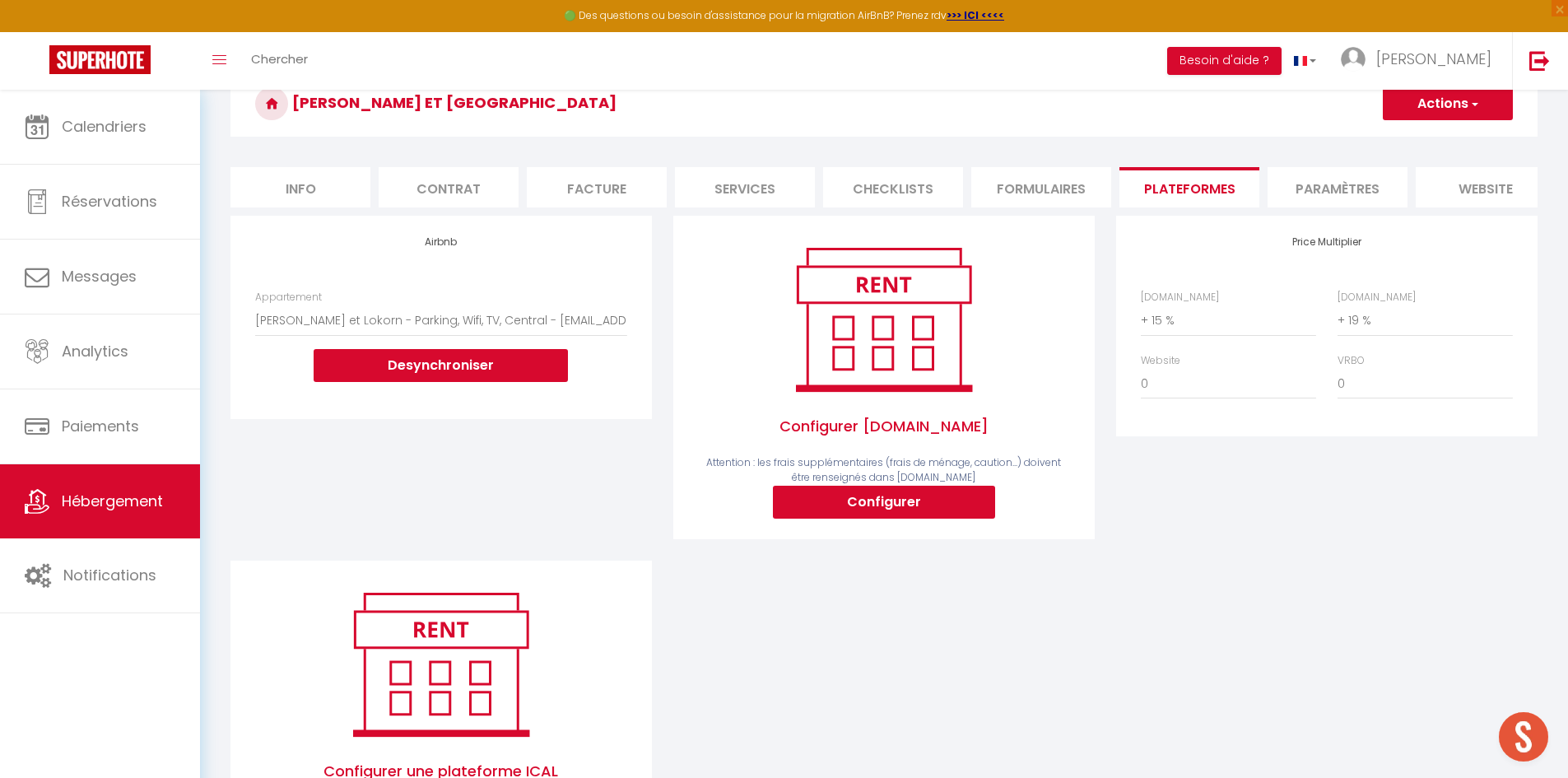
click at [1300, 533] on div "Price Multiplier Airbnb.com 0 + 1 % + 2 % + 3 % + 4 % + 5 % + 6 % + 7 %" at bounding box center [1327, 388] width 443 height 345
click at [1438, 98] on button "Actions" at bounding box center [1448, 103] width 130 height 33
click at [1427, 137] on link "Enregistrer" at bounding box center [1447, 140] width 130 height 21
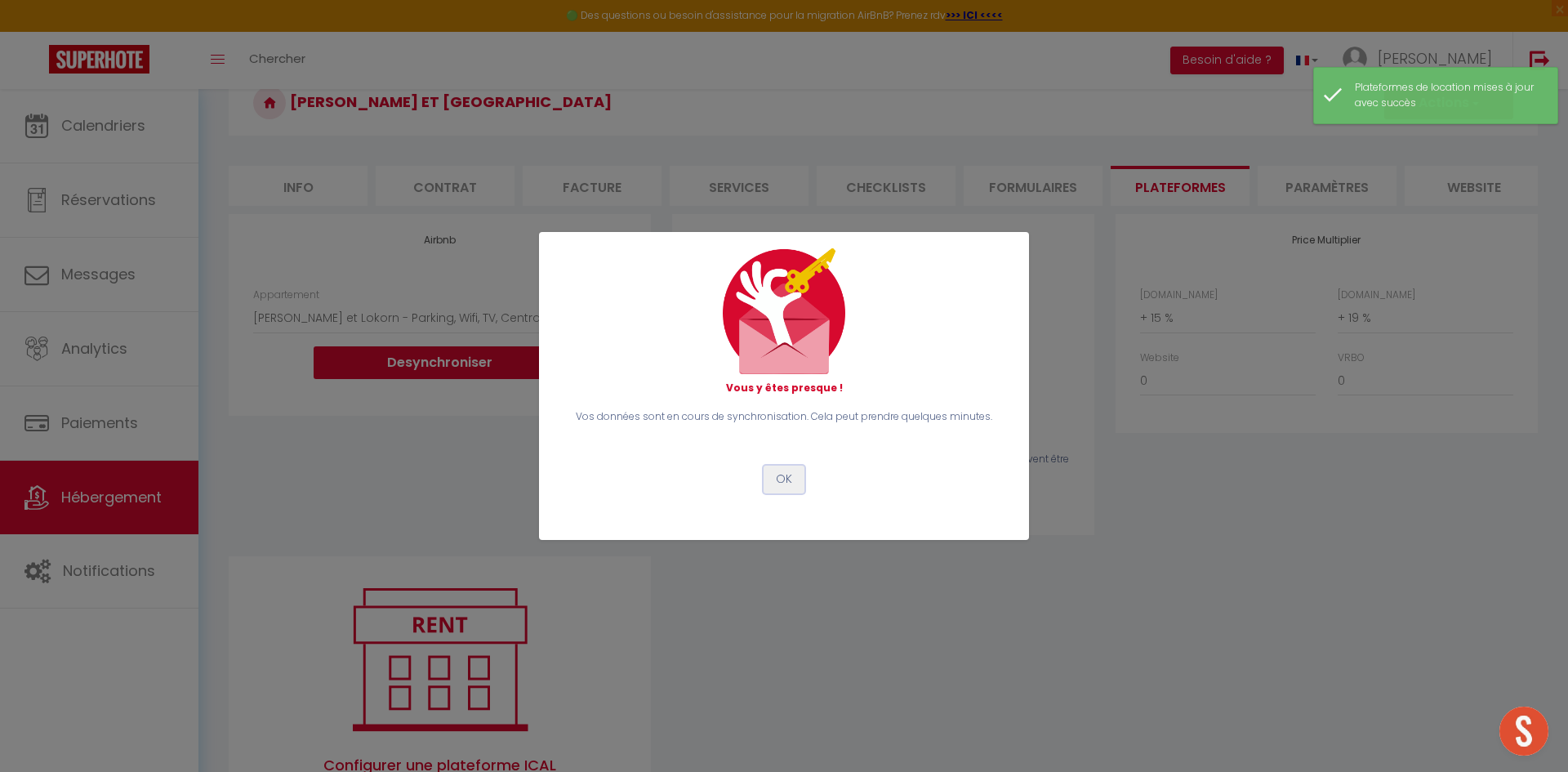
click at [782, 474] on button "OK" at bounding box center [784, 480] width 41 height 28
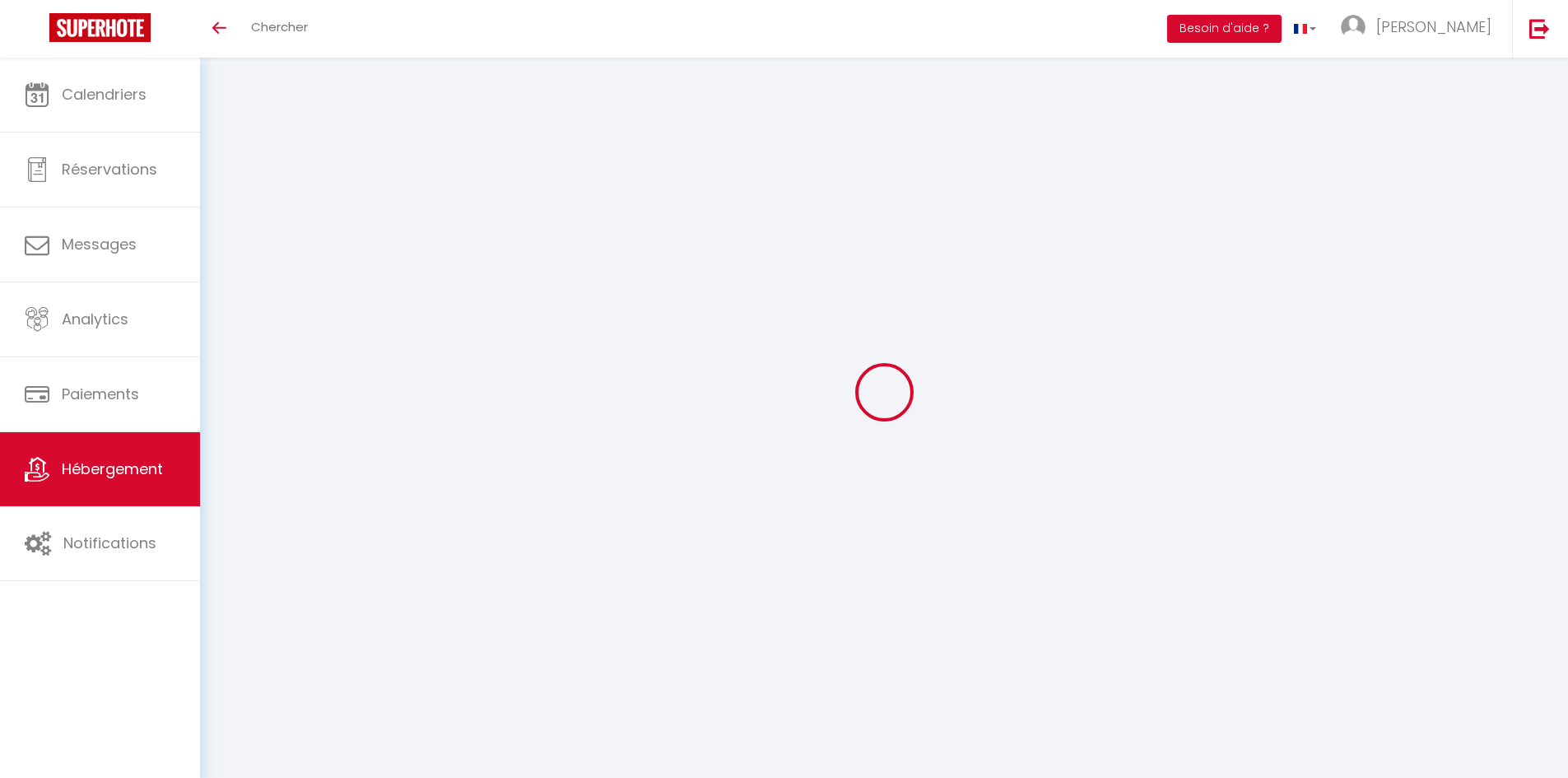
scroll to position [58, 0]
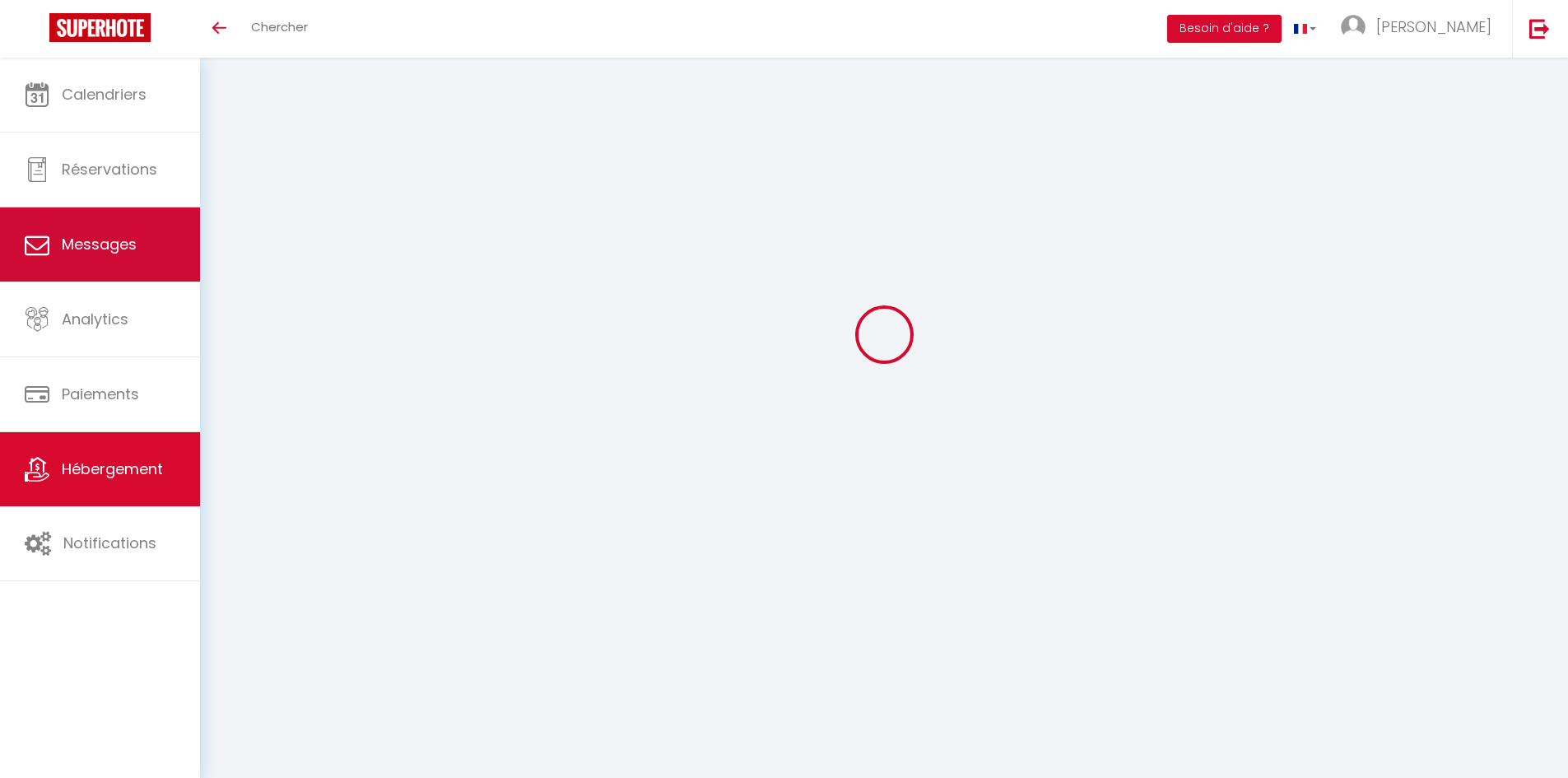
select select "EUR"
select select
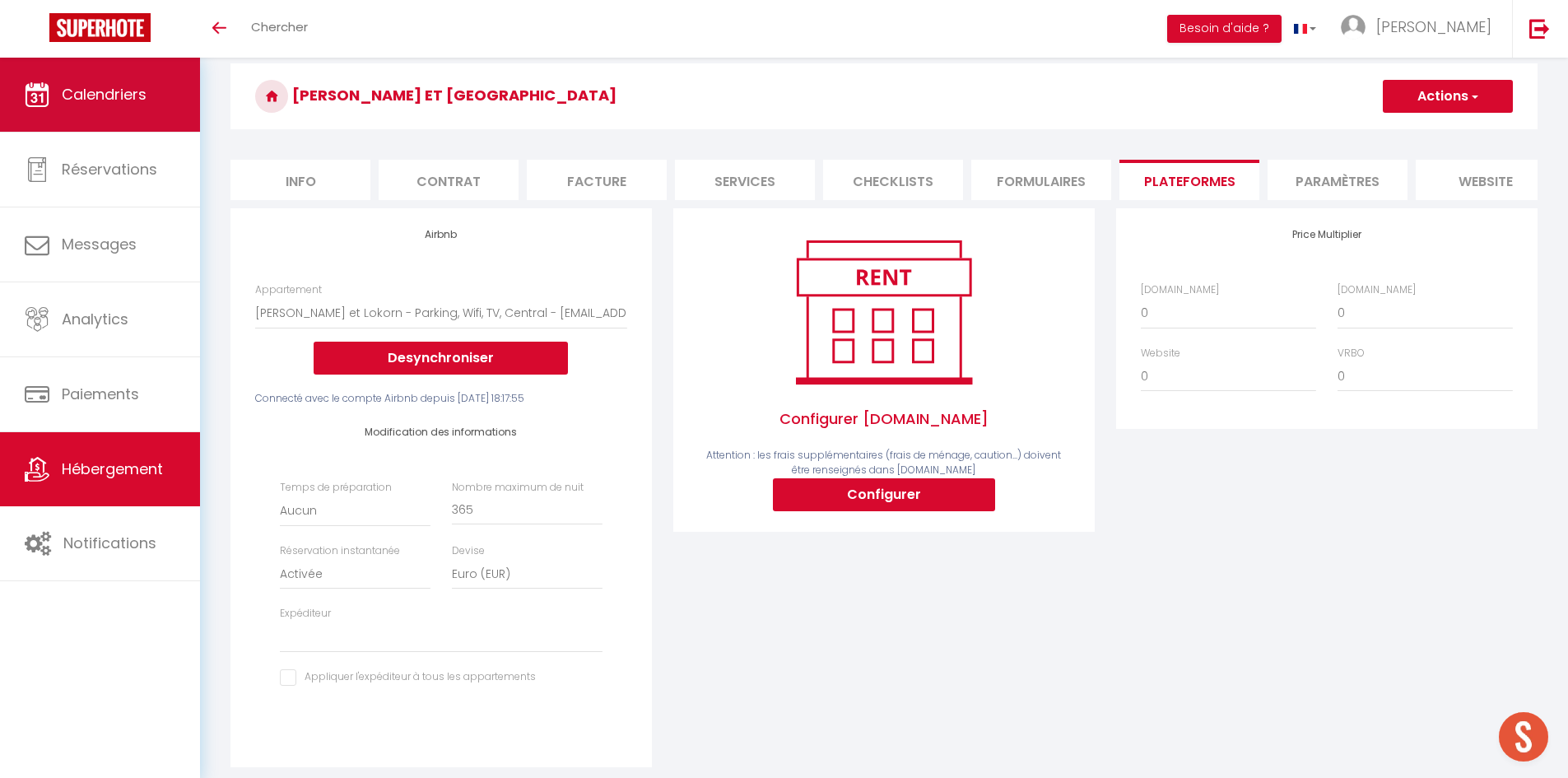
click at [95, 106] on link "Calendriers" at bounding box center [100, 95] width 200 height 74
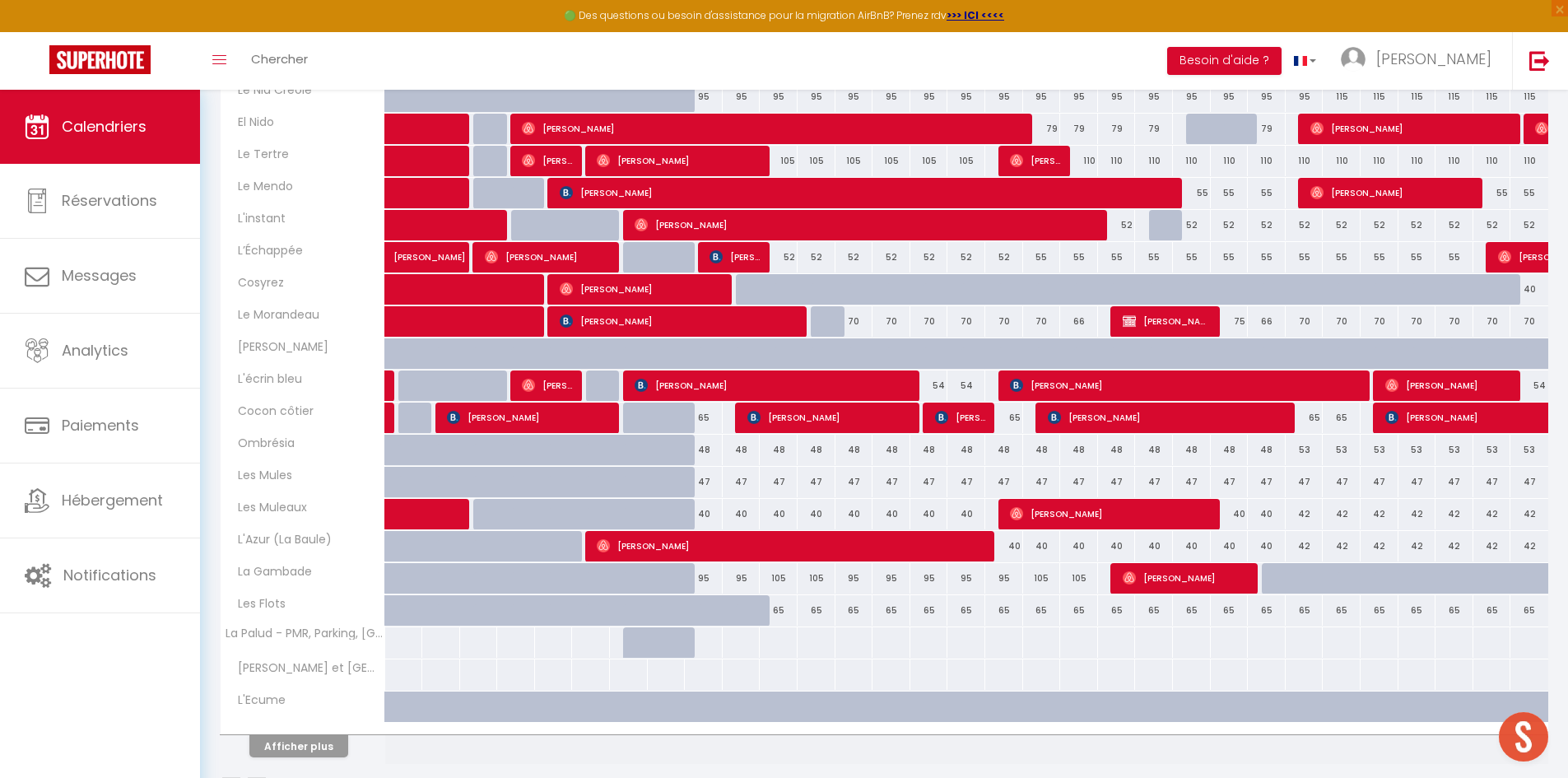
scroll to position [348, 0]
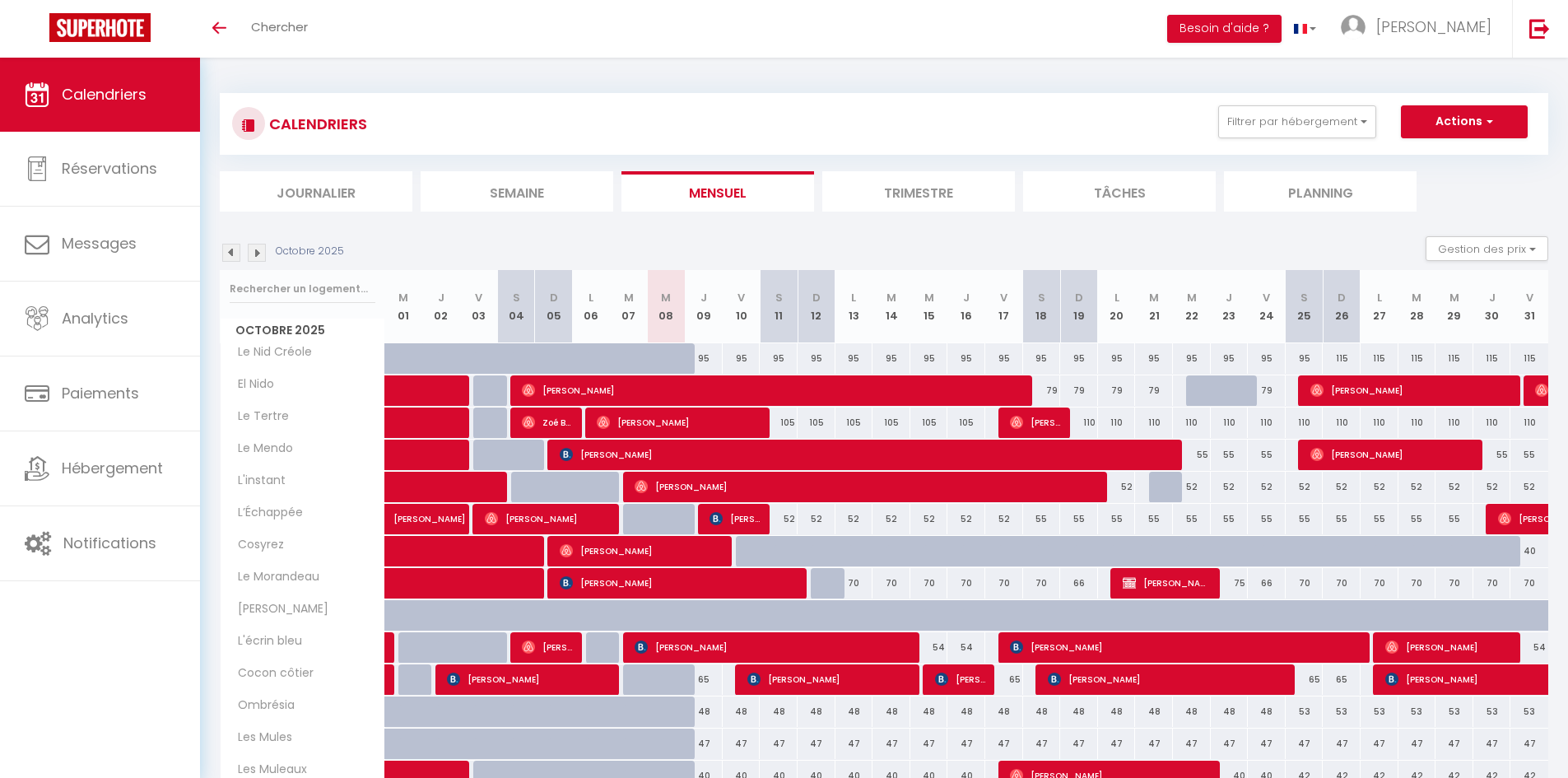
scroll to position [316, 0]
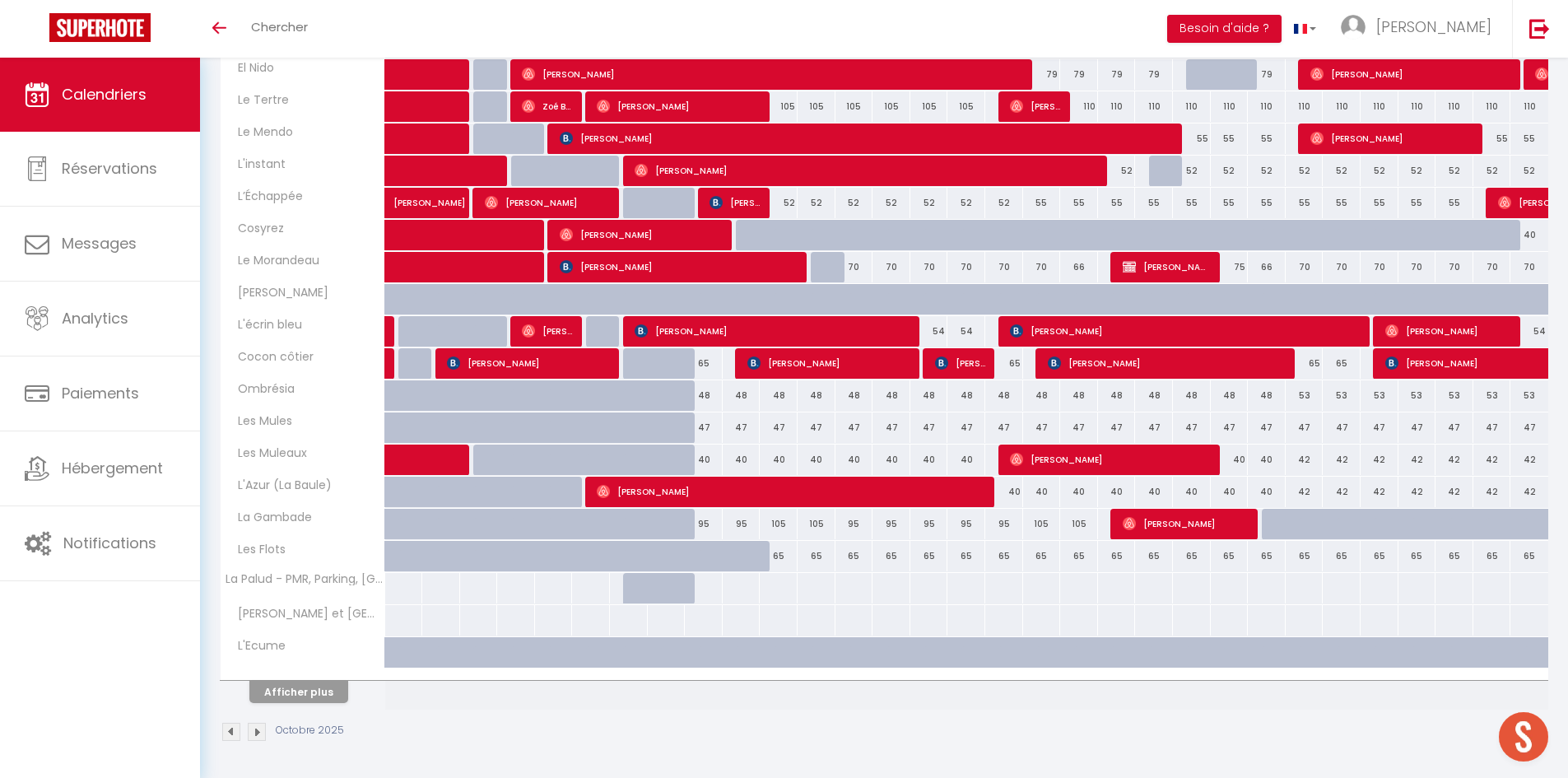
click at [713, 593] on div at bounding box center [703, 588] width 39 height 31
type input "Jeu 09 Octobre 2025"
type input "Ven 10 Octobre 2025"
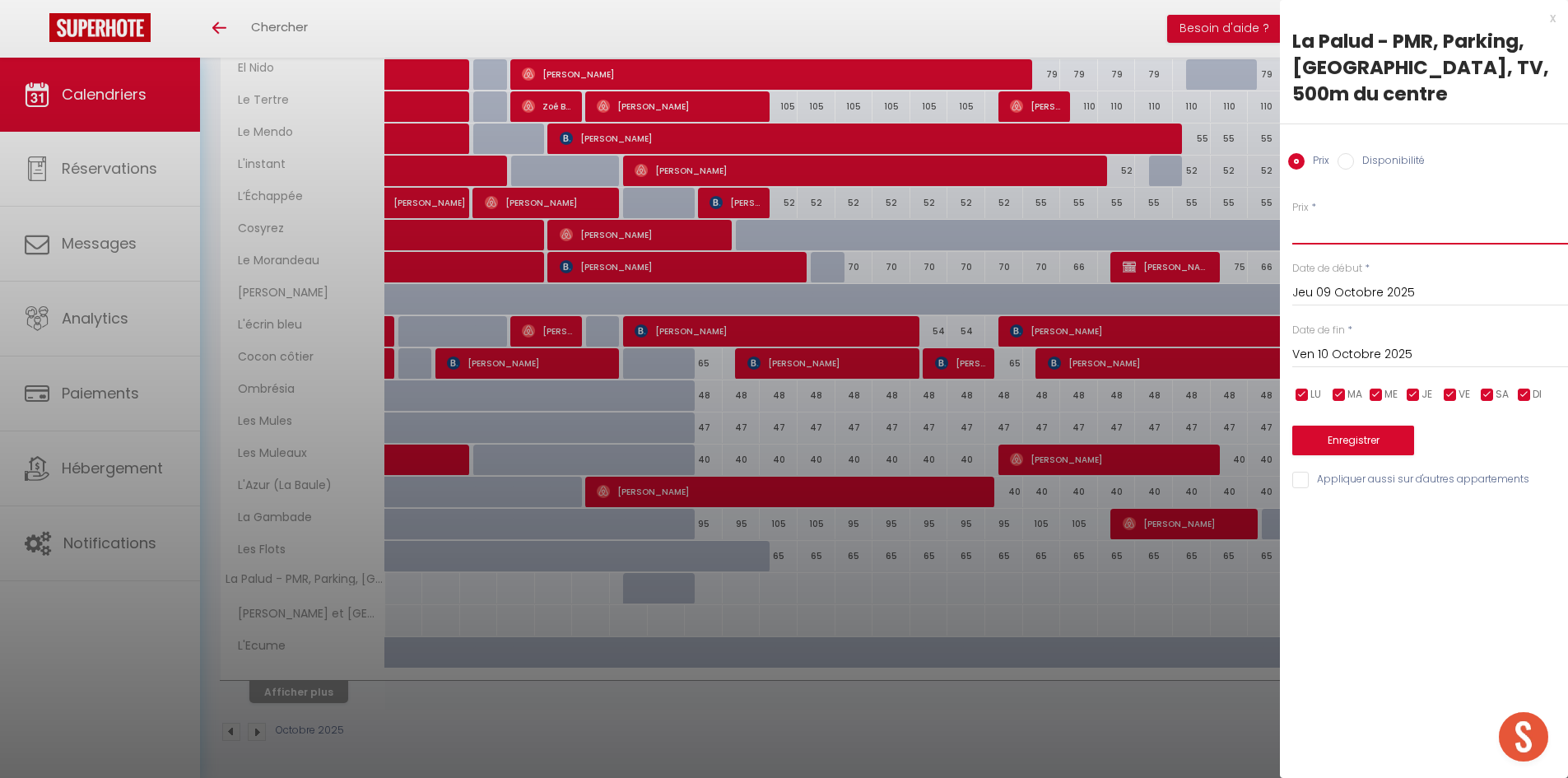
click at [1384, 215] on input "Prix" at bounding box center [1430, 229] width 276 height 30
click at [1550, 22] on div "x" at bounding box center [1418, 18] width 276 height 19
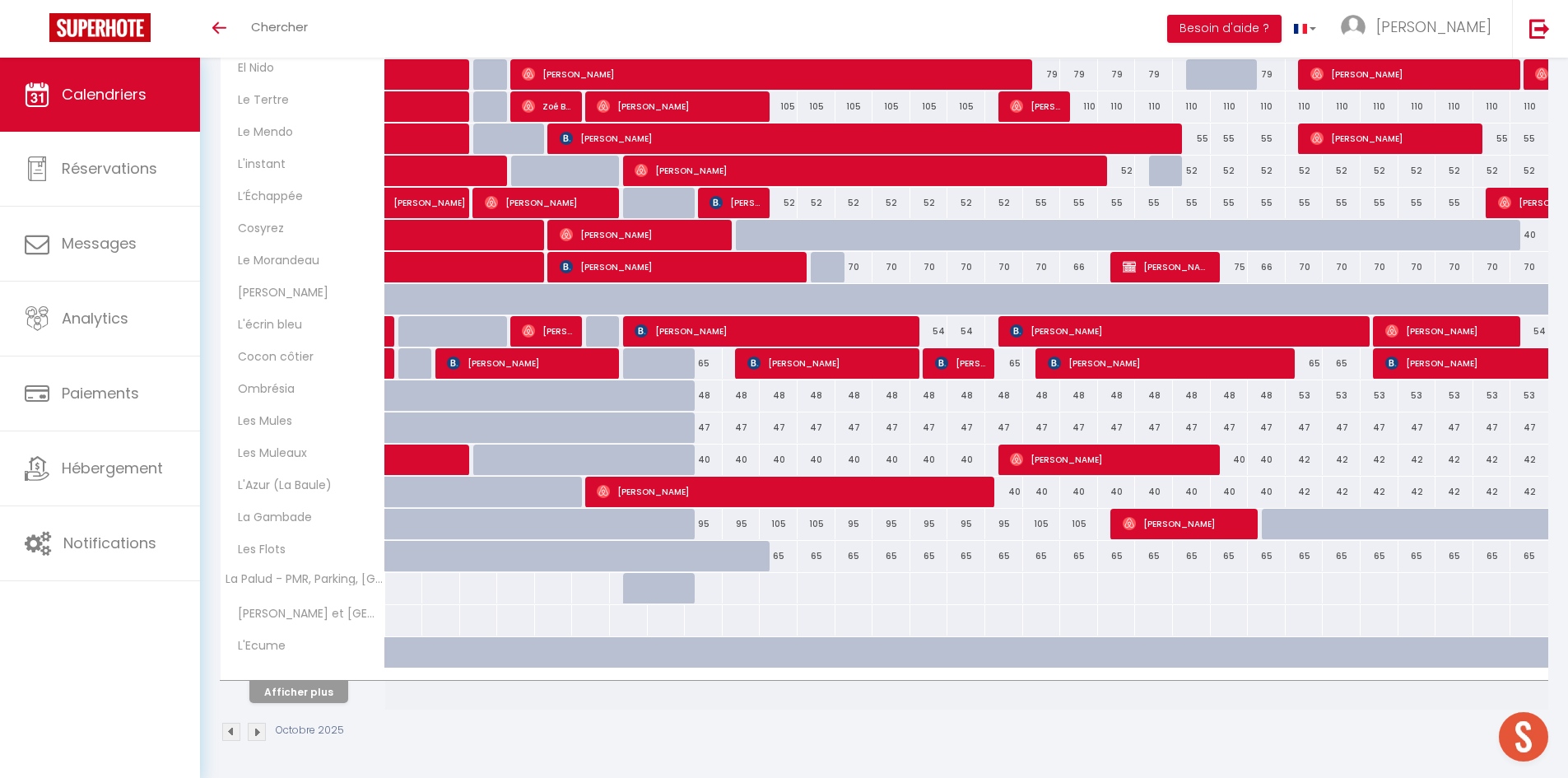
click at [708, 587] on div at bounding box center [703, 588] width 39 height 31
select select "1"
type input "Jeu 09 Octobre 2025"
type input "Ven 10 Octobre 2025"
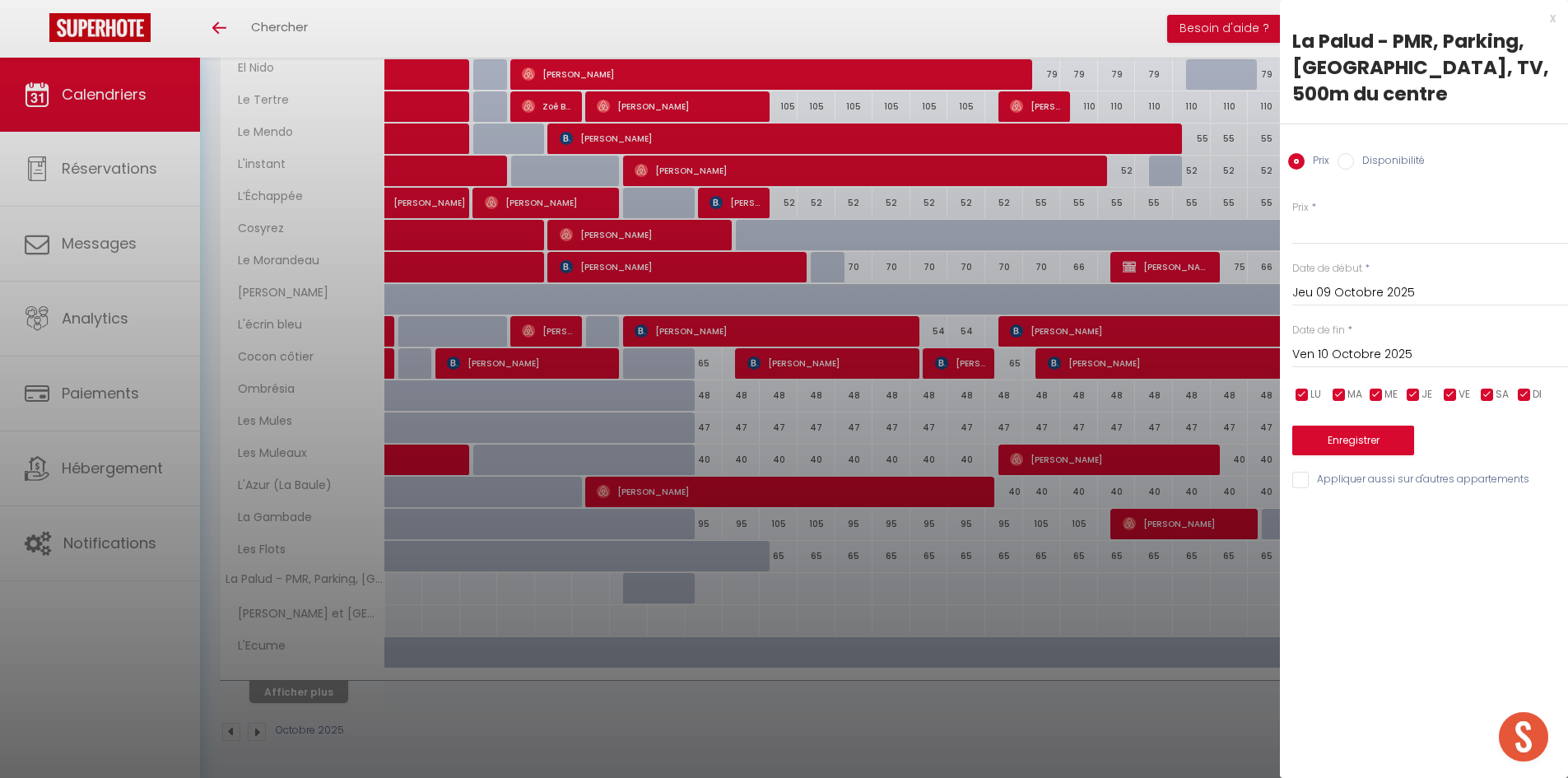
click at [1355, 153] on label "Disponibilité" at bounding box center [1389, 162] width 71 height 18
click at [1354, 153] on input "Disponibilité" at bounding box center [1346, 161] width 17 height 17
radio input "true"
click at [1307, 153] on label "Prix" at bounding box center [1317, 162] width 25 height 18
click at [1304, 153] on input "Prix" at bounding box center [1296, 161] width 17 height 17
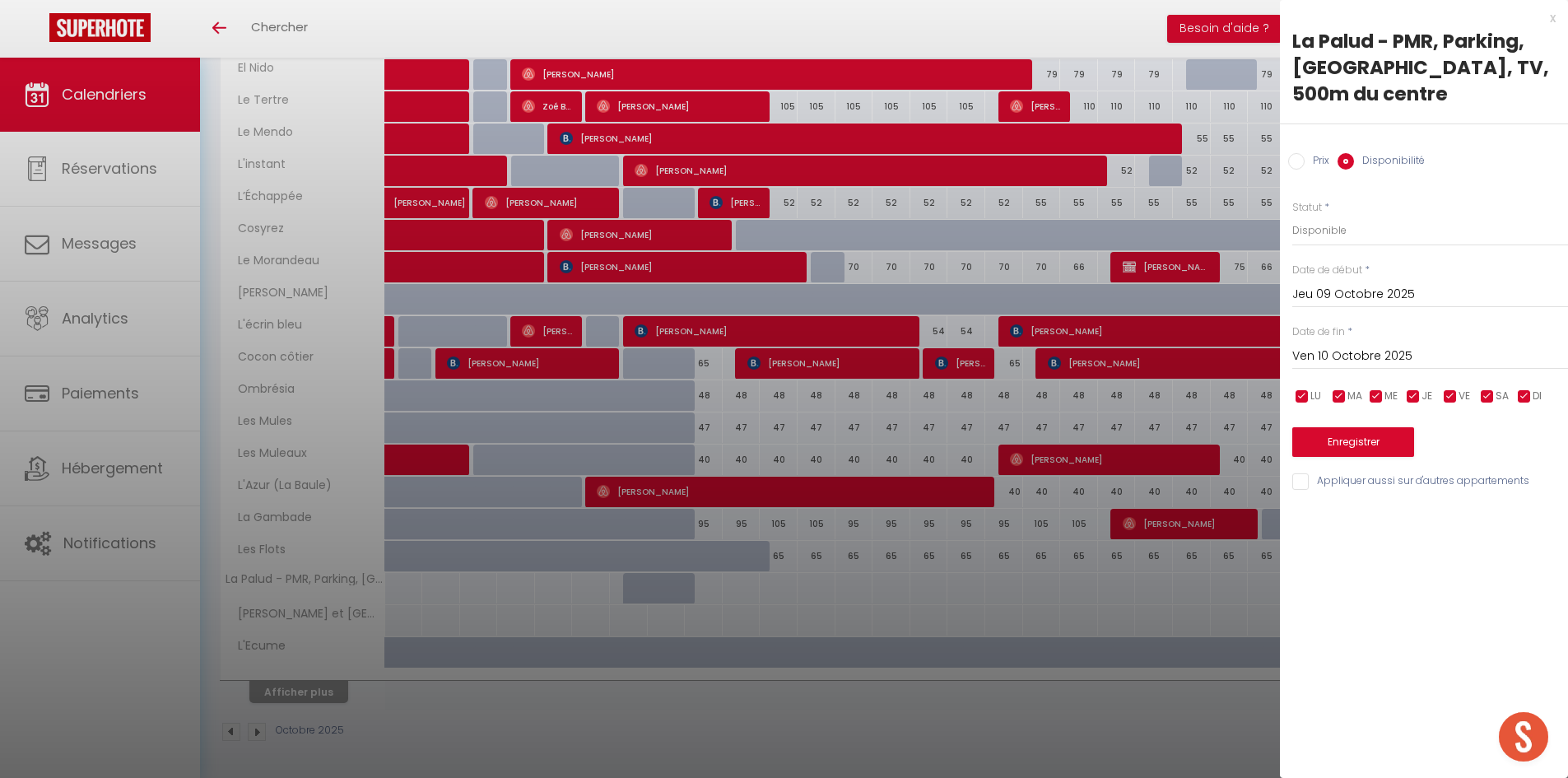
radio input "true"
radio input "false"
click at [712, 583] on div at bounding box center [784, 389] width 1568 height 778
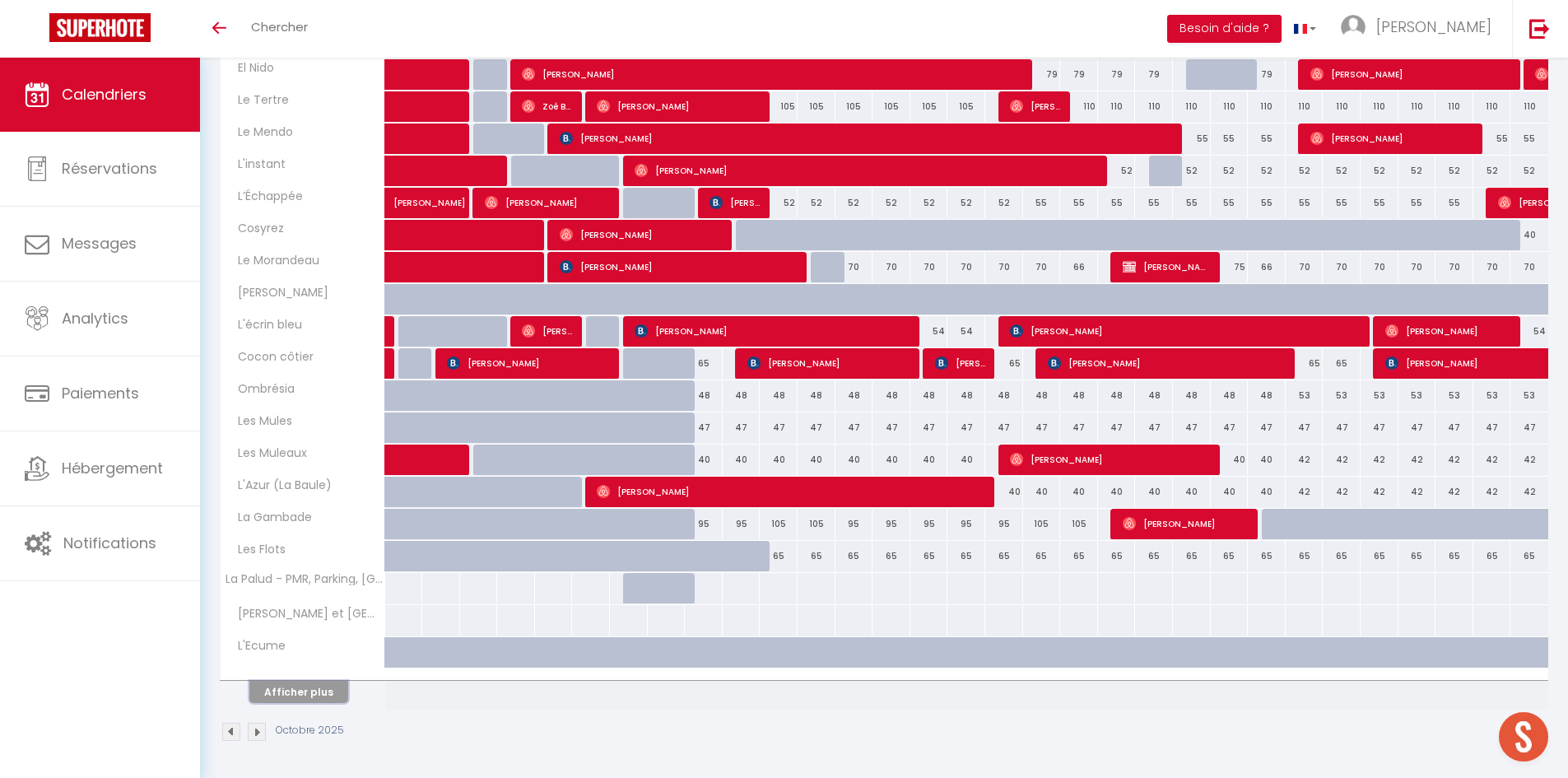
click at [301, 687] on button "Afficher plus" at bounding box center [299, 691] width 98 height 22
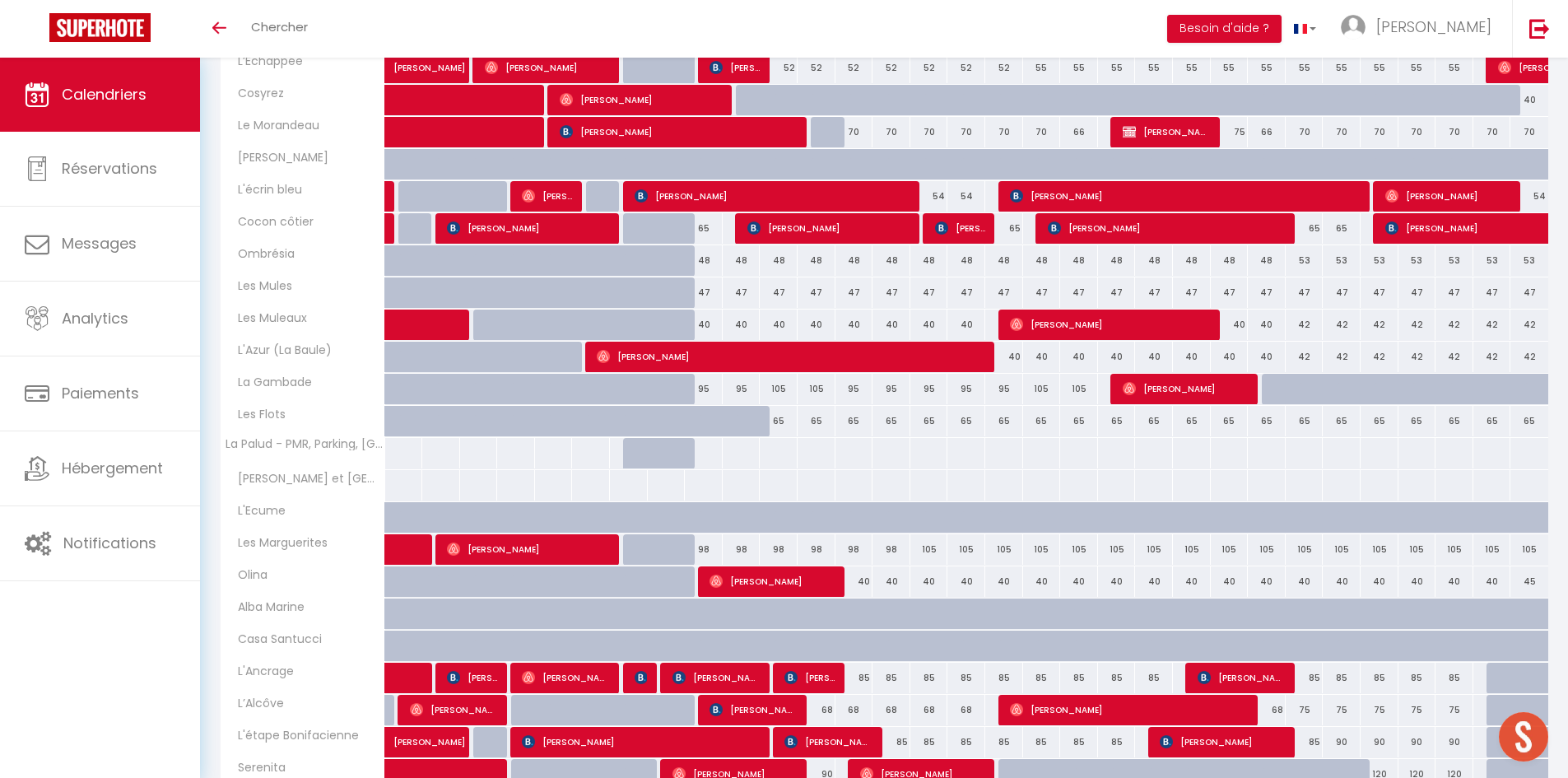
scroll to position [450, 0]
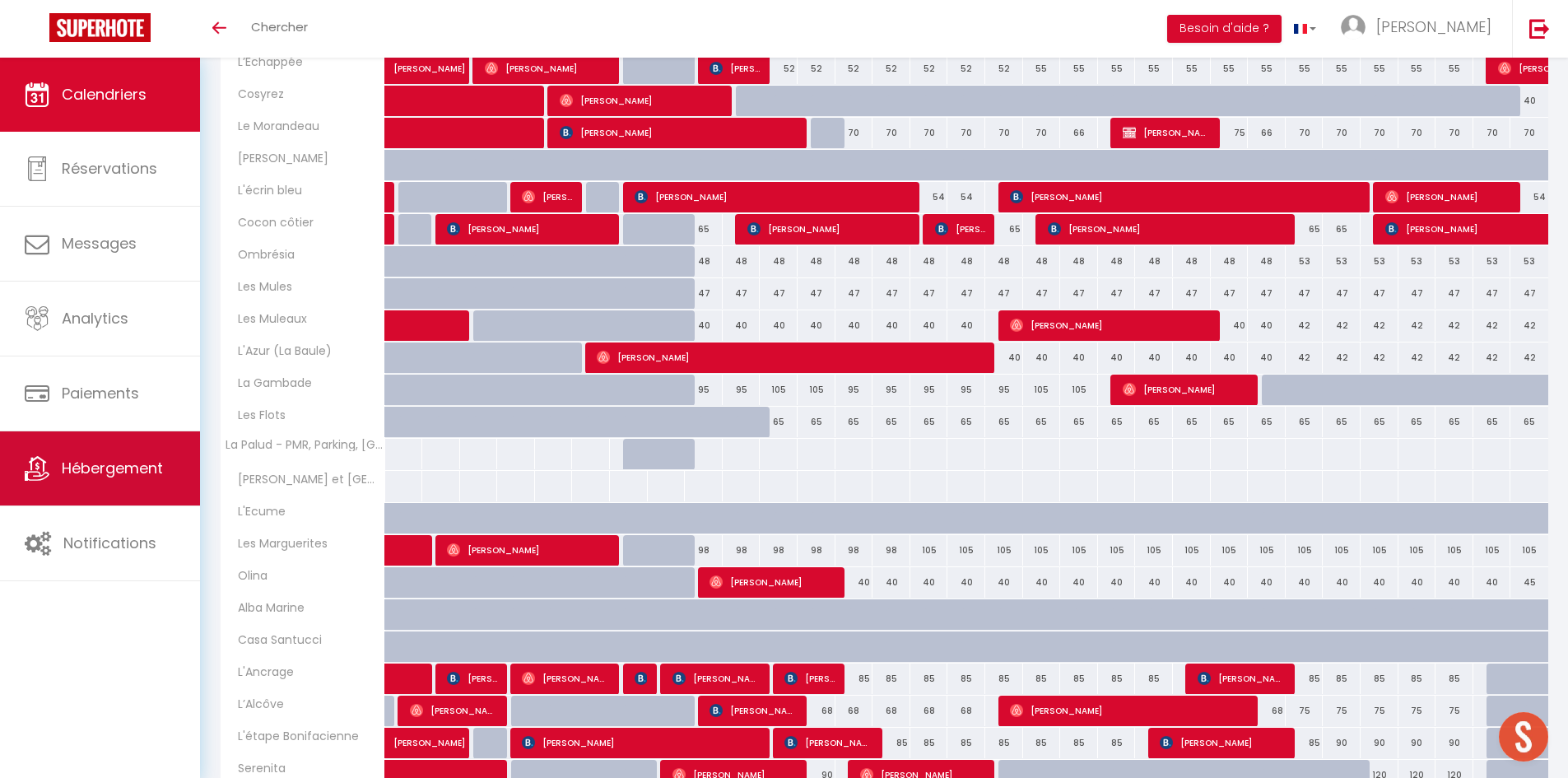
click at [67, 441] on link "Hébergement" at bounding box center [100, 469] width 200 height 74
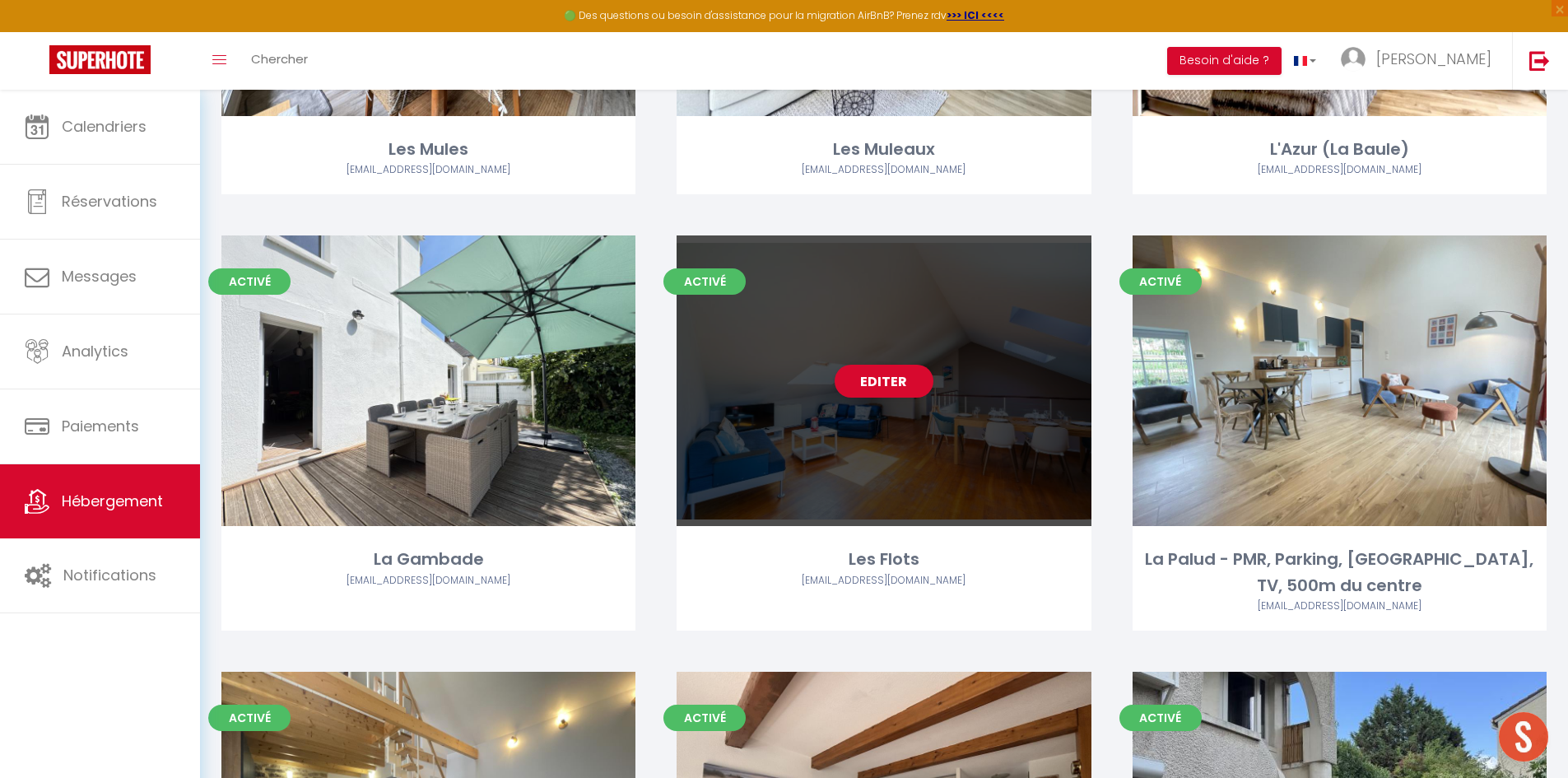
scroll to position [2021, 0]
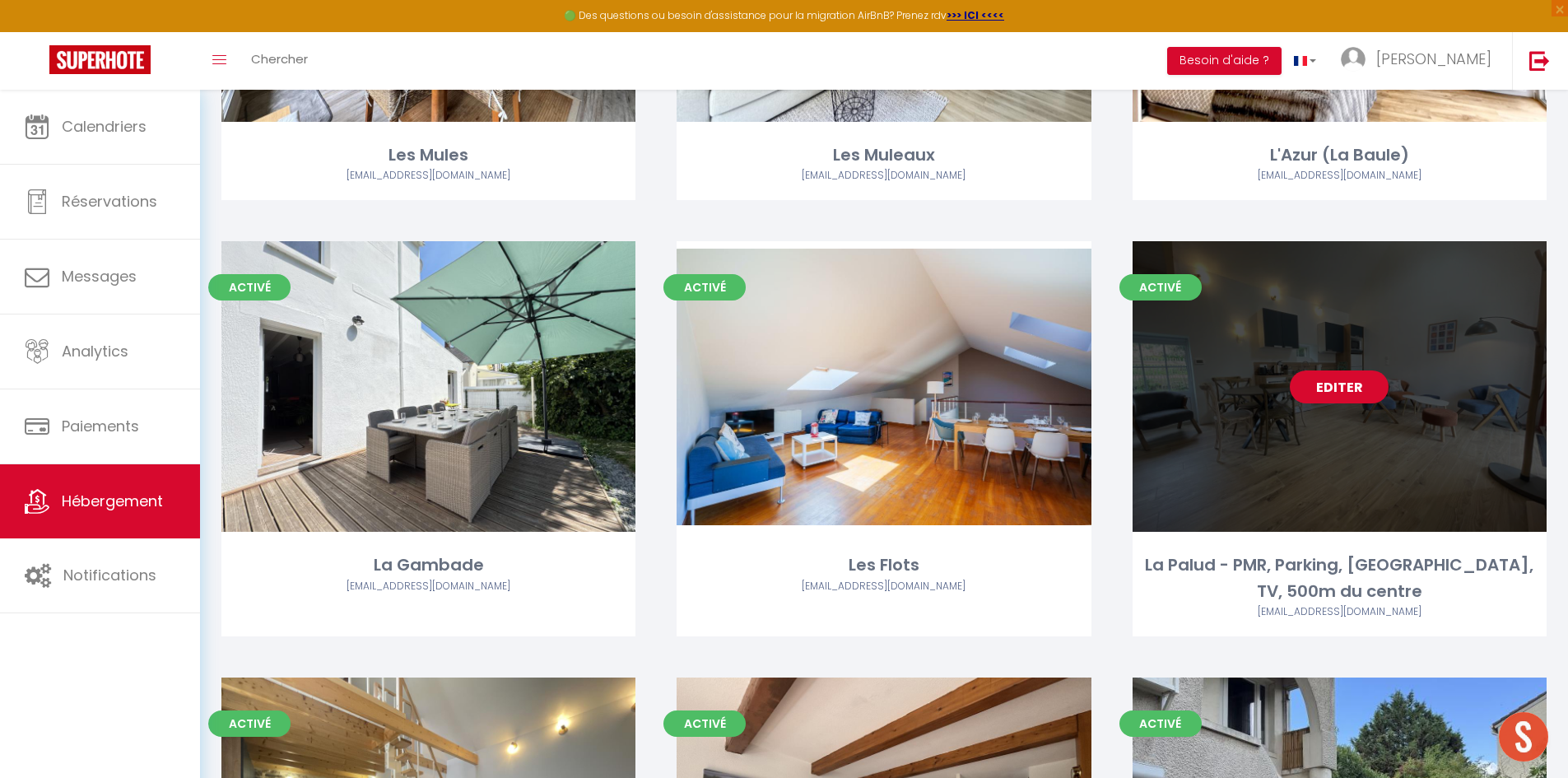
click at [1330, 372] on link "Editer" at bounding box center [1339, 386] width 98 height 33
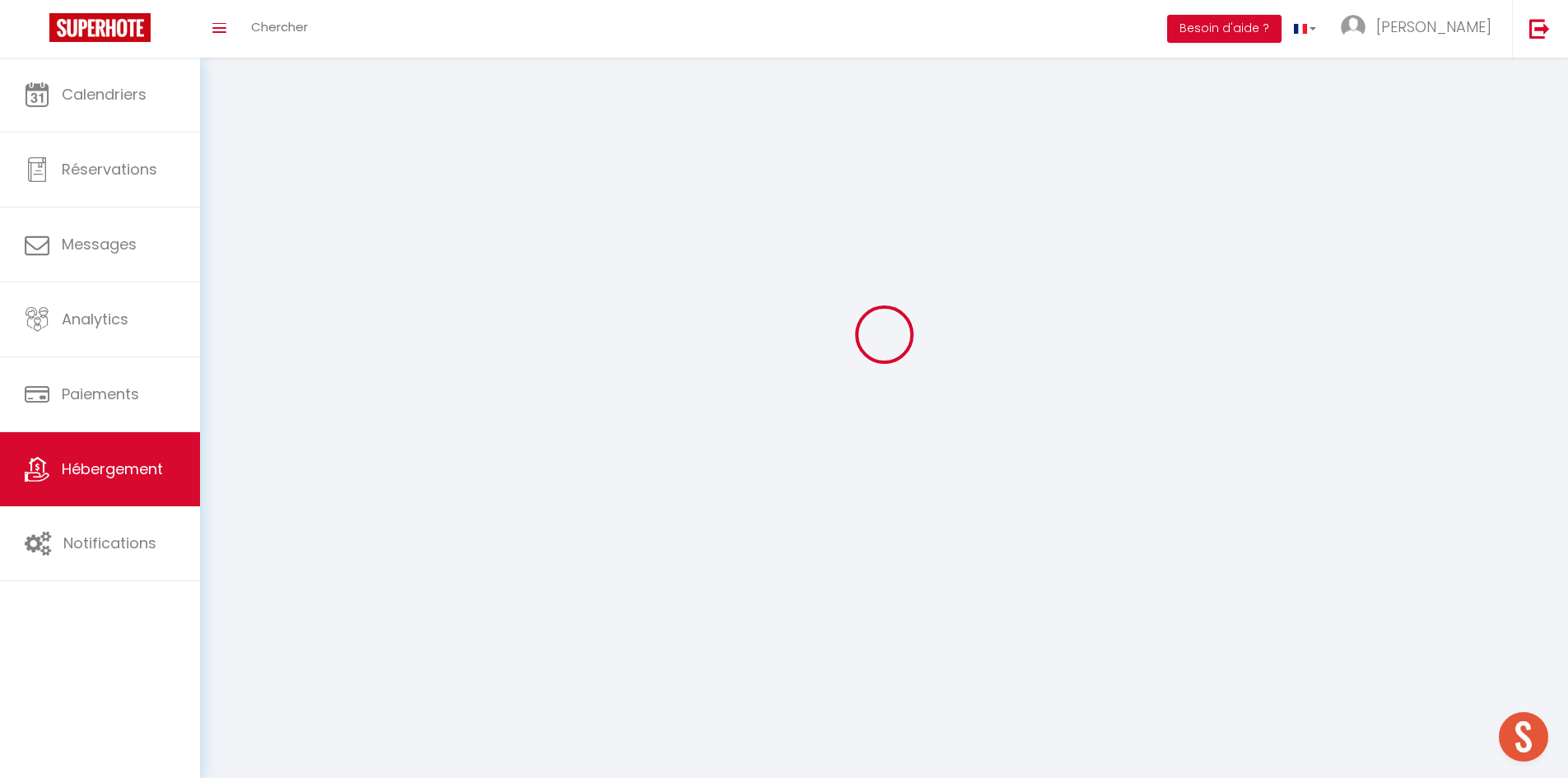
select select
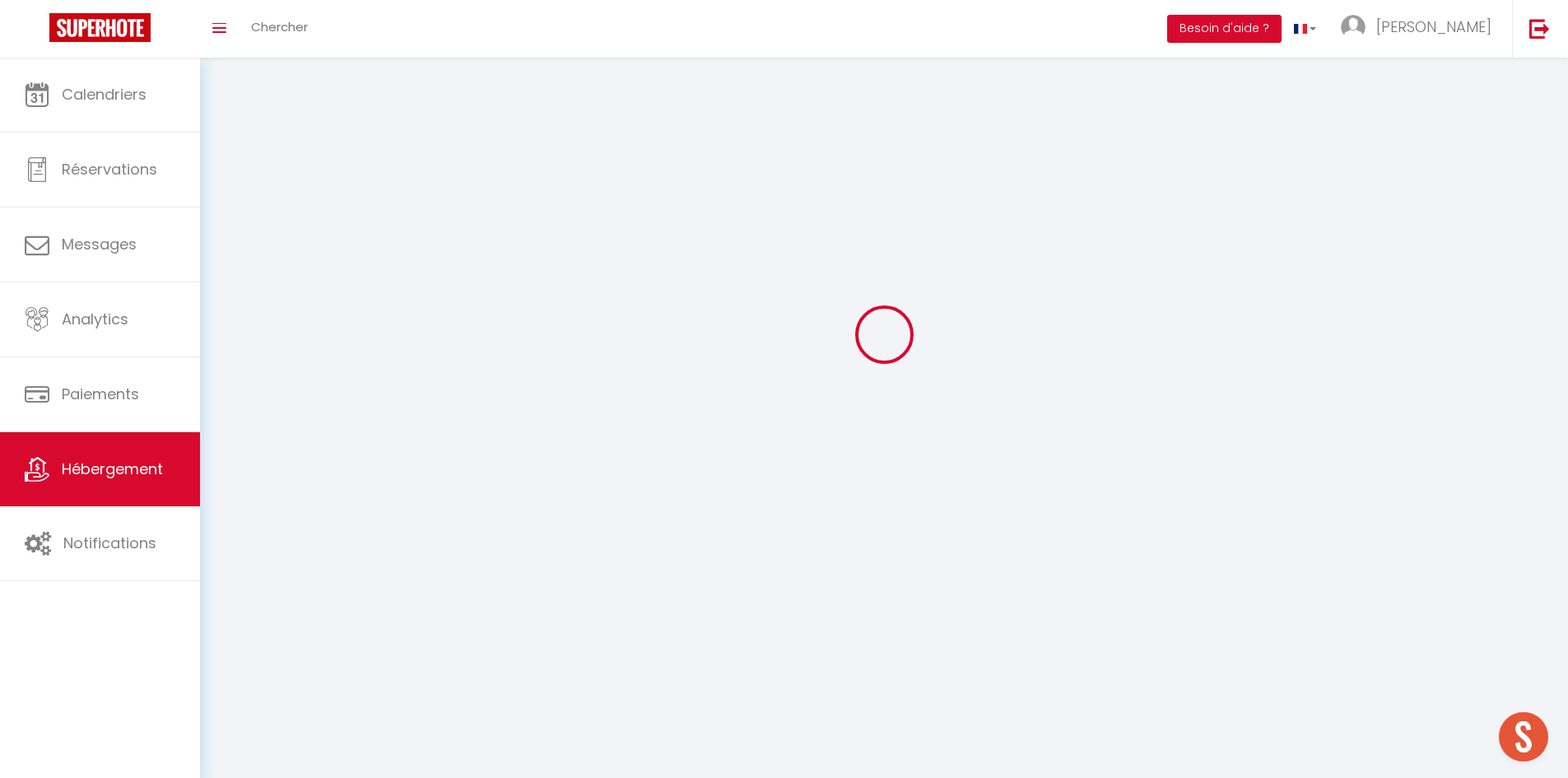
select select "1"
select select
checkbox input "false"
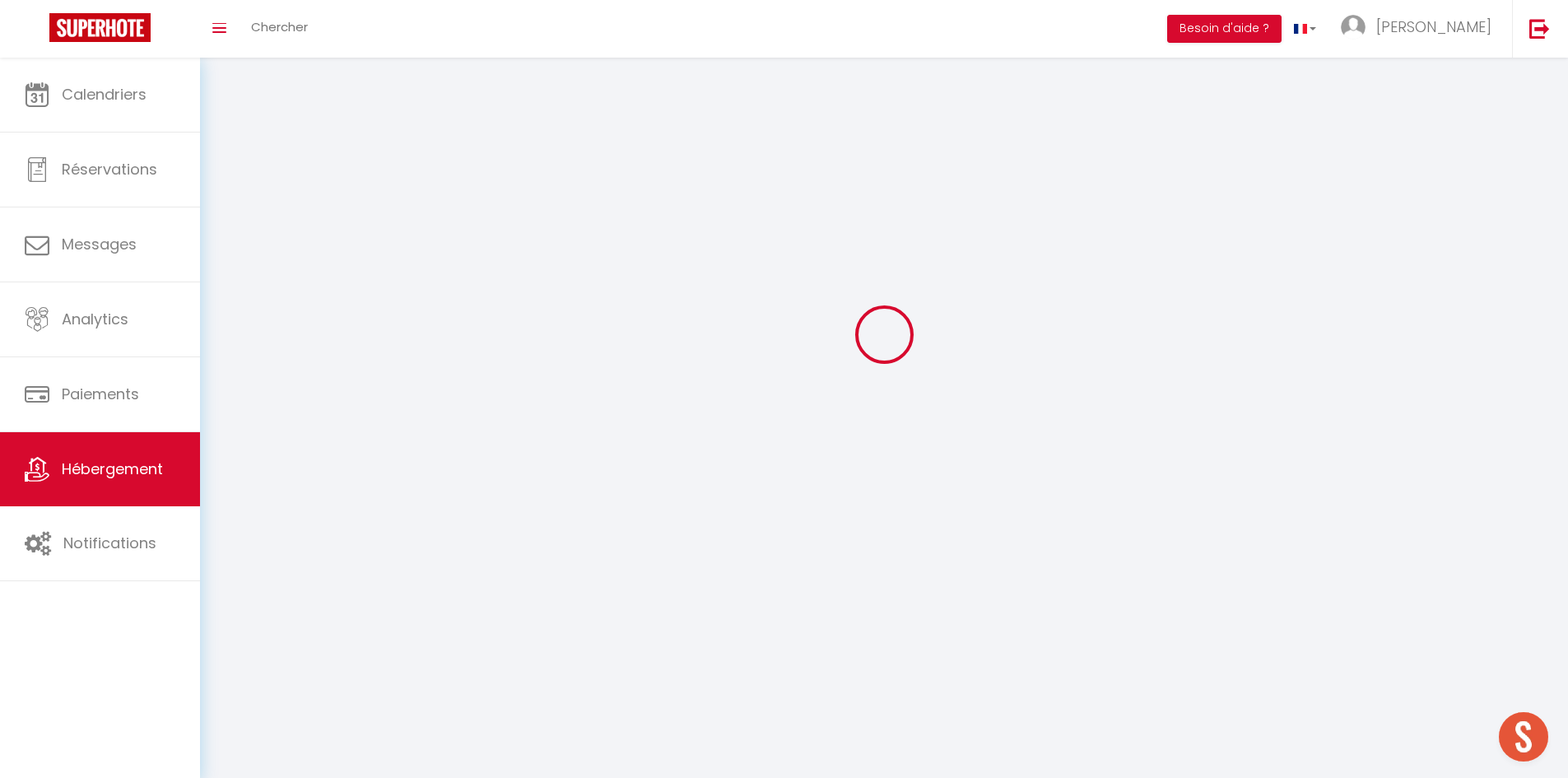
checkbox input "false"
select select "28"
select select
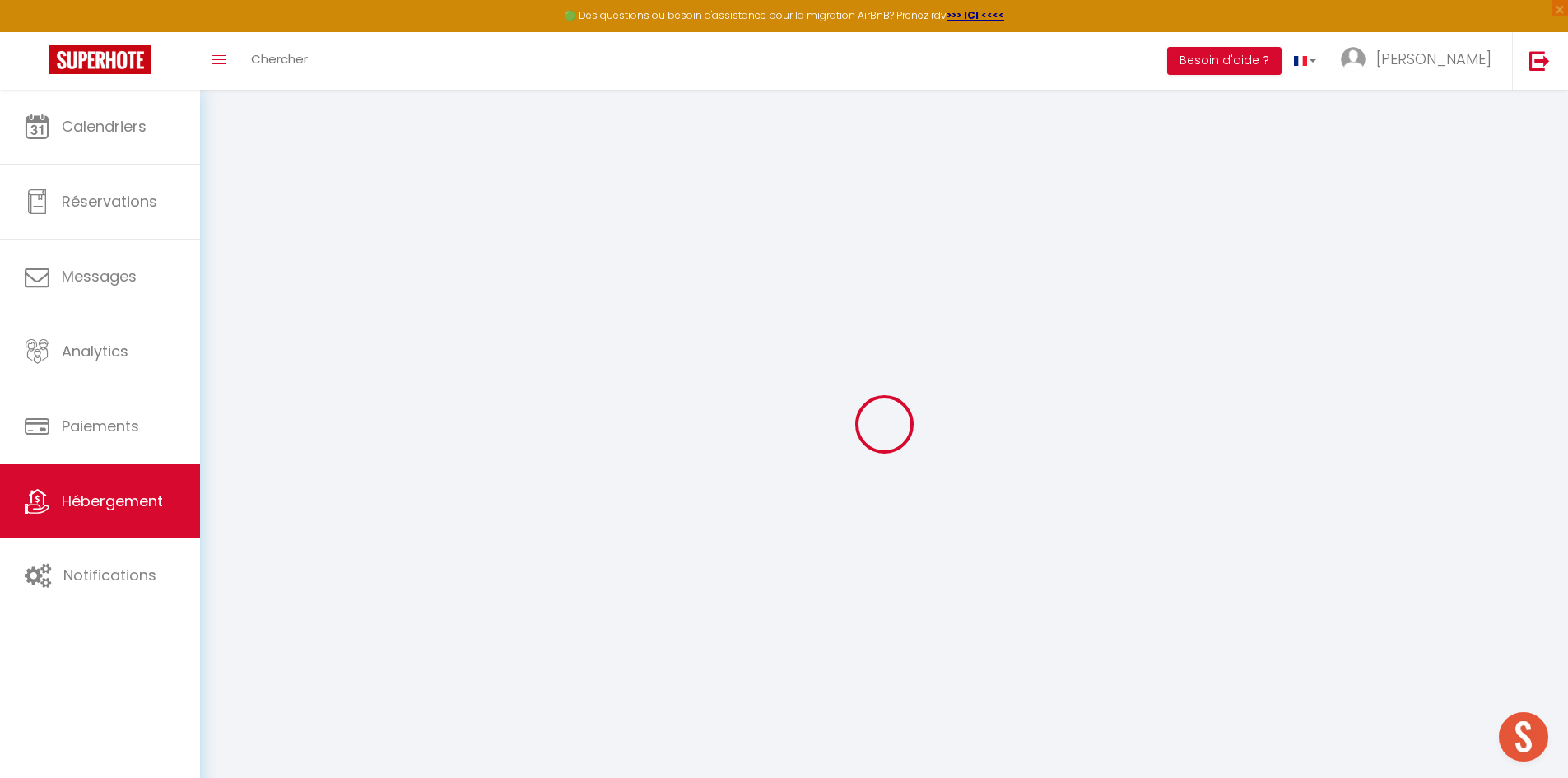
select select
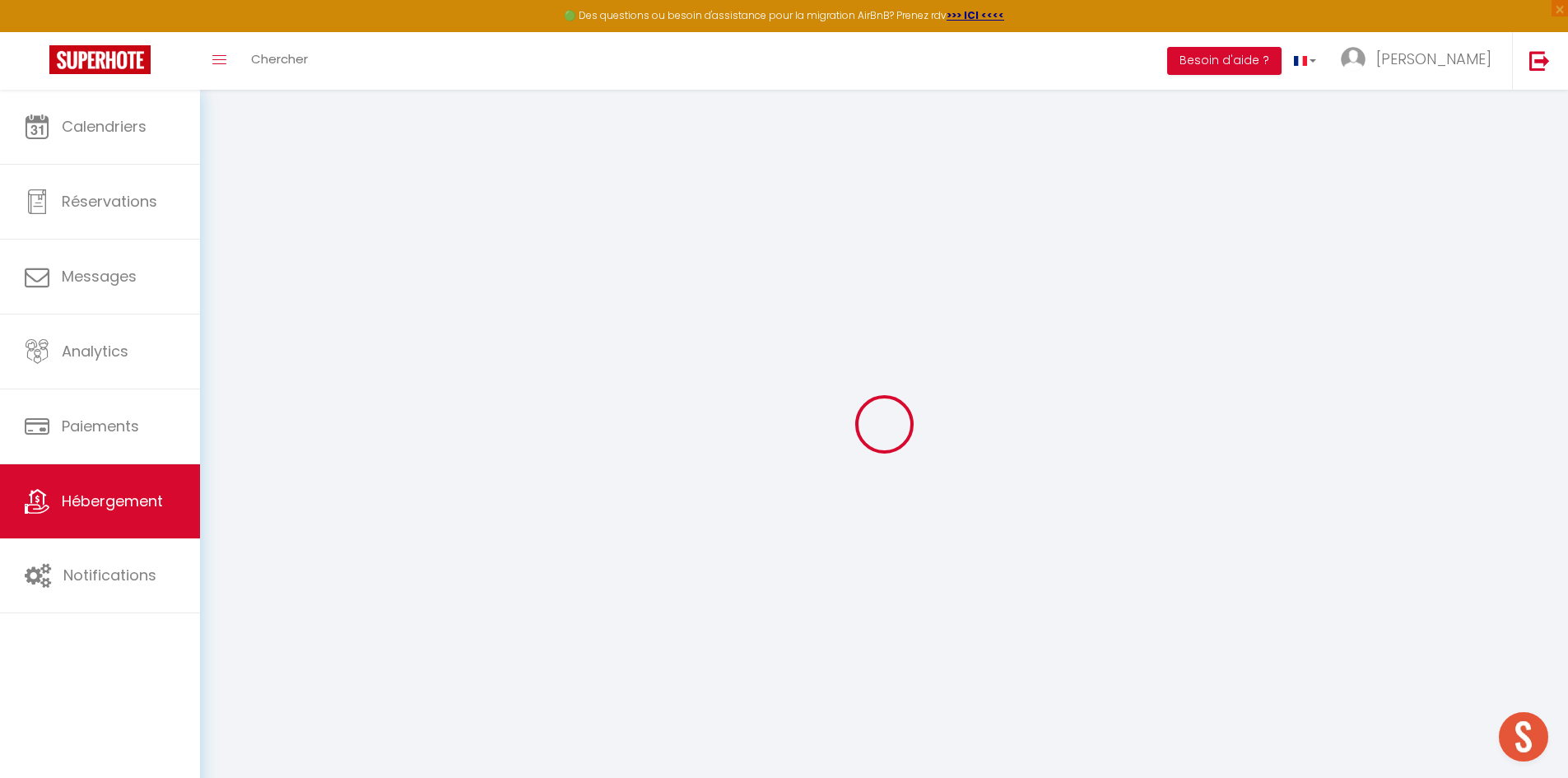
select select
checkbox input "false"
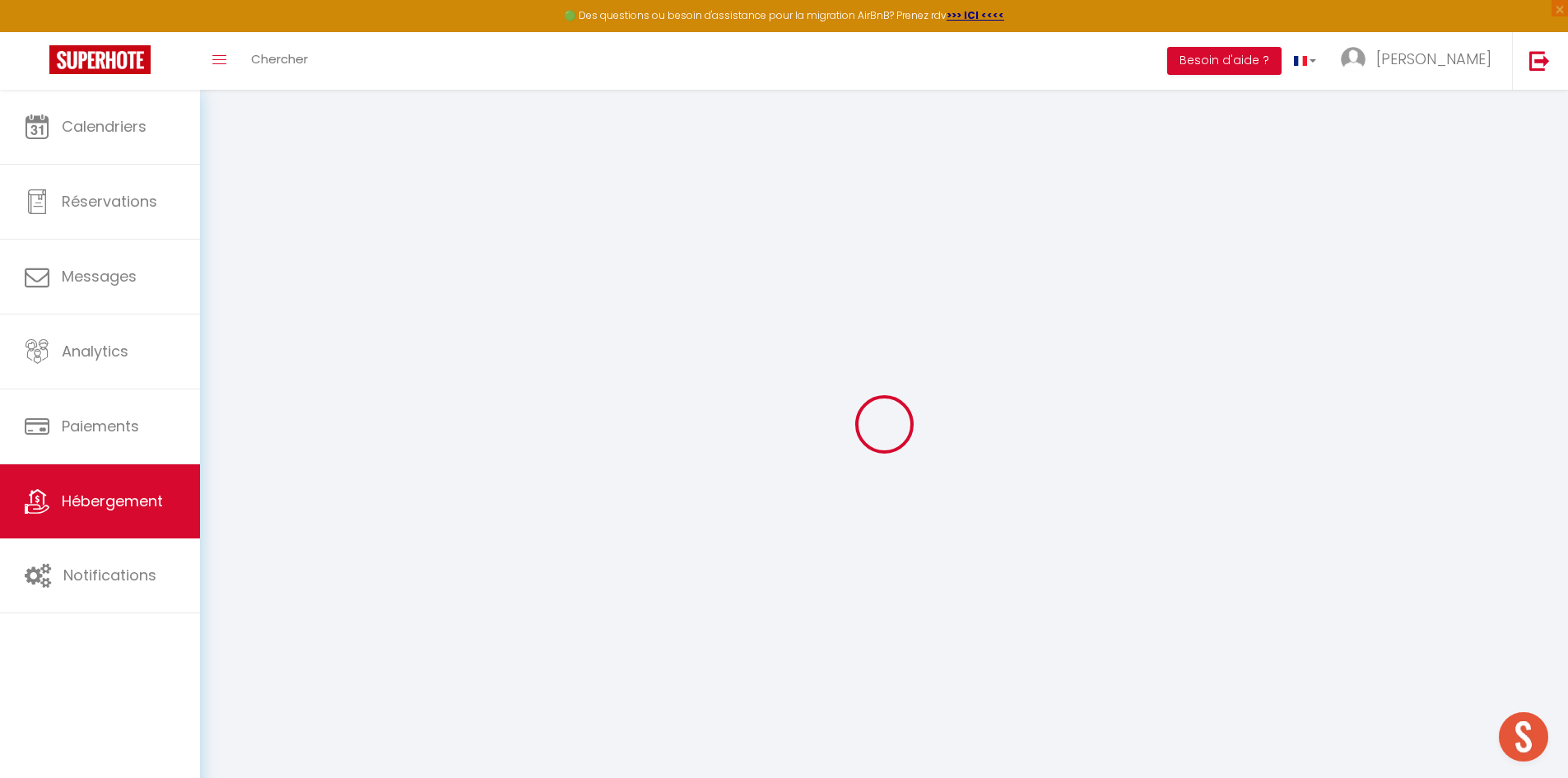
select select
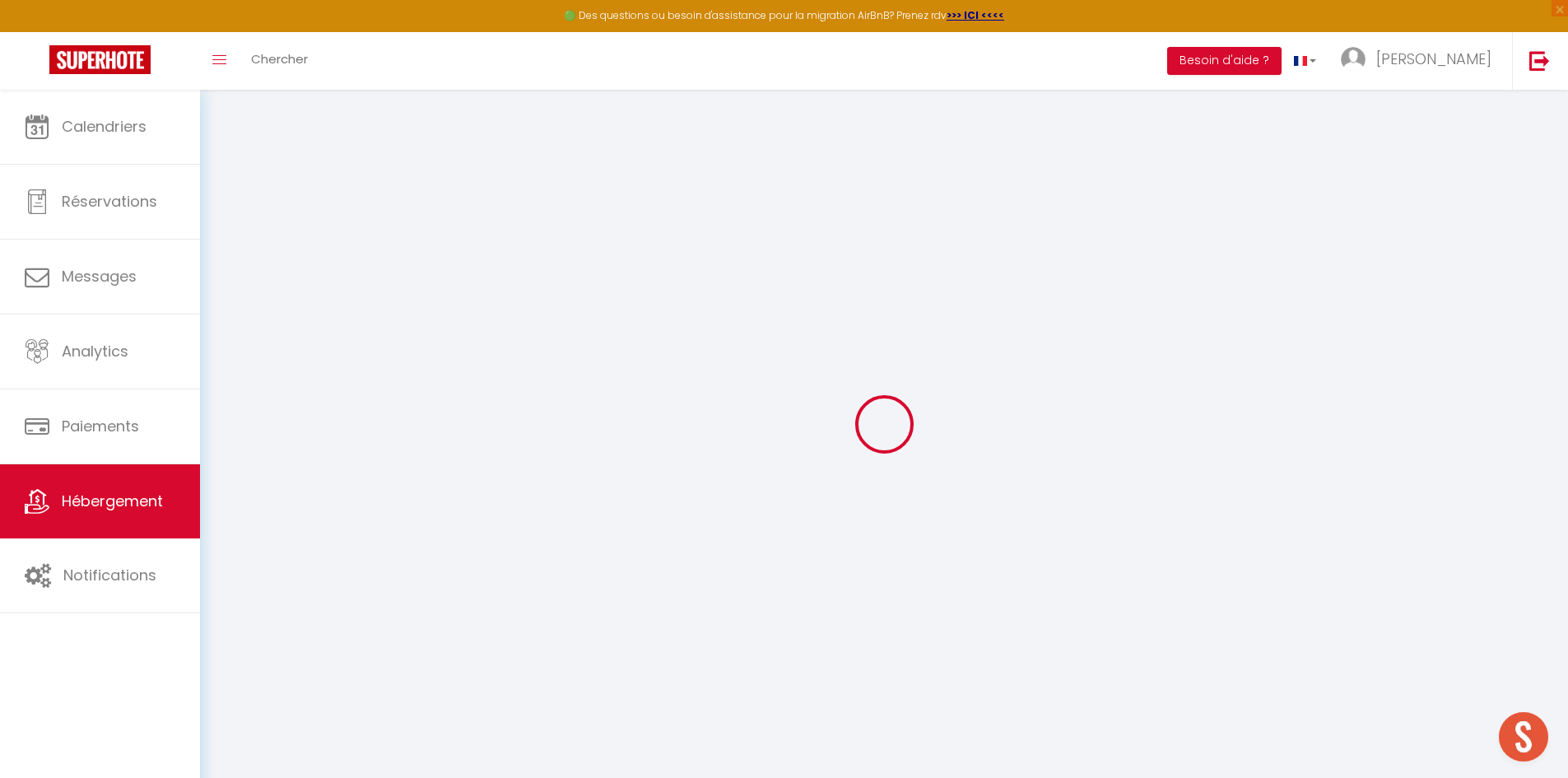
select select
checkbox input "false"
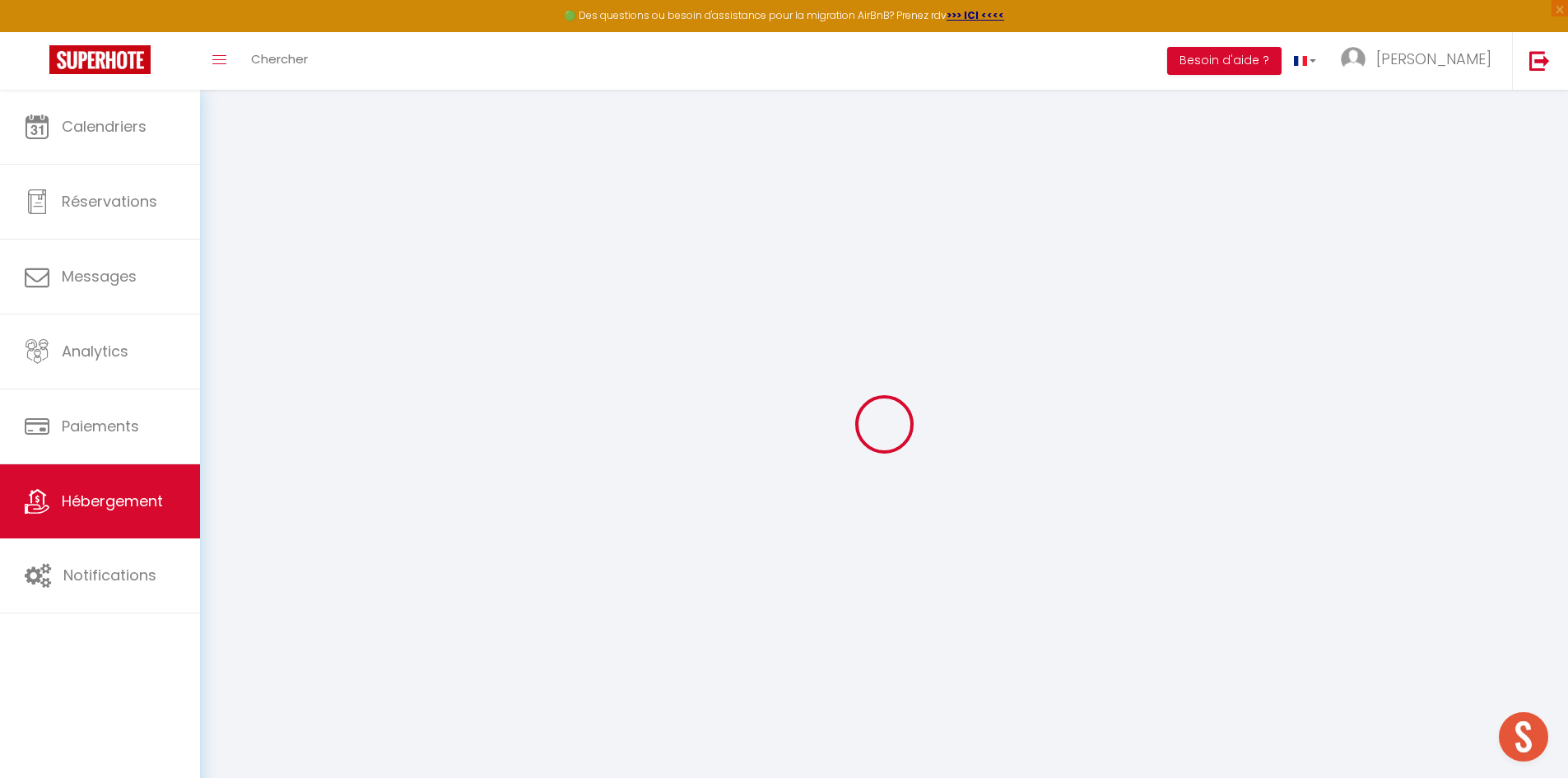
checkbox input "false"
select select
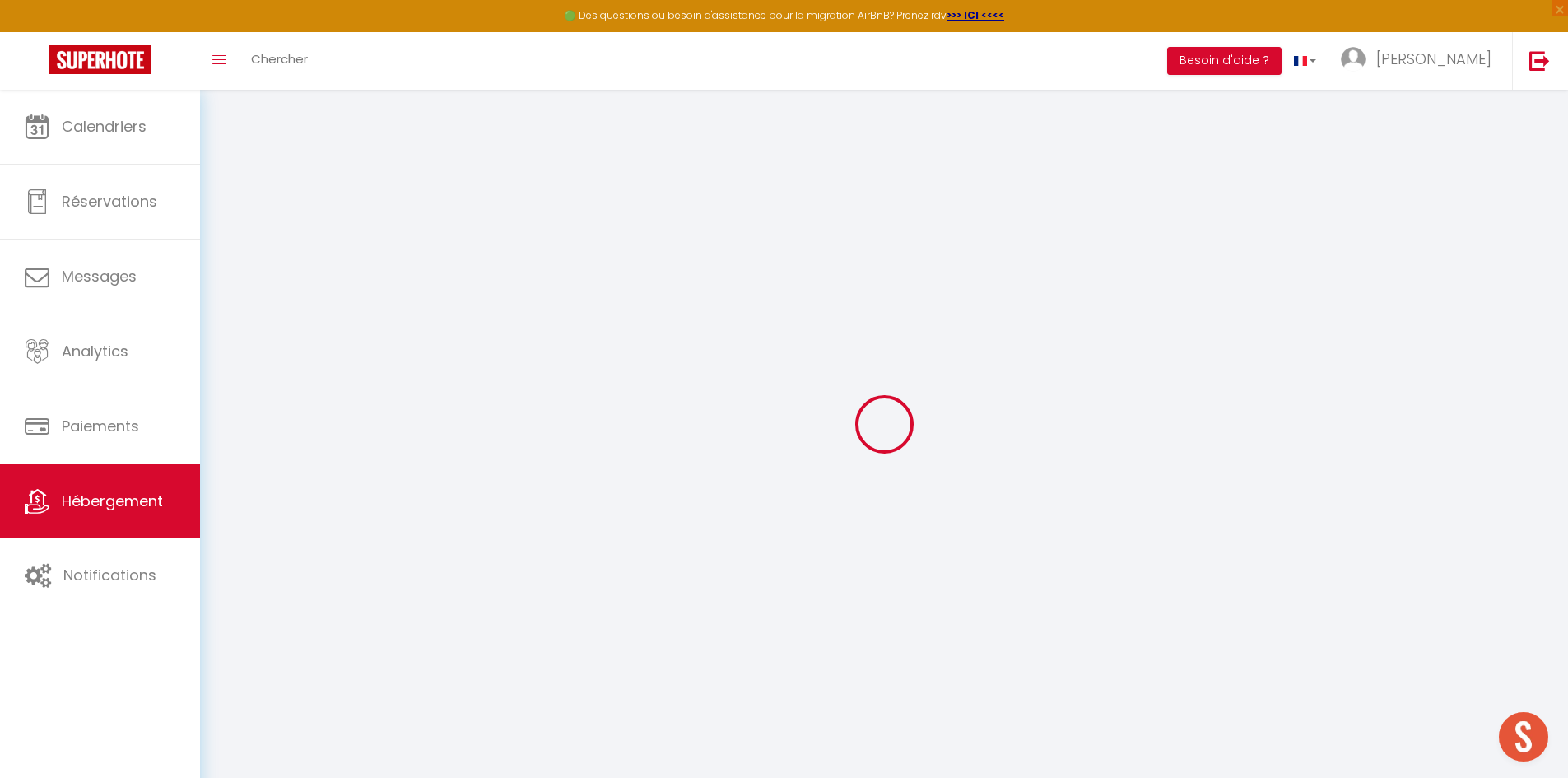
select select
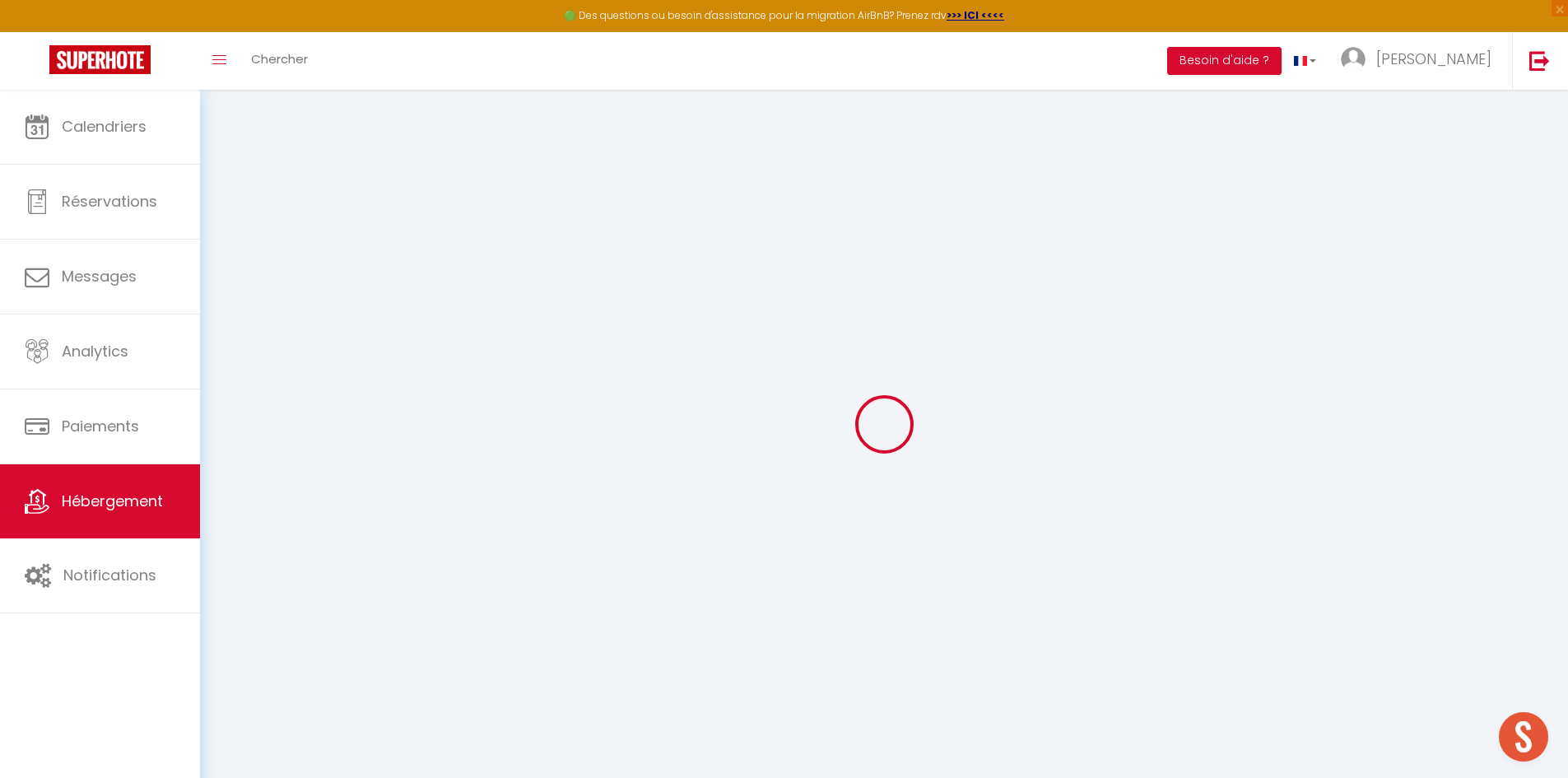
checkbox input "false"
select select
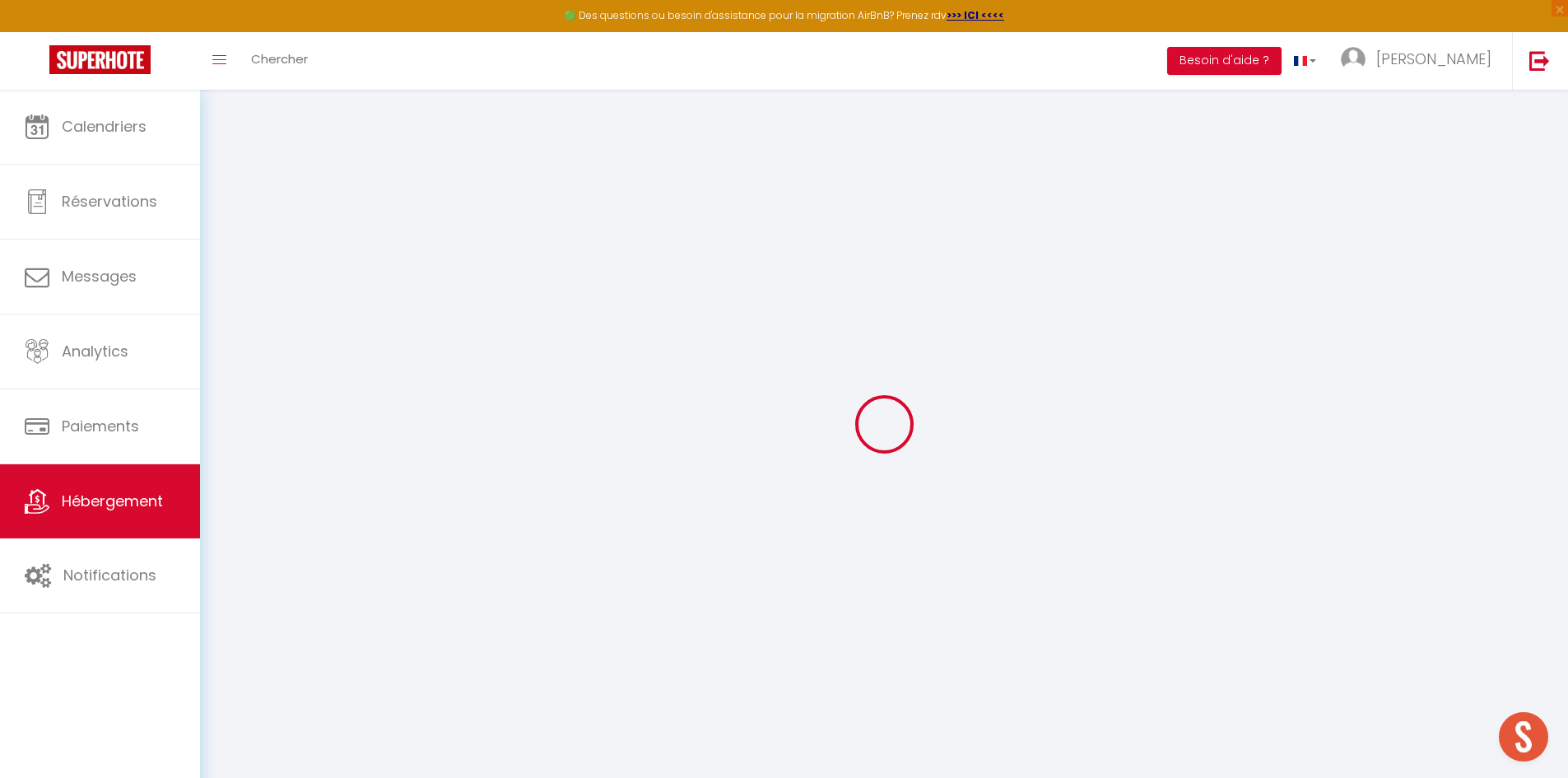
select select
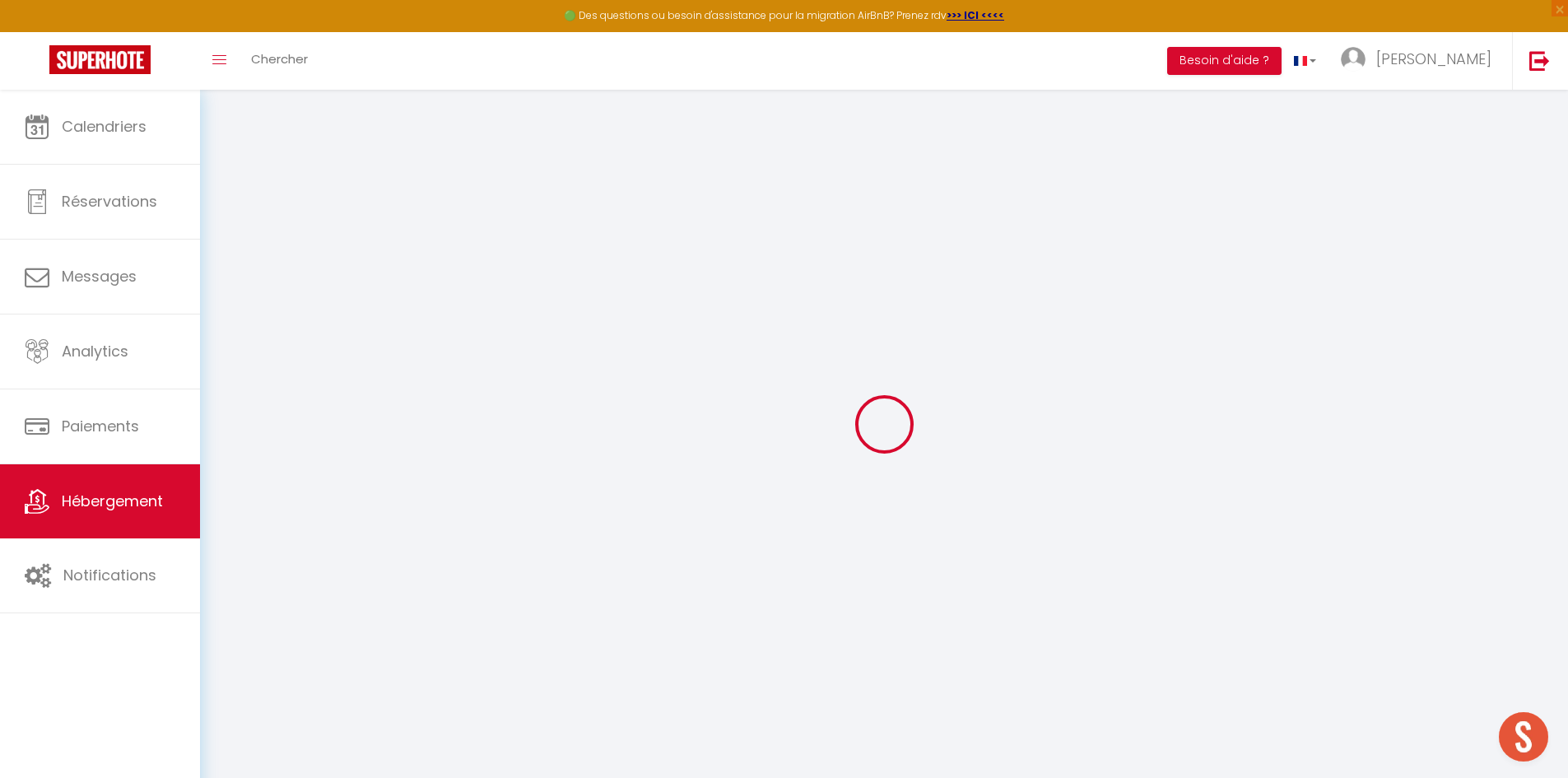
select select
checkbox input "false"
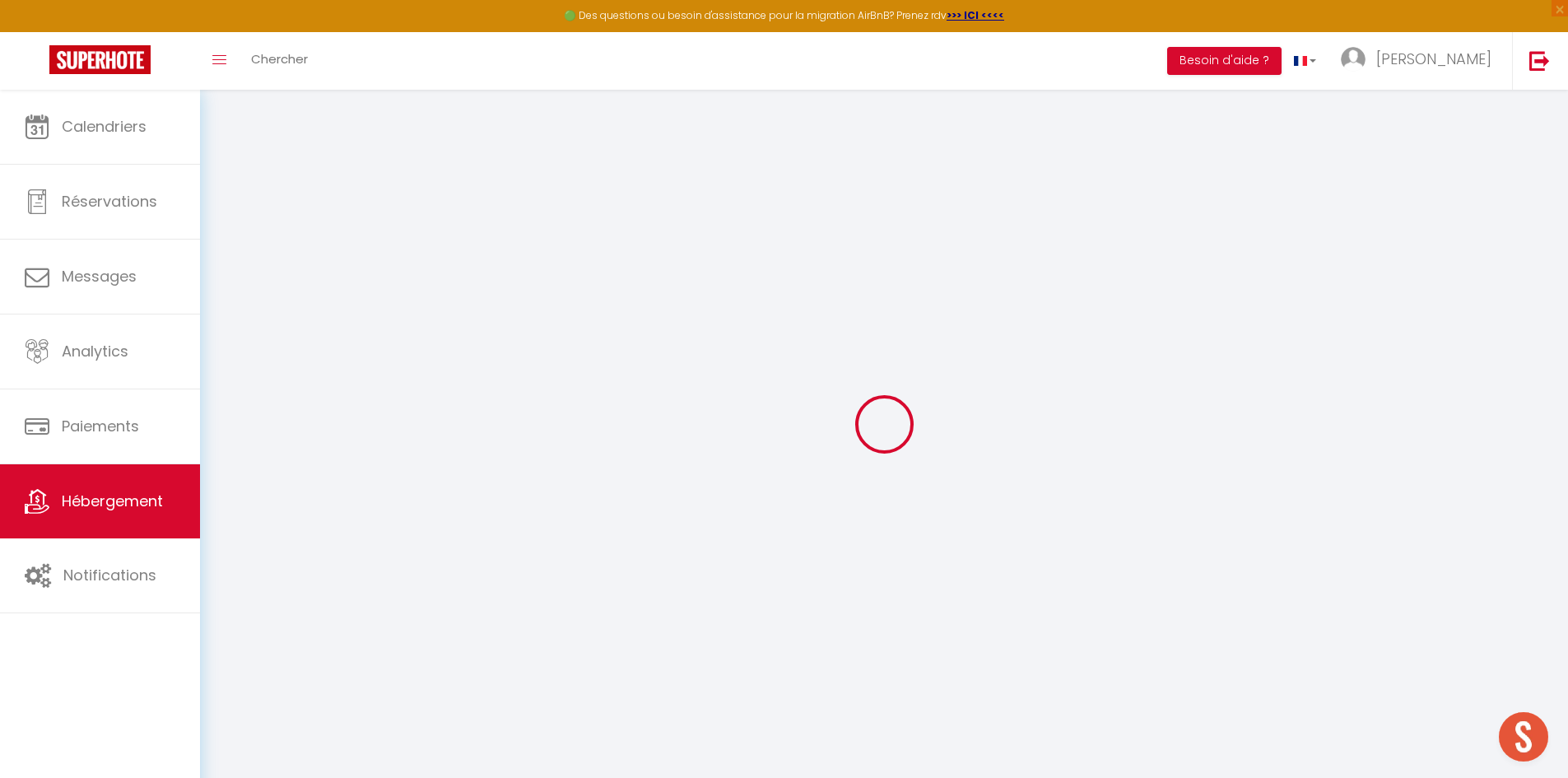
checkbox input "false"
select select
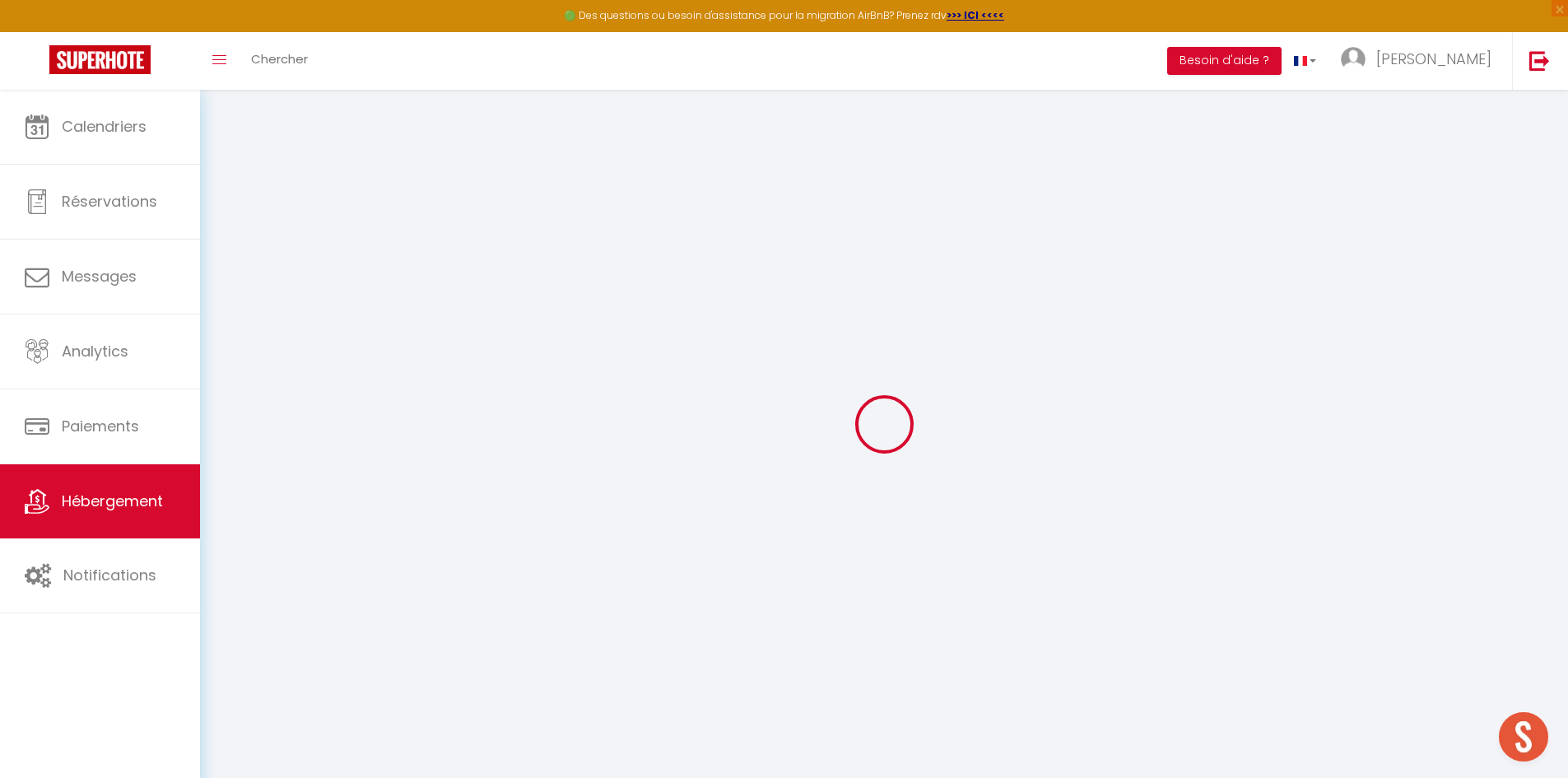
select select
checkbox input "false"
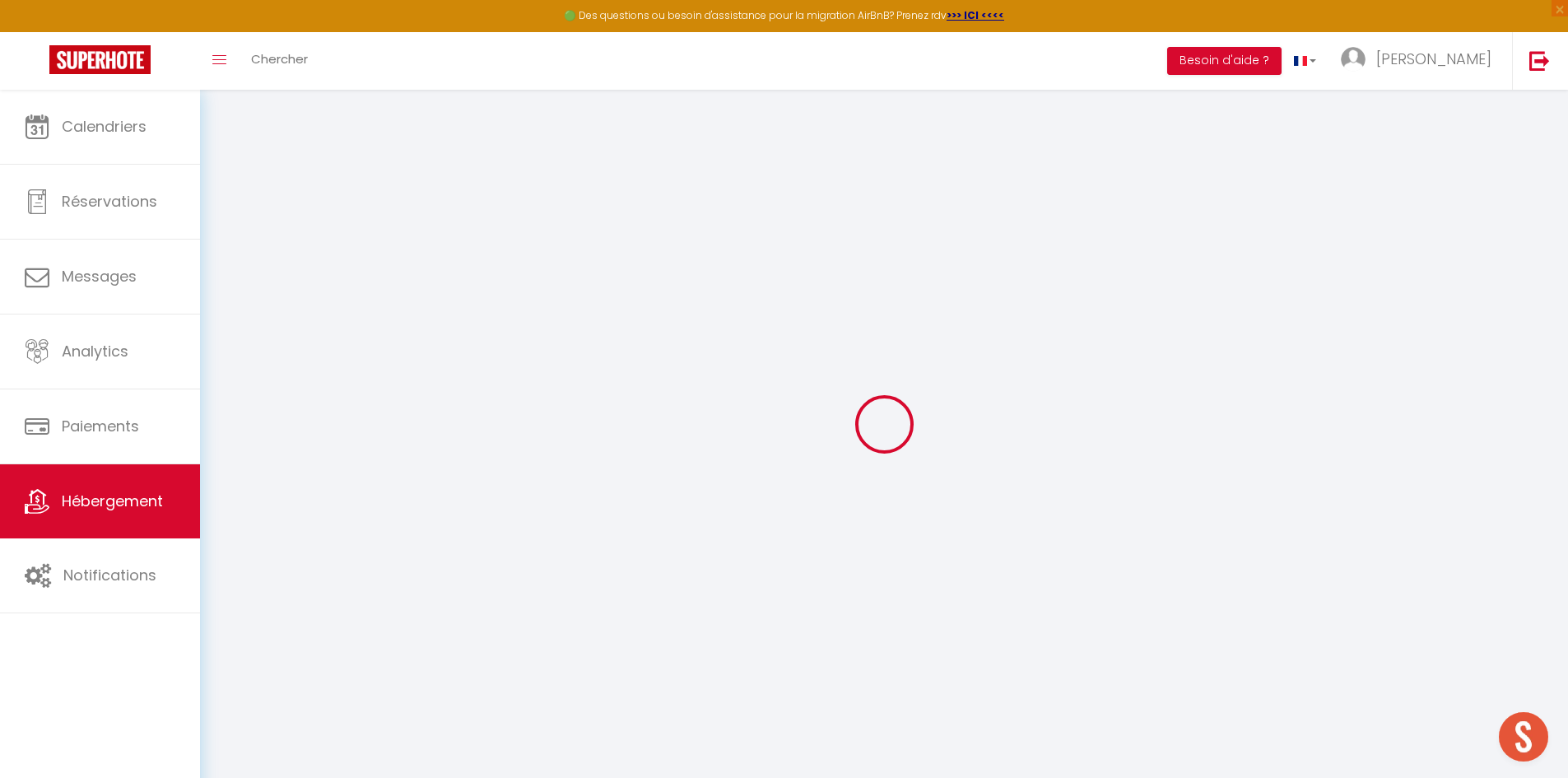
checkbox input "false"
select select
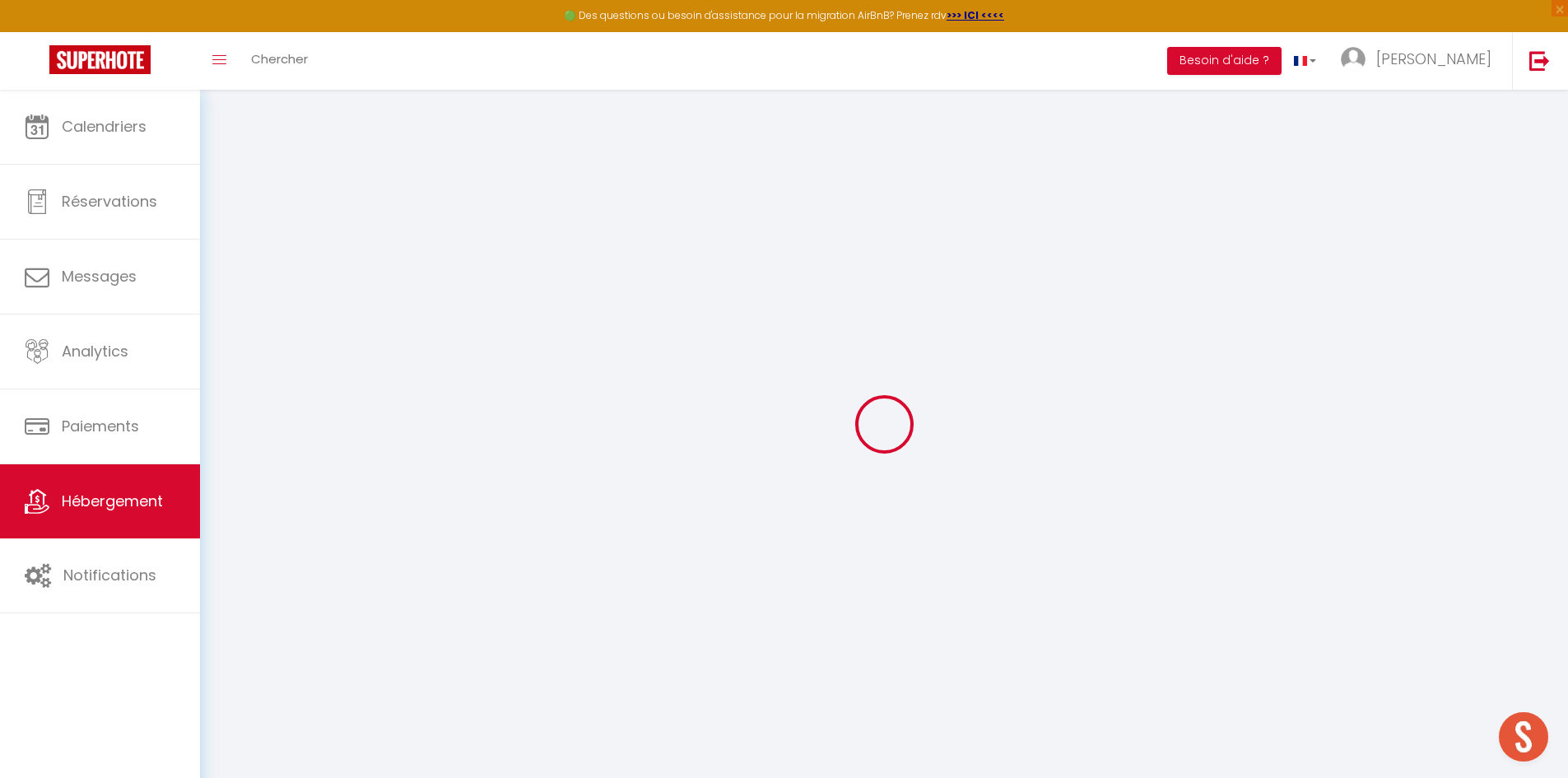
type input "La Palud - PMR, Parking, Wifi, TV, 500m du centre"
type input "Paul"
type input "Royer"
type input "10 Rte de Gorréquer,"
type input "29180"
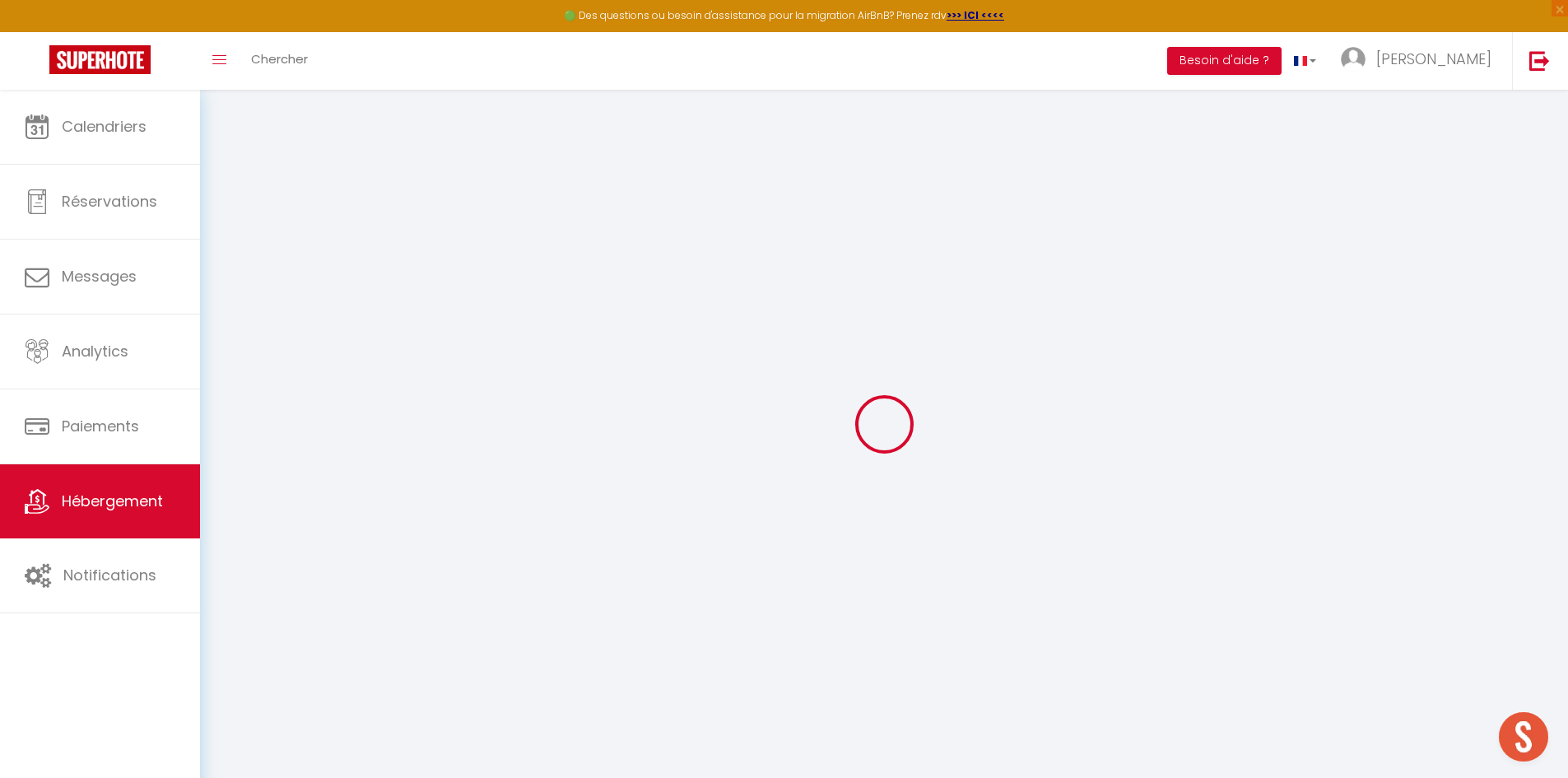
type input "Locronan"
select select "houses"
select select "5"
select select "4"
type input "88"
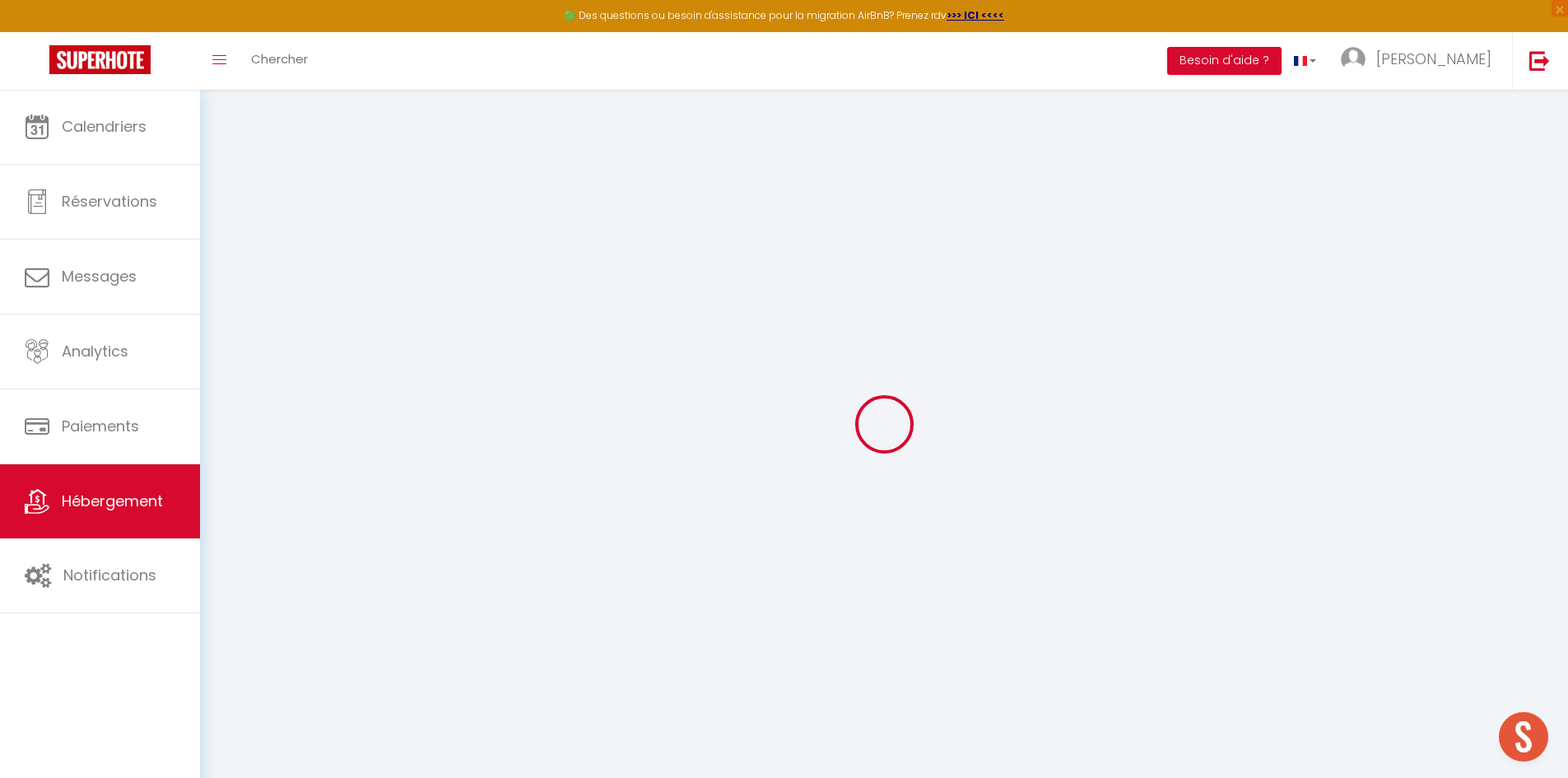
type input "50"
type input "300"
select select
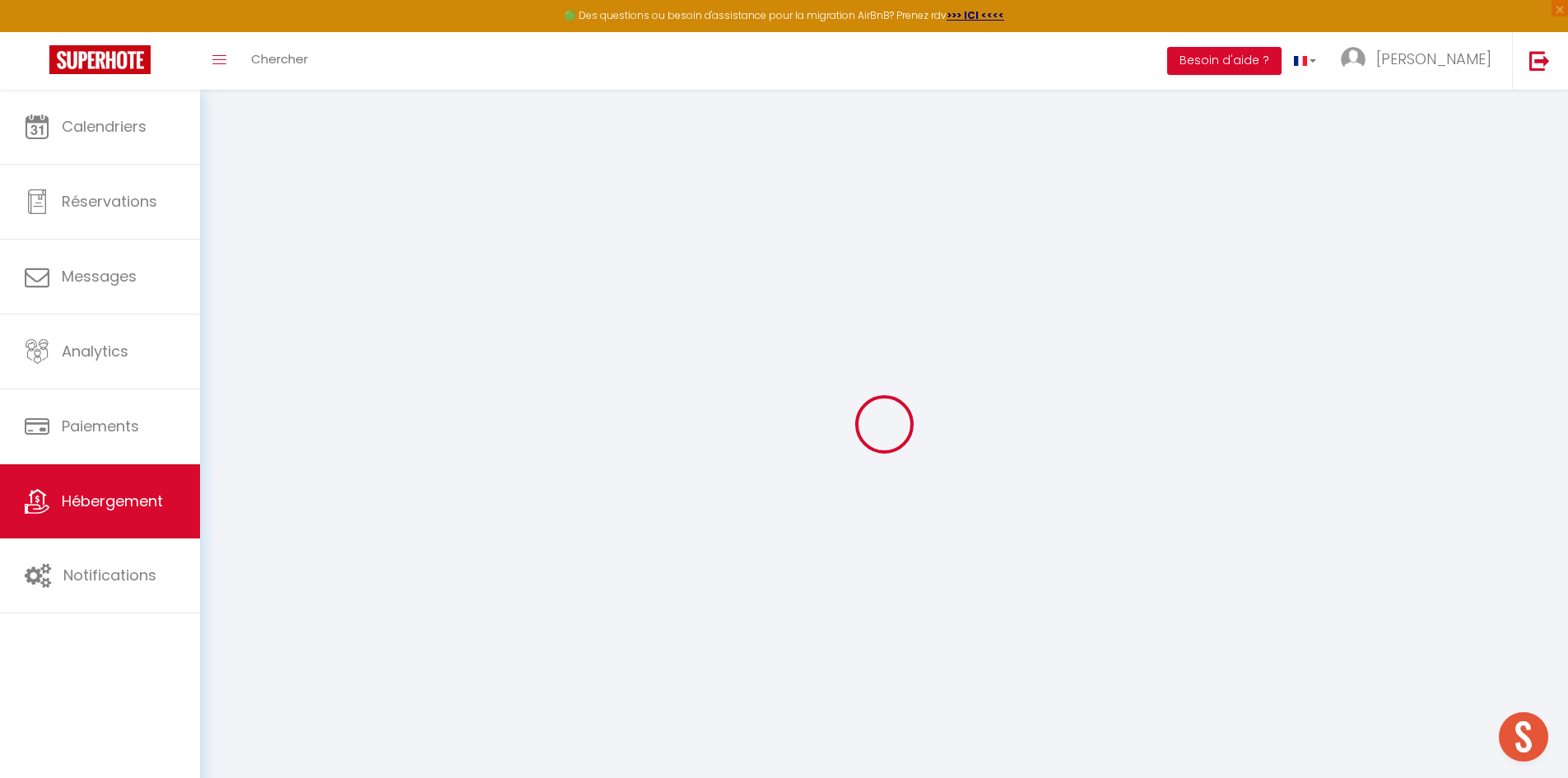
select select
type input "10 Rte de Gorréquer"
type input "29180"
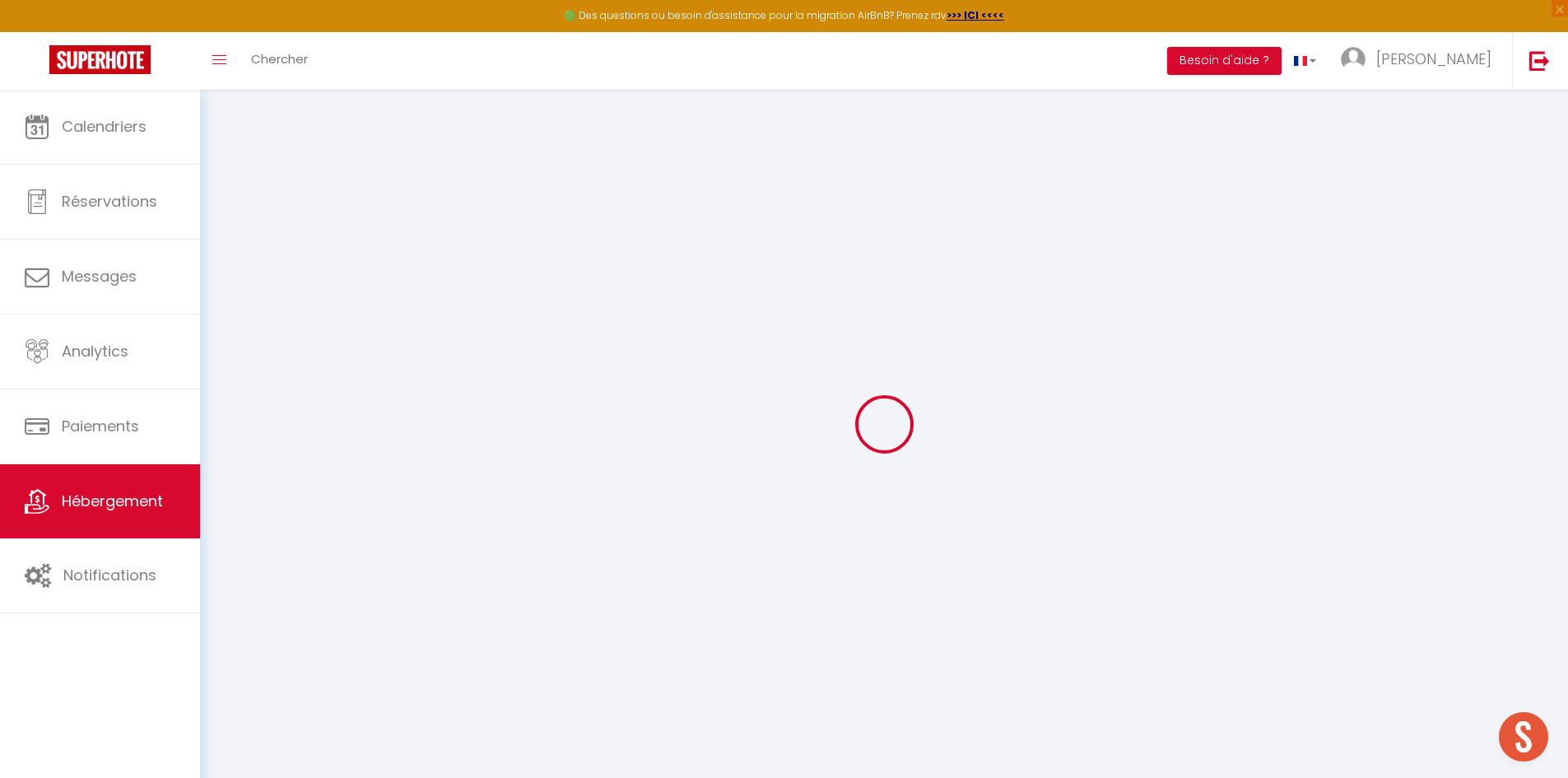
type input "Locronan"
type input "[EMAIL_ADDRESS][DOMAIN_NAME]"
select select "13961"
checkbox input "false"
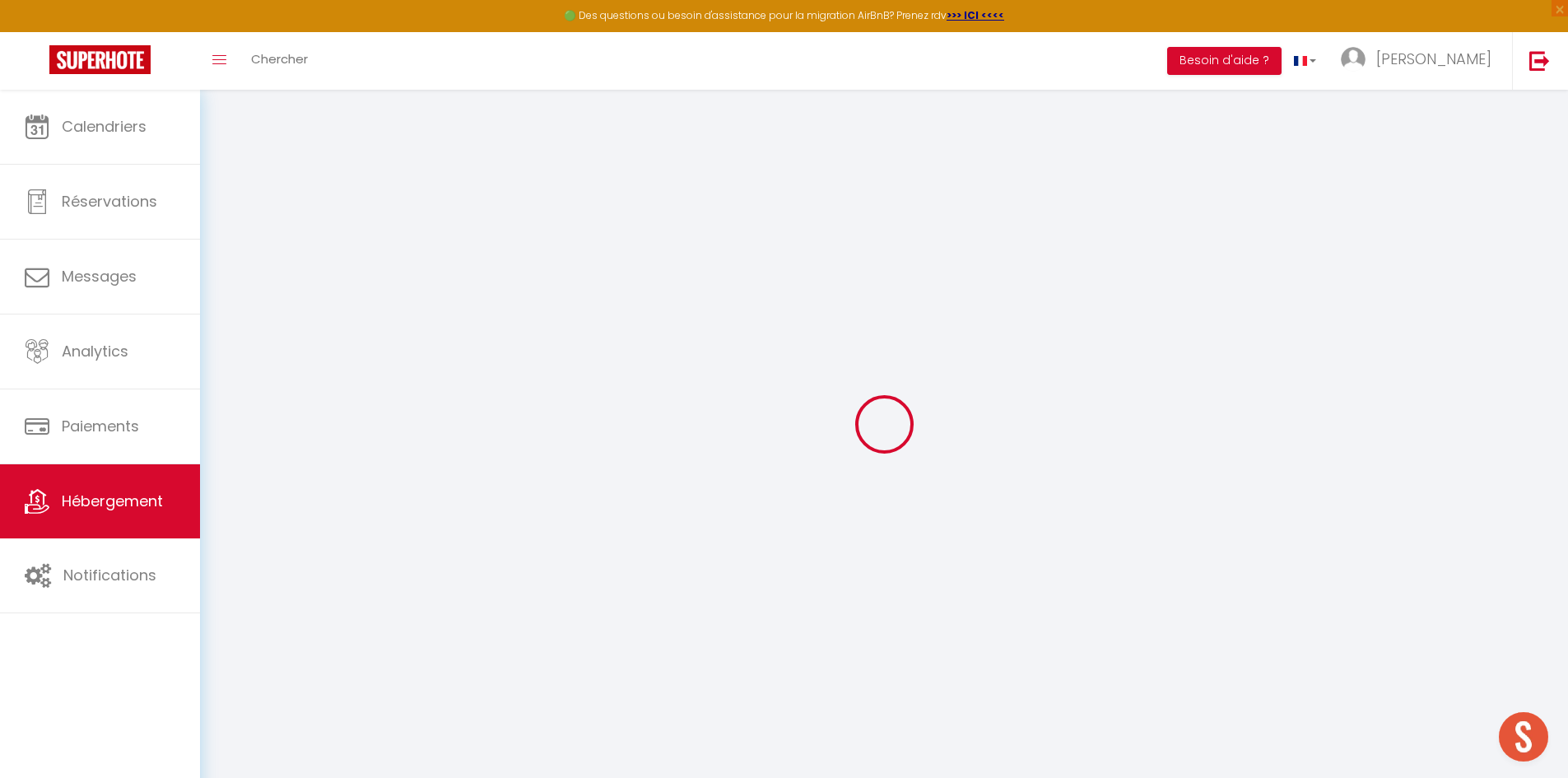
checkbox input "false"
type input "50"
type input "0"
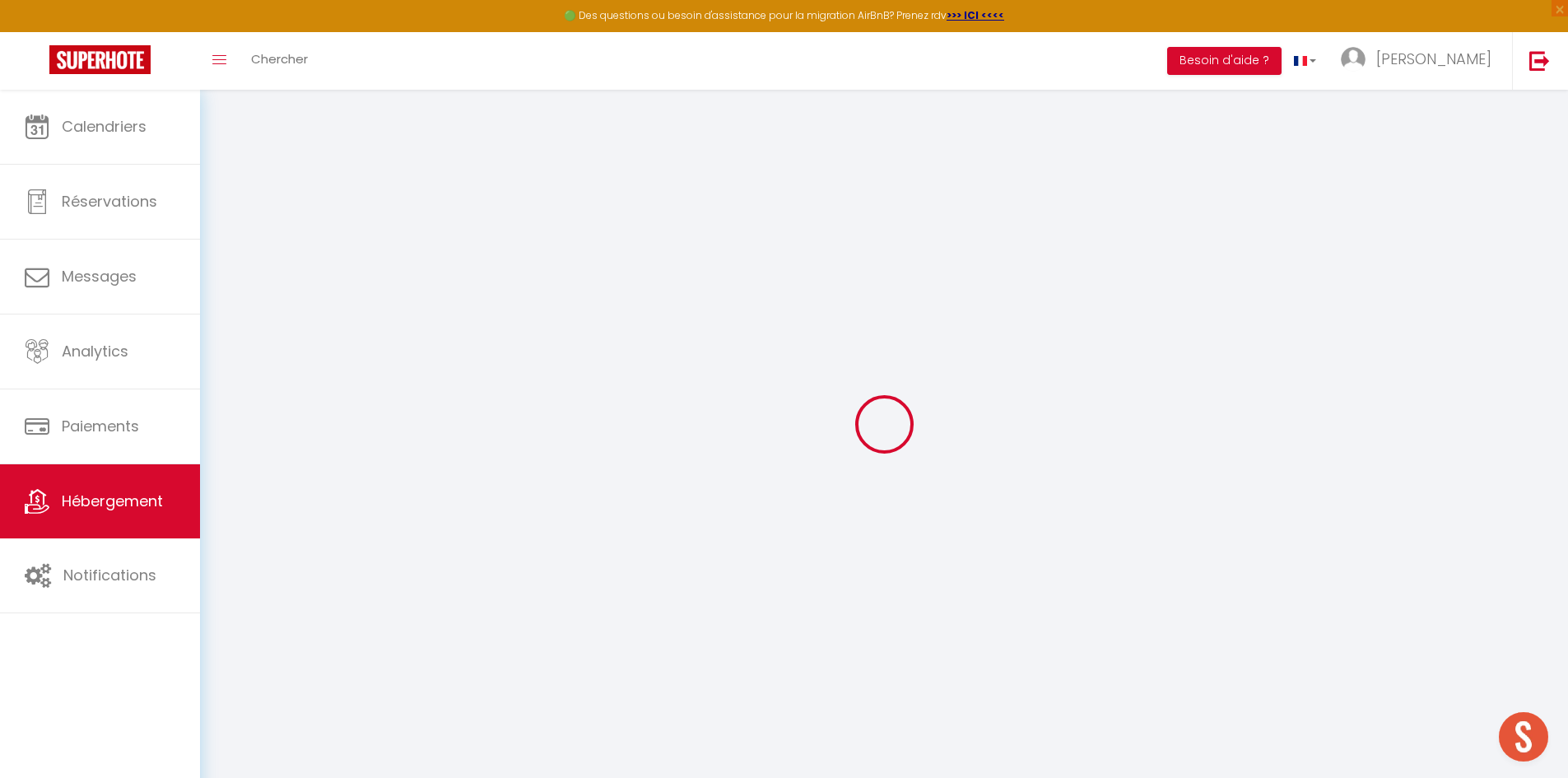
type input "0"
select select
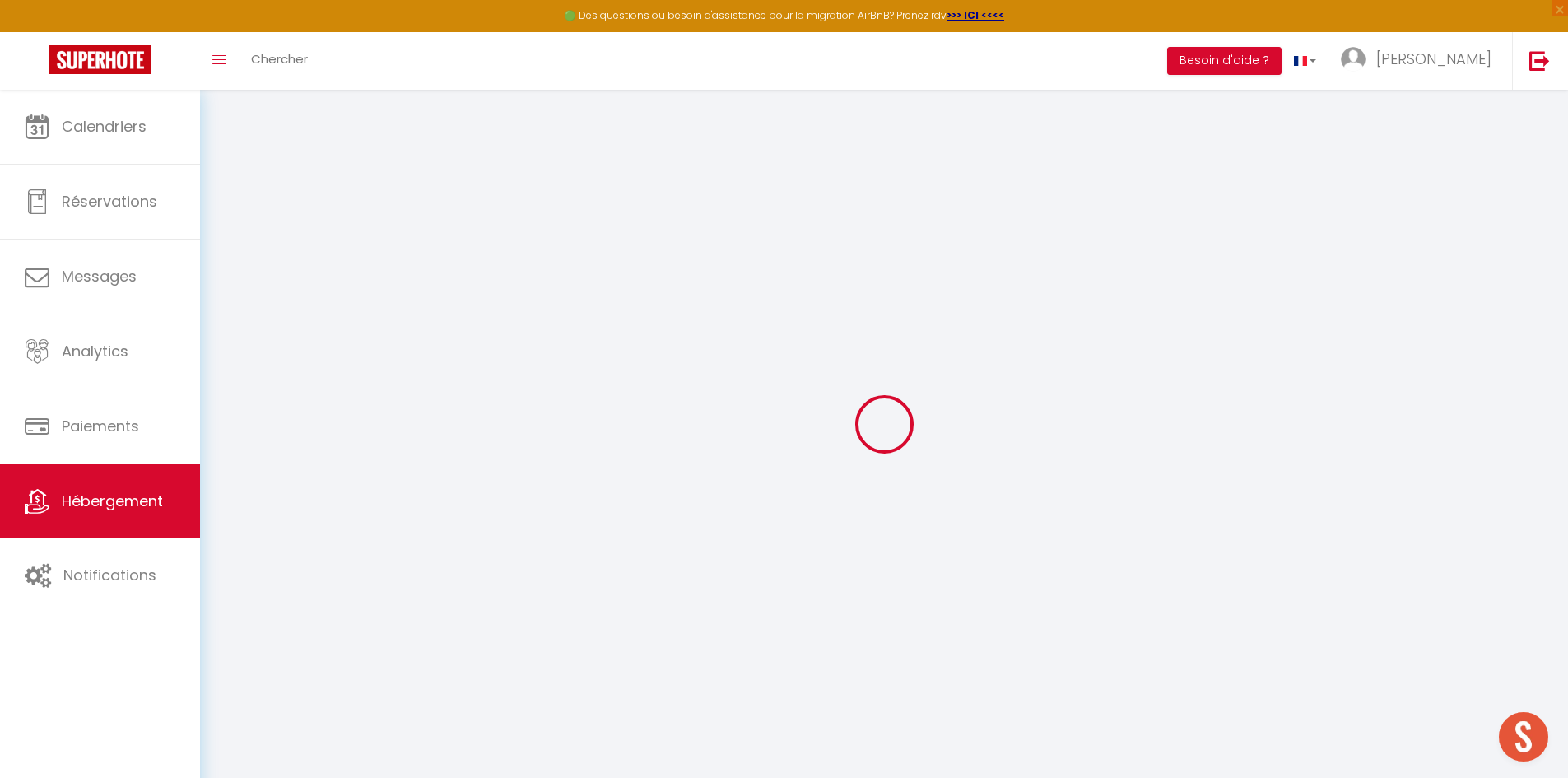
select select
checkbox input "false"
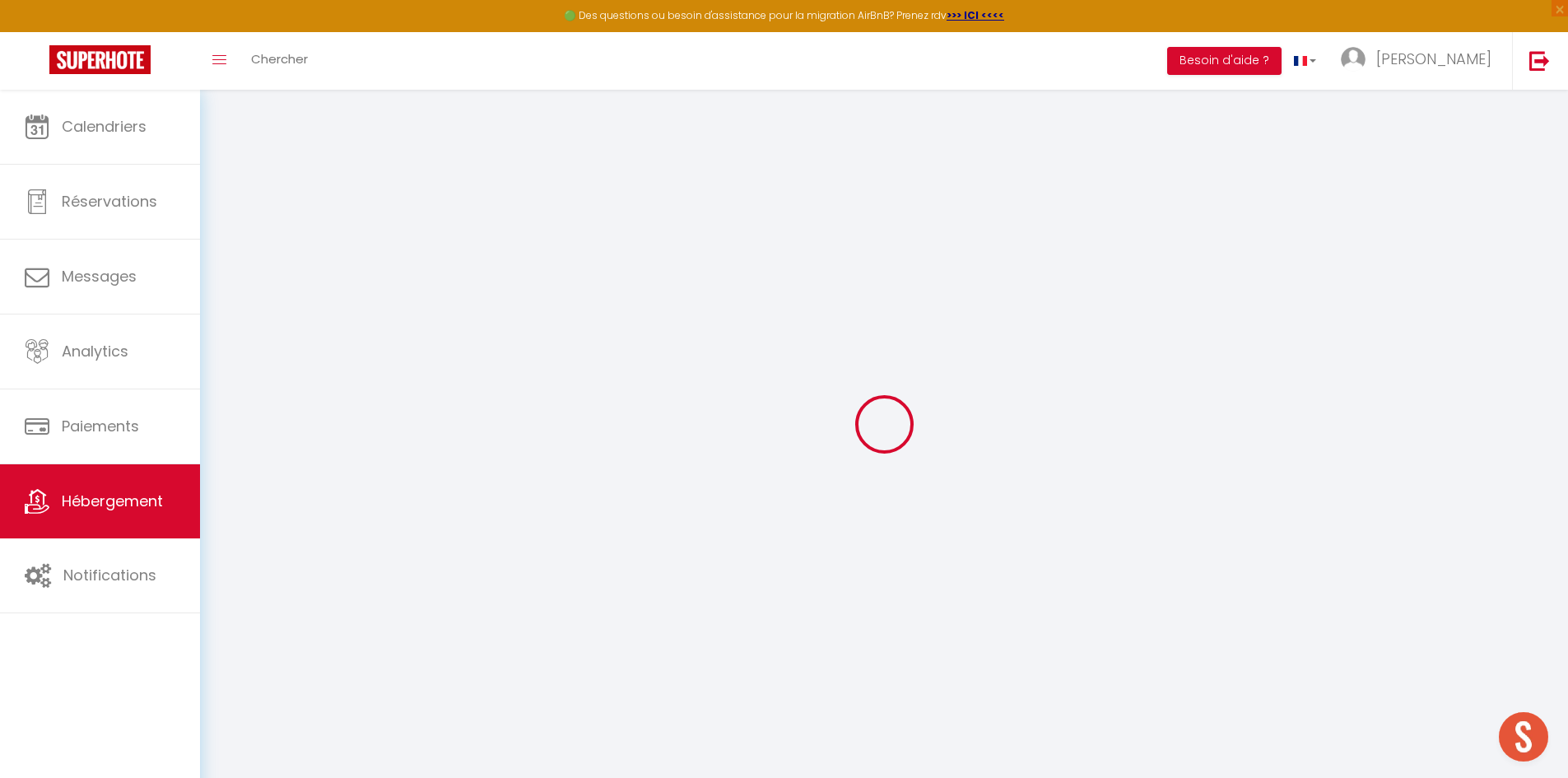
checkbox input "false"
select select
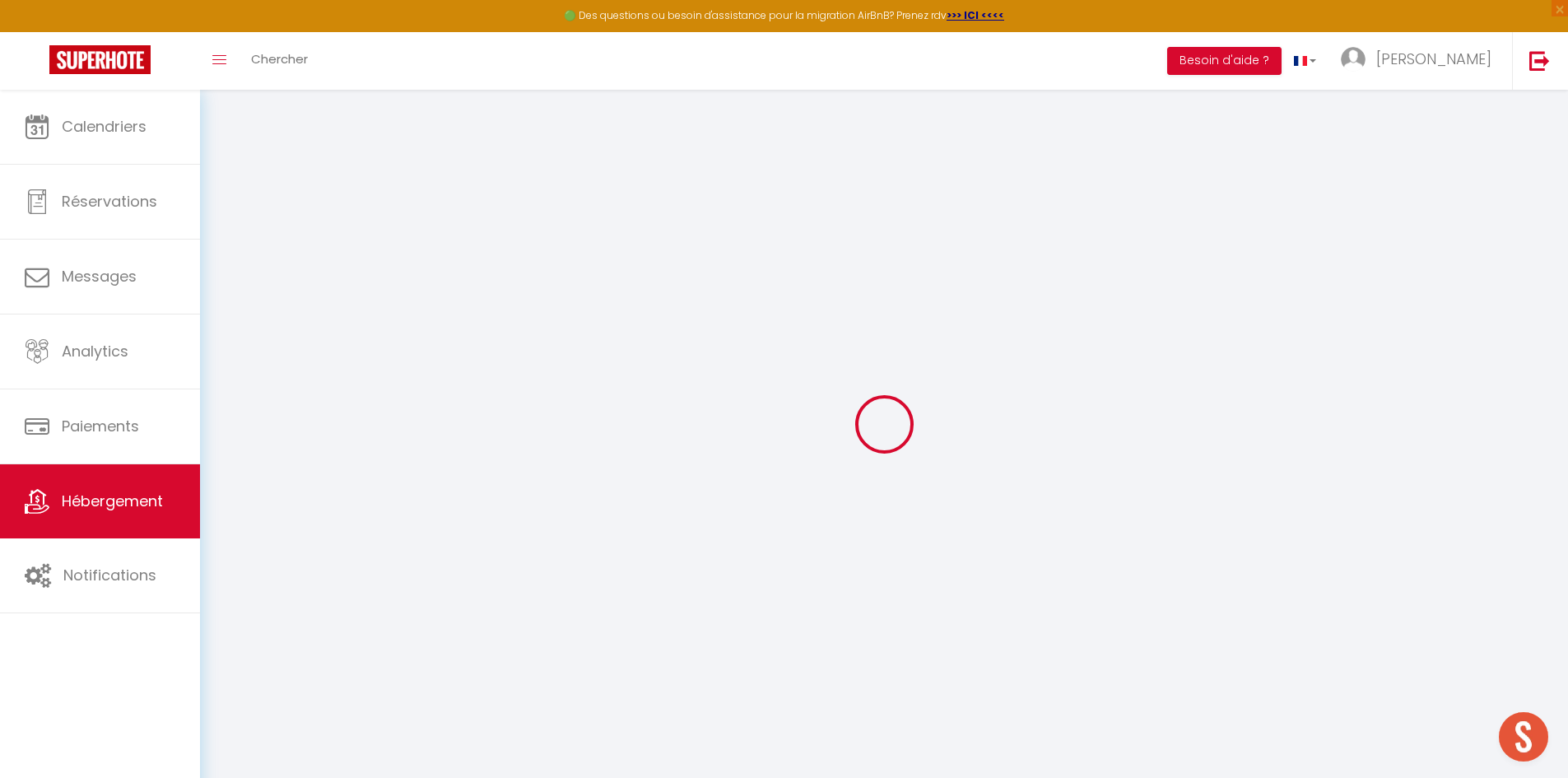
select select
checkbox input "false"
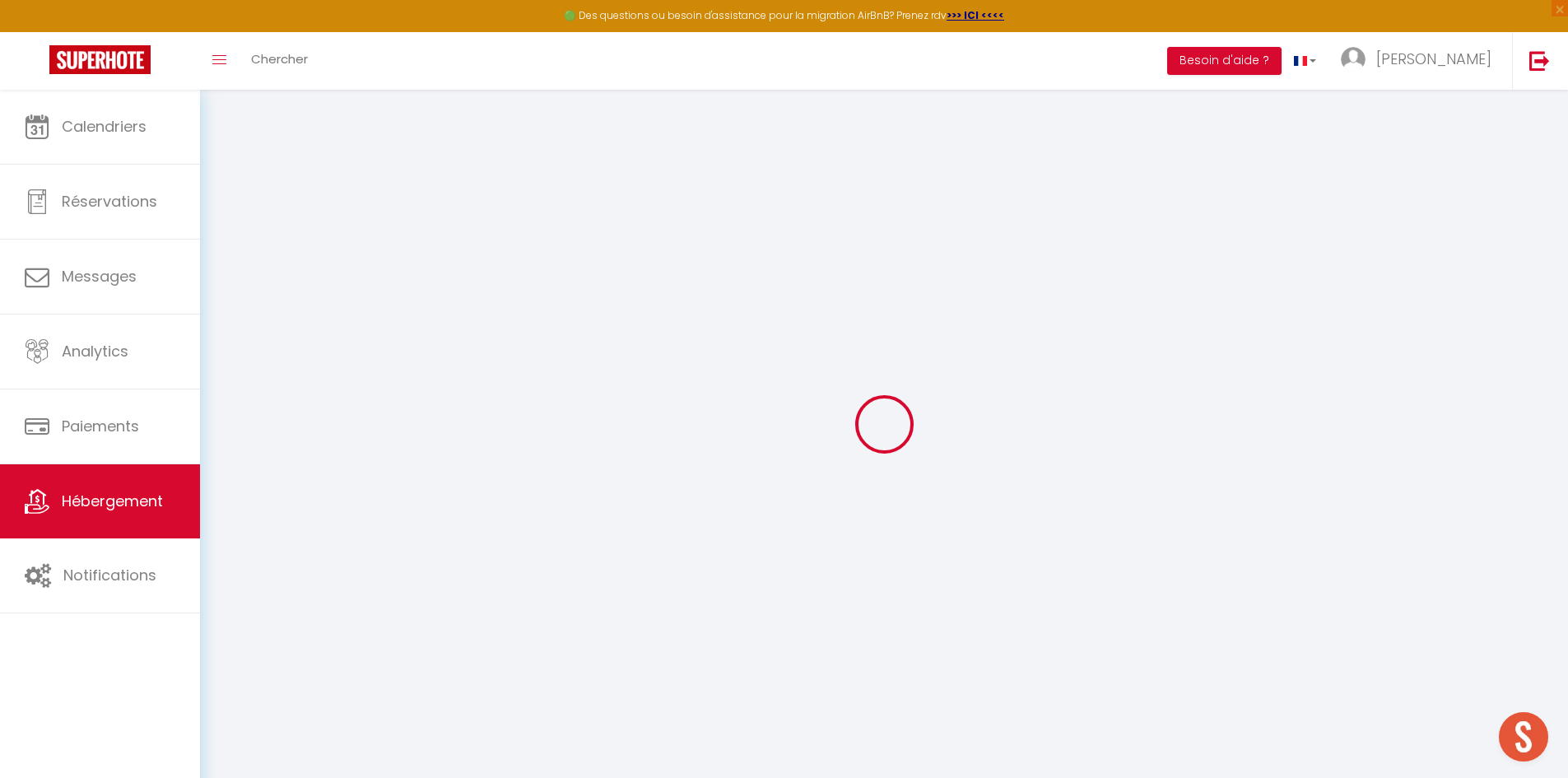
checkbox input "false"
select select "16:00"
select select "23:45"
select select "10:00"
select select "30"
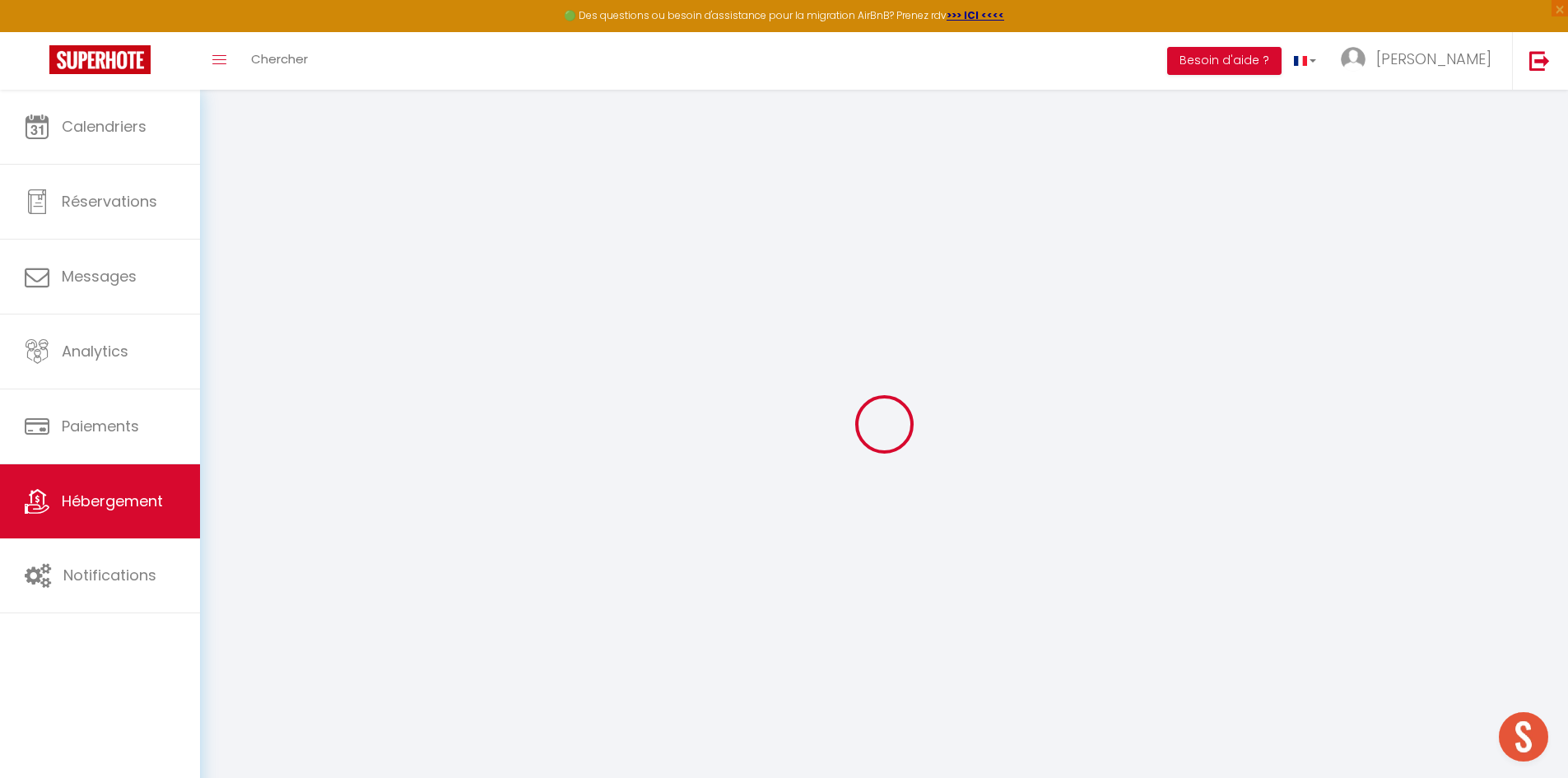
select select "120"
select select "11:00"
checkbox input "false"
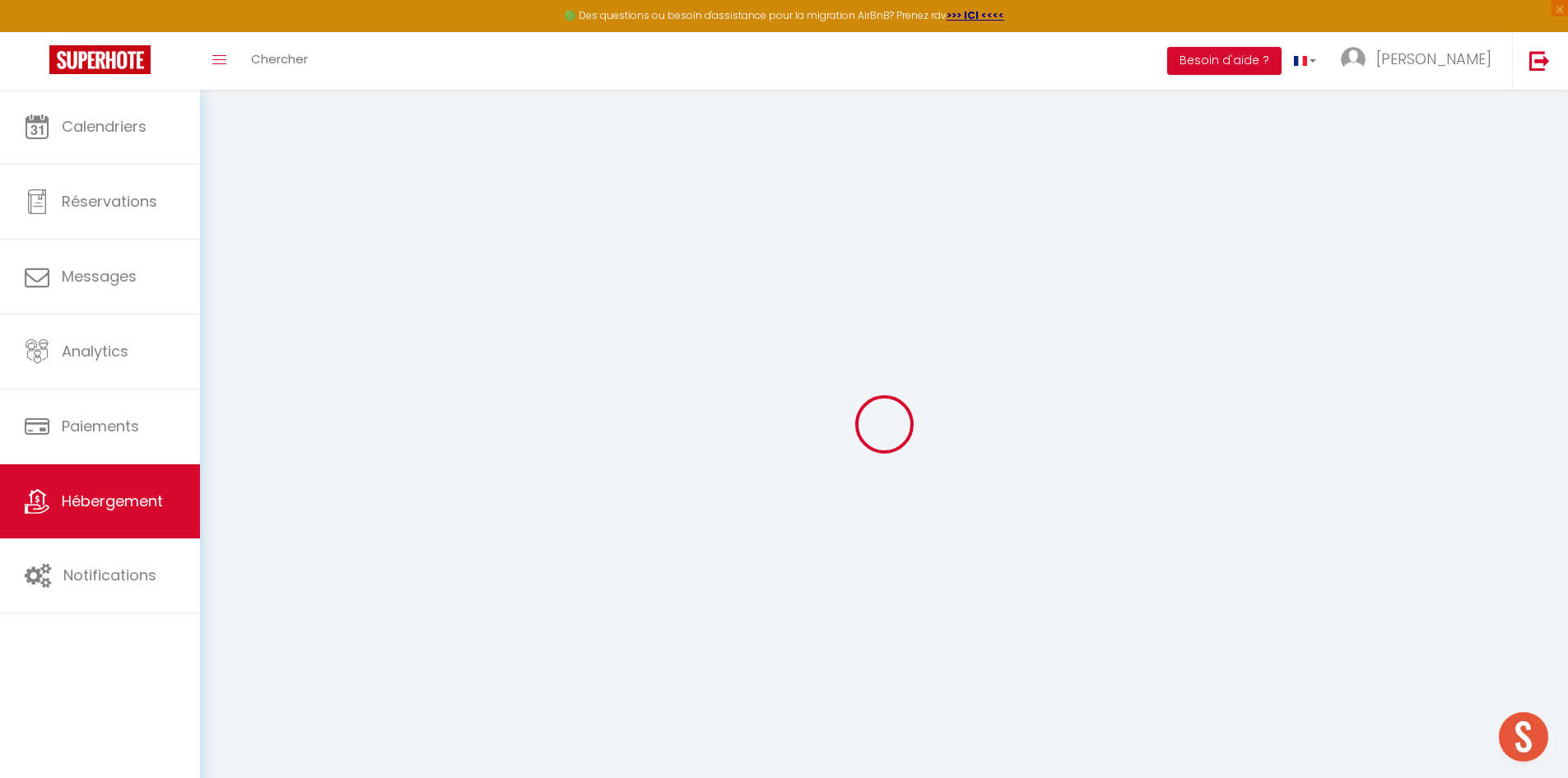
checkbox input "false"
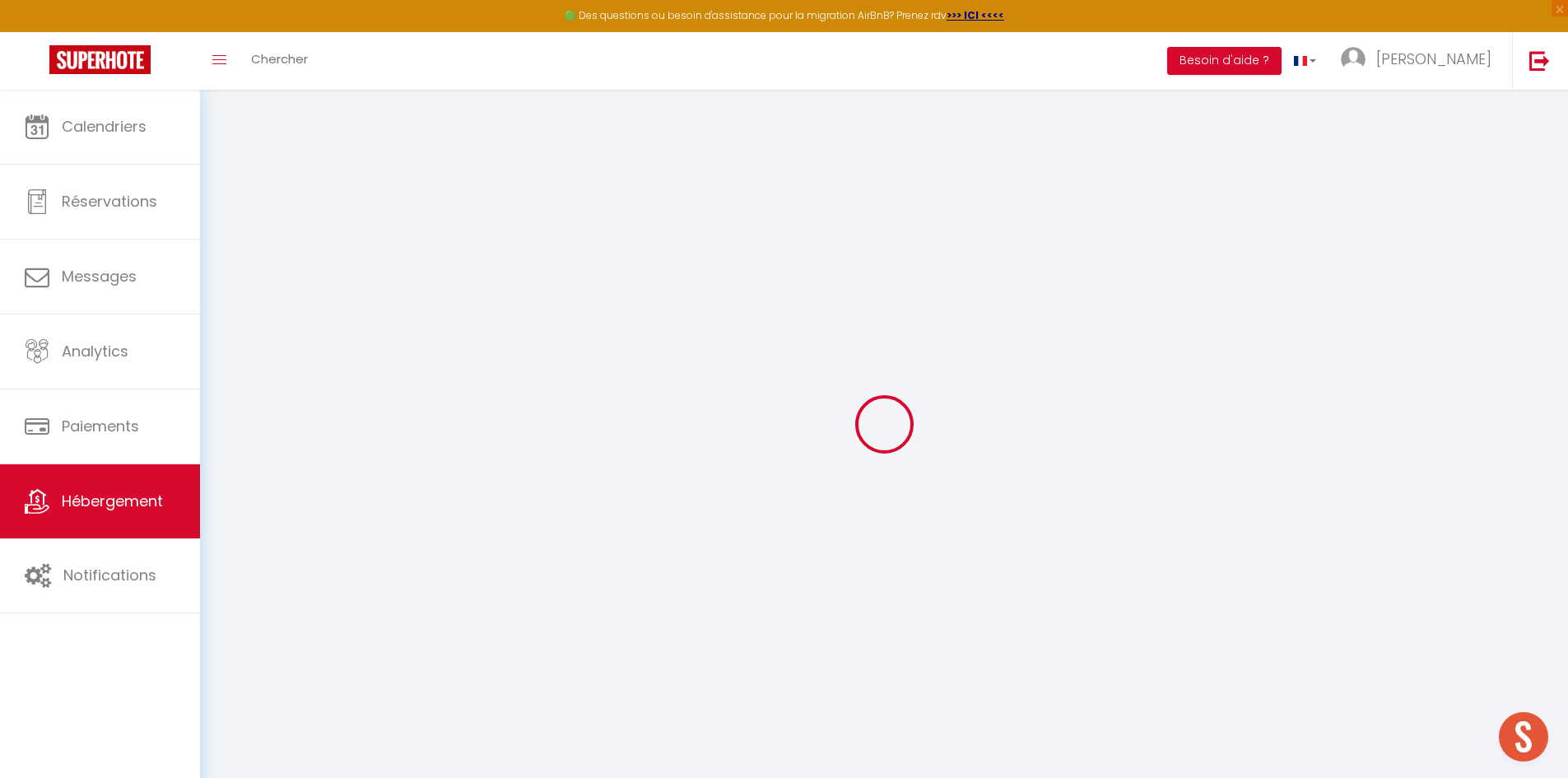
checkbox input "false"
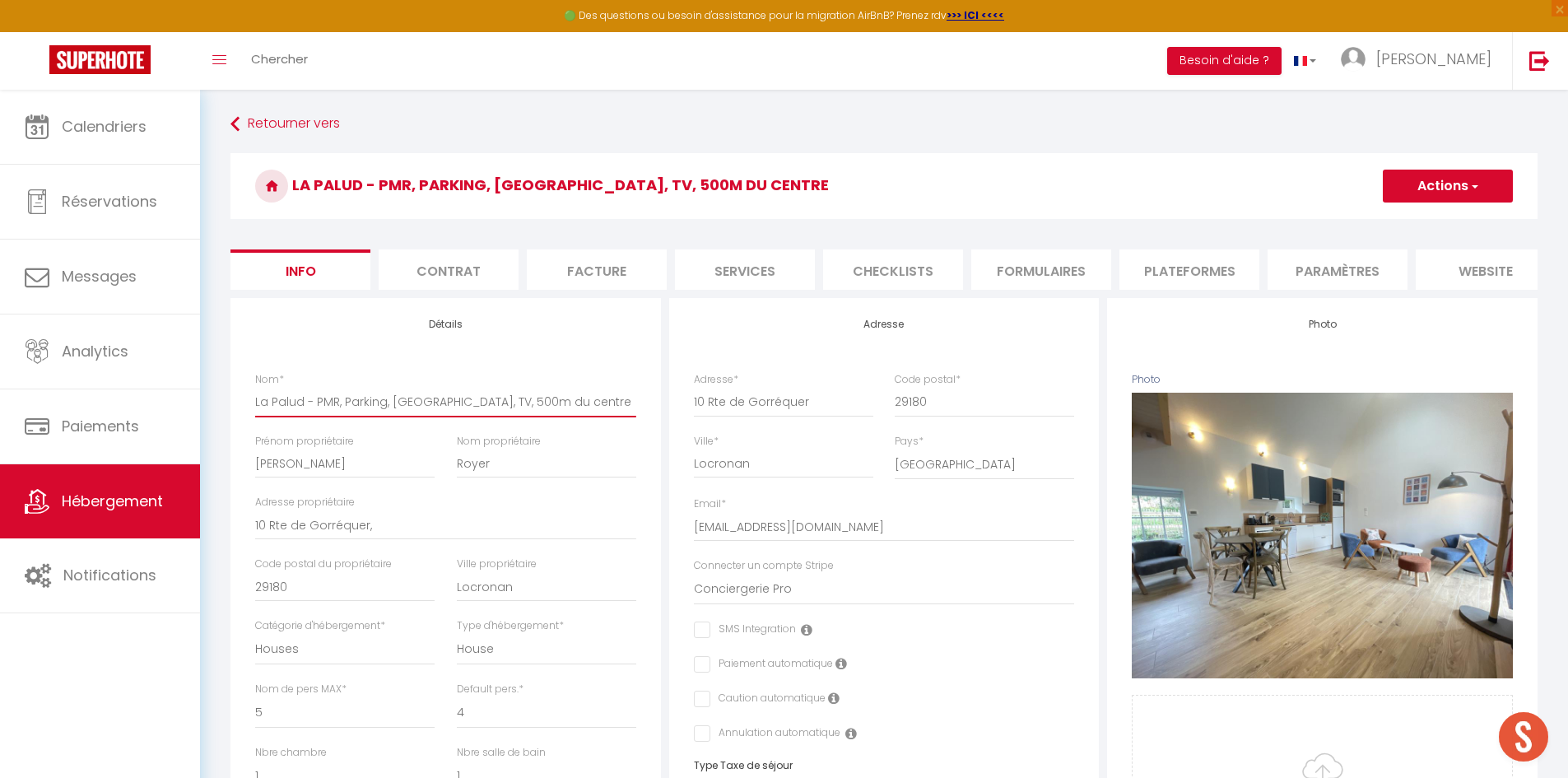
click at [536, 402] on input "La Palud - PMR, Parking, Wifi, TV, 500m du centre" at bounding box center [446, 402] width 381 height 30
type input "La Palud - PMR, Parking, Wifi, TV, 500m du centr"
checkbox input "false"
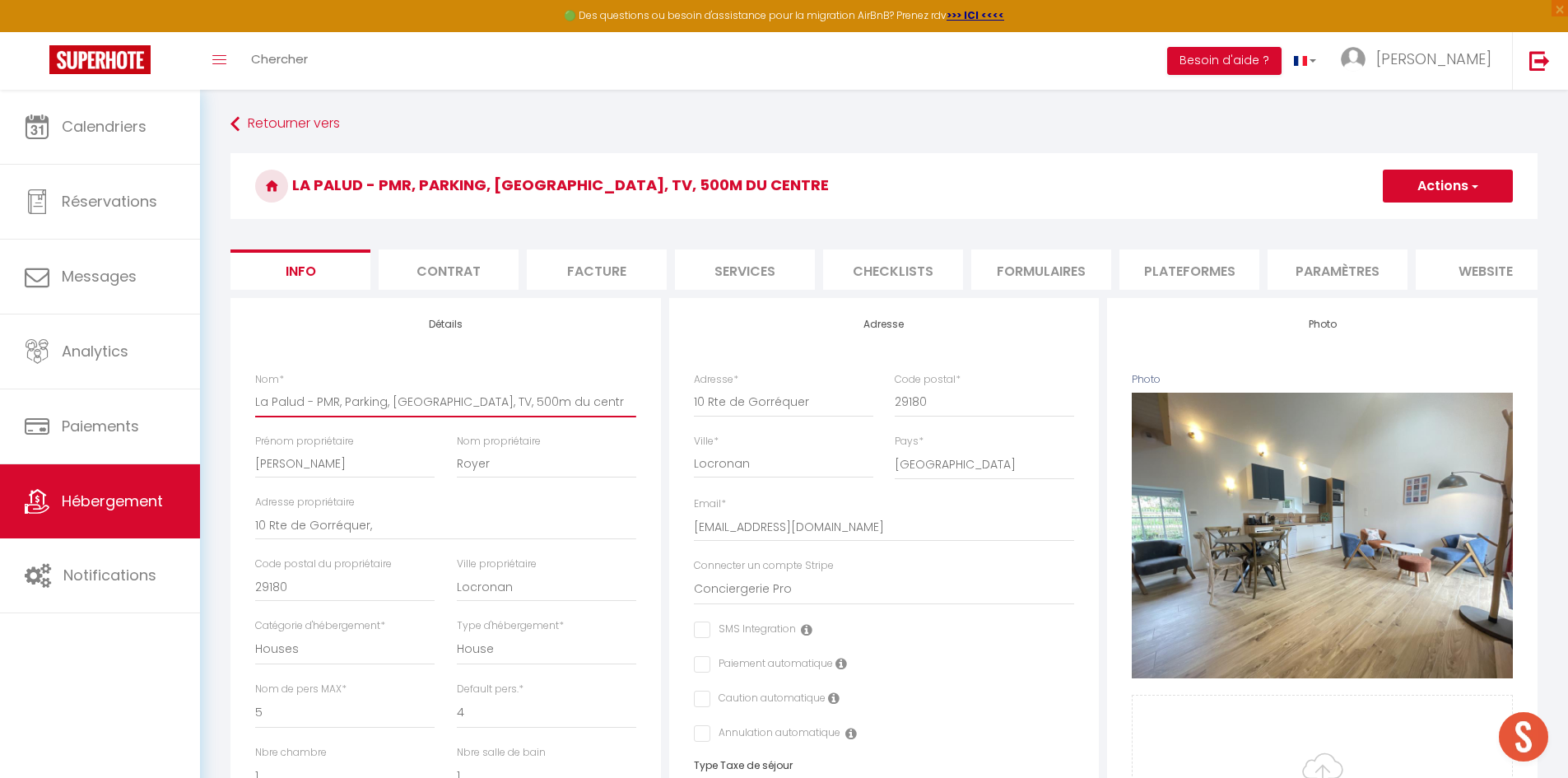
checkbox input "false"
type input "La Palud - PMR, Parking, Wifi, TV, 500m du cen"
checkbox input "false"
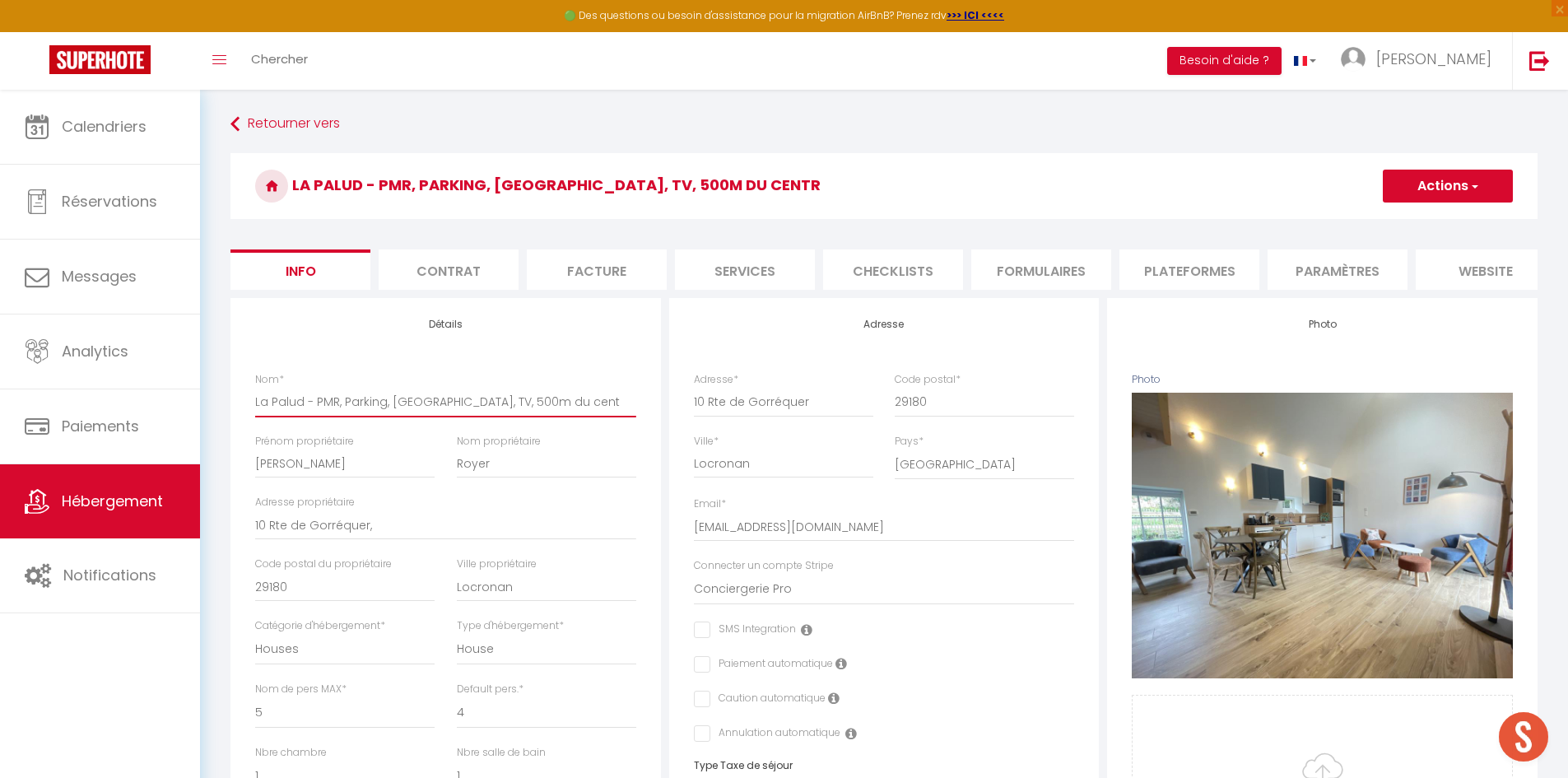
checkbox input "false"
type input "La Palud - PMR, Parking, Wifi, TV, 500m du c"
checkbox input "false"
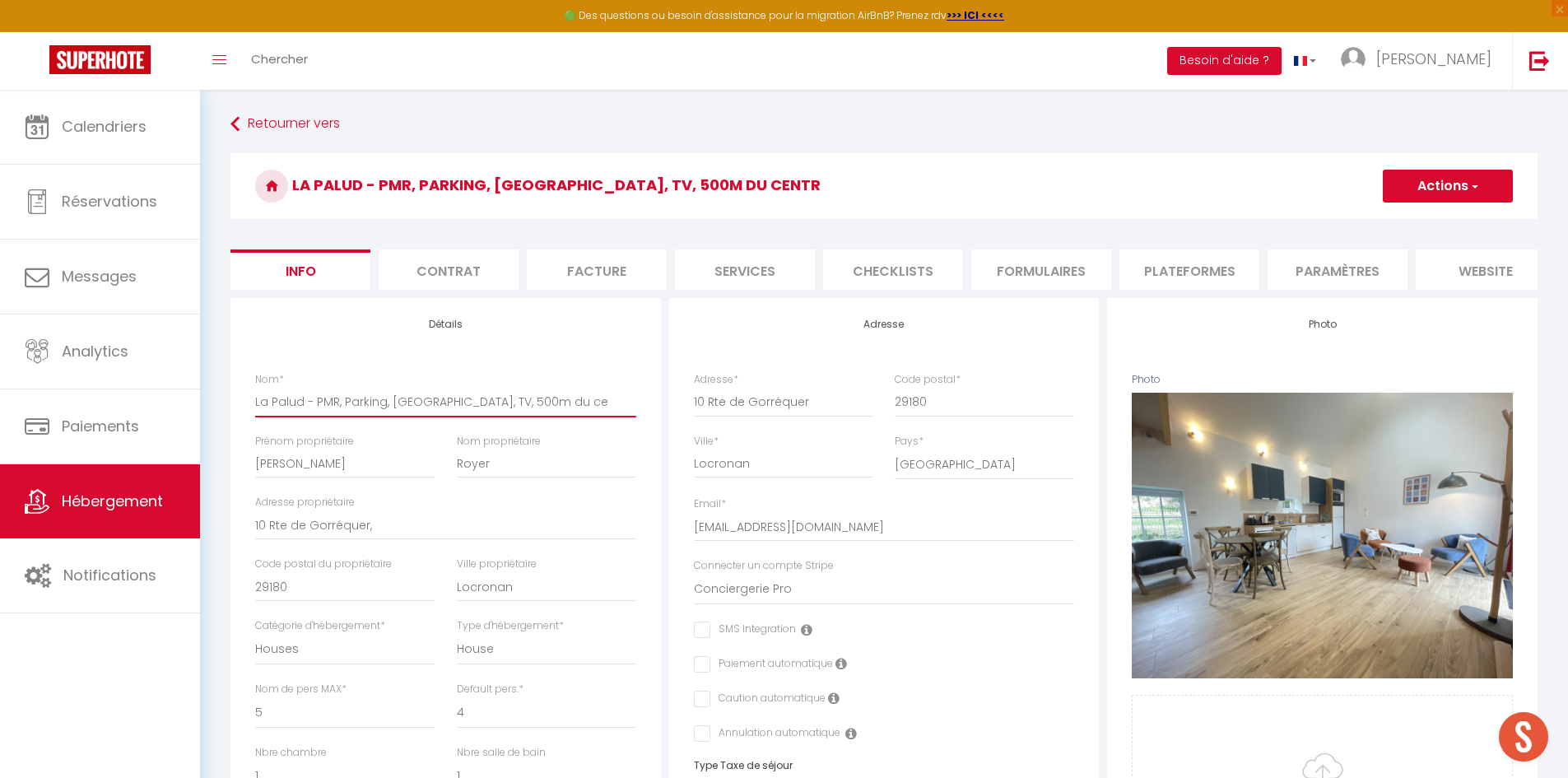
checkbox input "false"
type input "La Palud - PMR, Parking, Wifi, TV, 500m du"
checkbox input "false"
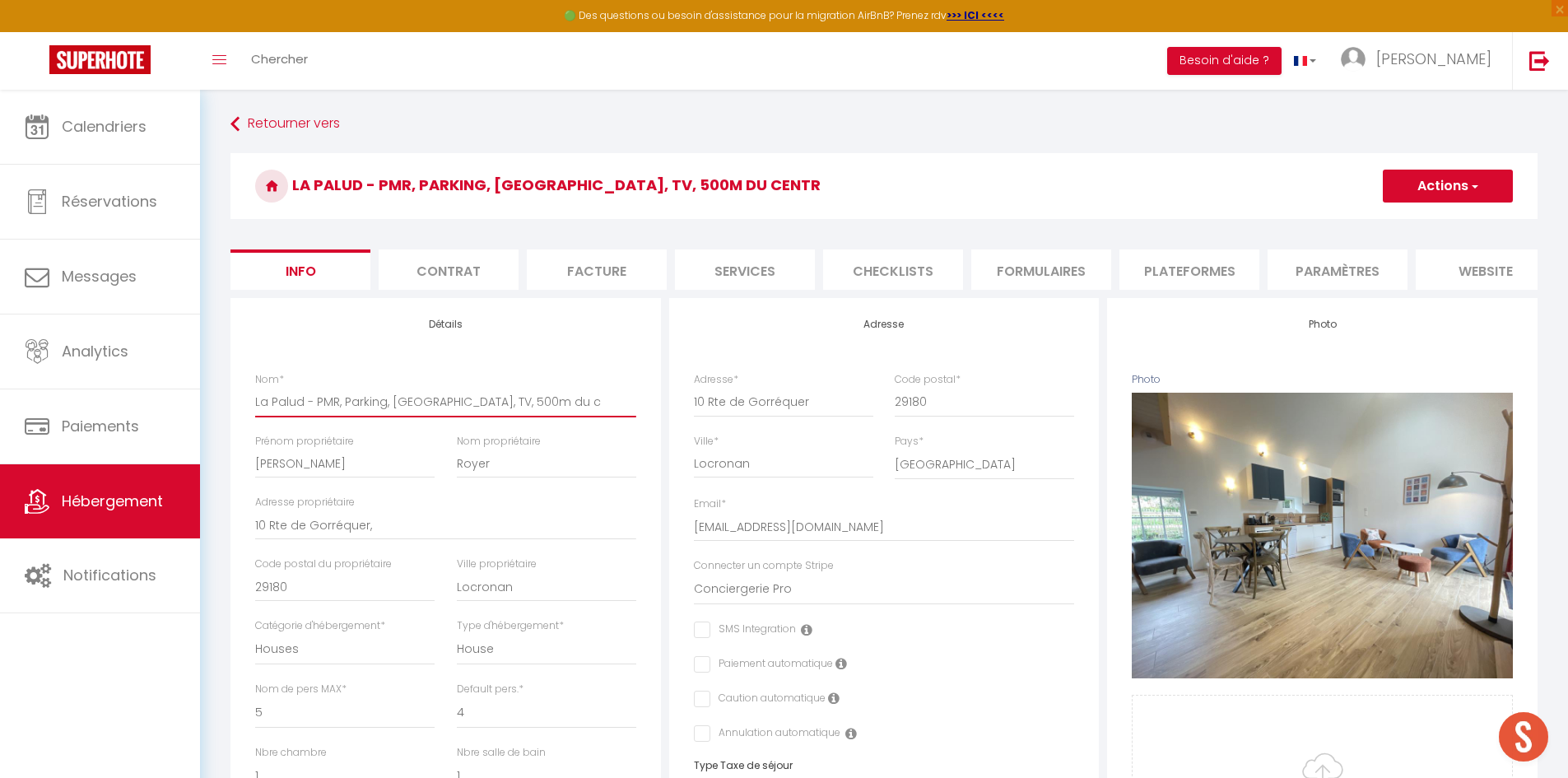
checkbox input "false"
type input "La Palud - PMR, Parking, Wifi, TV, 500m d"
checkbox input "false"
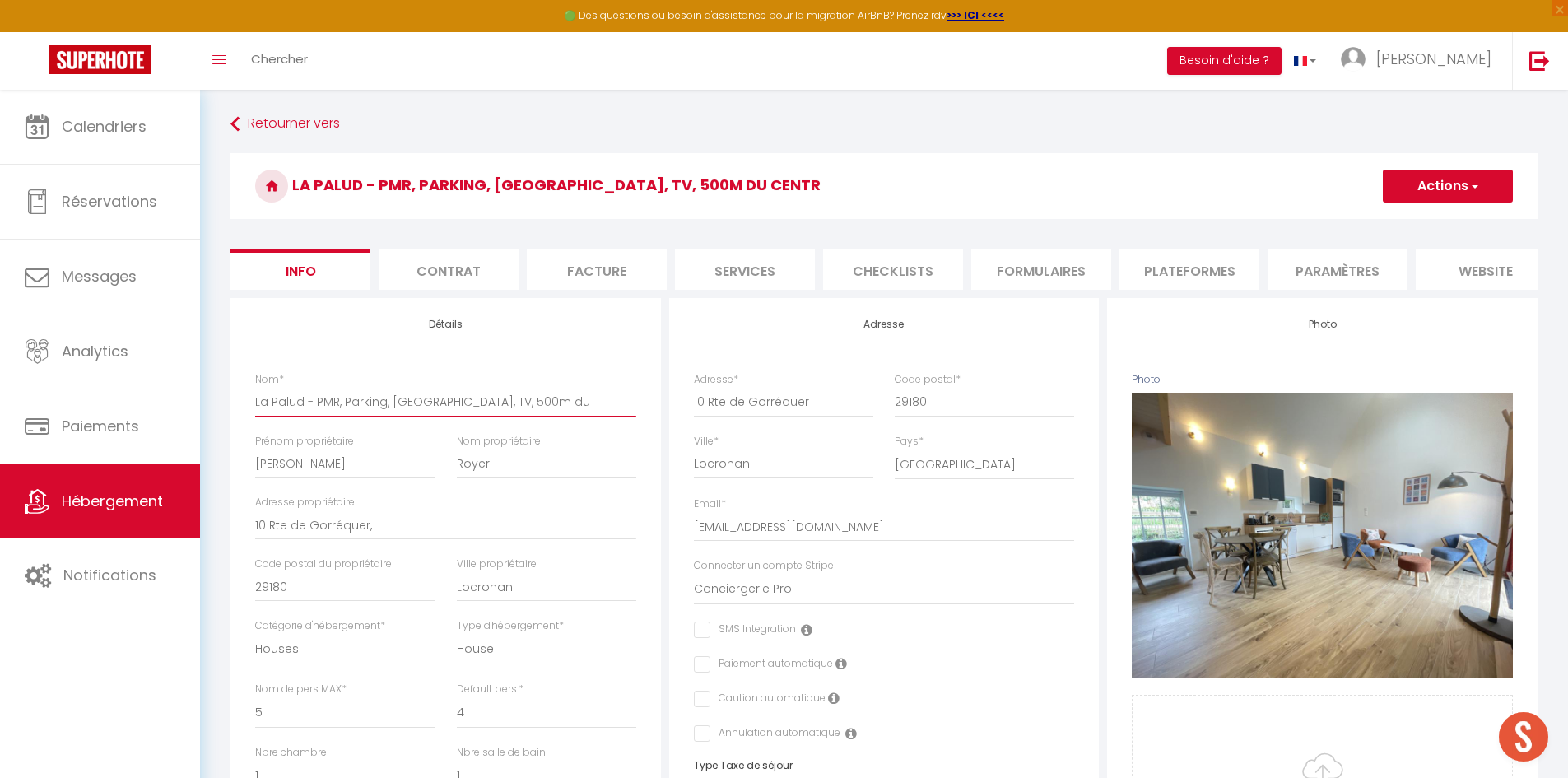
checkbox input "false"
type input "La Palud - PMR, Parking, Wifi, TV, 500"
checkbox input "false"
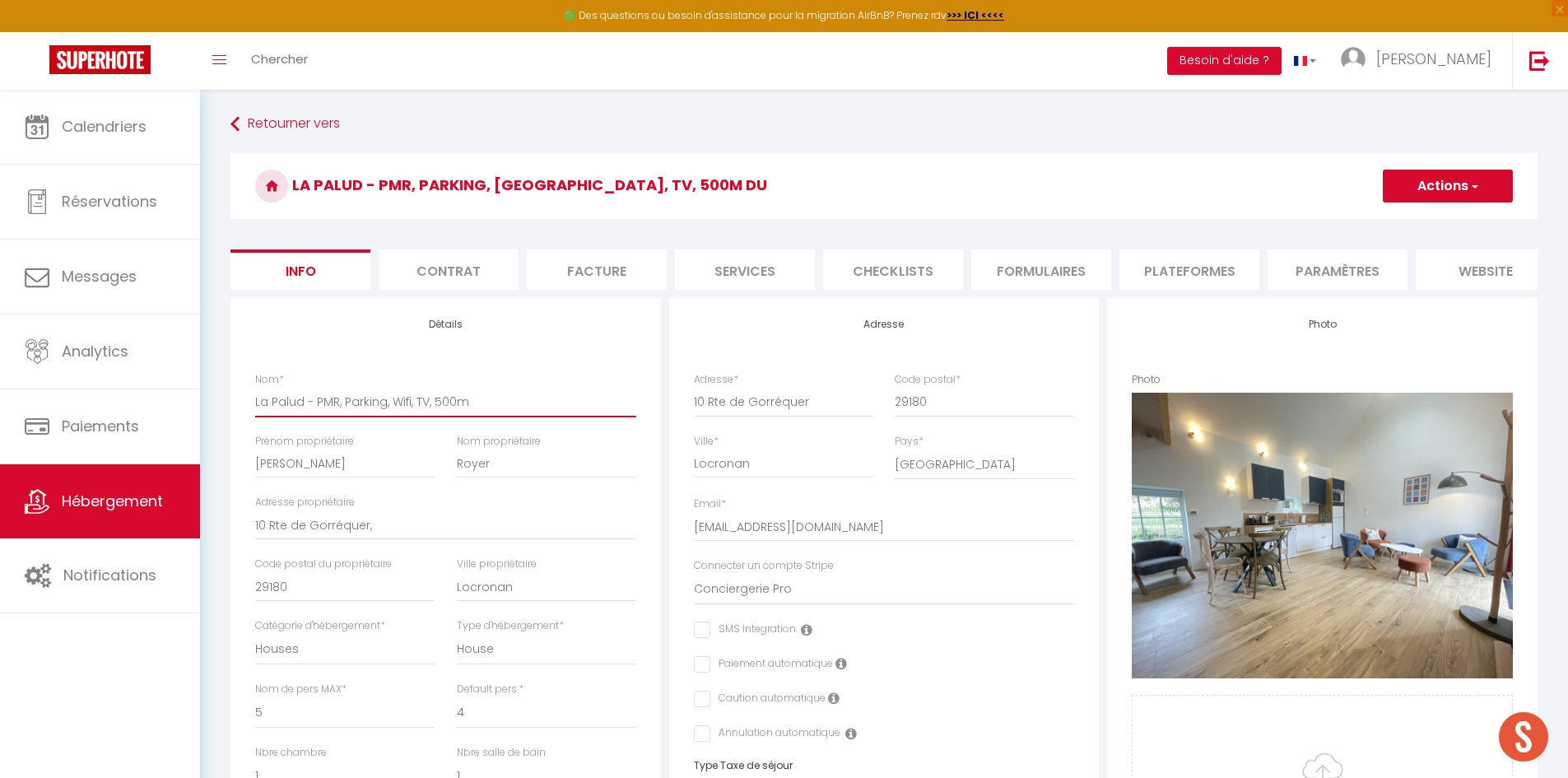
checkbox input "false"
type input "La Palud - PMR, Parking, Wifi, TV, 5"
checkbox input "false"
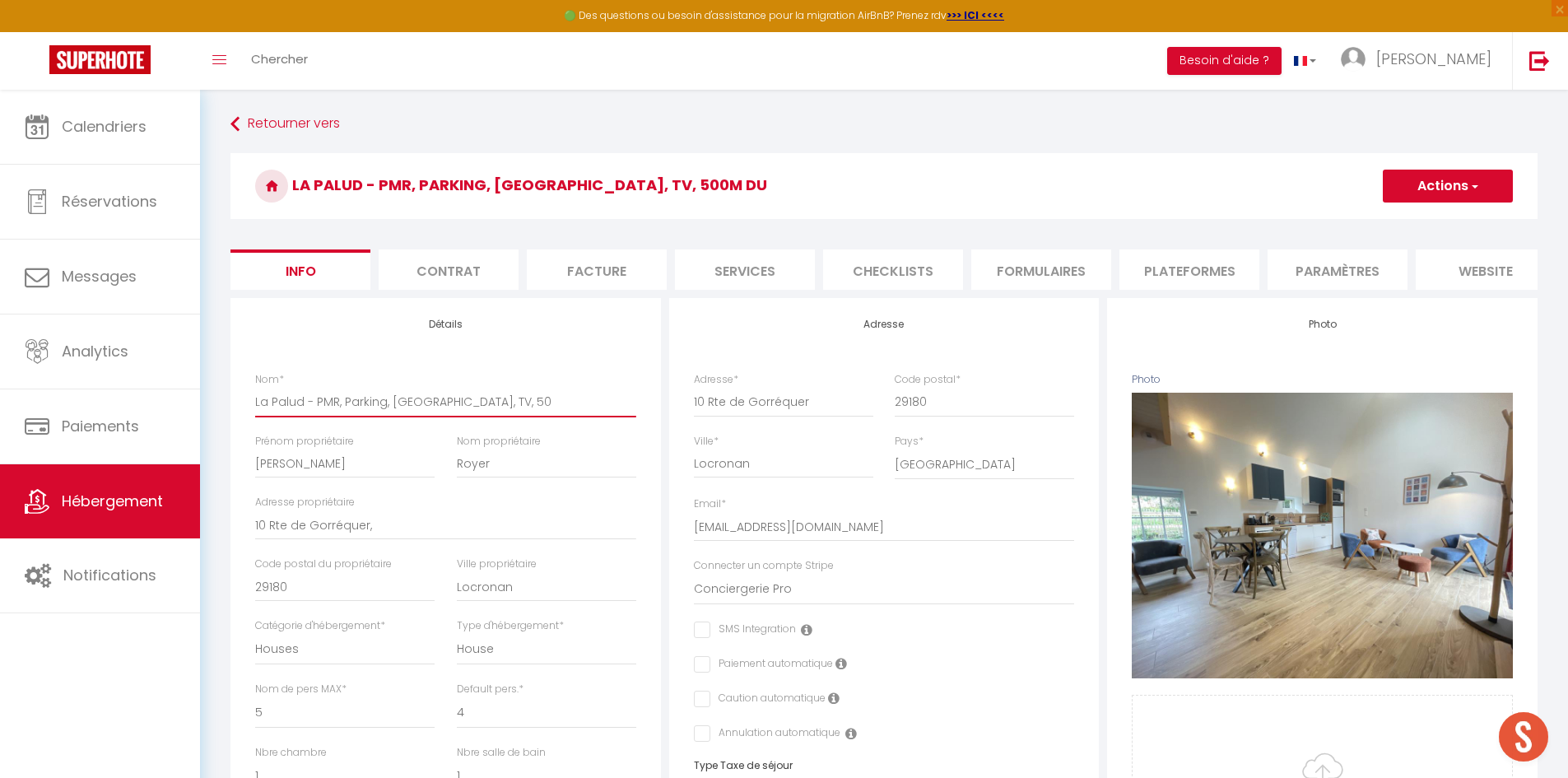
checkbox input "false"
type input "La Palud - PMR, Parking, Wifi, TV,"
checkbox input "false"
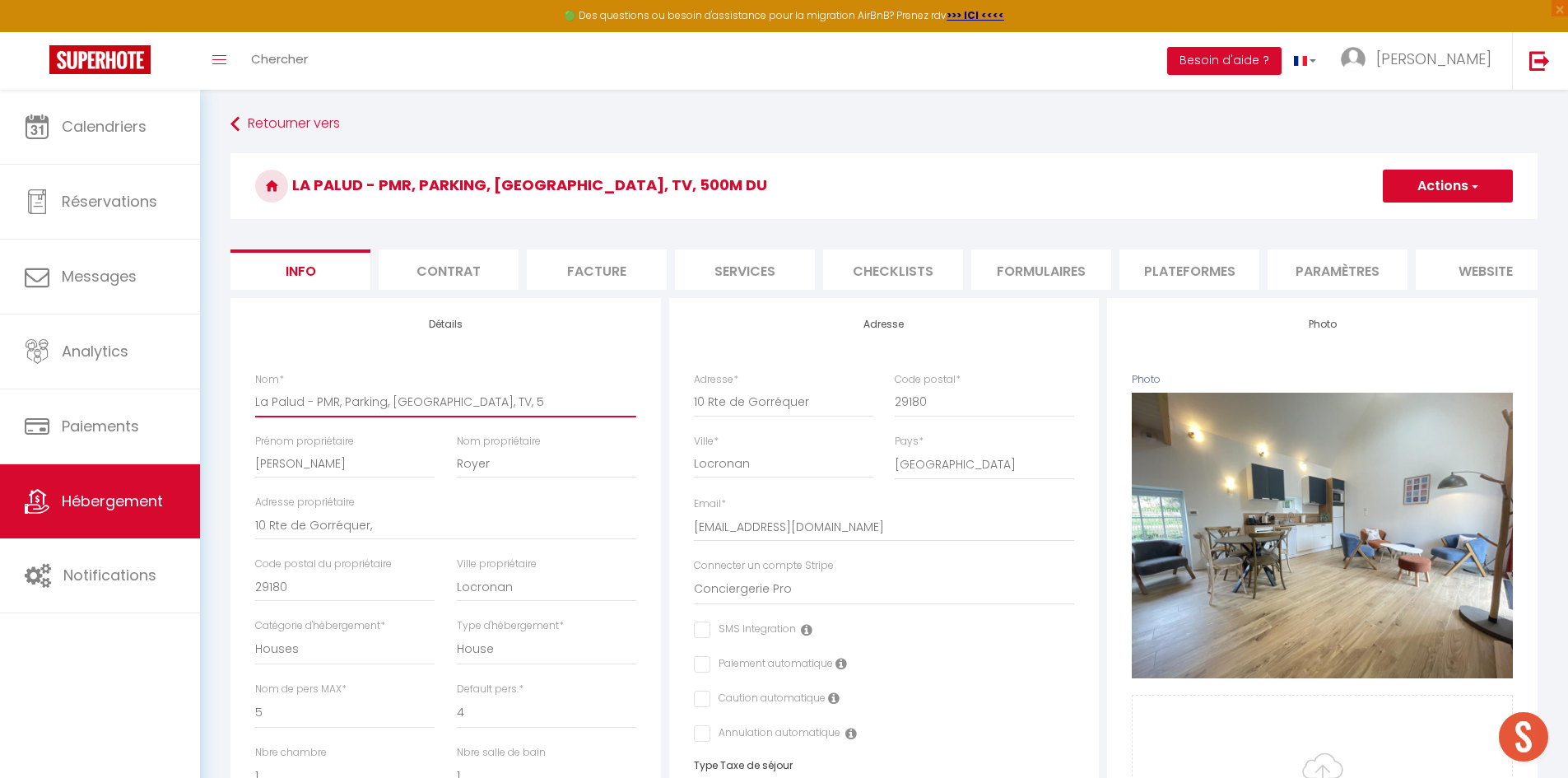
checkbox input "false"
type input "La Palud - PMR, Parking, Wifi, TV"
checkbox input "false"
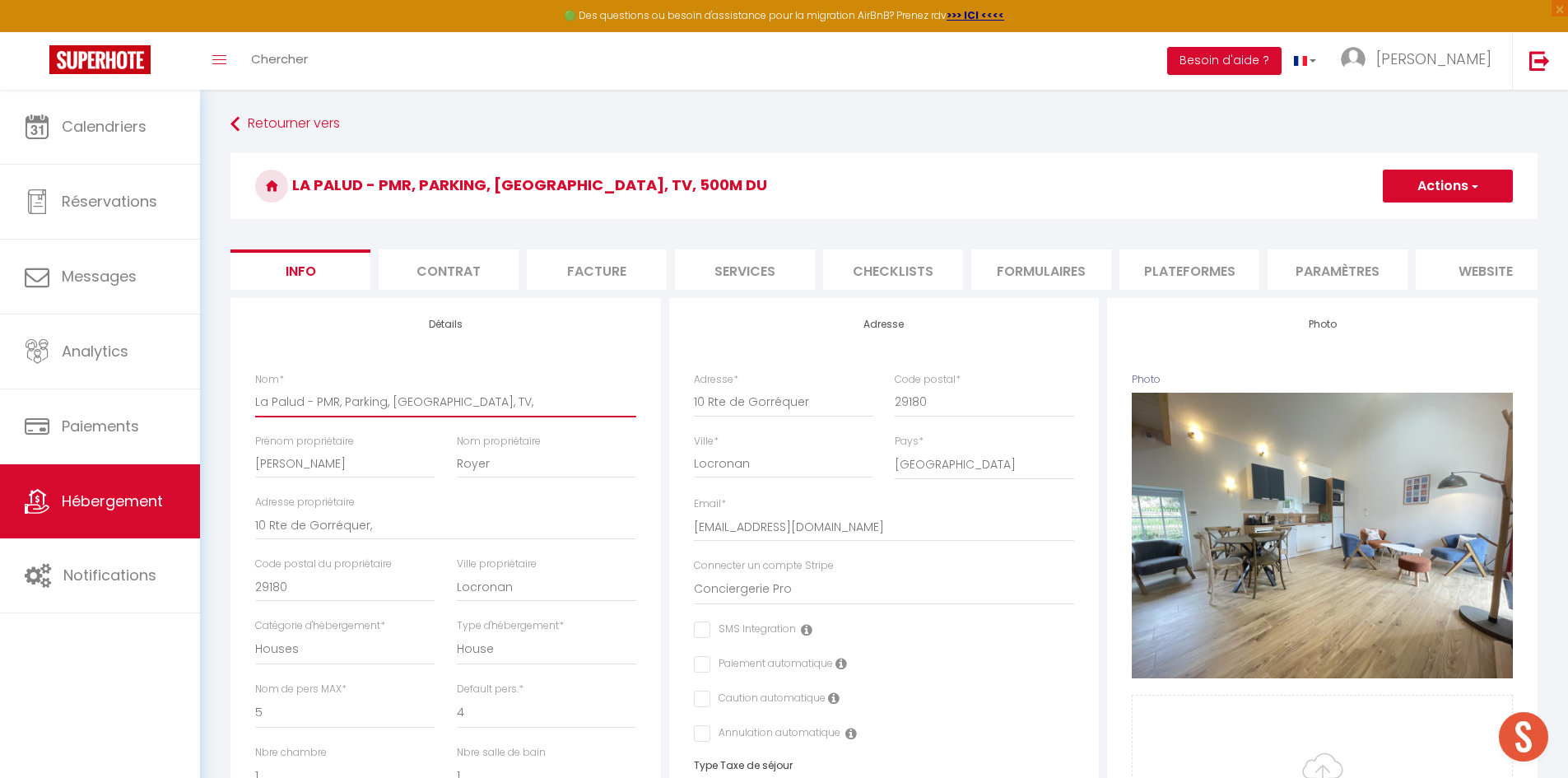
checkbox input "false"
type input "La Palud - PMR, Parking, Wifi,"
checkbox input "false"
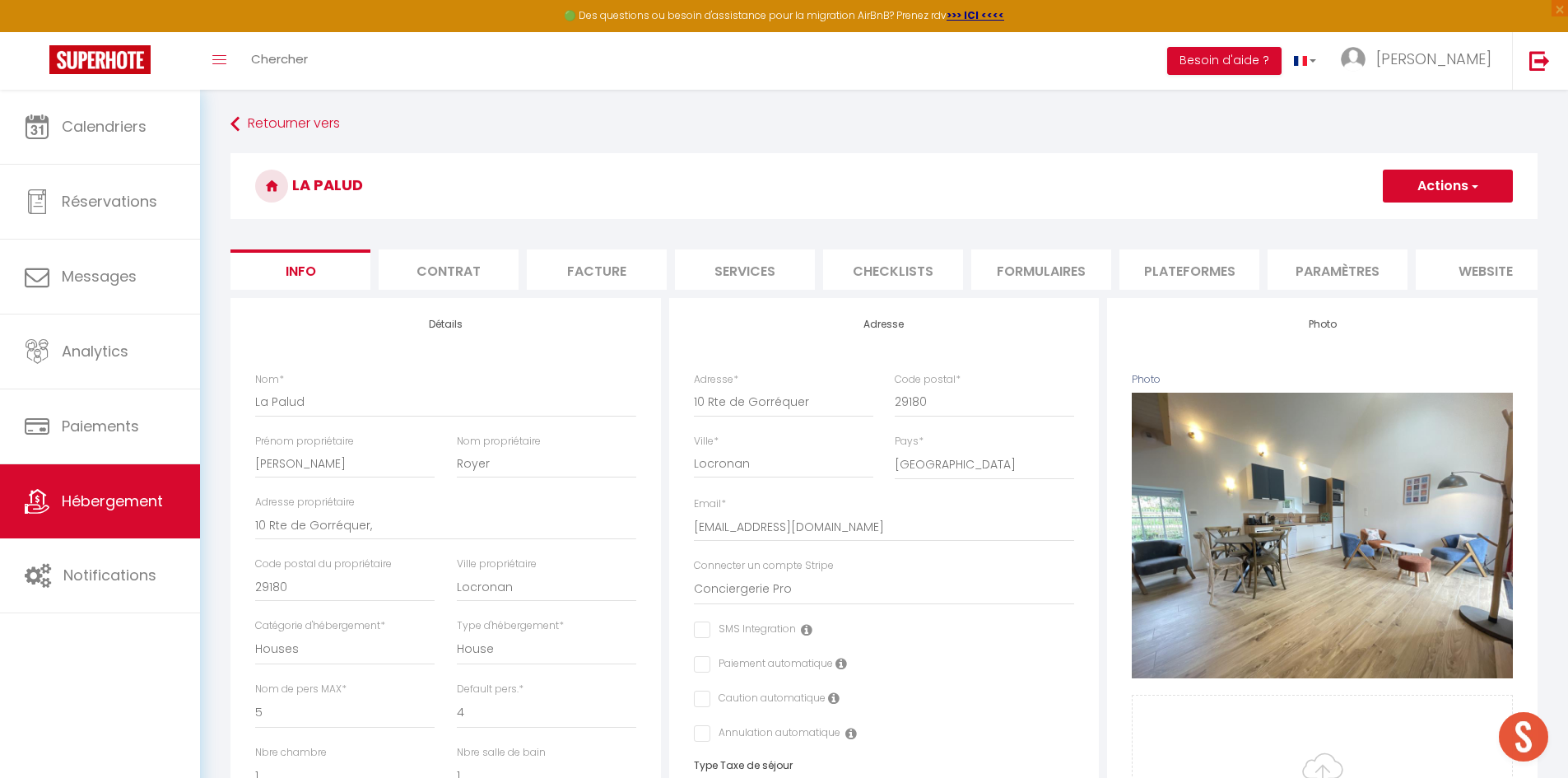
click at [1463, 171] on button "Actions" at bounding box center [1448, 185] width 130 height 33
click at [1405, 227] on input "Enregistrer" at bounding box center [1383, 222] width 61 height 17
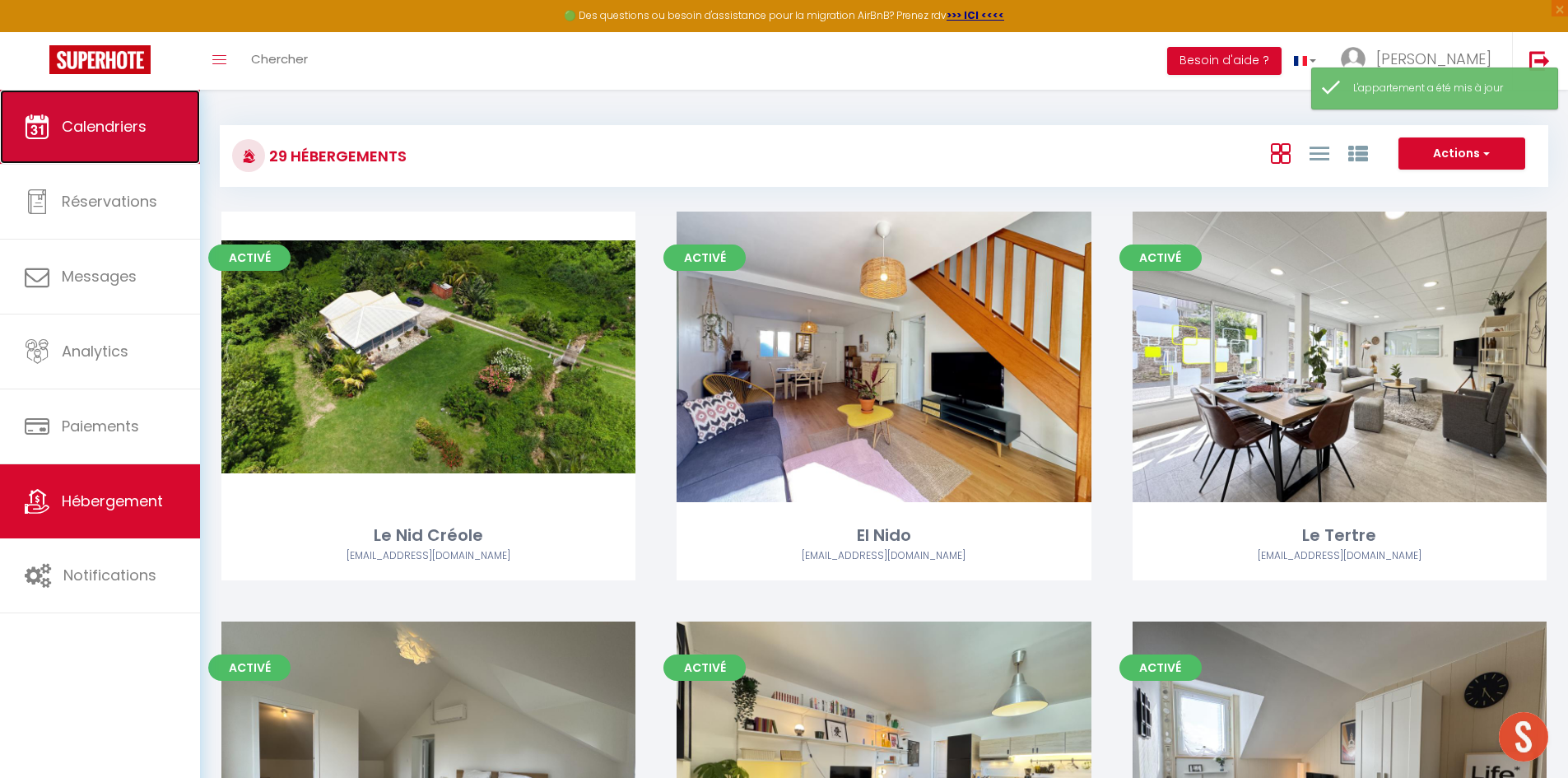
click at [136, 162] on link "Calendriers" at bounding box center [100, 127] width 200 height 74
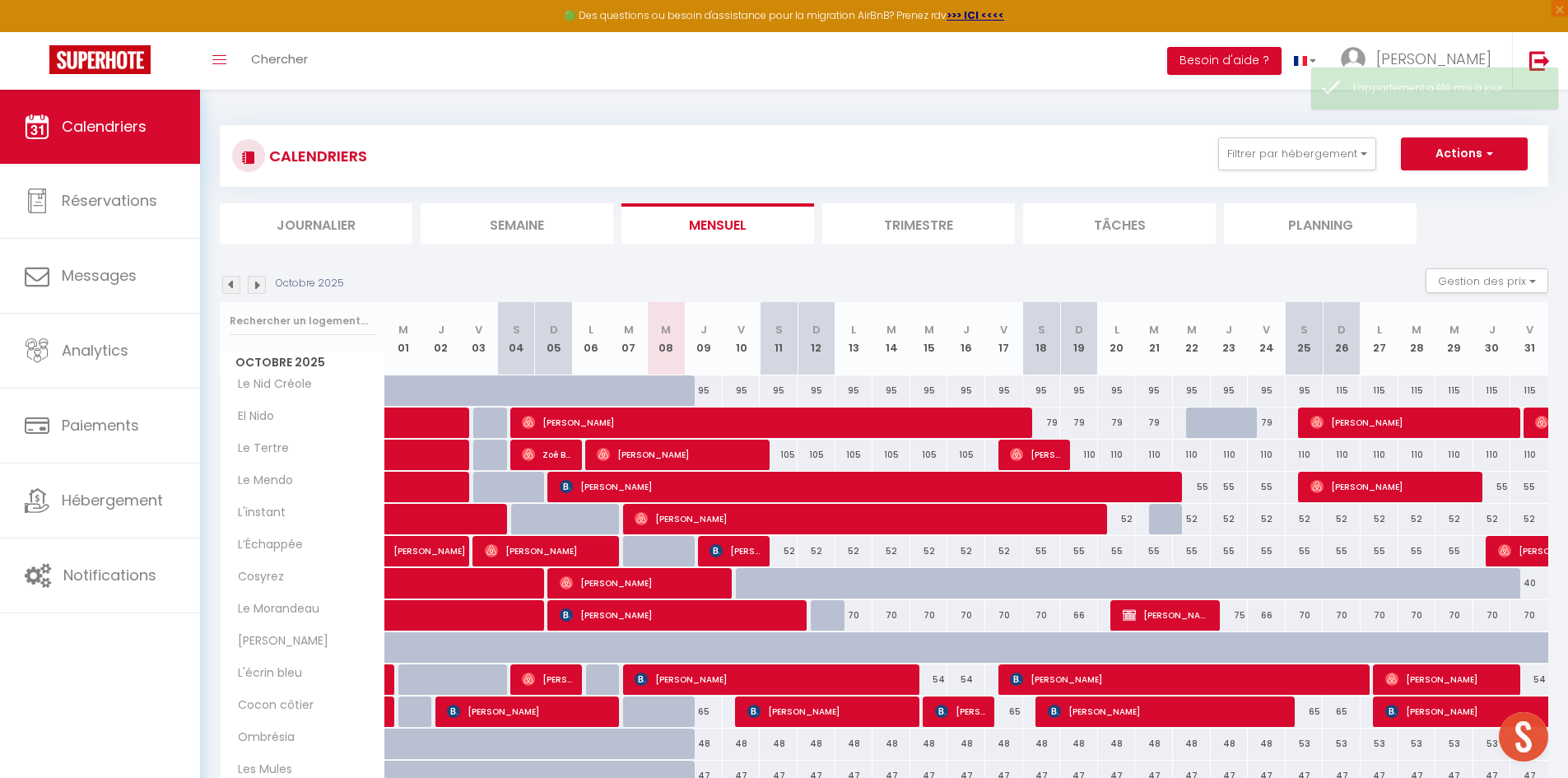
scroll to position [348, 0]
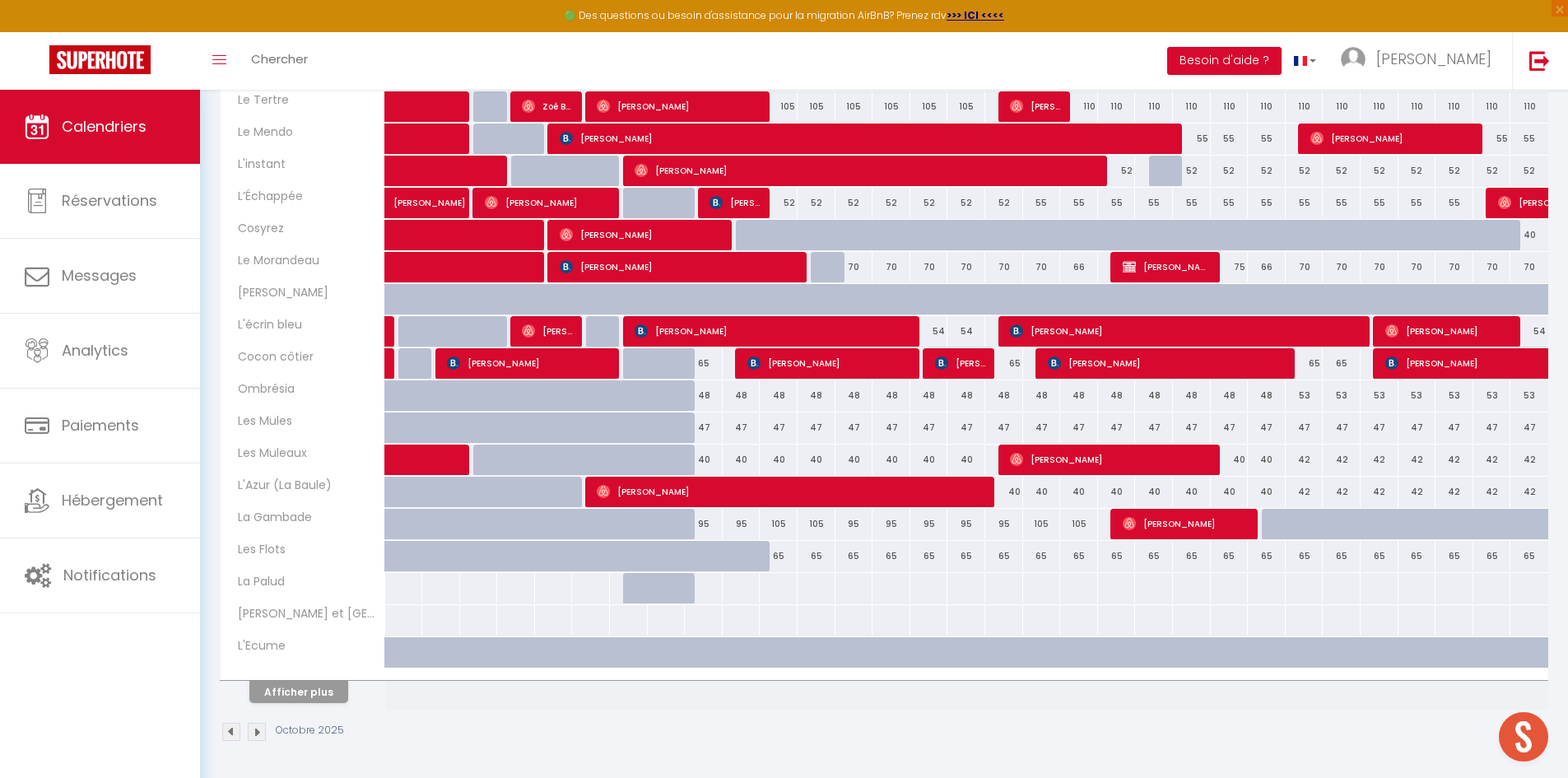
click at [706, 590] on div at bounding box center [703, 588] width 39 height 31
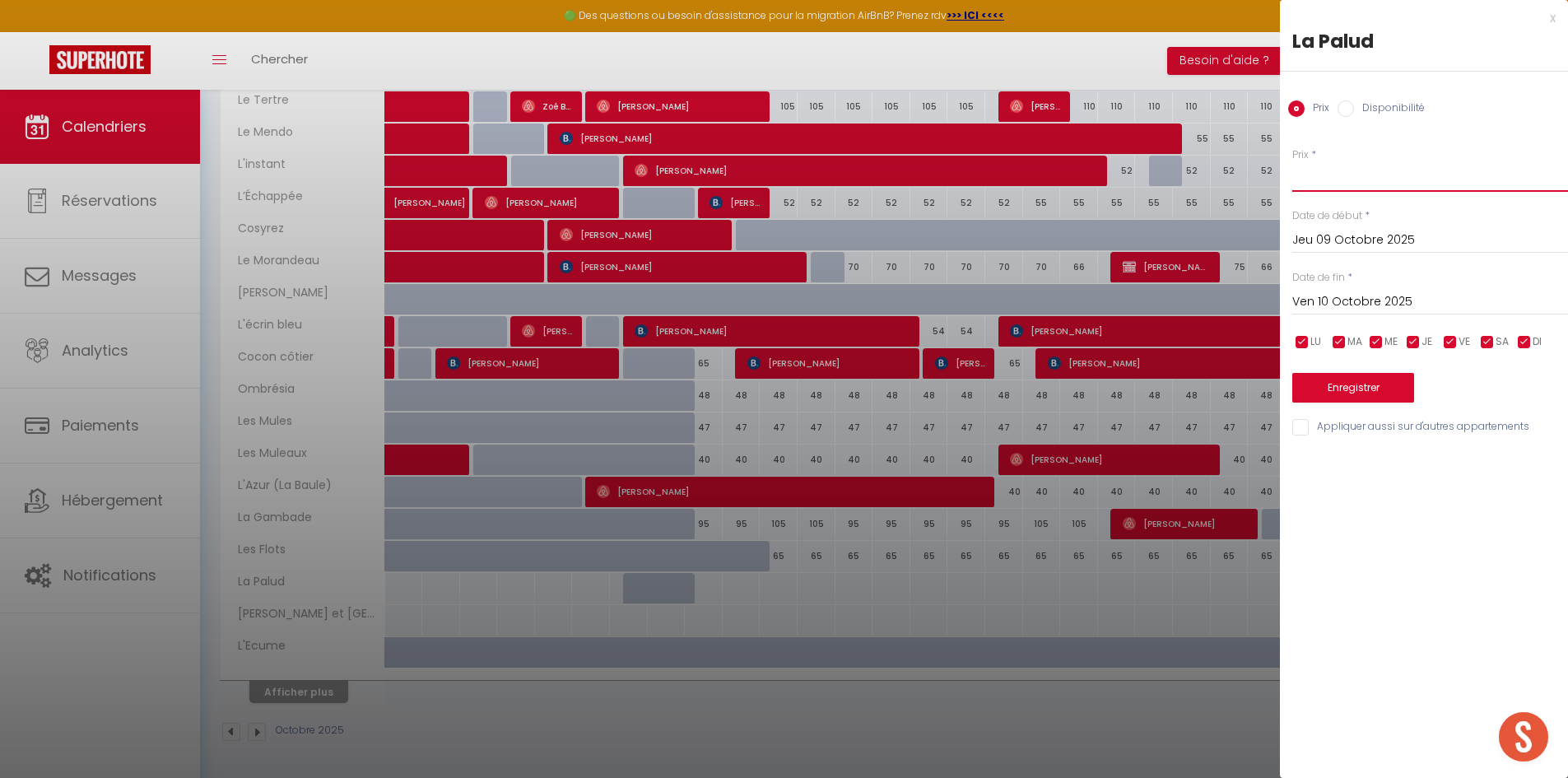
click at [1339, 174] on input "Prix" at bounding box center [1430, 177] width 276 height 30
click at [1378, 308] on input "Ven 10 Octobre 2025" at bounding box center [1430, 302] width 276 height 21
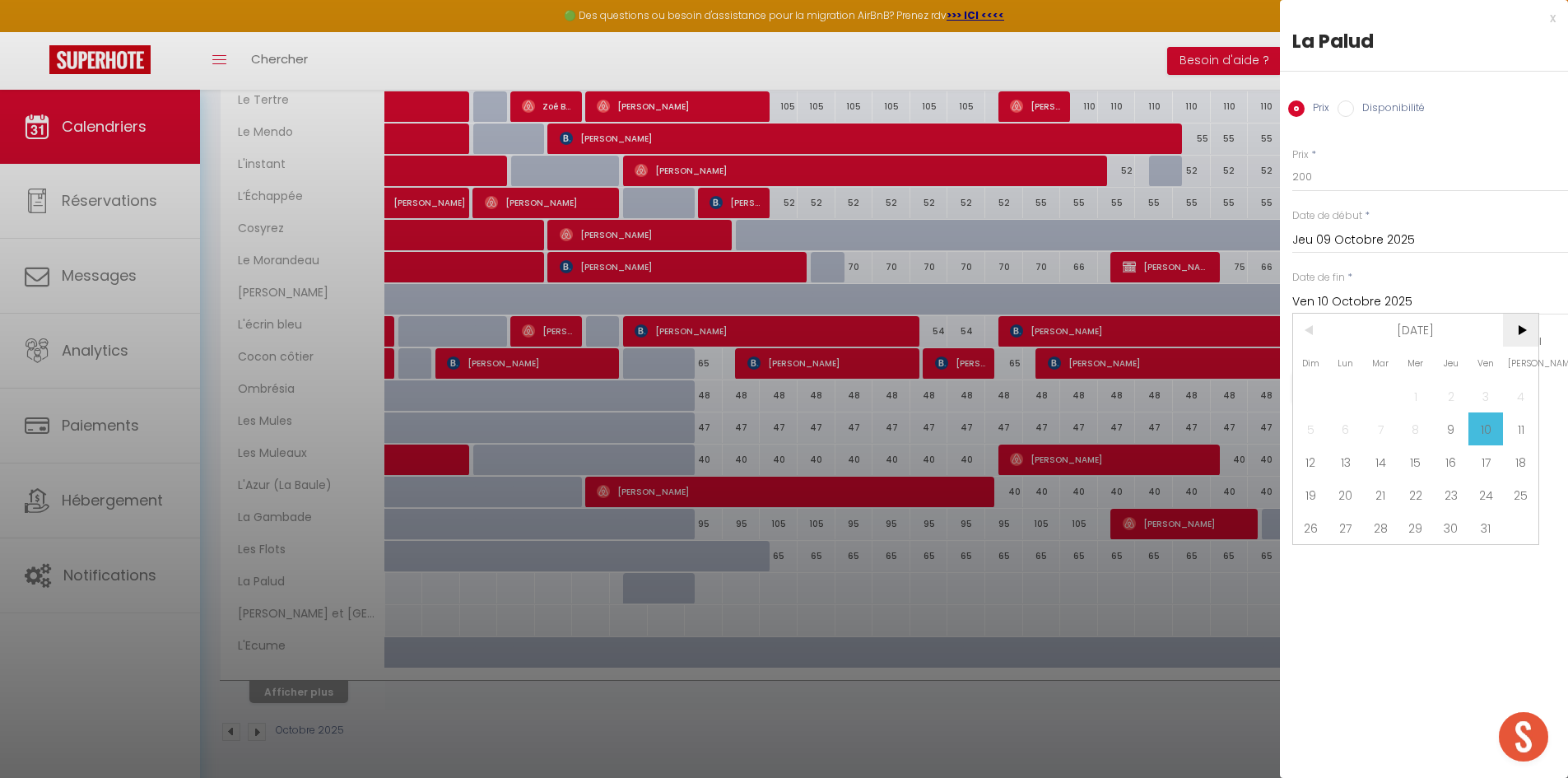
click at [1515, 327] on span ">" at bounding box center [1521, 330] width 35 height 33
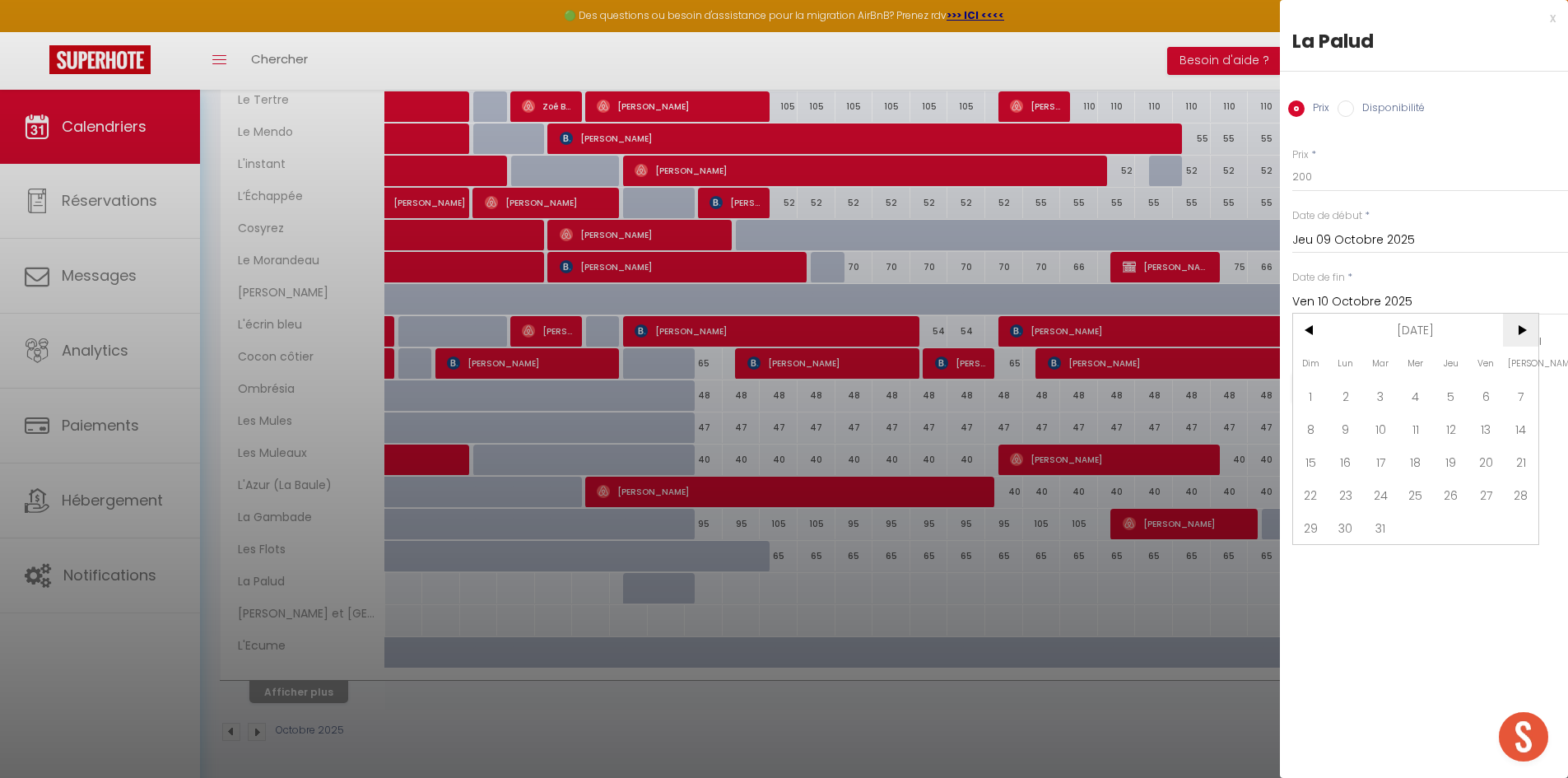
click at [1515, 327] on span ">" at bounding box center [1521, 330] width 35 height 33
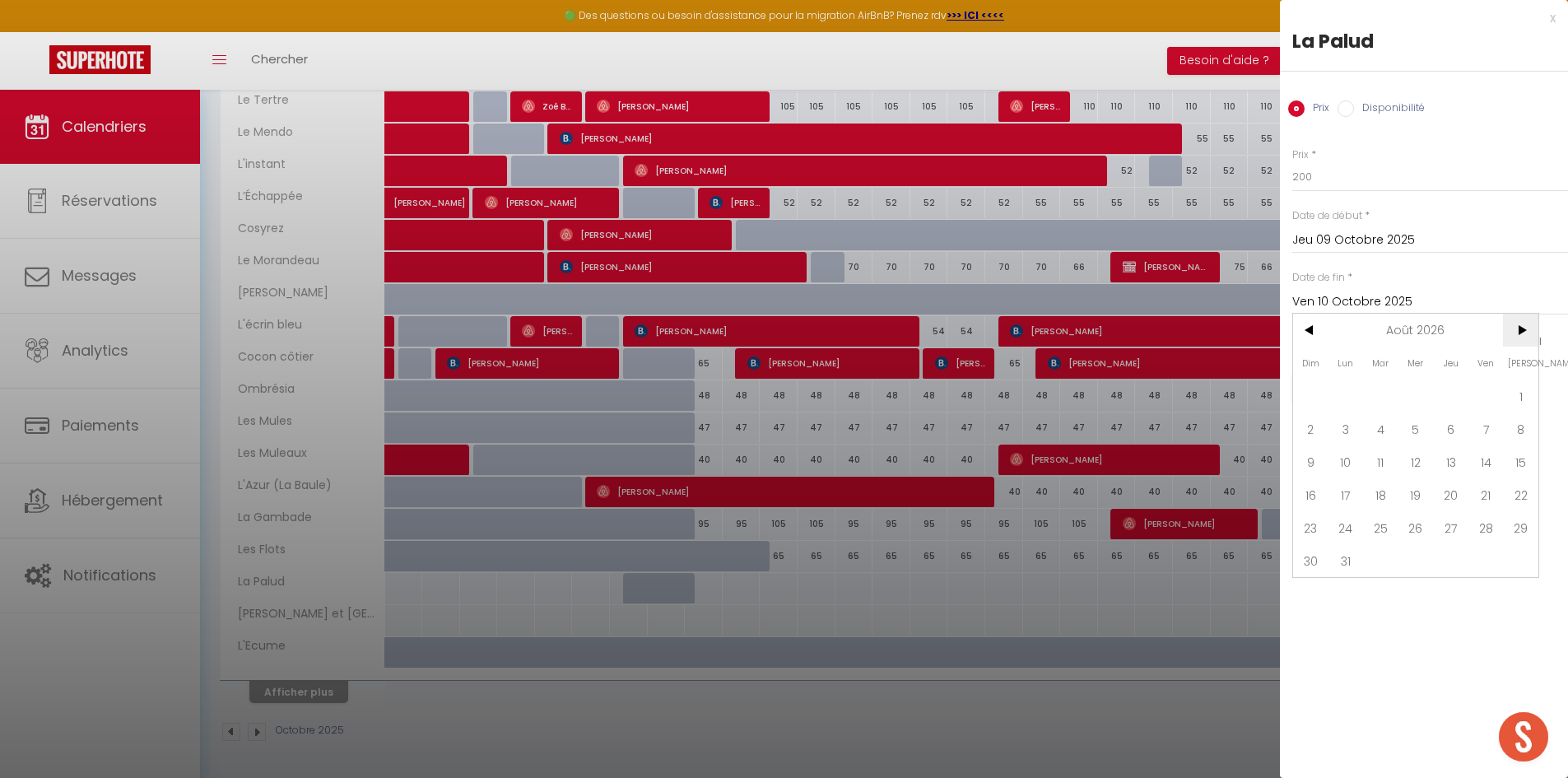
click at [1515, 327] on span ">" at bounding box center [1521, 330] width 35 height 33
click at [1424, 521] on span "30" at bounding box center [1416, 527] width 35 height 33
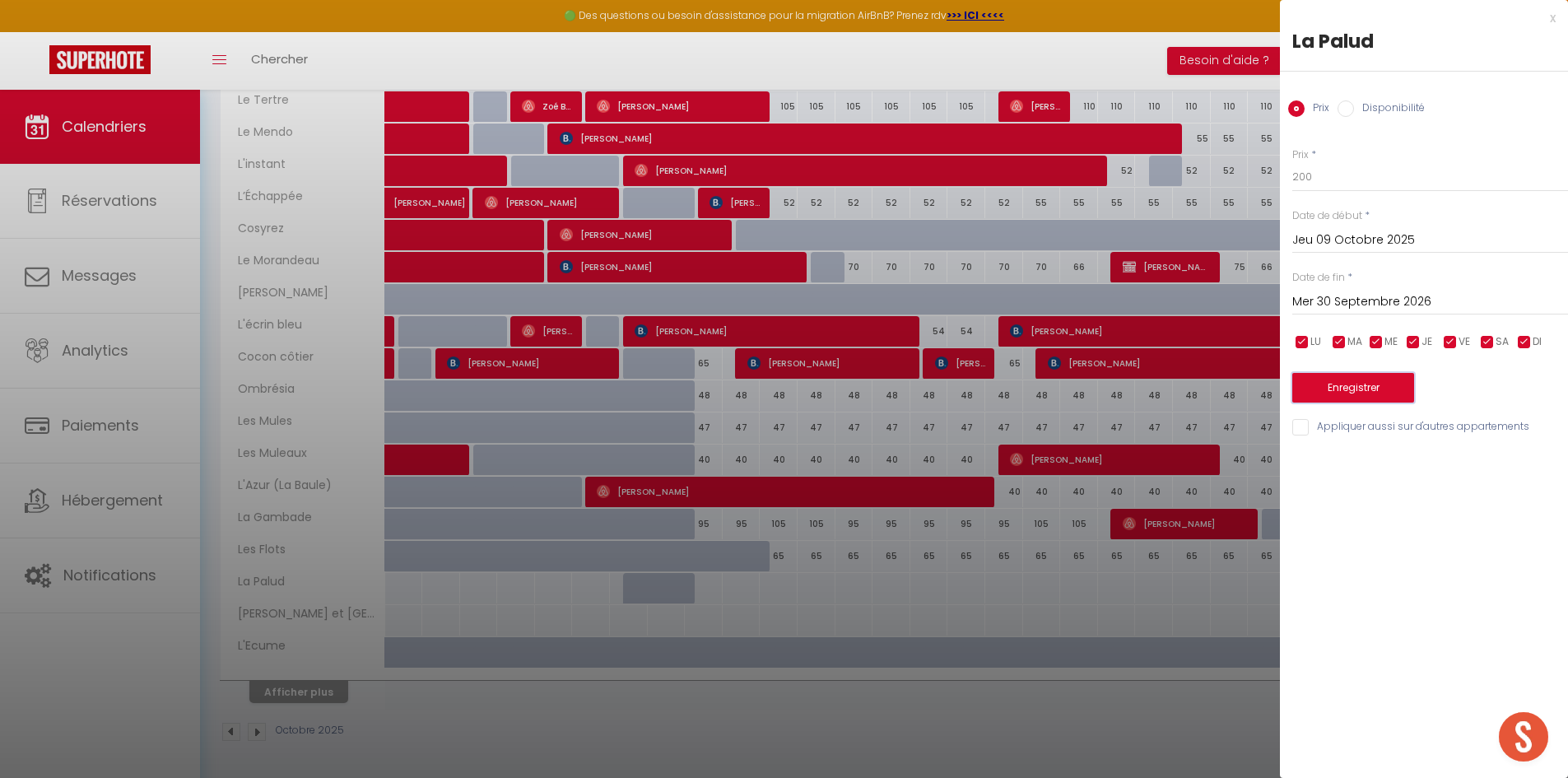
click at [1368, 394] on button "Enregistrer" at bounding box center [1353, 388] width 122 height 30
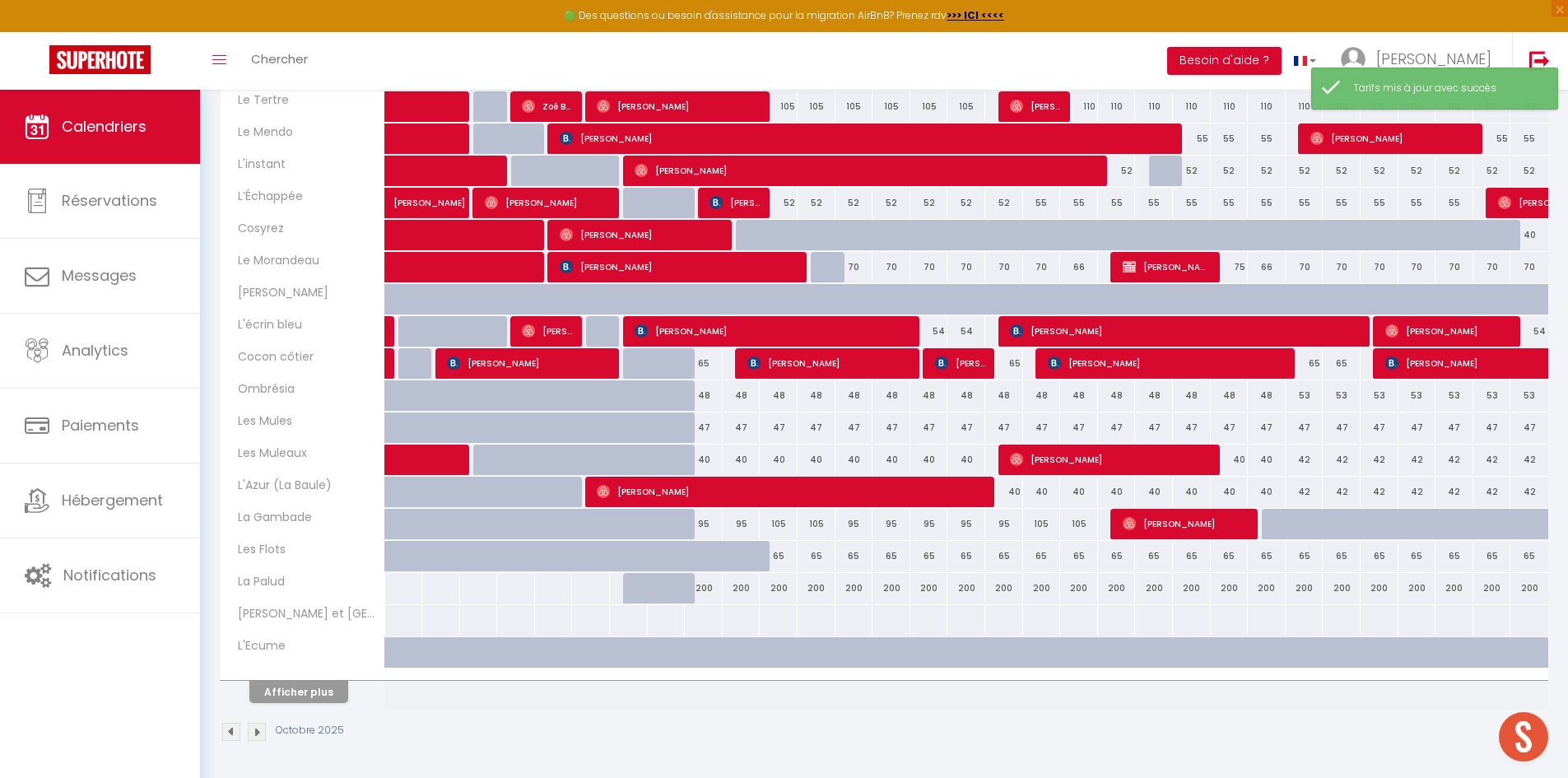
click at [704, 619] on div at bounding box center [703, 620] width 39 height 31
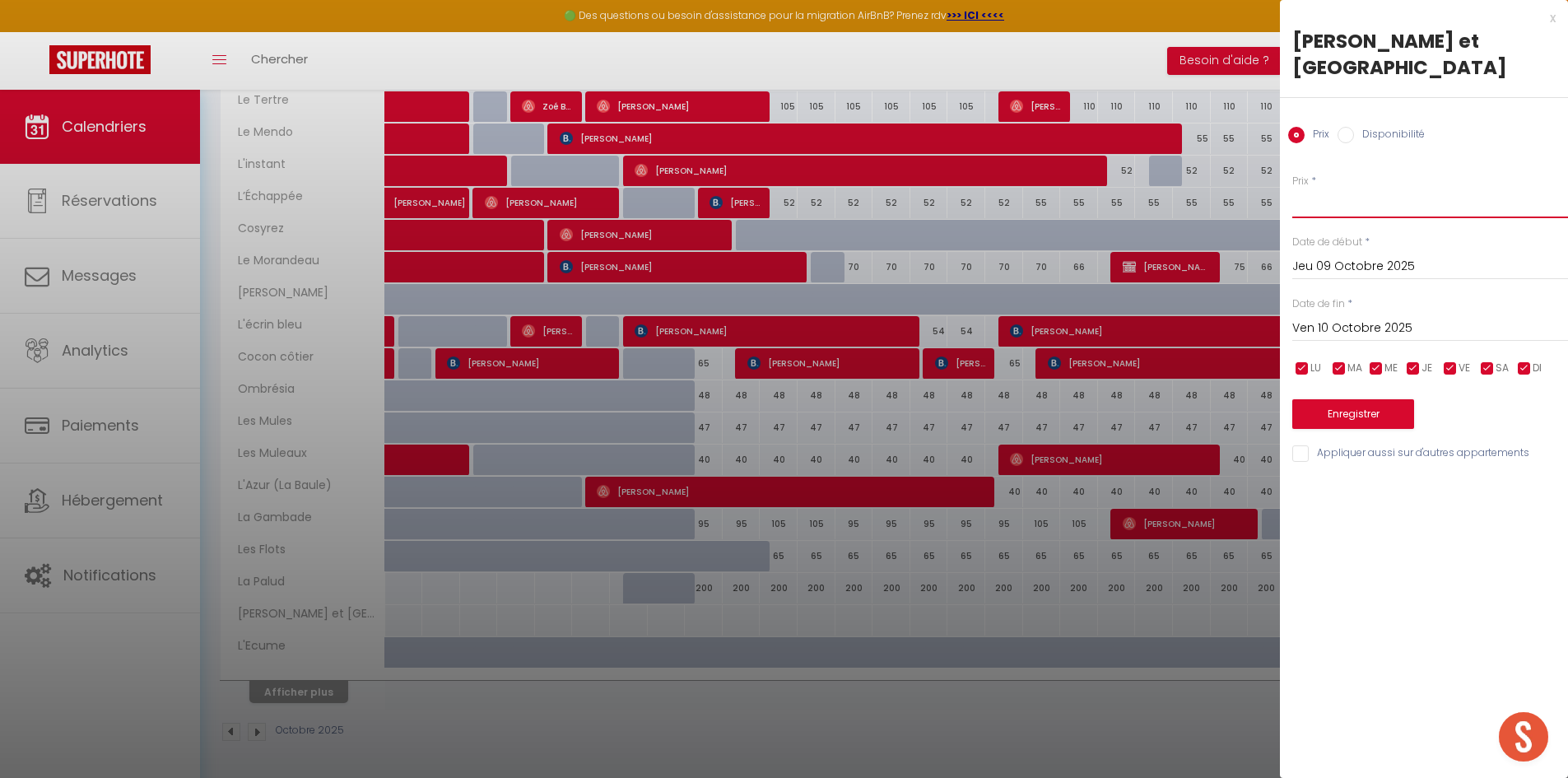
click at [1361, 188] on input "Prix" at bounding box center [1430, 203] width 276 height 30
click at [1390, 317] on input "Ven 10 Octobre 2025" at bounding box center [1430, 328] width 276 height 21
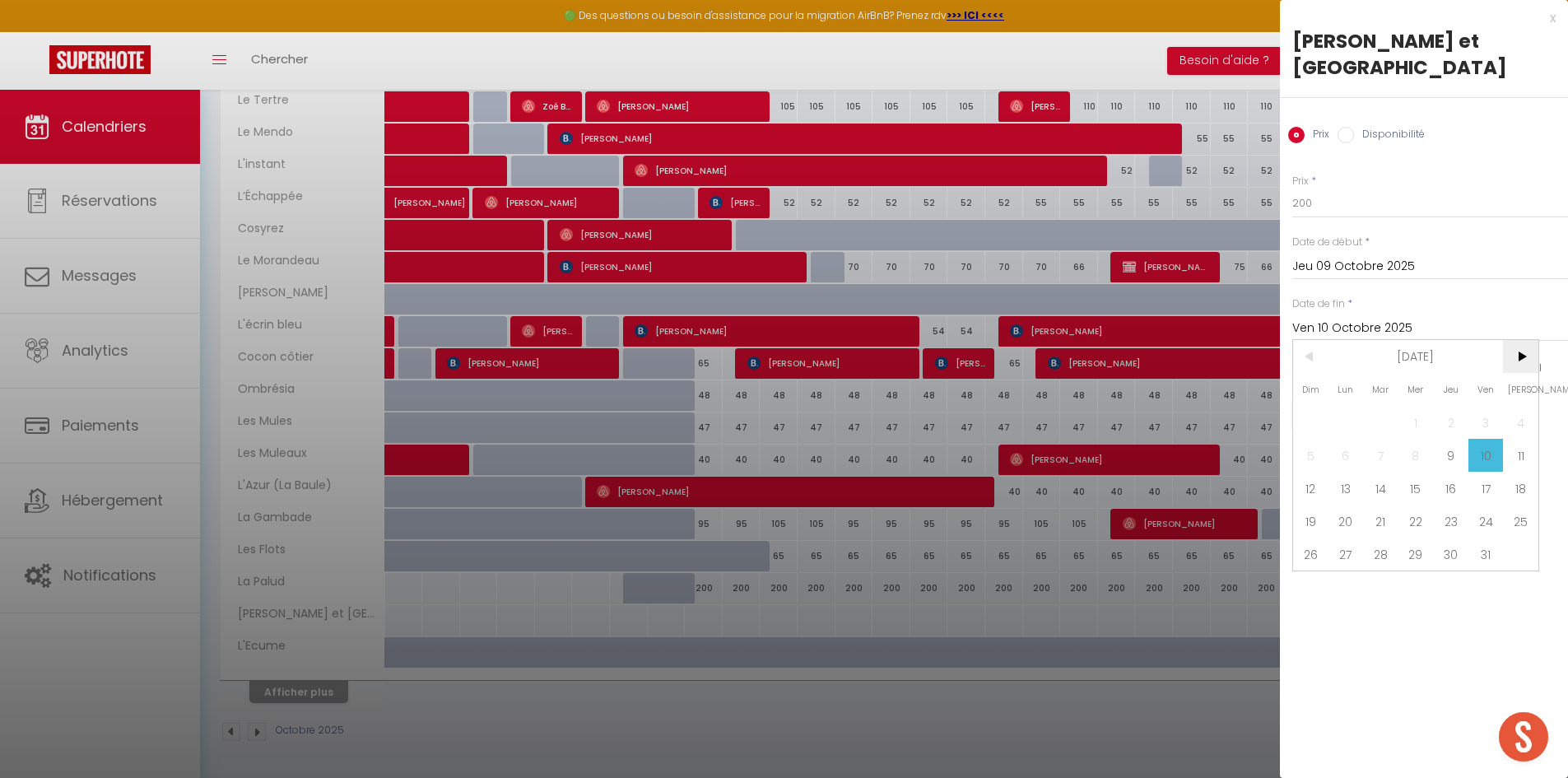
click at [1526, 341] on span ">" at bounding box center [1521, 356] width 35 height 33
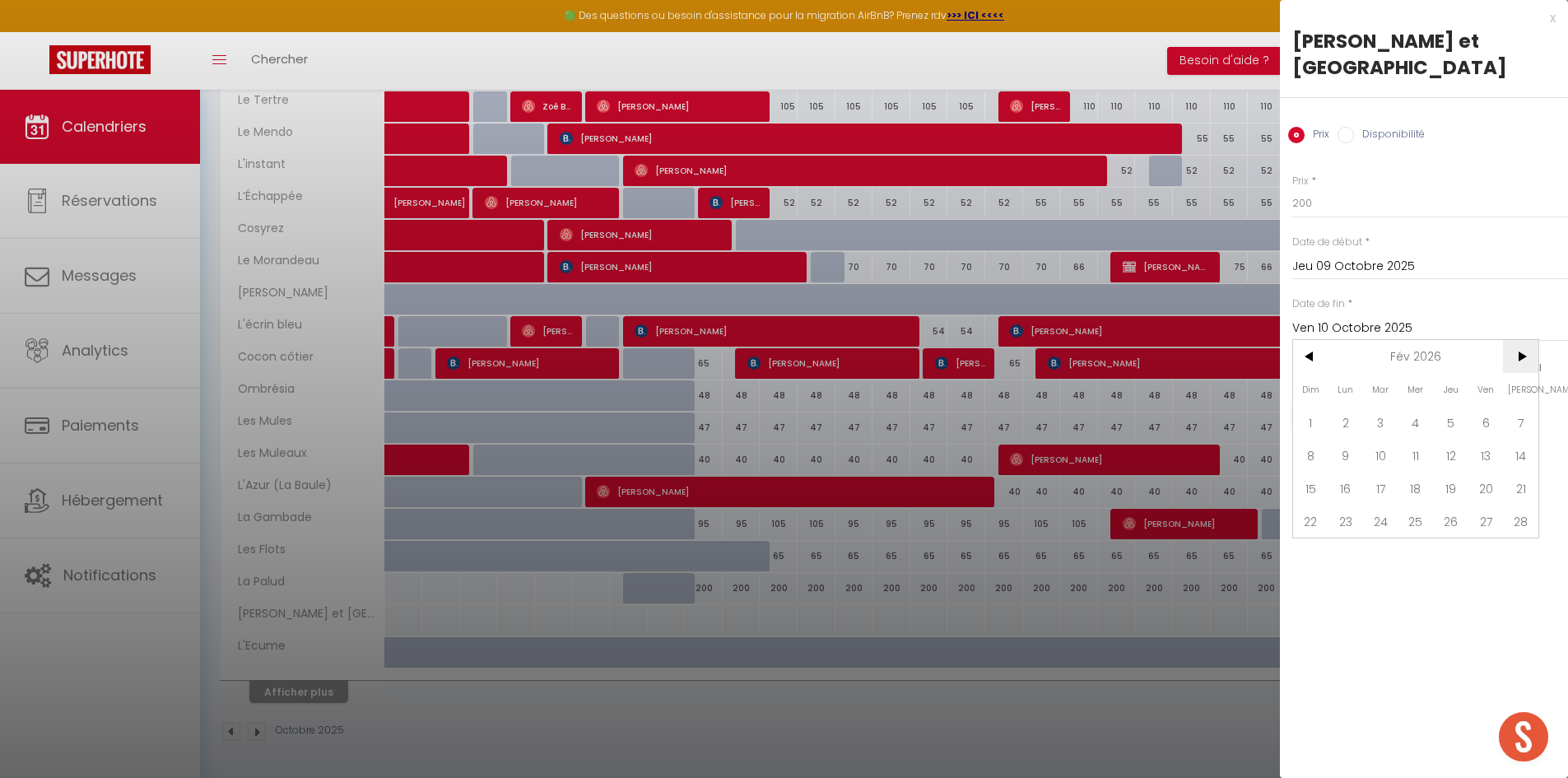
click at [1526, 341] on span ">" at bounding box center [1521, 356] width 35 height 33
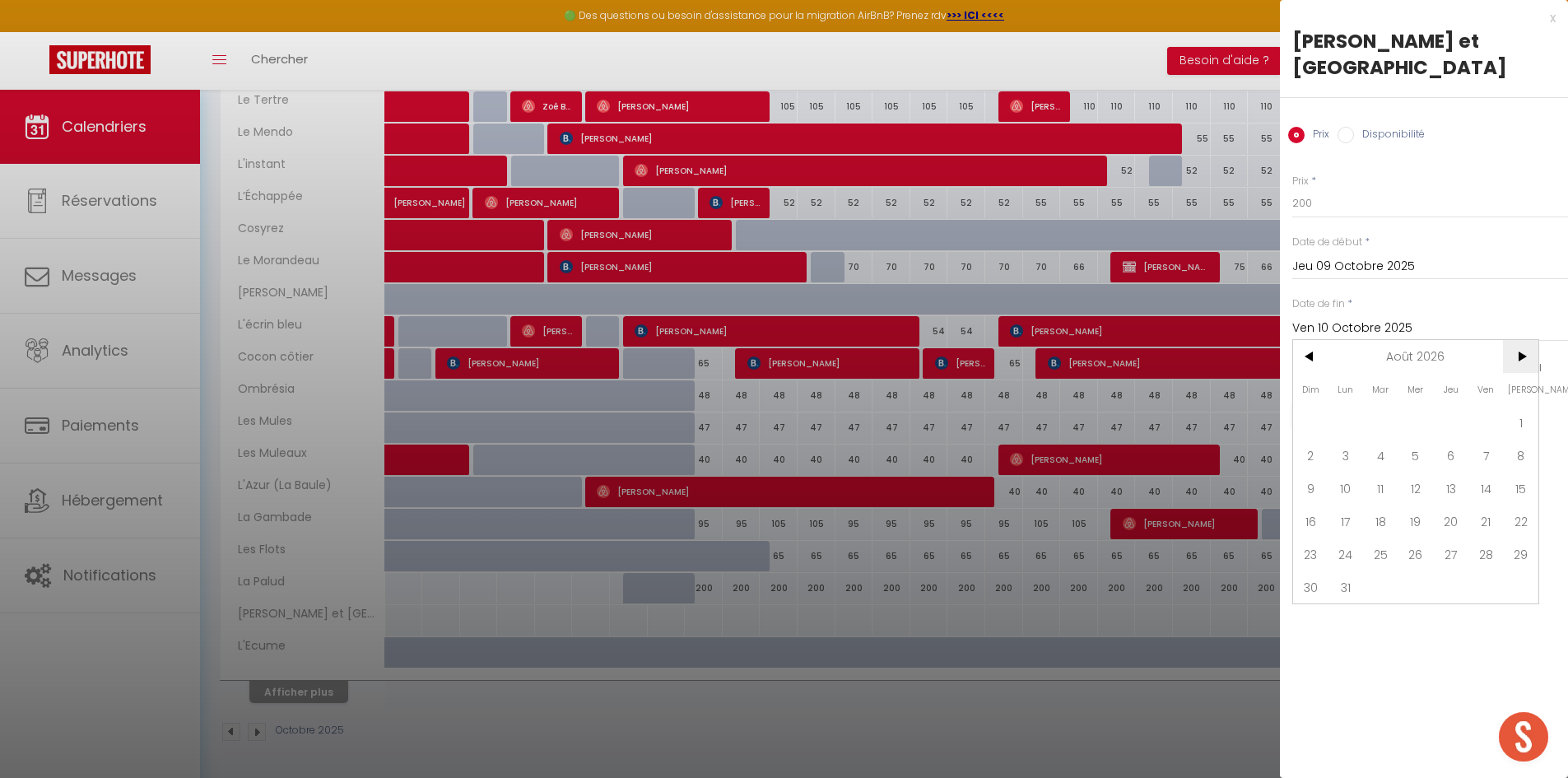
click at [1526, 341] on span ">" at bounding box center [1521, 356] width 35 height 33
click at [1422, 537] on span "30" at bounding box center [1416, 553] width 35 height 33
click at [1366, 399] on button "Enregistrer" at bounding box center [1353, 414] width 122 height 30
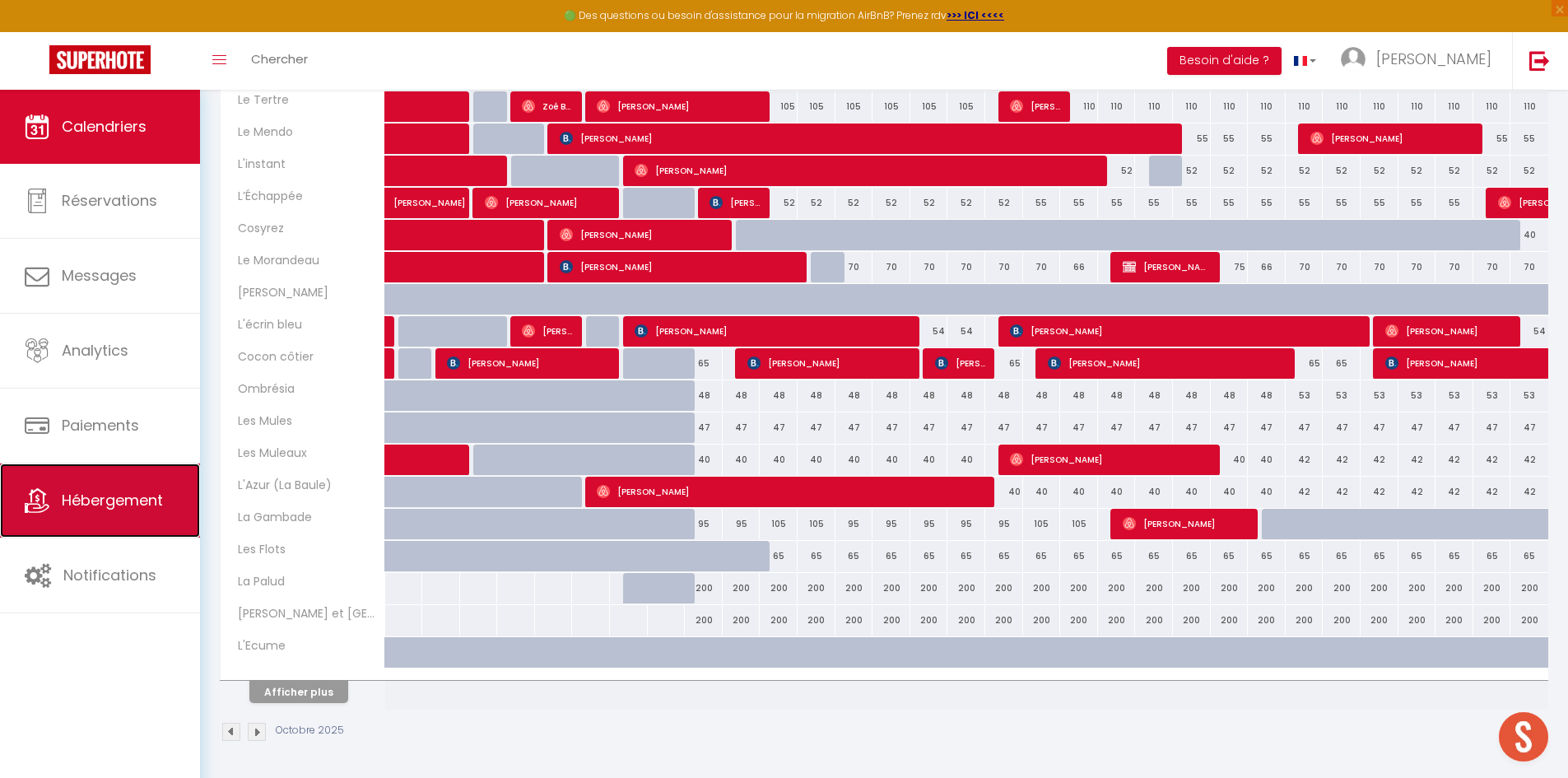
click at [107, 500] on span "Hébergement" at bounding box center [112, 499] width 101 height 20
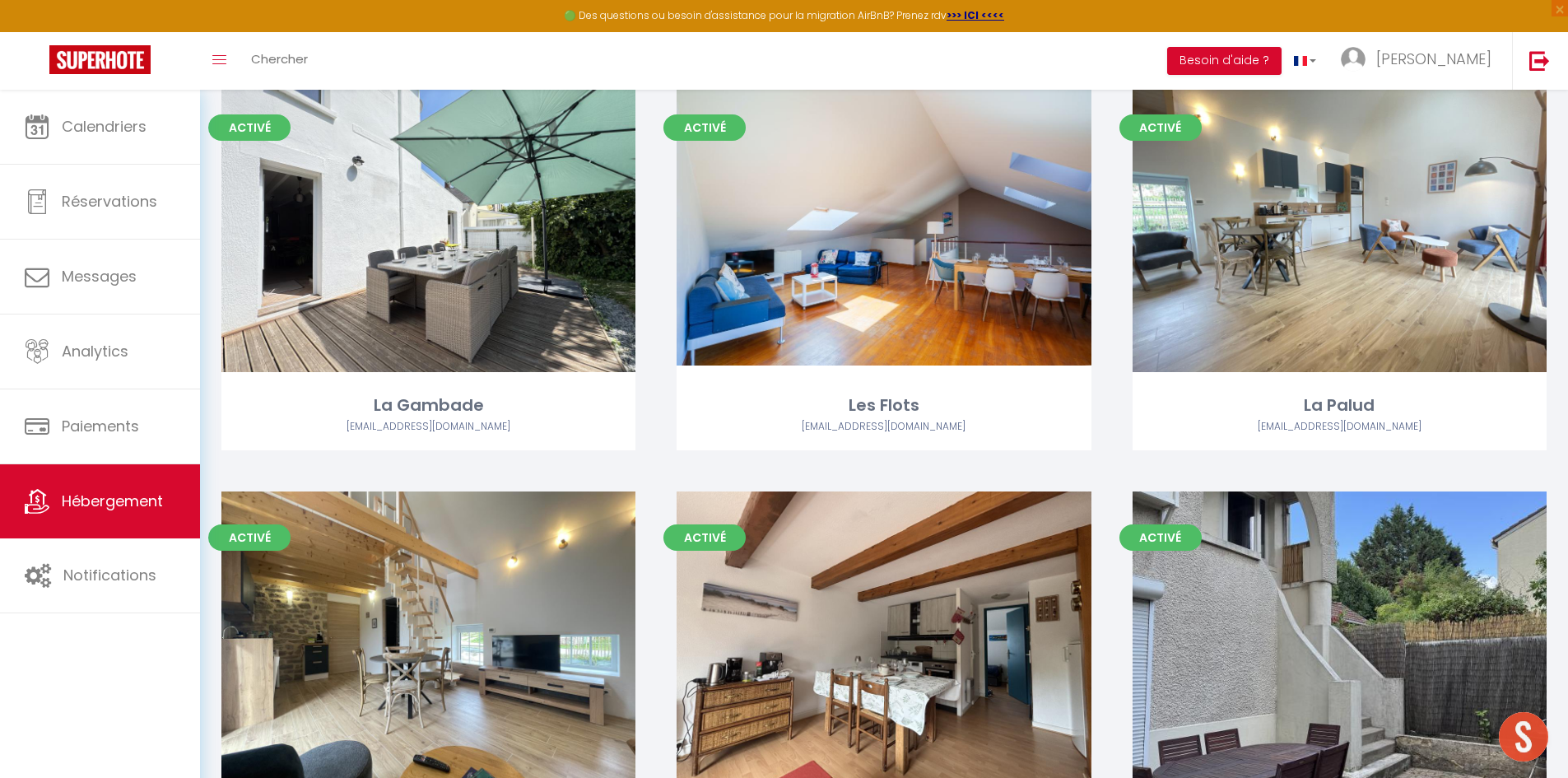
scroll to position [2173, 0]
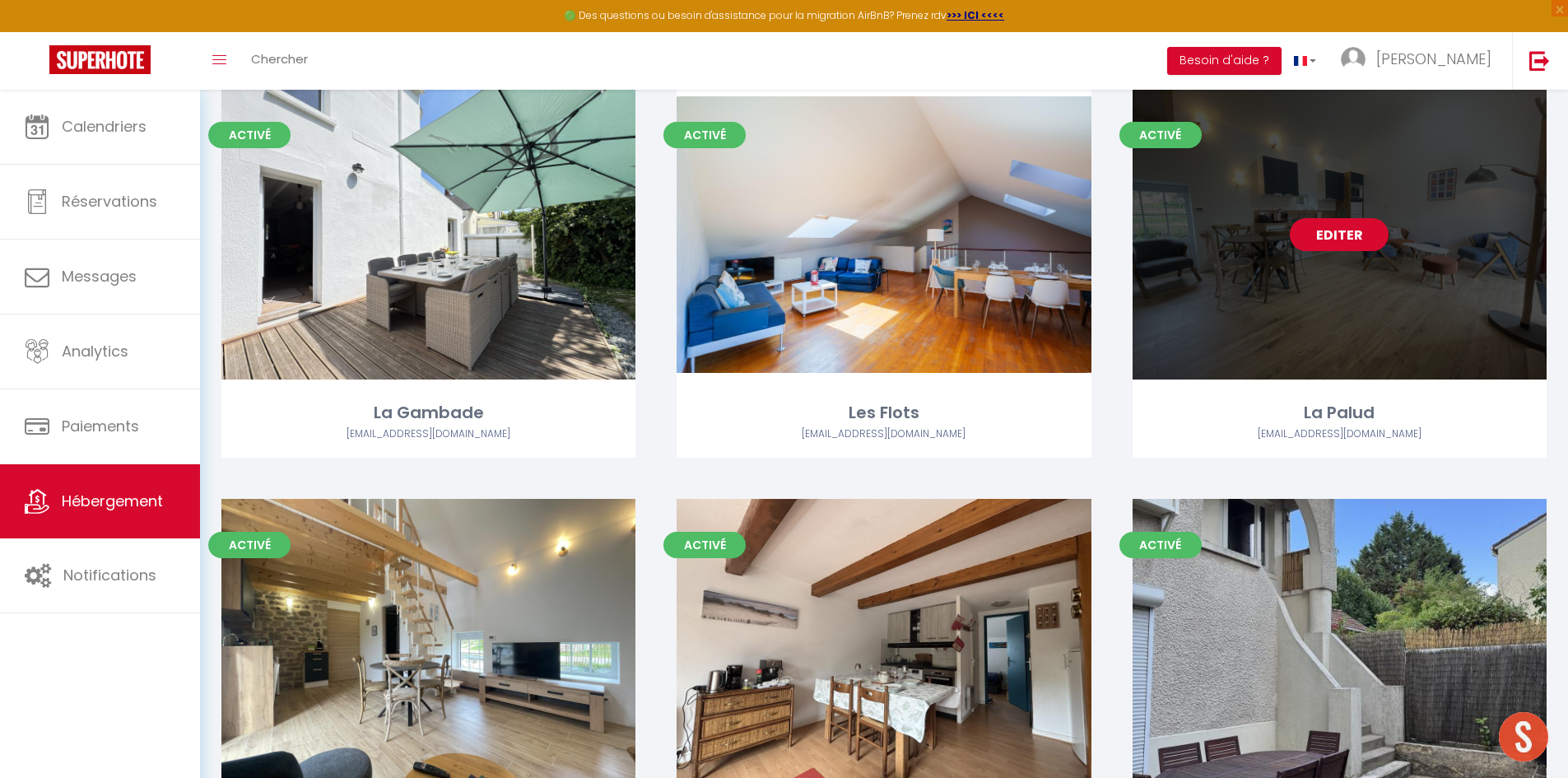
click at [1338, 228] on link "Editer" at bounding box center [1339, 234] width 98 height 33
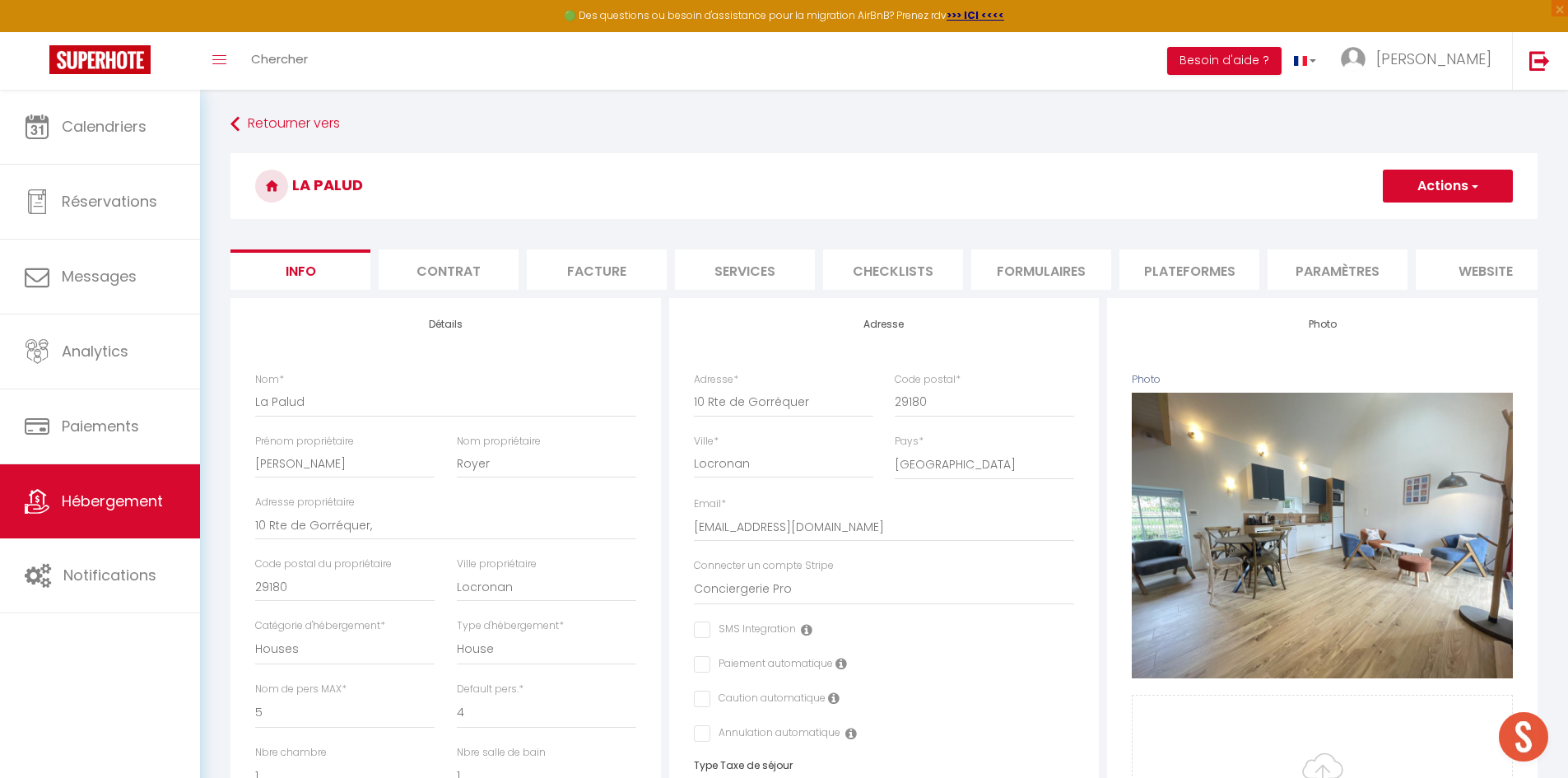
click at [1358, 273] on li "Paramètres" at bounding box center [1337, 270] width 140 height 40
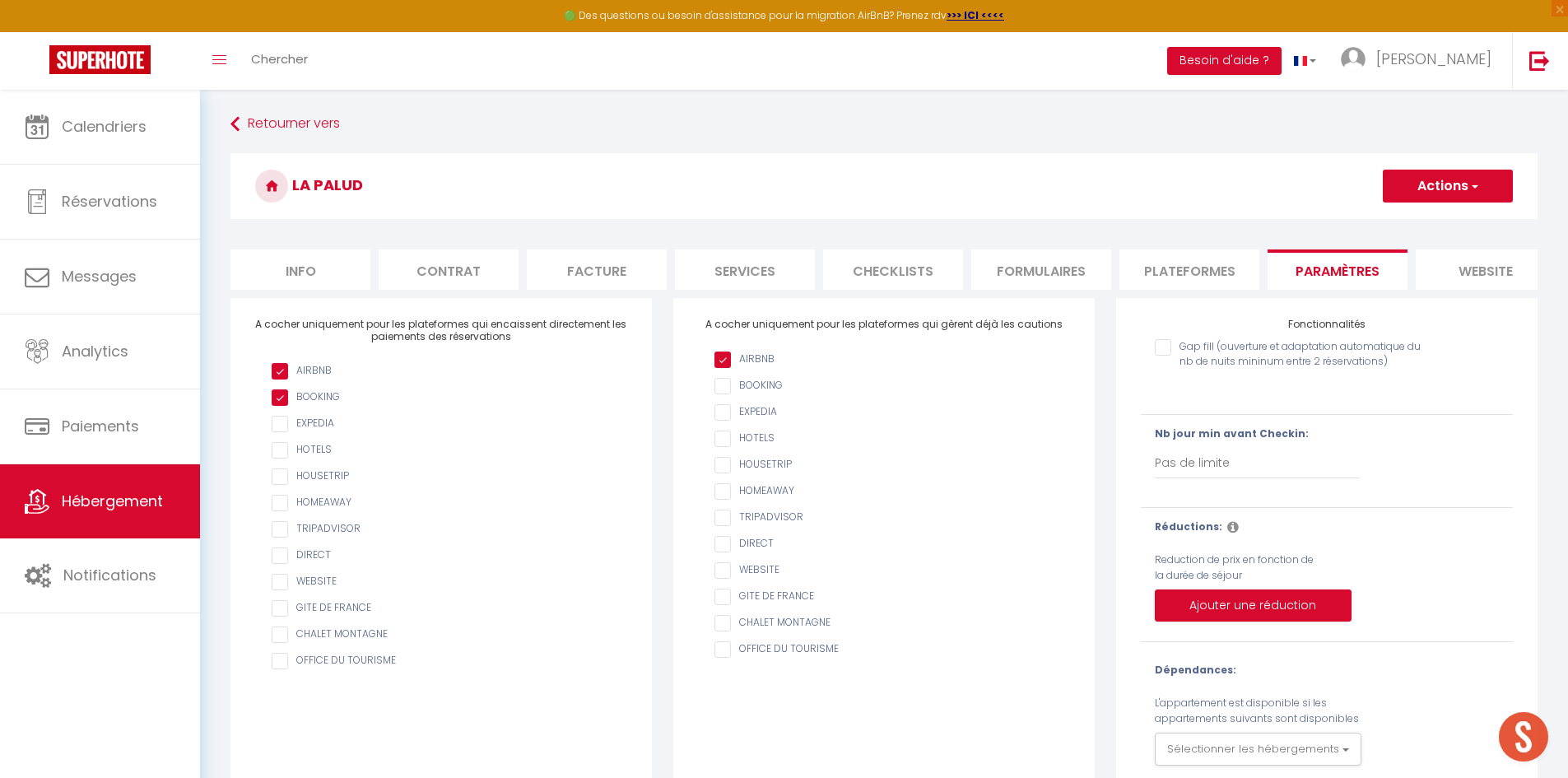
click at [1450, 269] on li "website" at bounding box center [1485, 270] width 140 height 40
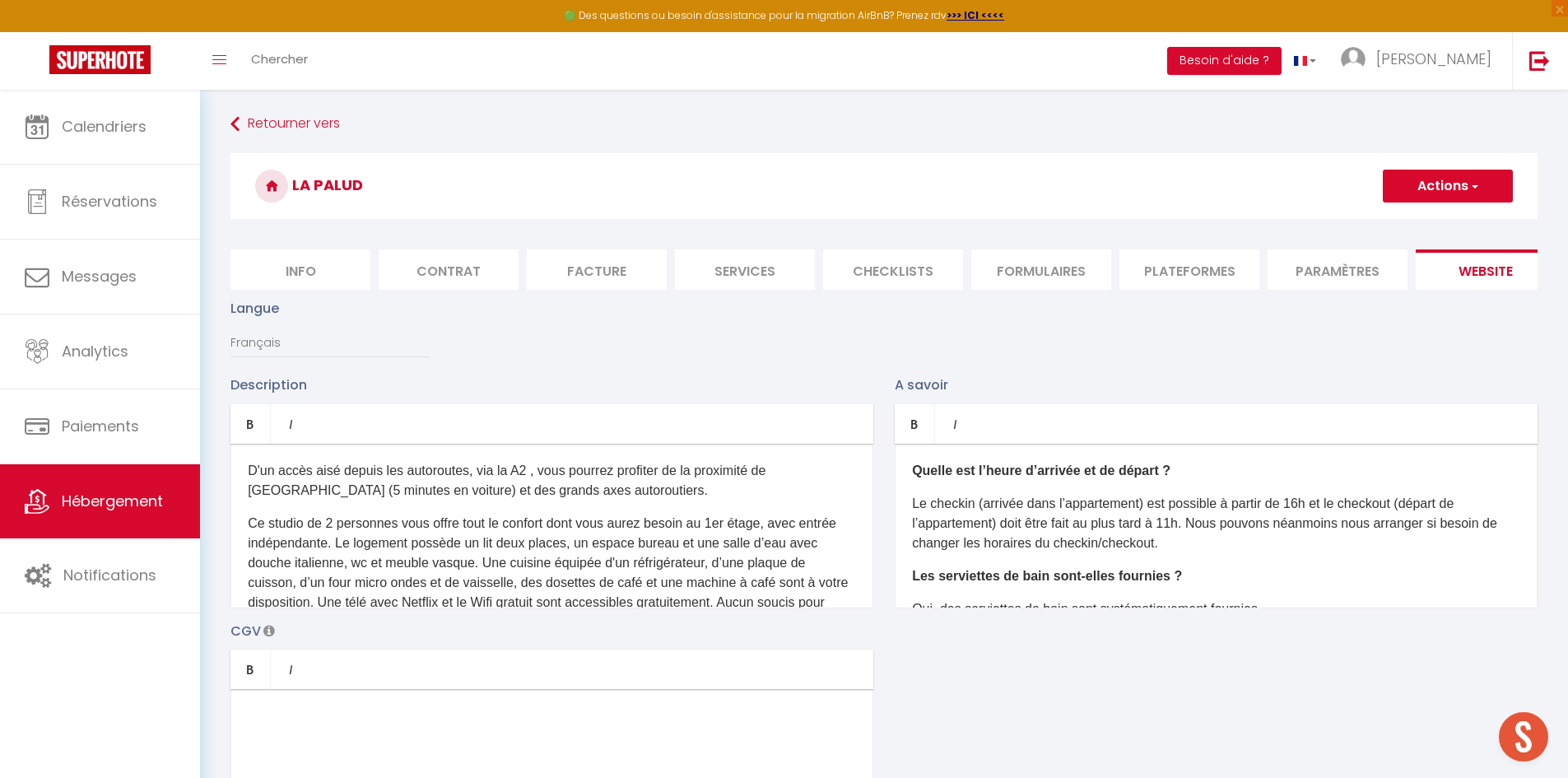
click at [1364, 254] on li "Paramètres" at bounding box center [1337, 270] width 140 height 40
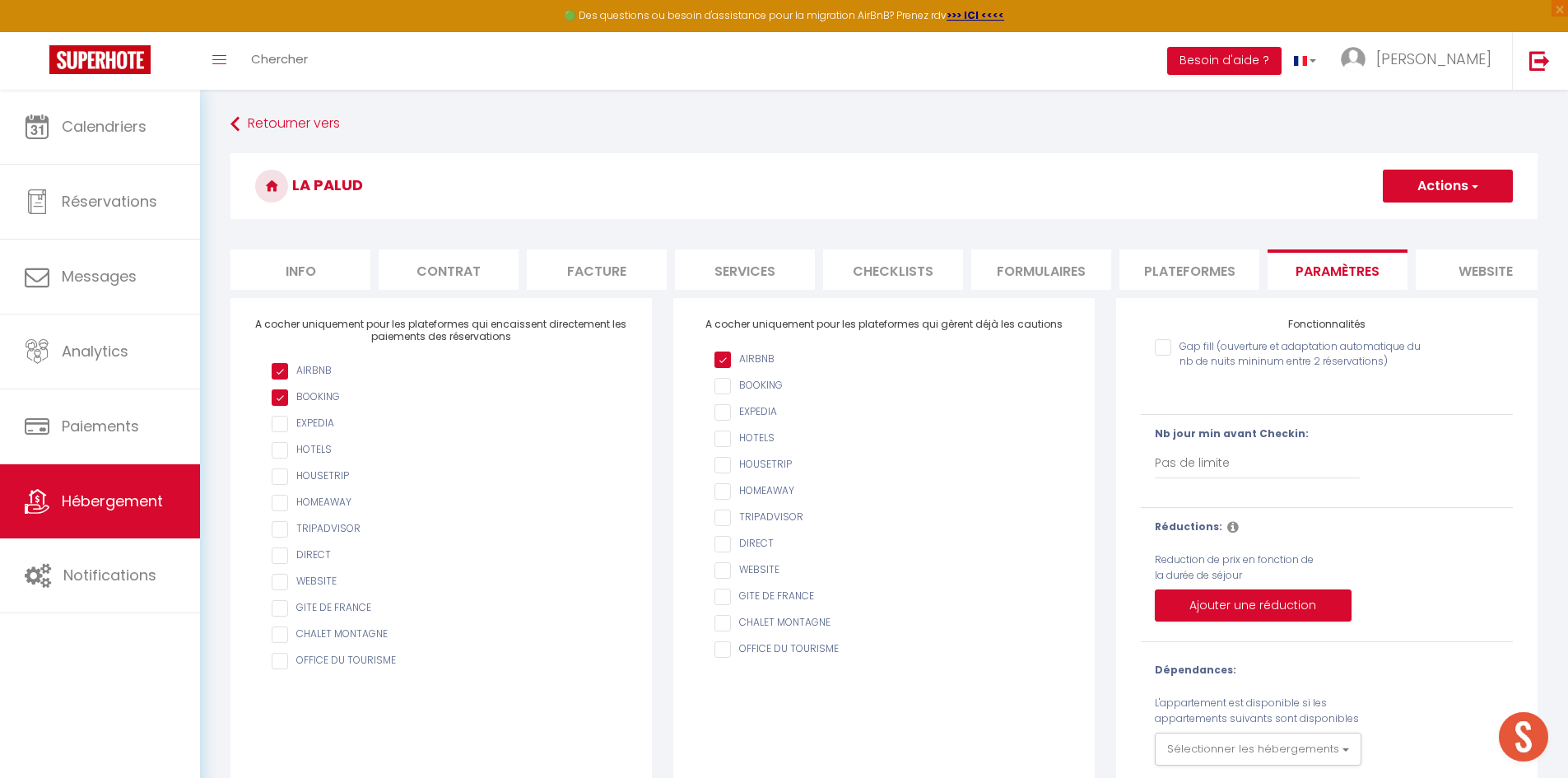
click at [1209, 266] on li "Plateformes" at bounding box center [1189, 270] width 140 height 40
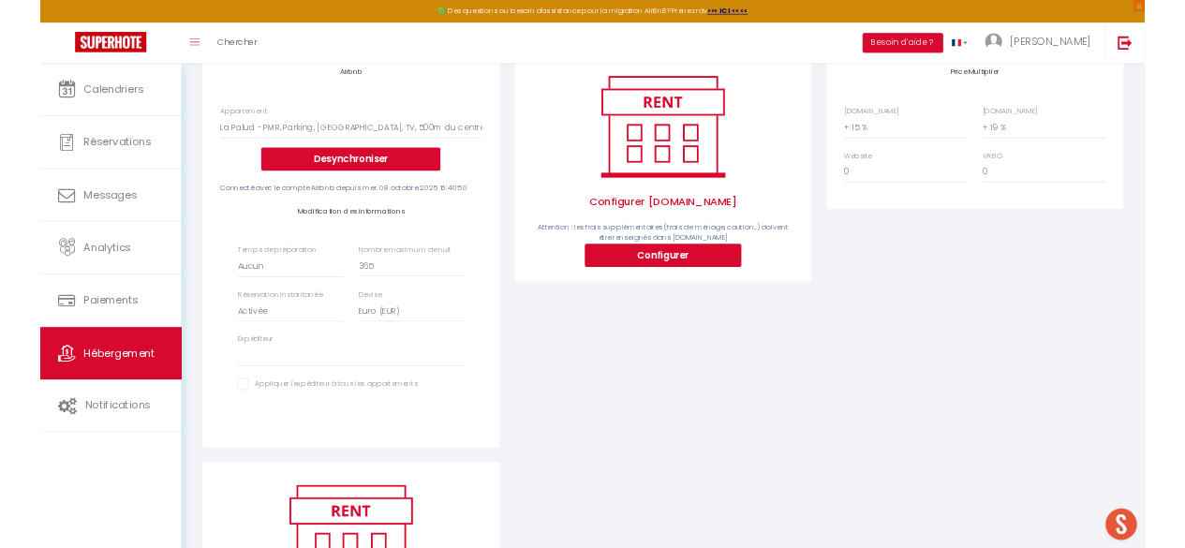
scroll to position [252, 0]
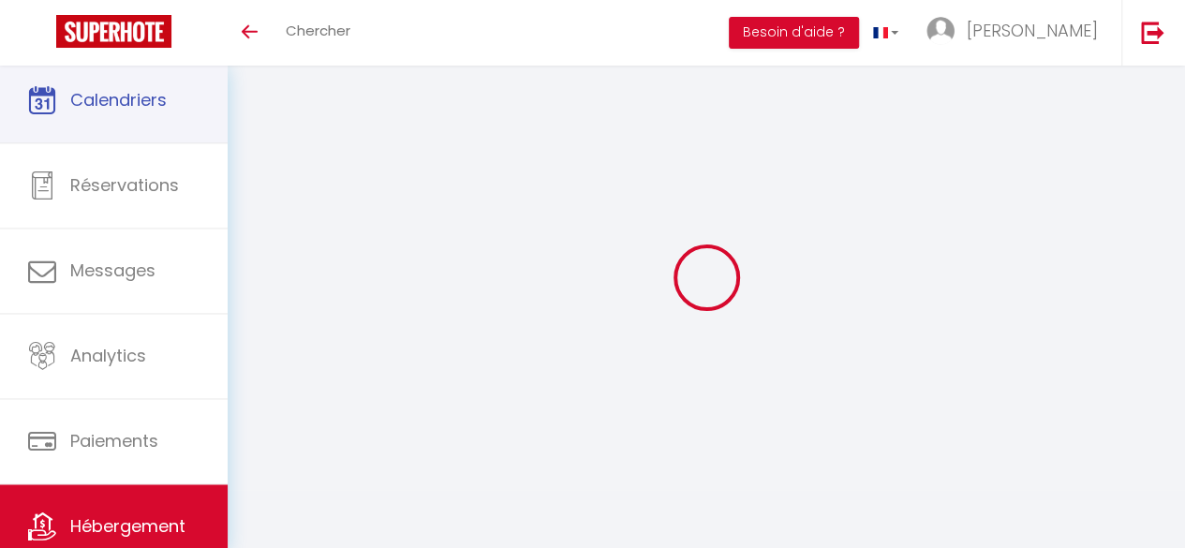
scroll to position [66, 0]
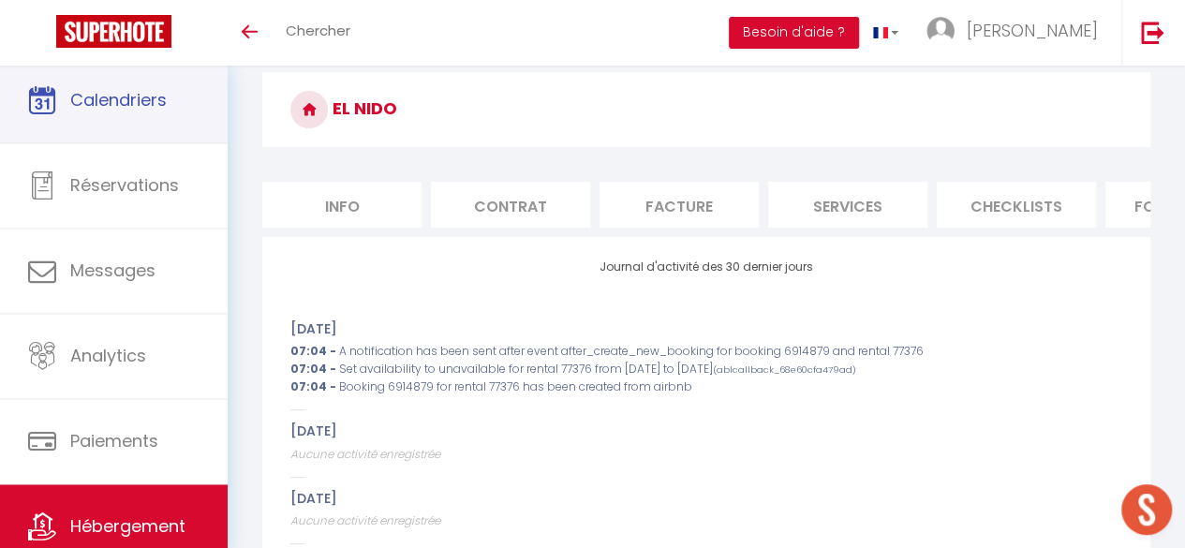
click at [152, 113] on link "Calendriers" at bounding box center [114, 100] width 228 height 84
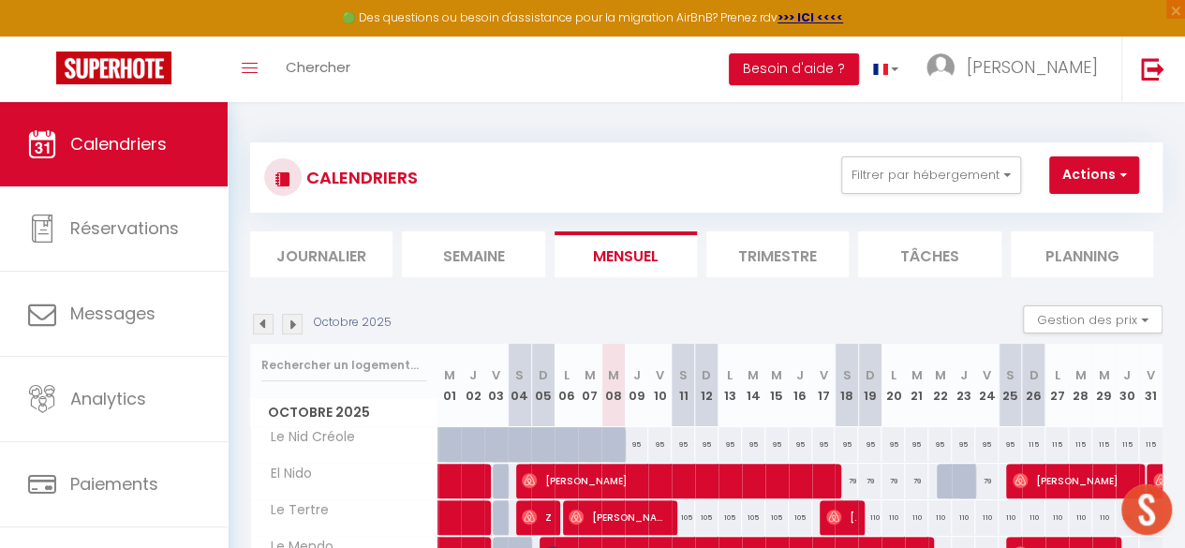
click at [300, 327] on img at bounding box center [292, 324] width 21 height 21
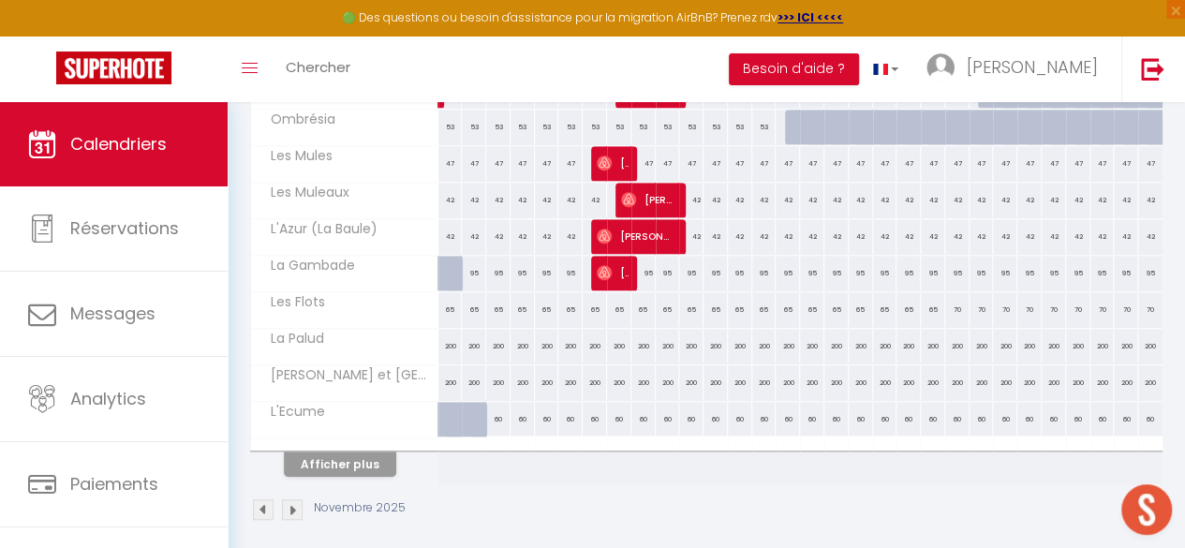
scroll to position [720, 0]
click at [341, 462] on button "Afficher plus" at bounding box center [340, 462] width 112 height 25
